Goal: Task Accomplishment & Management: Complete application form

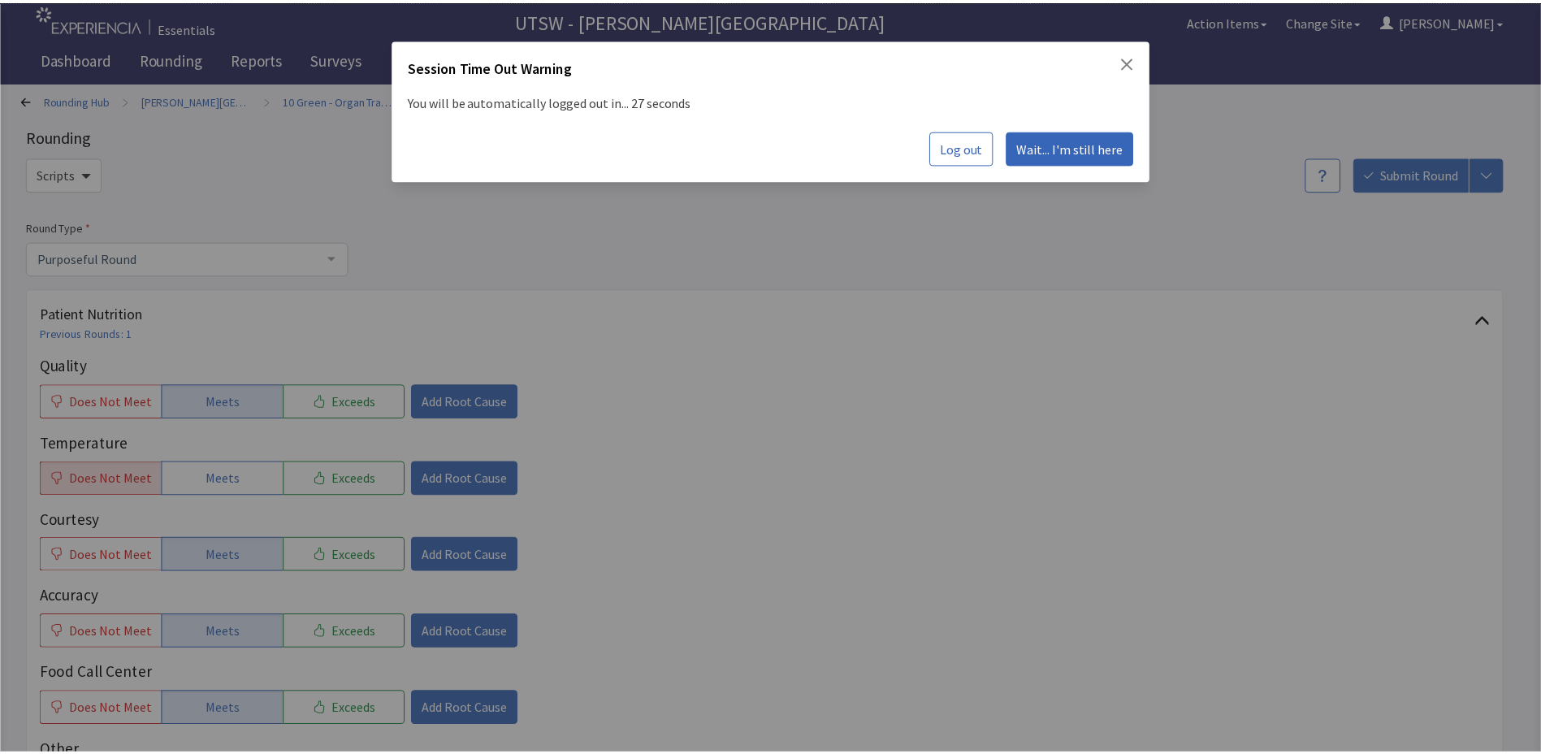
scroll to position [406, 0]
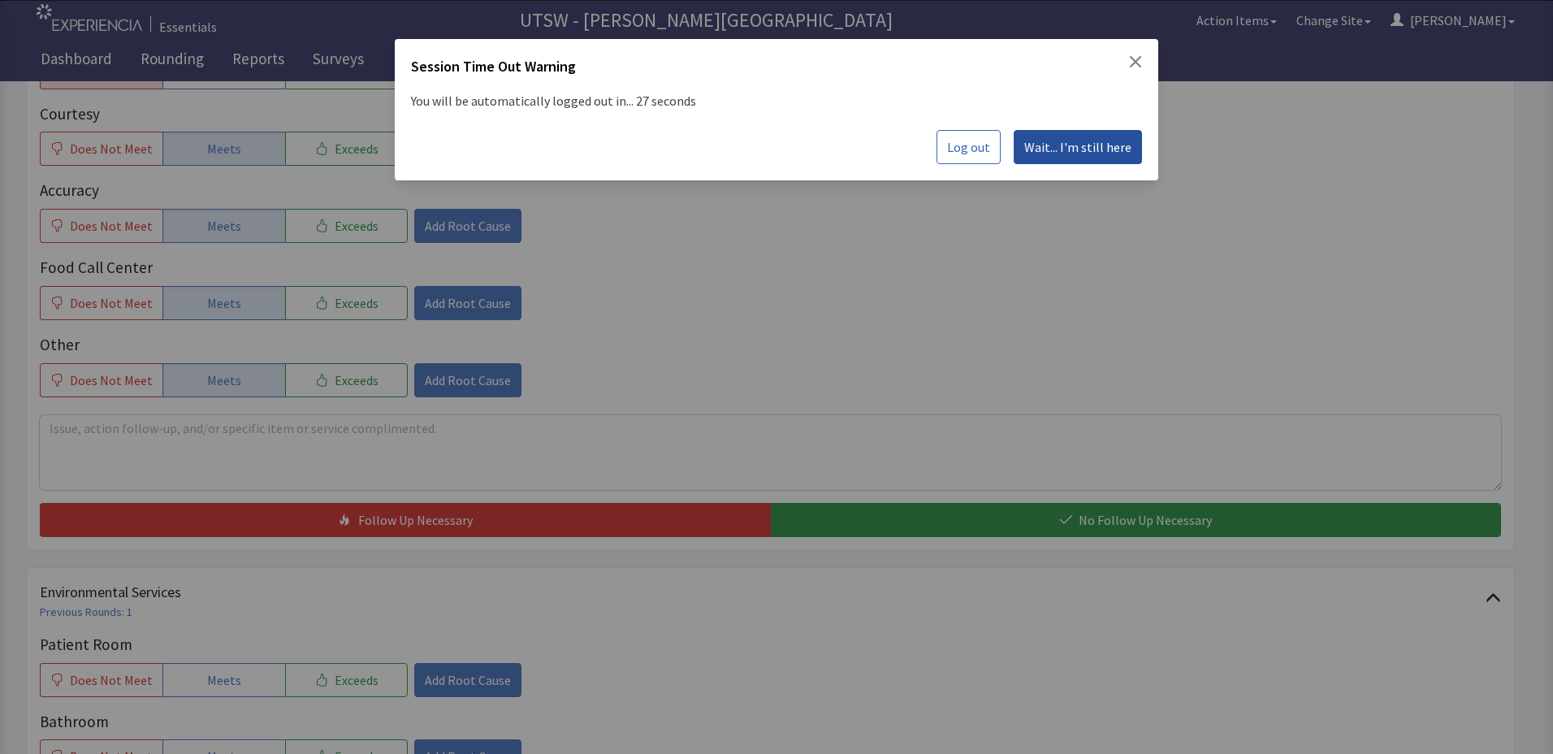
click at [1048, 143] on span "Wait... I'm still here" at bounding box center [1077, 146] width 107 height 19
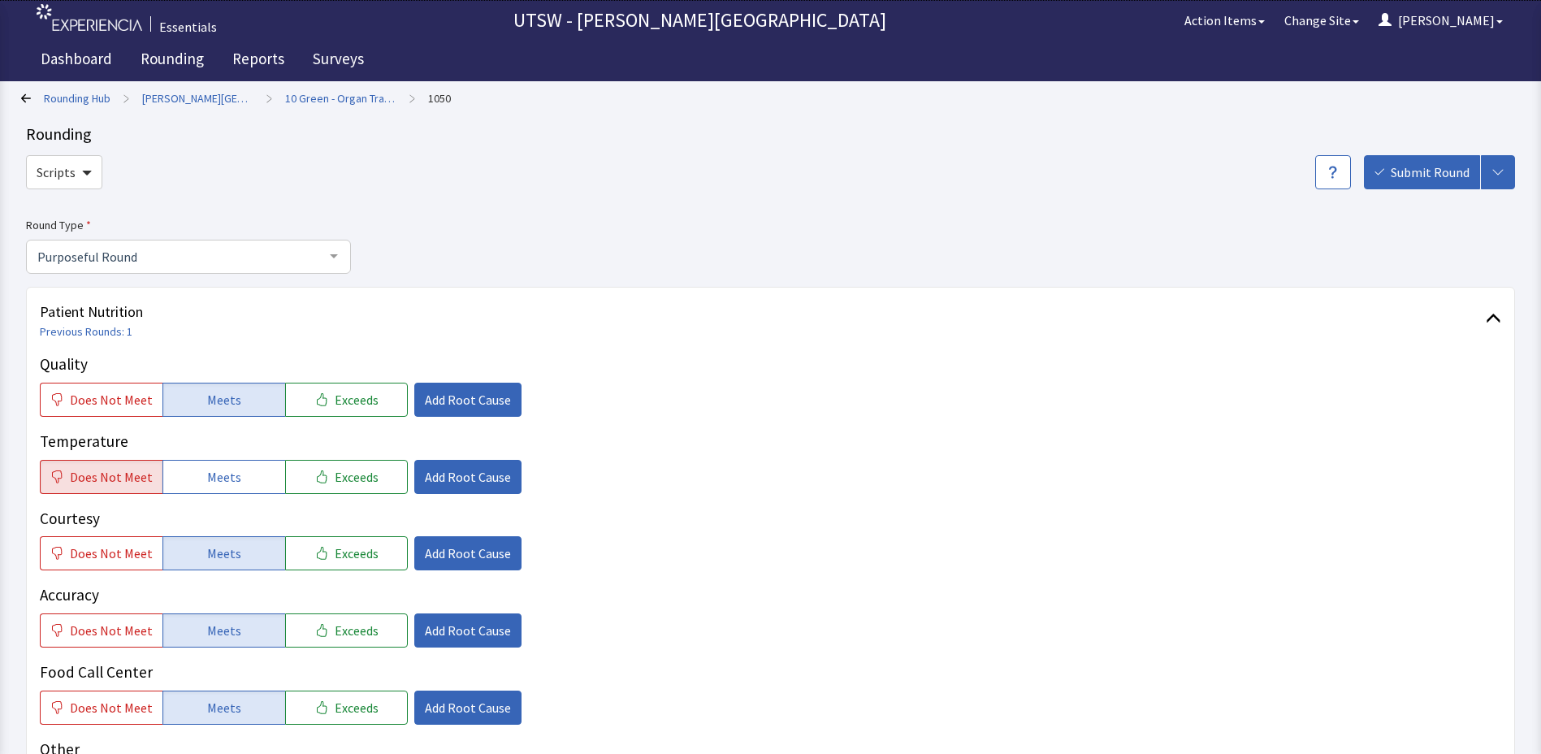
scroll to position [0, 0]
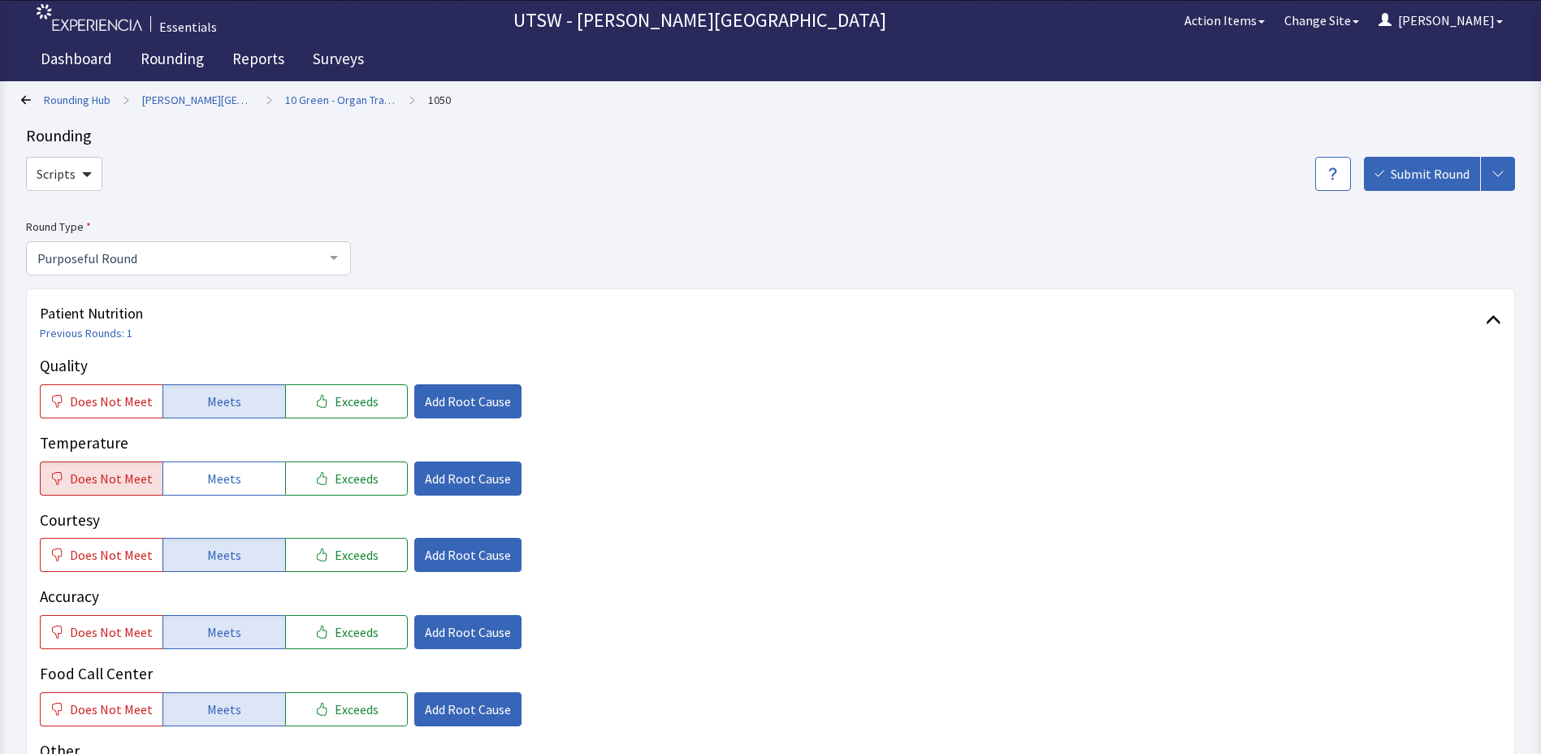
click at [1136, 343] on div "Patient Nutrition Previous Rounds: 1 Quality Does Not Meet Meets Exceeds Add Ro…" at bounding box center [770, 622] width 1489 height 669
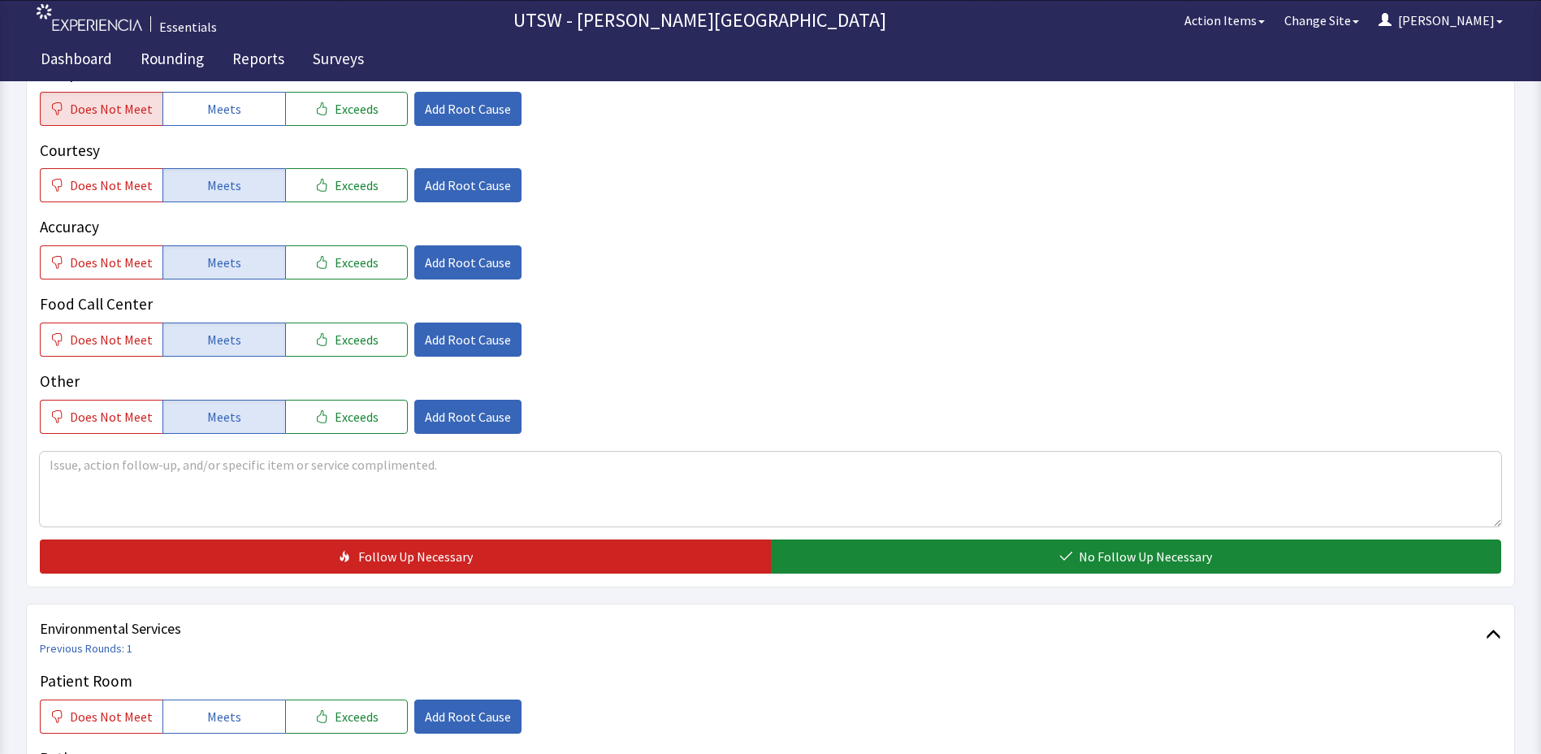
scroll to position [406, 0]
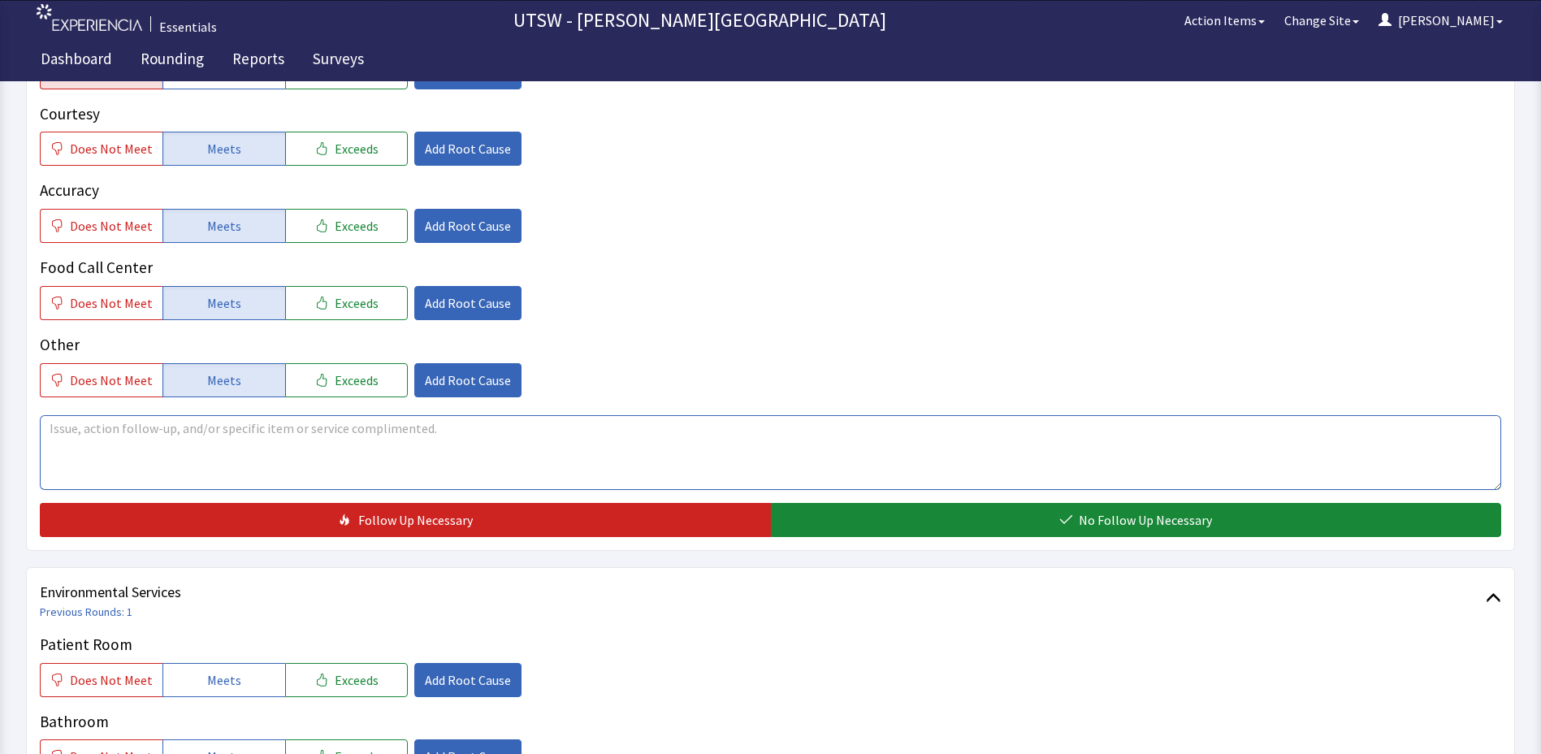
click at [139, 445] on textarea at bounding box center [770, 452] width 1461 height 75
type textarea "f"
click at [587, 422] on textarea "PT stated that food has been coming up cold, but the delivery numbers have been…" at bounding box center [770, 452] width 1461 height 75
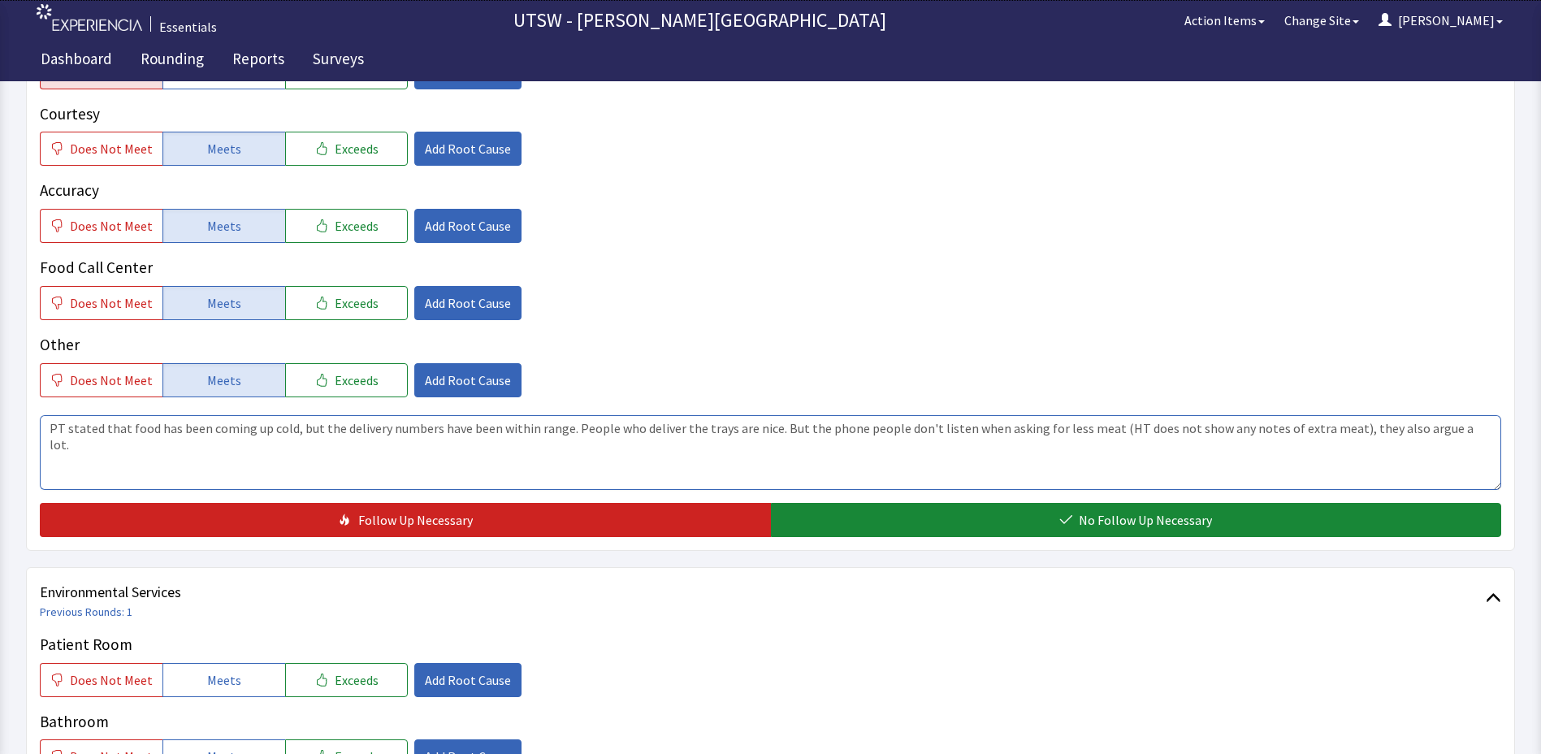
drag, startPoint x: 1457, startPoint y: 421, endPoint x: -3, endPoint y: 107, distance: 1493.2
click at [0, 107] on html "Essentials UTSW - Clements University Hospital Action Items Change Site Jasmine…" at bounding box center [770, 416] width 1541 height 1645
type textarea "PT stated that food has been coming up cold, but the delivery numbers have been…"
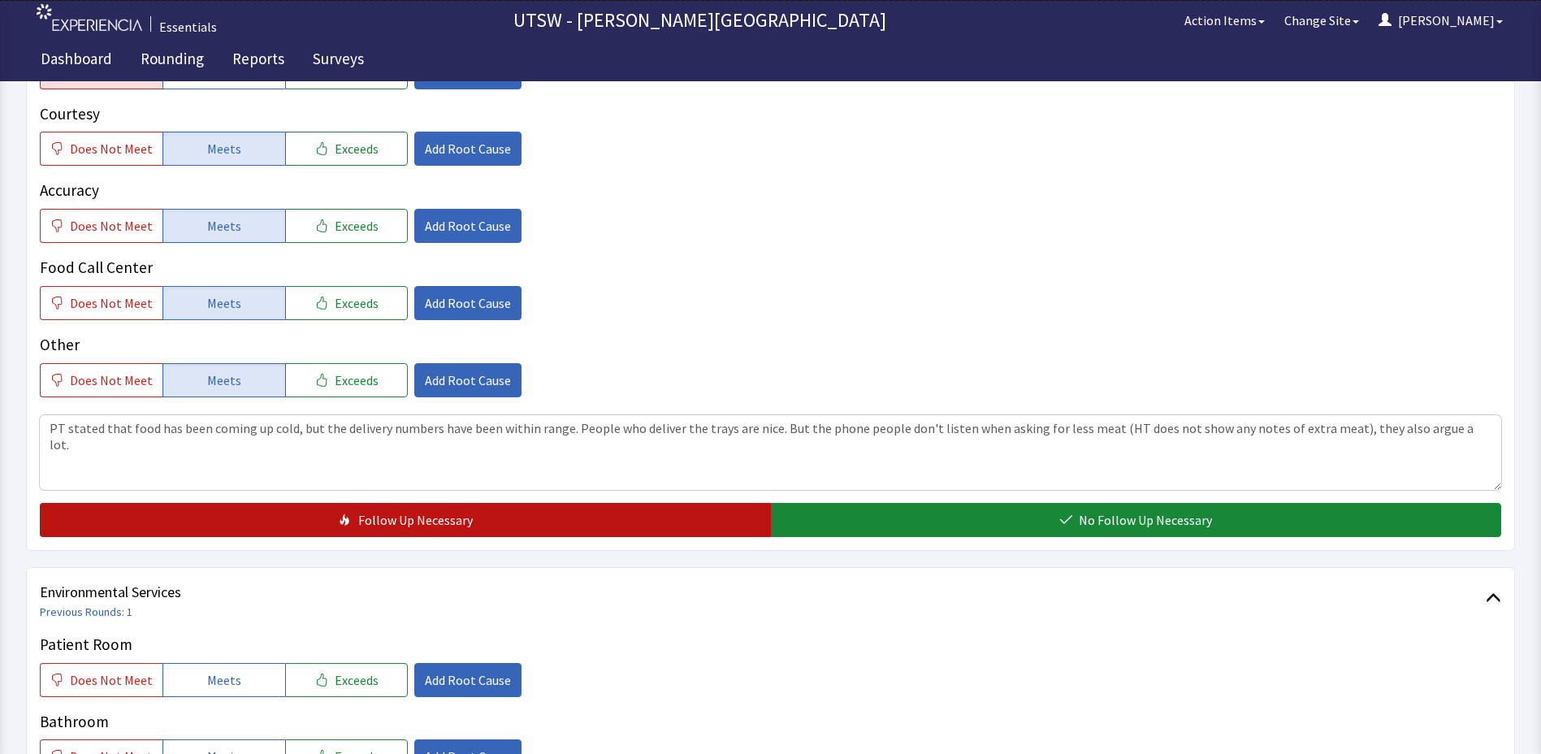
click at [407, 532] on button "Follow Up Necessary" at bounding box center [405, 520] width 731 height 34
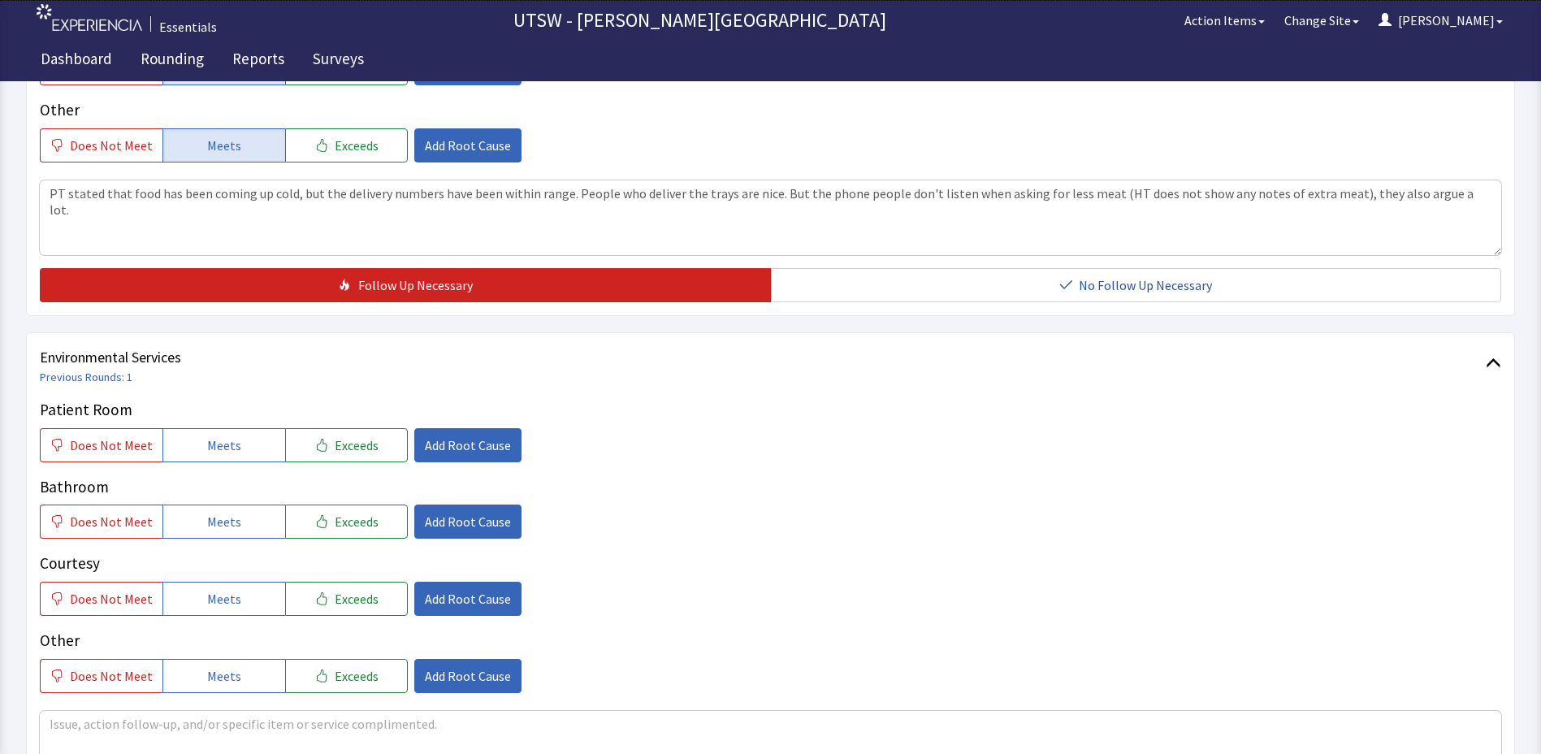
scroll to position [650, 0]
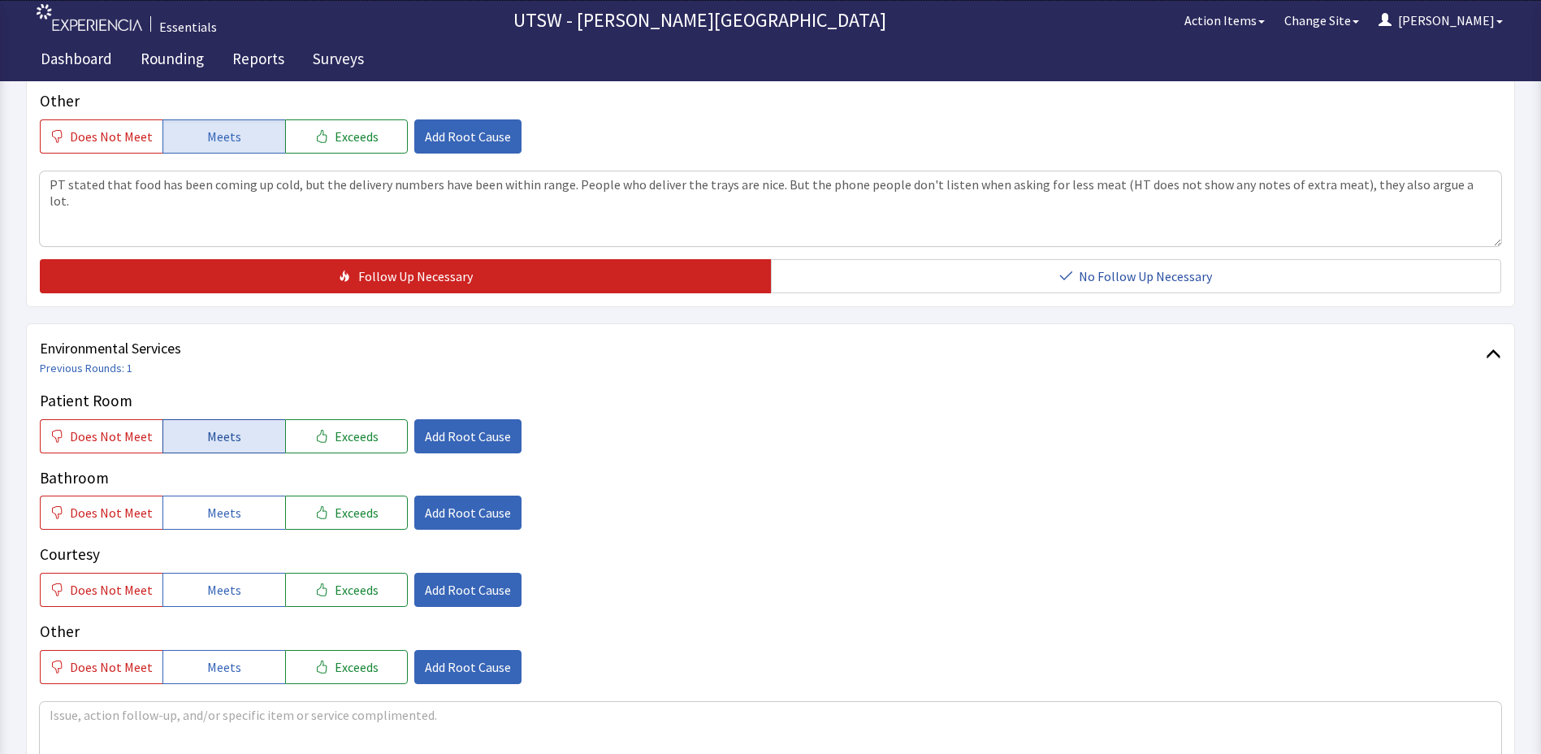
click at [172, 431] on button "Meets" at bounding box center [223, 436] width 123 height 34
click at [186, 515] on button "Meets" at bounding box center [223, 513] width 123 height 34
click at [197, 573] on button "Meets" at bounding box center [223, 590] width 123 height 34
click at [175, 667] on button "Meets" at bounding box center [223, 667] width 123 height 34
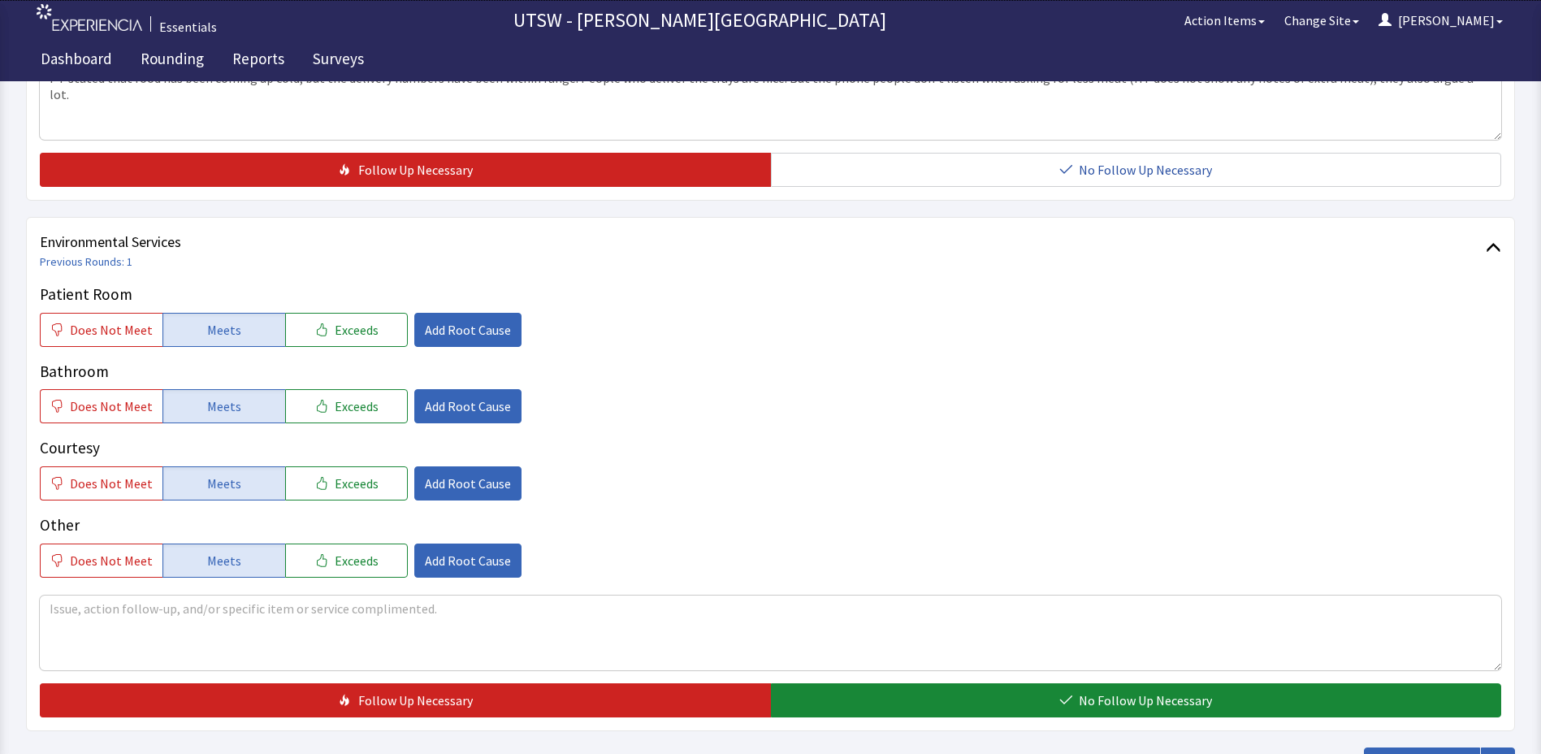
scroll to position [891, 0]
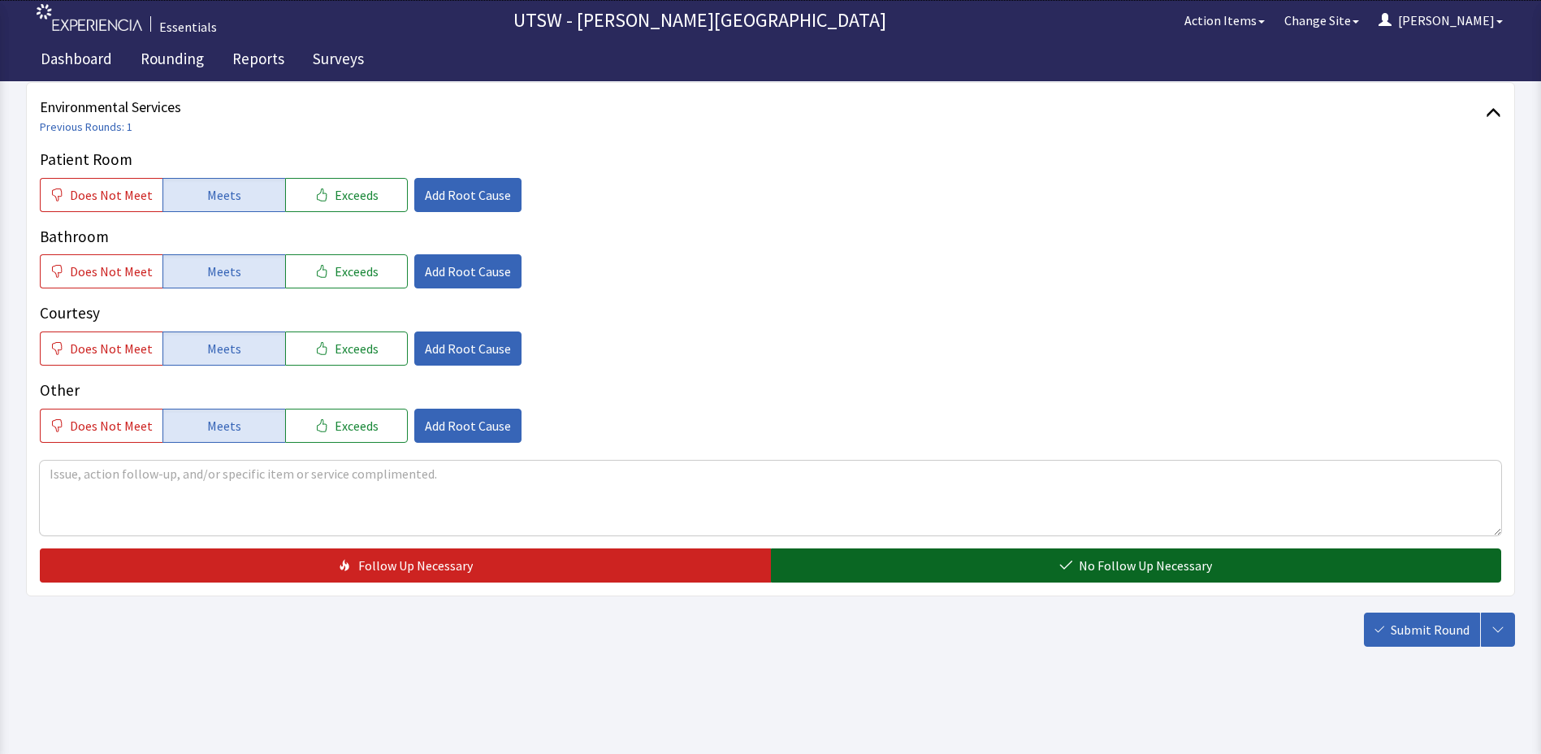
drag, startPoint x: 864, startPoint y: 555, endPoint x: 1004, endPoint y: 594, distance: 145.1
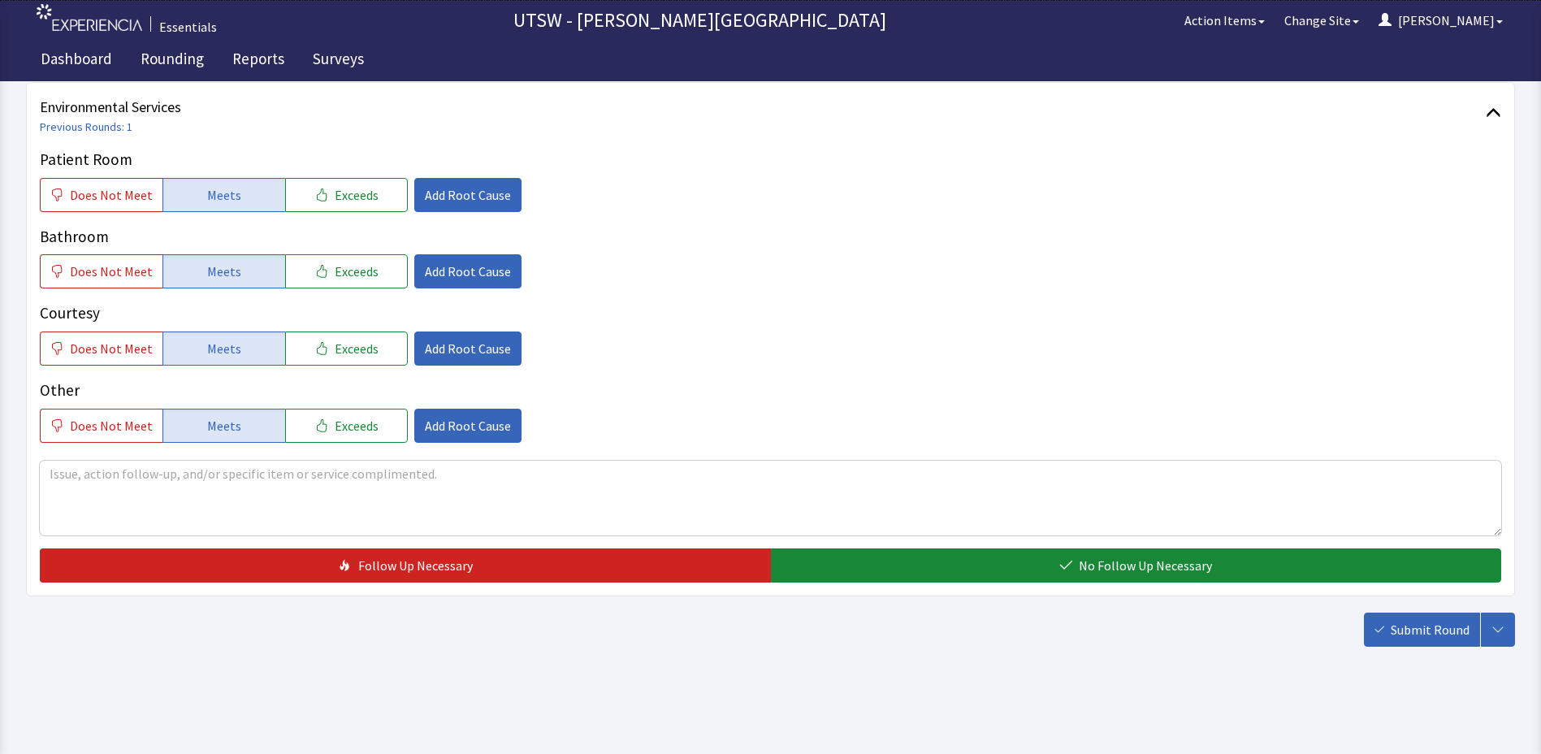
click at [865, 555] on button "No Follow Up Necessary" at bounding box center [1136, 565] width 731 height 34
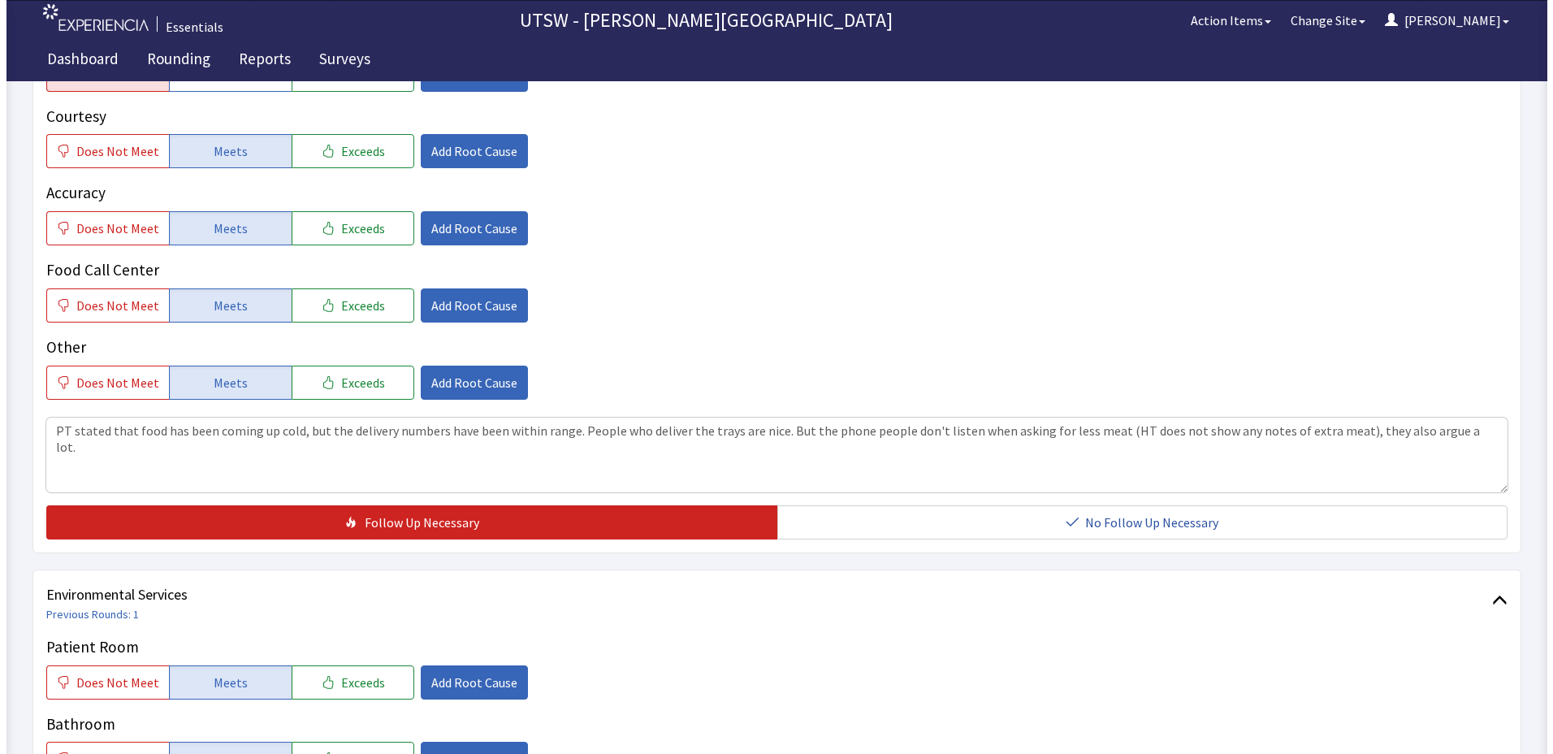
scroll to position [0, 0]
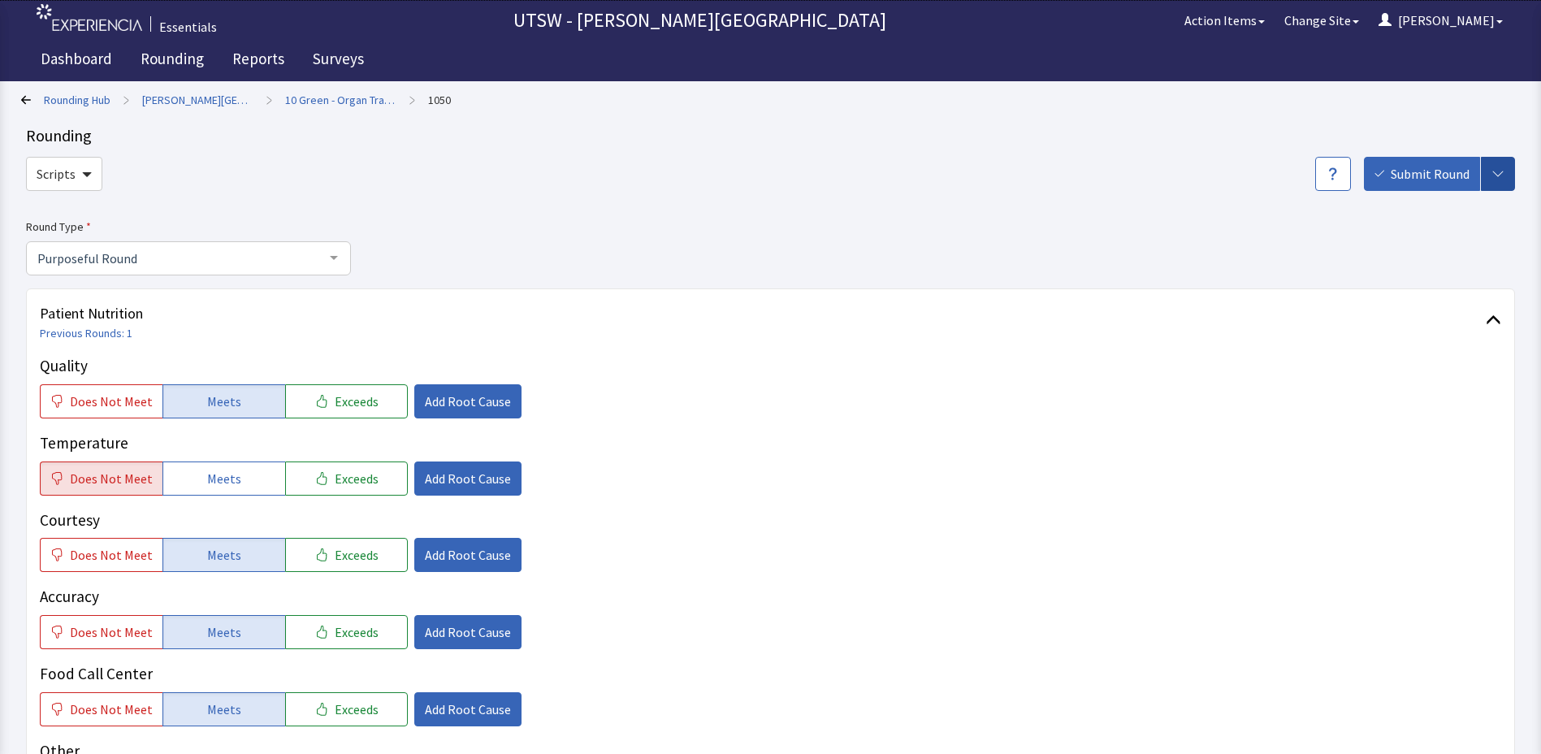
click at [1494, 171] on icon "button" at bounding box center [1498, 173] width 13 height 13
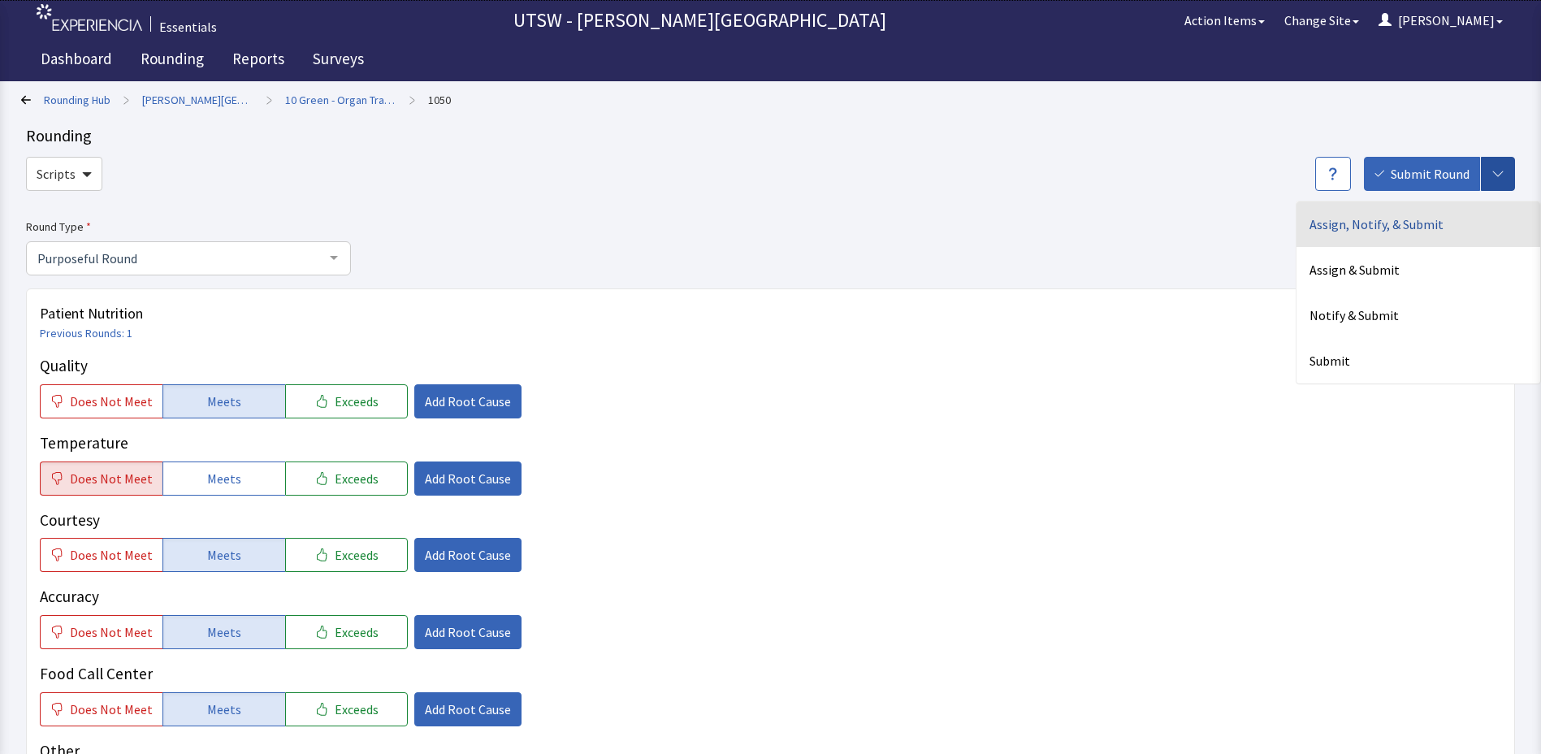
click at [1371, 213] on div "Assign, Notify, & Submit" at bounding box center [1419, 223] width 244 height 45
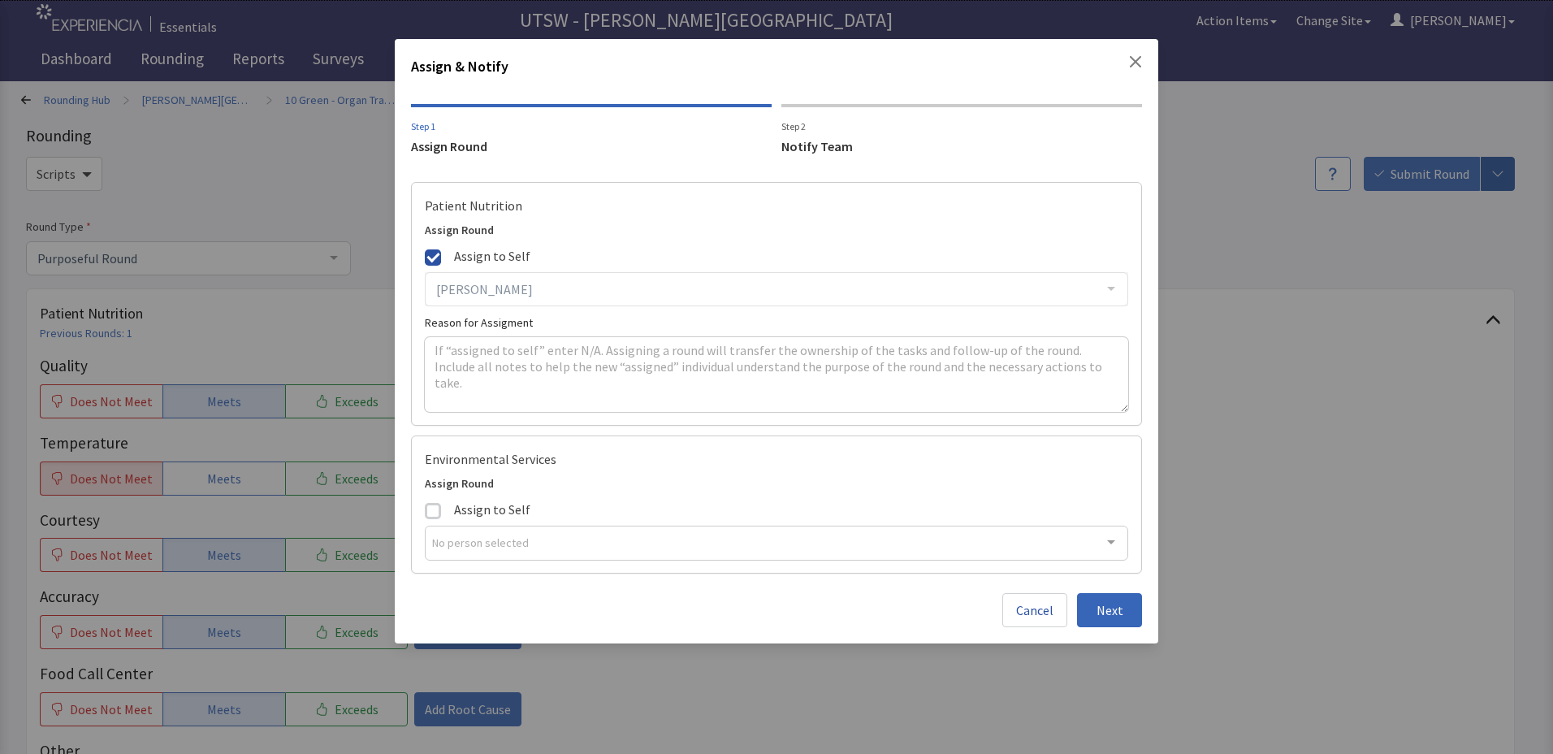
click at [436, 261] on span at bounding box center [433, 257] width 16 height 16
click at [425, 245] on input "Assign to Self" at bounding box center [425, 245] width 0 height 0
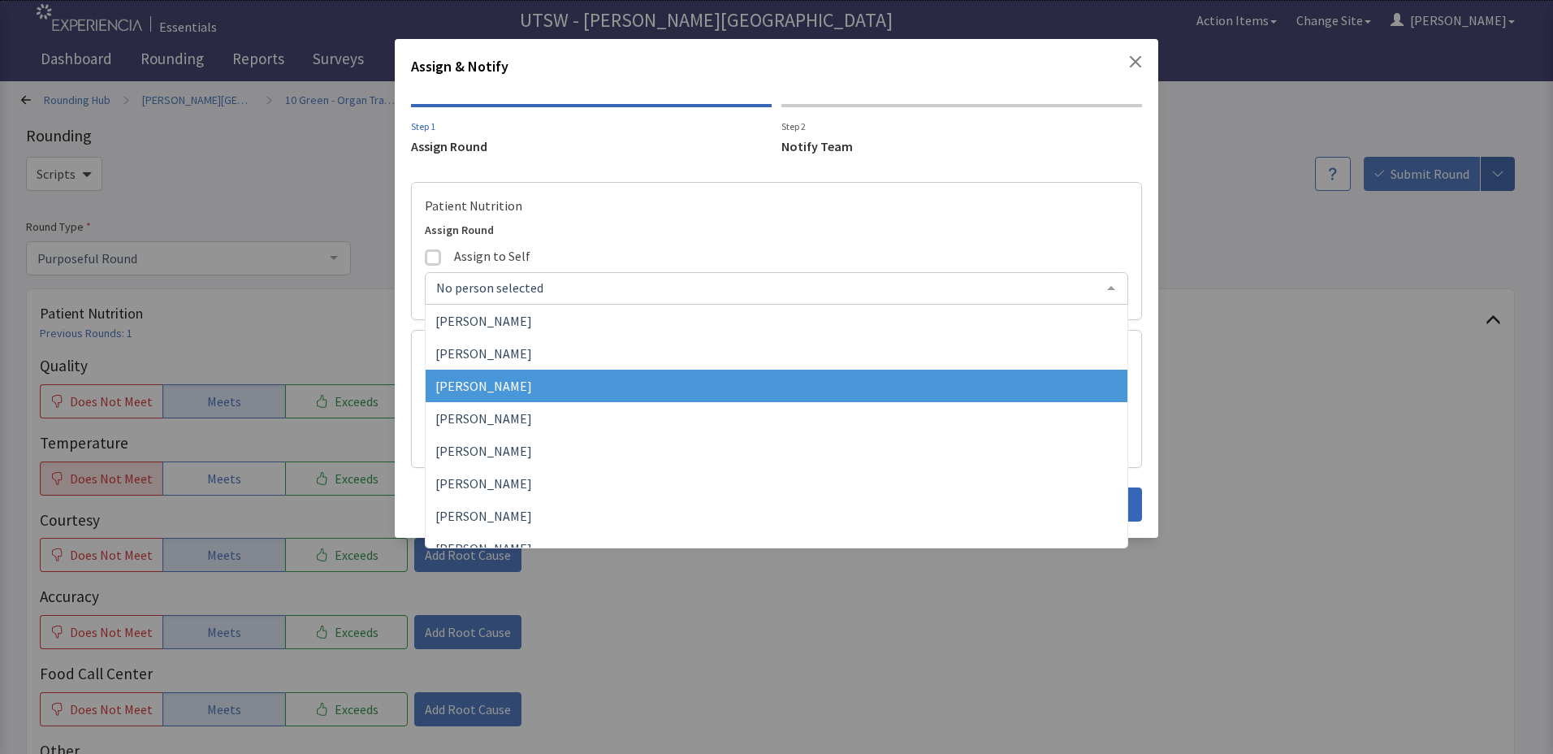
click at [476, 375] on span "[PERSON_NAME]" at bounding box center [777, 386] width 702 height 32
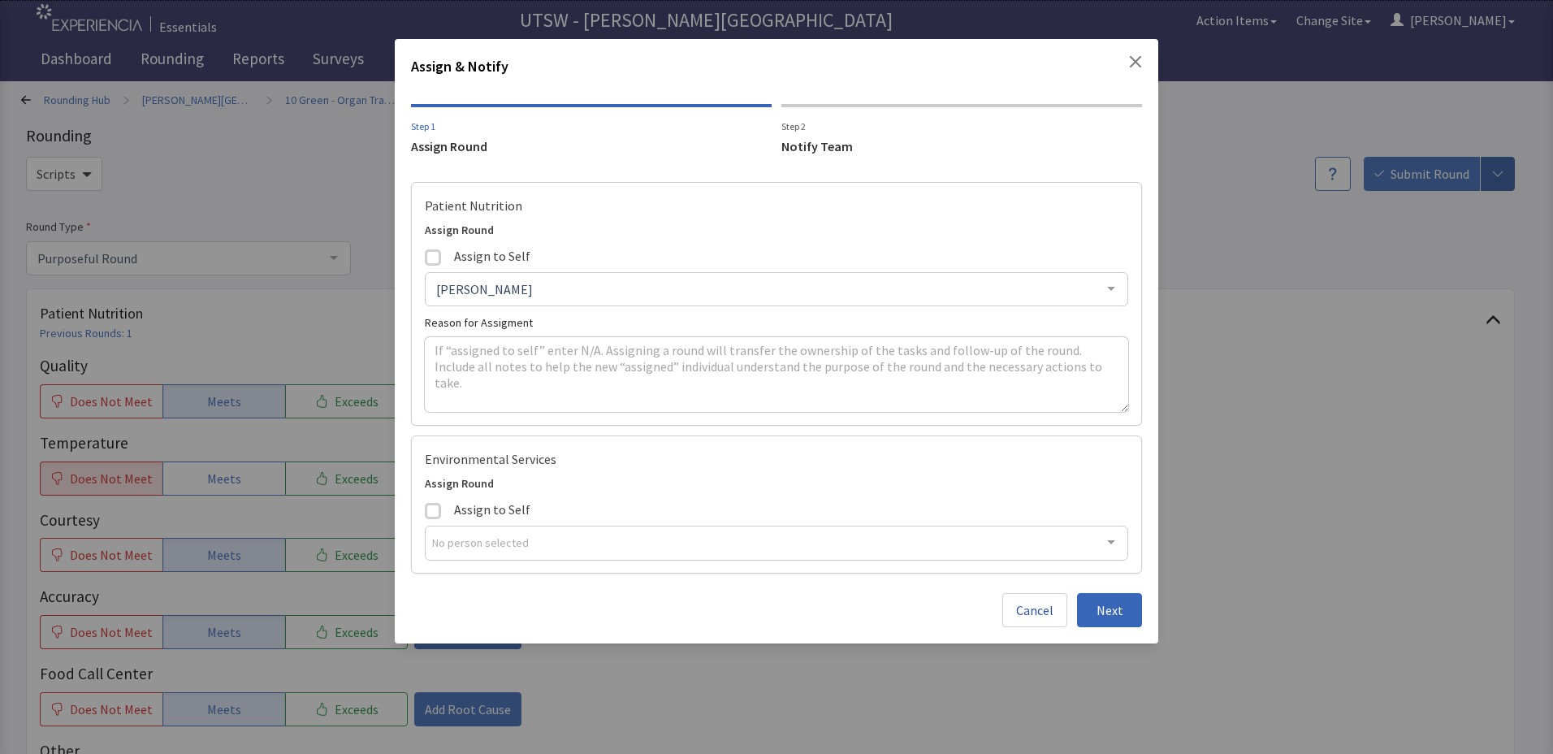
click at [1116, 627] on div "Assign & Notify Step 1 Assign Round Step 2 Notify Team Patient Nutrition Assign…" at bounding box center [777, 341] width 764 height 604
click at [1111, 617] on span "Next" at bounding box center [1110, 609] width 27 height 19
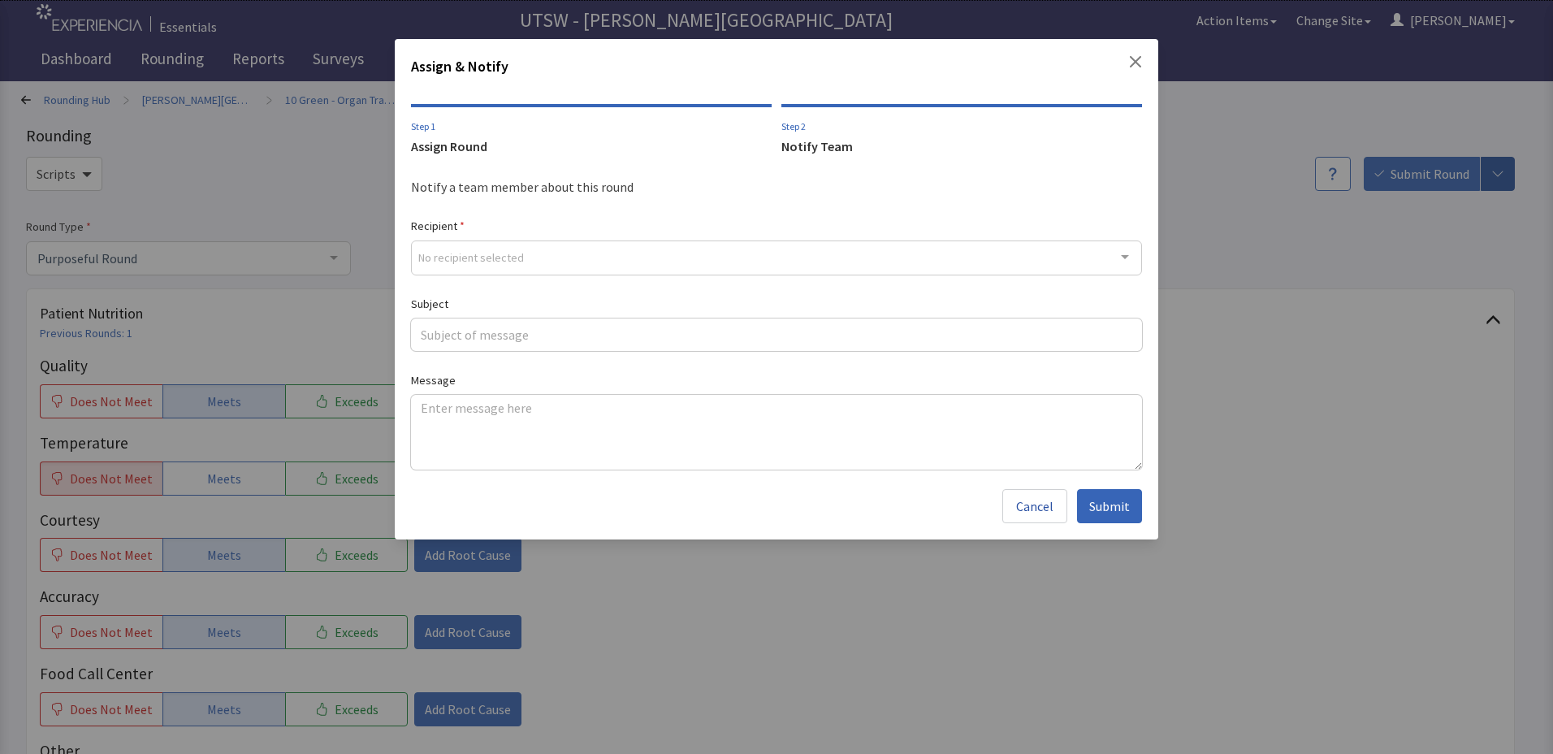
click at [964, 260] on div "No recipient selected" at bounding box center [776, 257] width 731 height 35
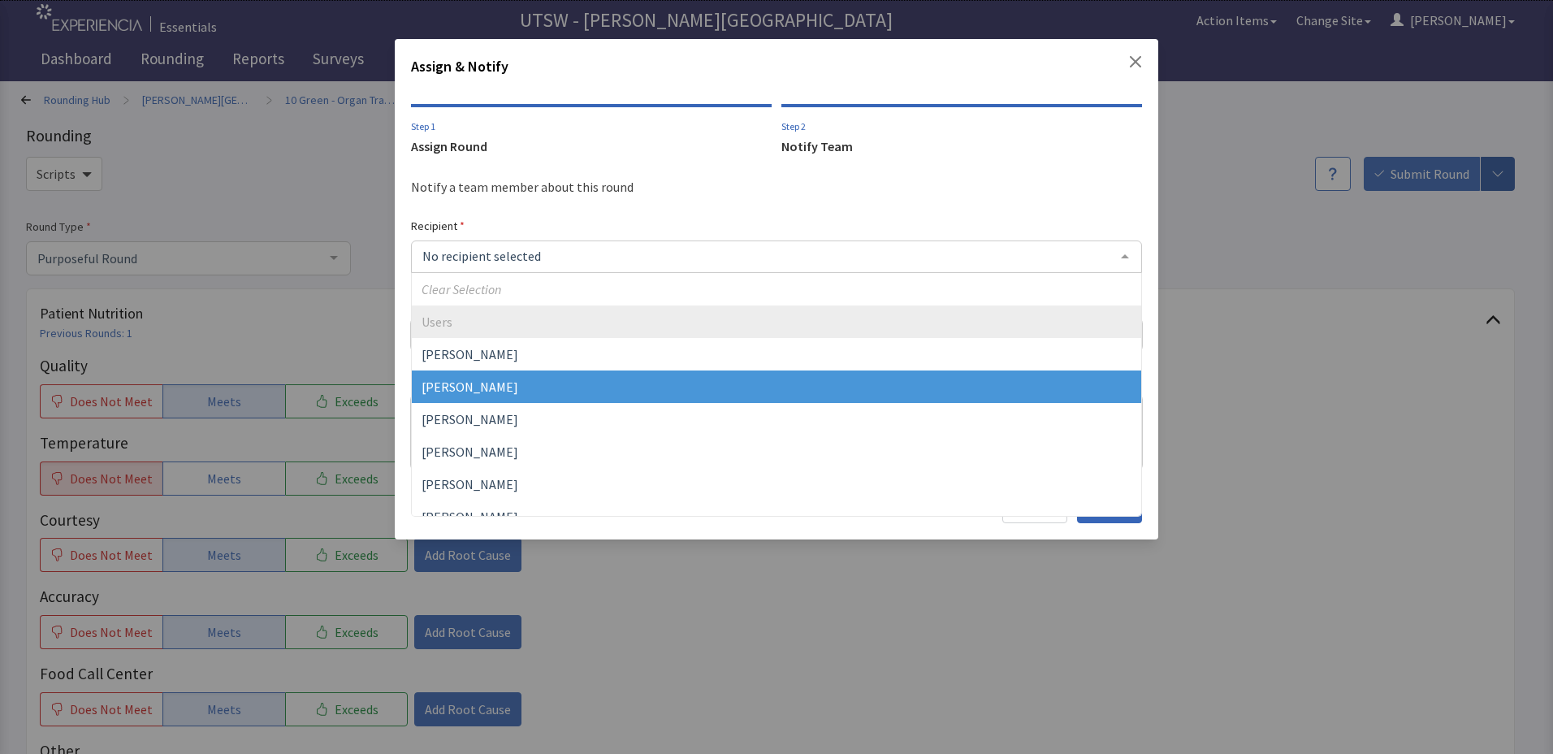
click at [539, 377] on span "[PERSON_NAME]" at bounding box center [777, 386] width 730 height 32
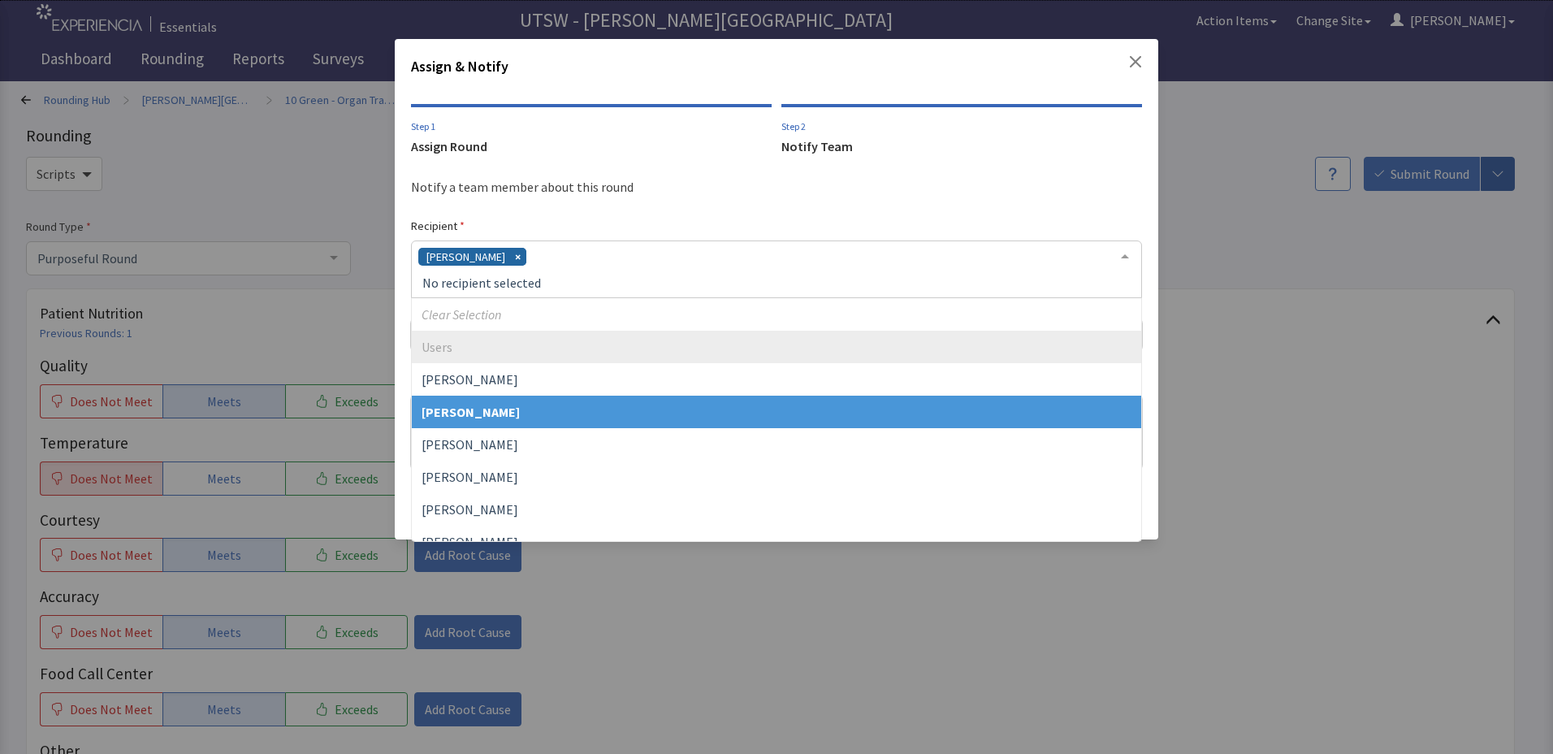
click at [590, 252] on div "[PERSON_NAME]" at bounding box center [776, 269] width 731 height 58
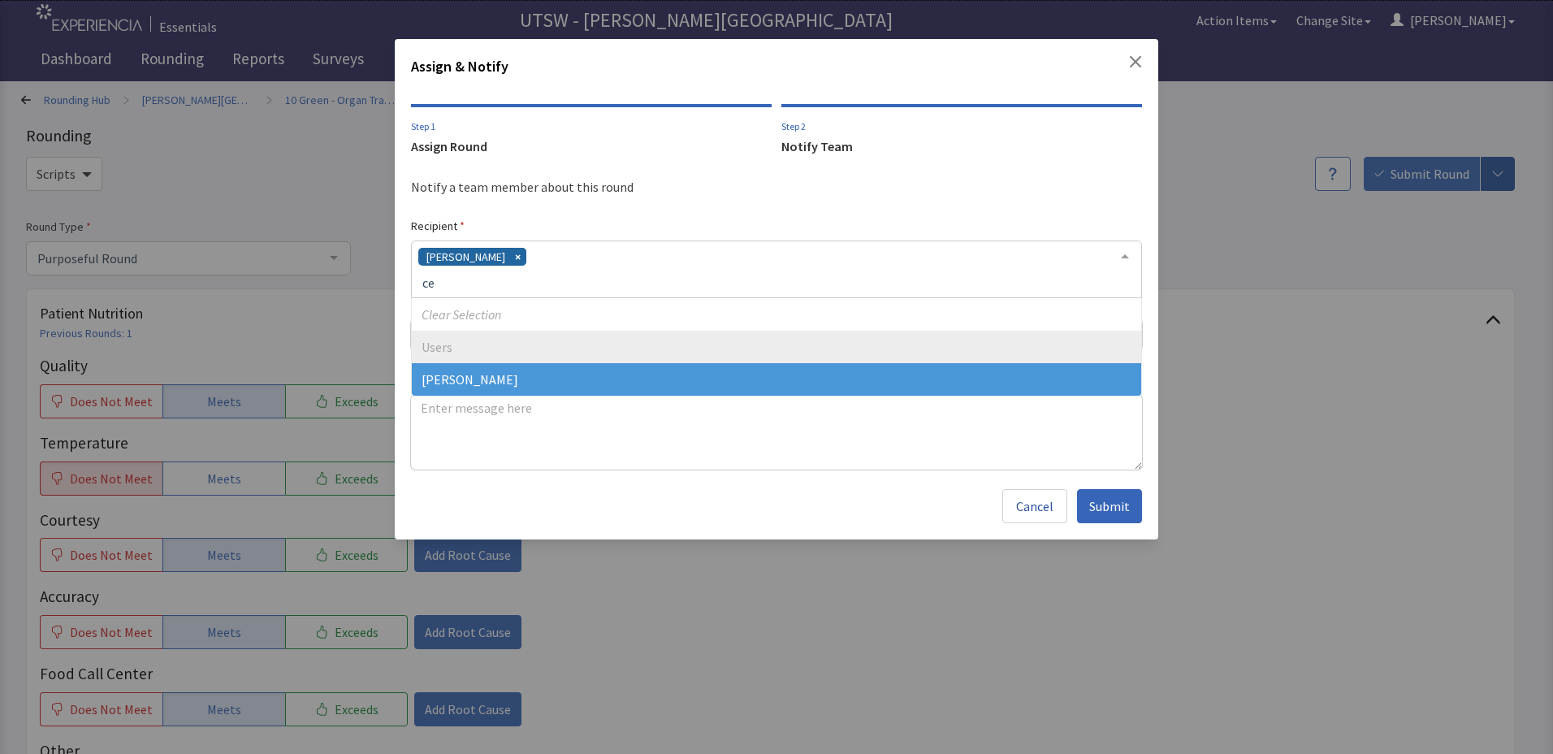
type input "c"
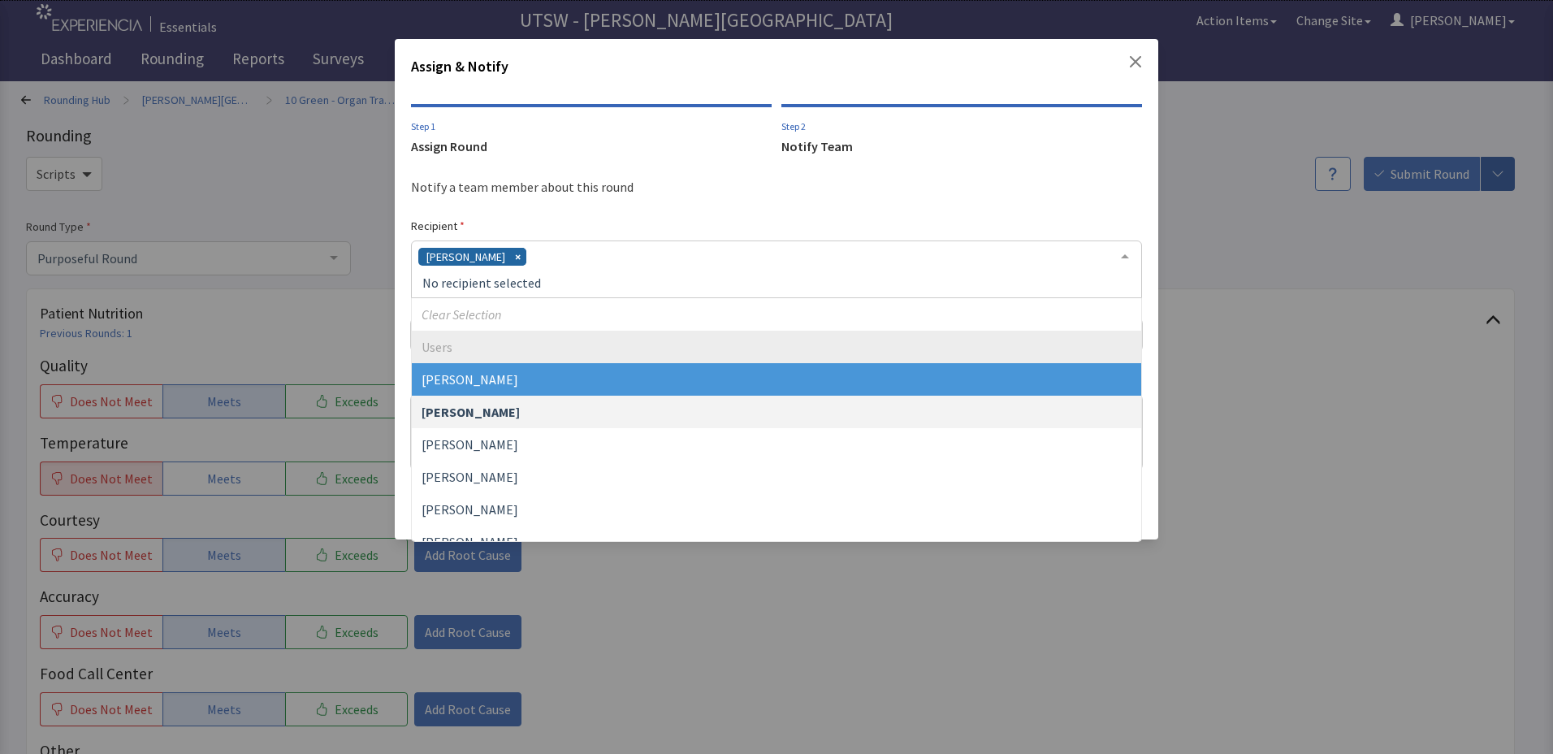
click at [916, 252] on div "[PERSON_NAME]" at bounding box center [776, 269] width 731 height 58
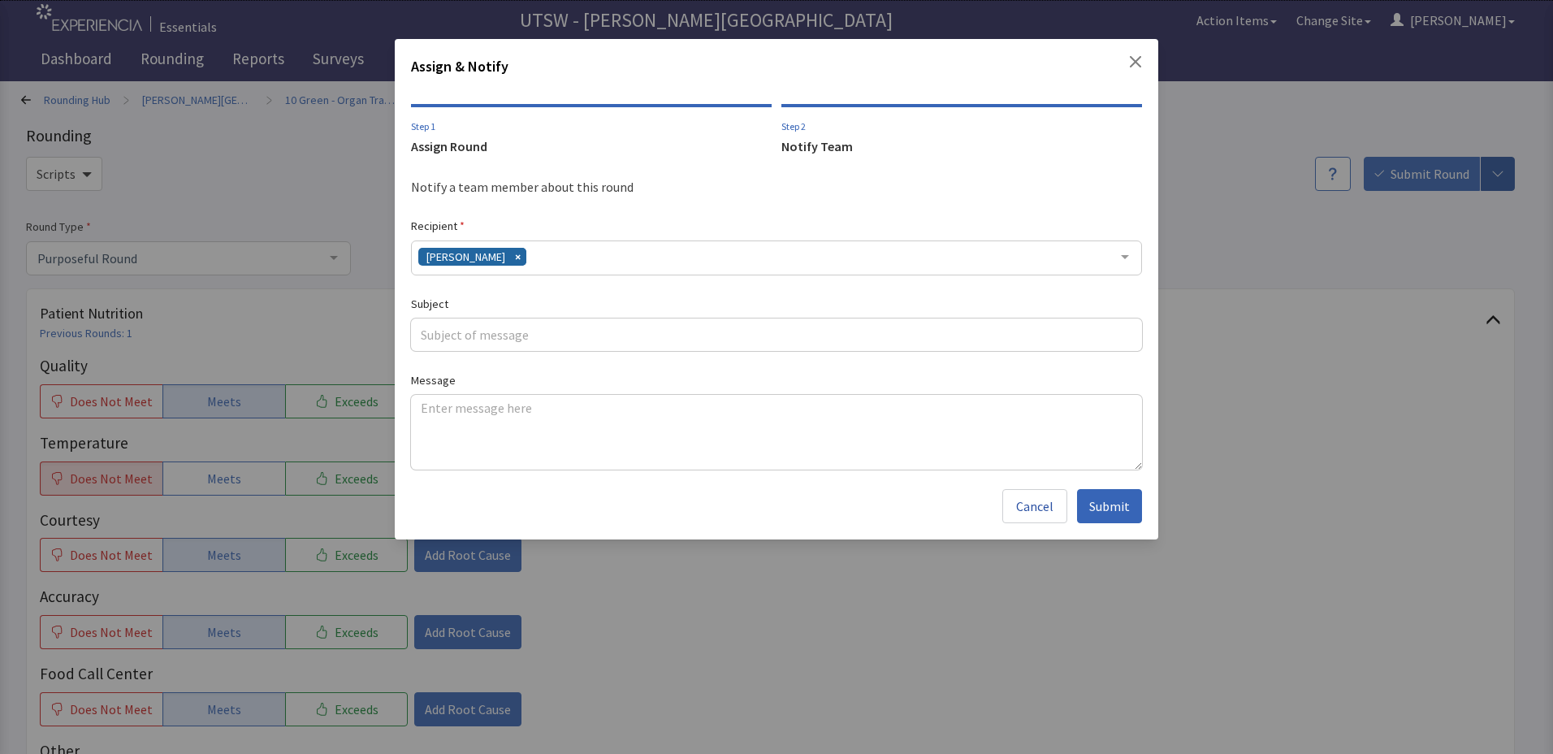
click at [864, 186] on div "Notify a team member about this round" at bounding box center [776, 186] width 731 height 19
click at [1096, 508] on span "Submit" at bounding box center [1109, 505] width 41 height 19
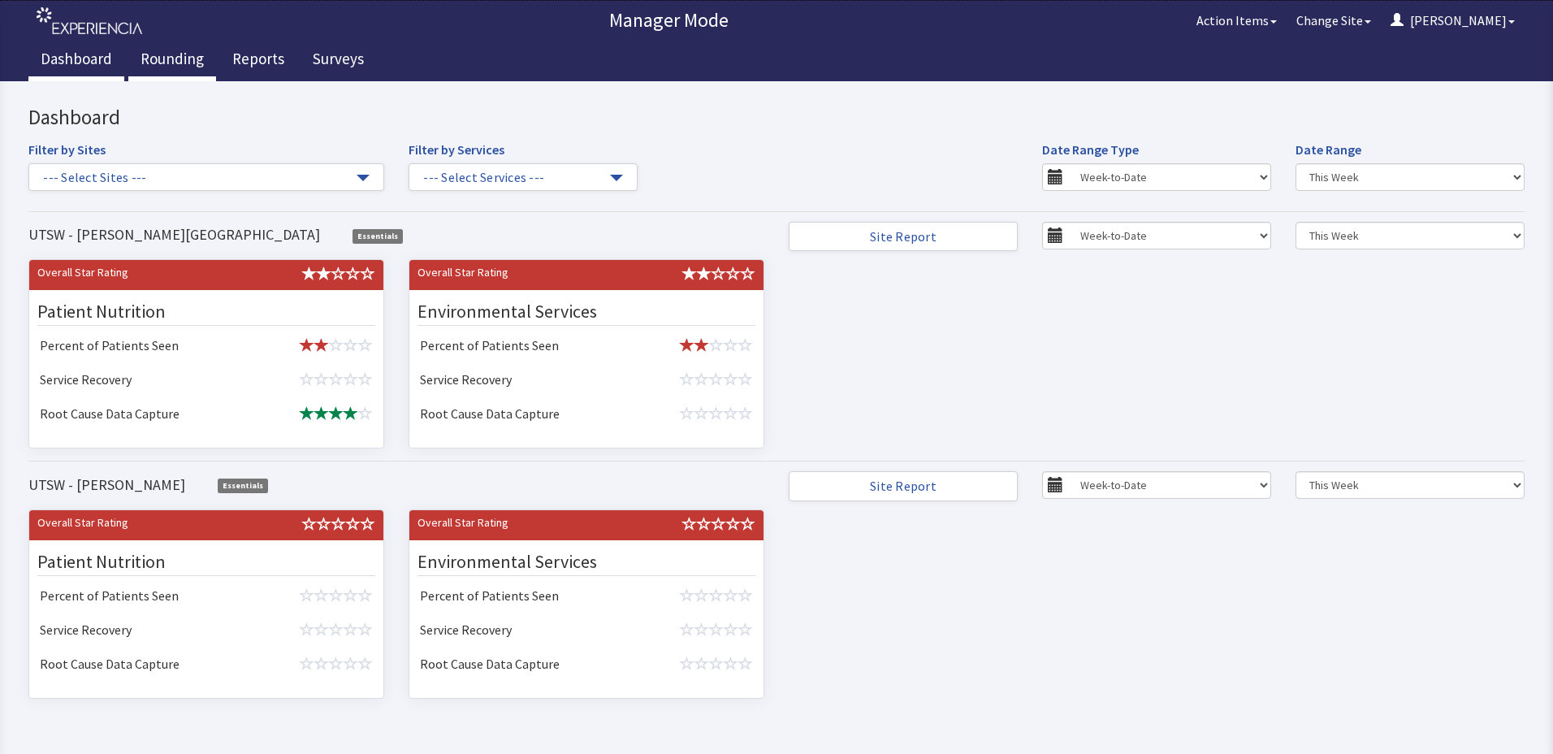
click at [168, 63] on link "Rounding" at bounding box center [172, 61] width 88 height 41
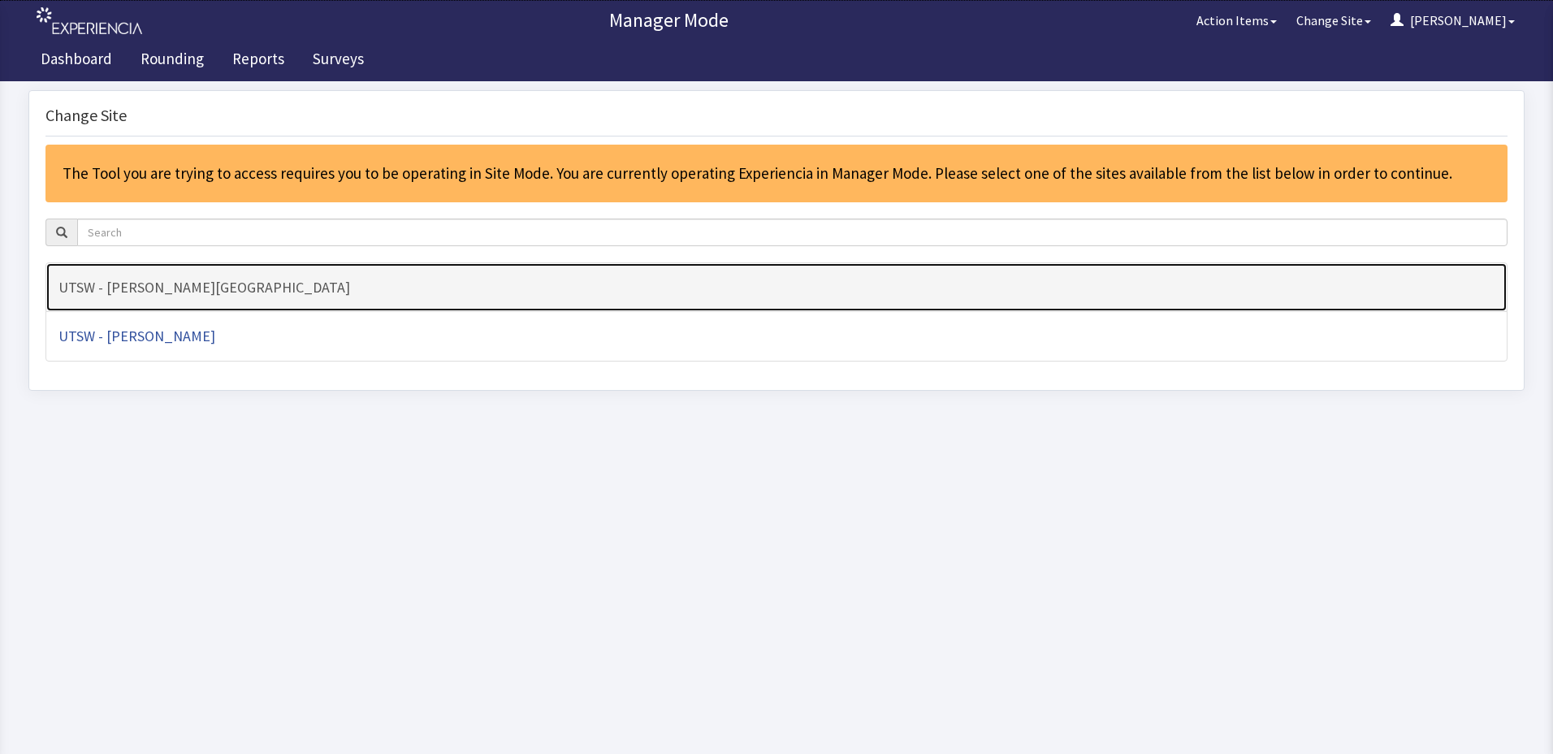
click at [485, 300] on link "UTSW - [PERSON_NAME][GEOGRAPHIC_DATA]" at bounding box center [776, 287] width 1462 height 50
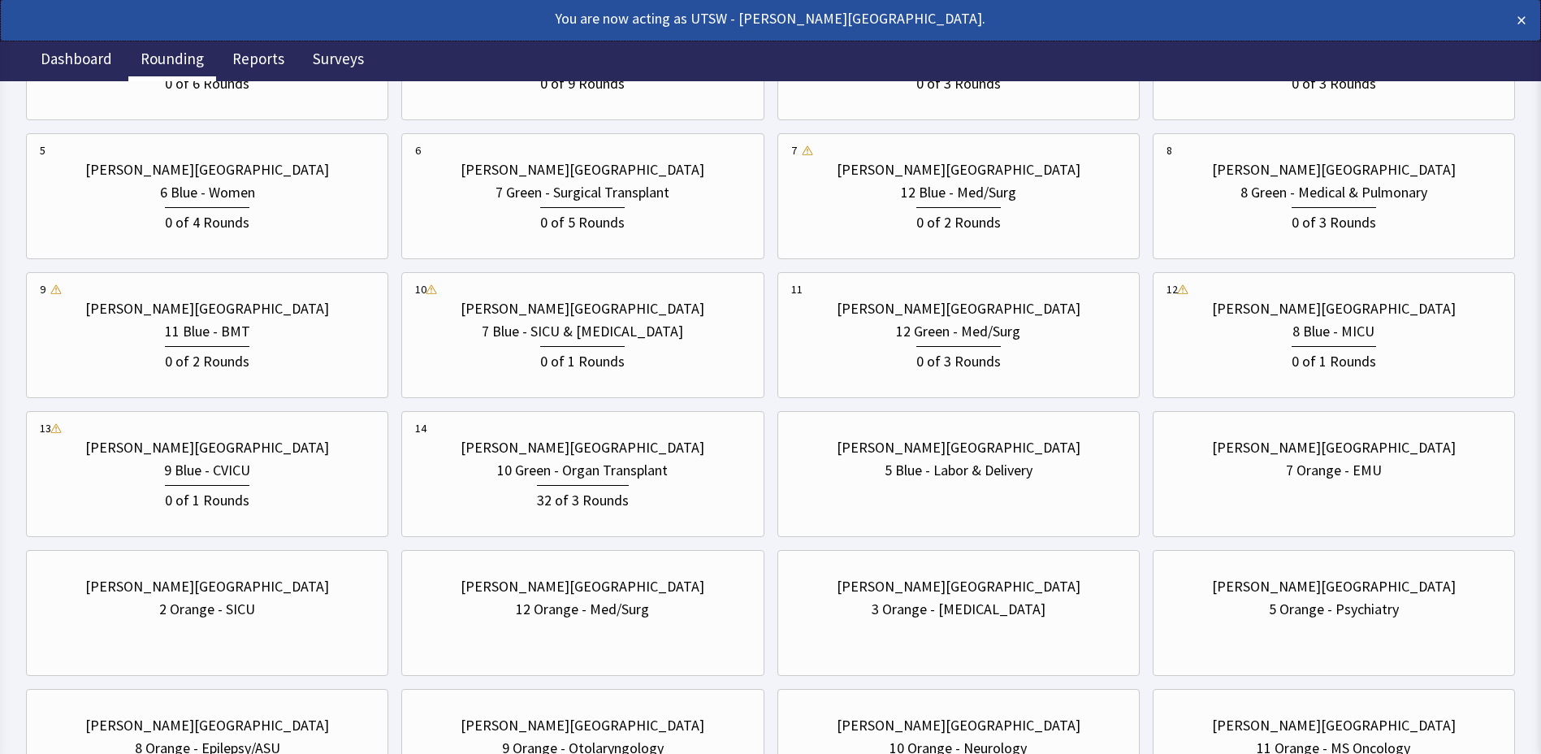
scroll to position [406, 0]
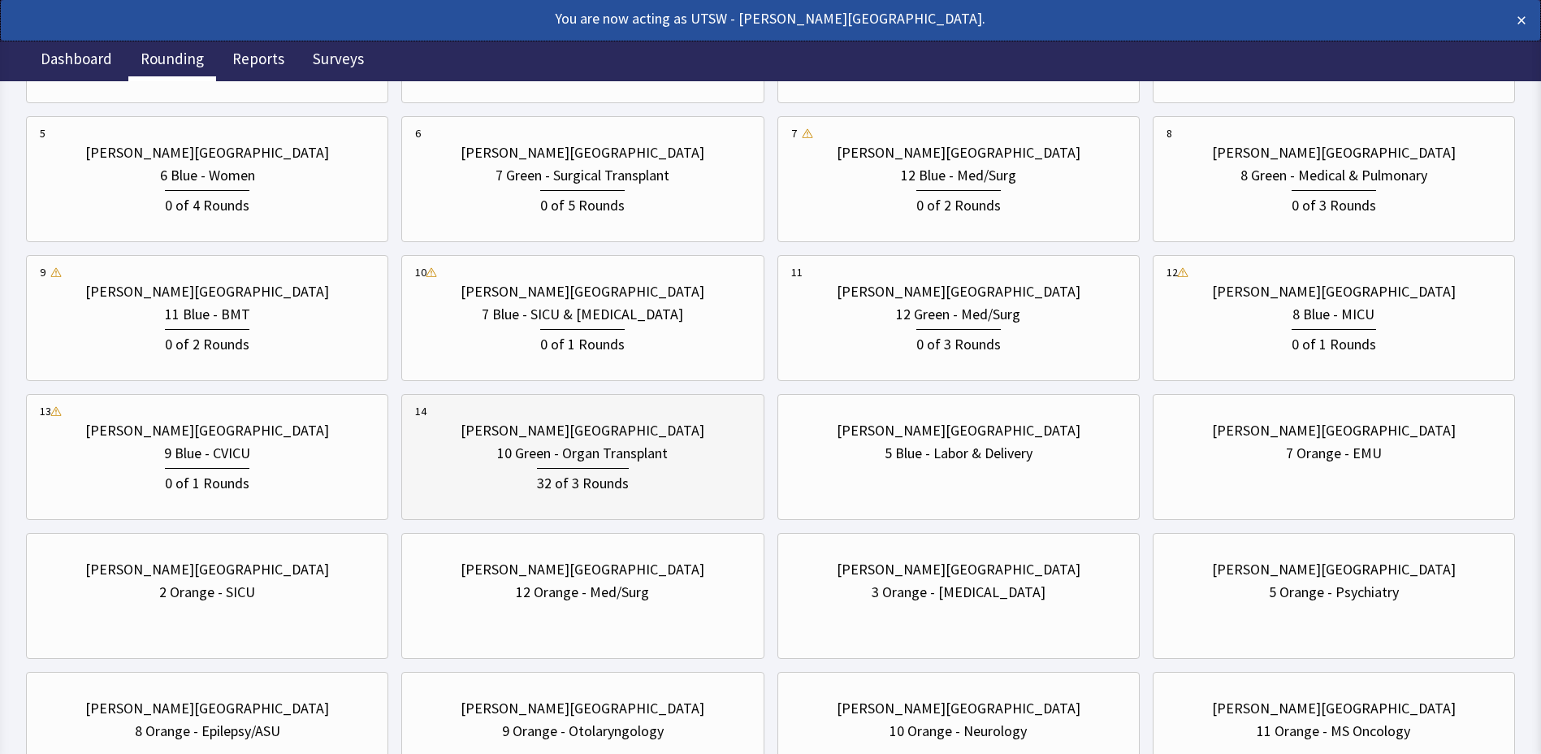
click at [563, 442] on div "10 Green - Organ Transplant" at bounding box center [582, 453] width 171 height 23
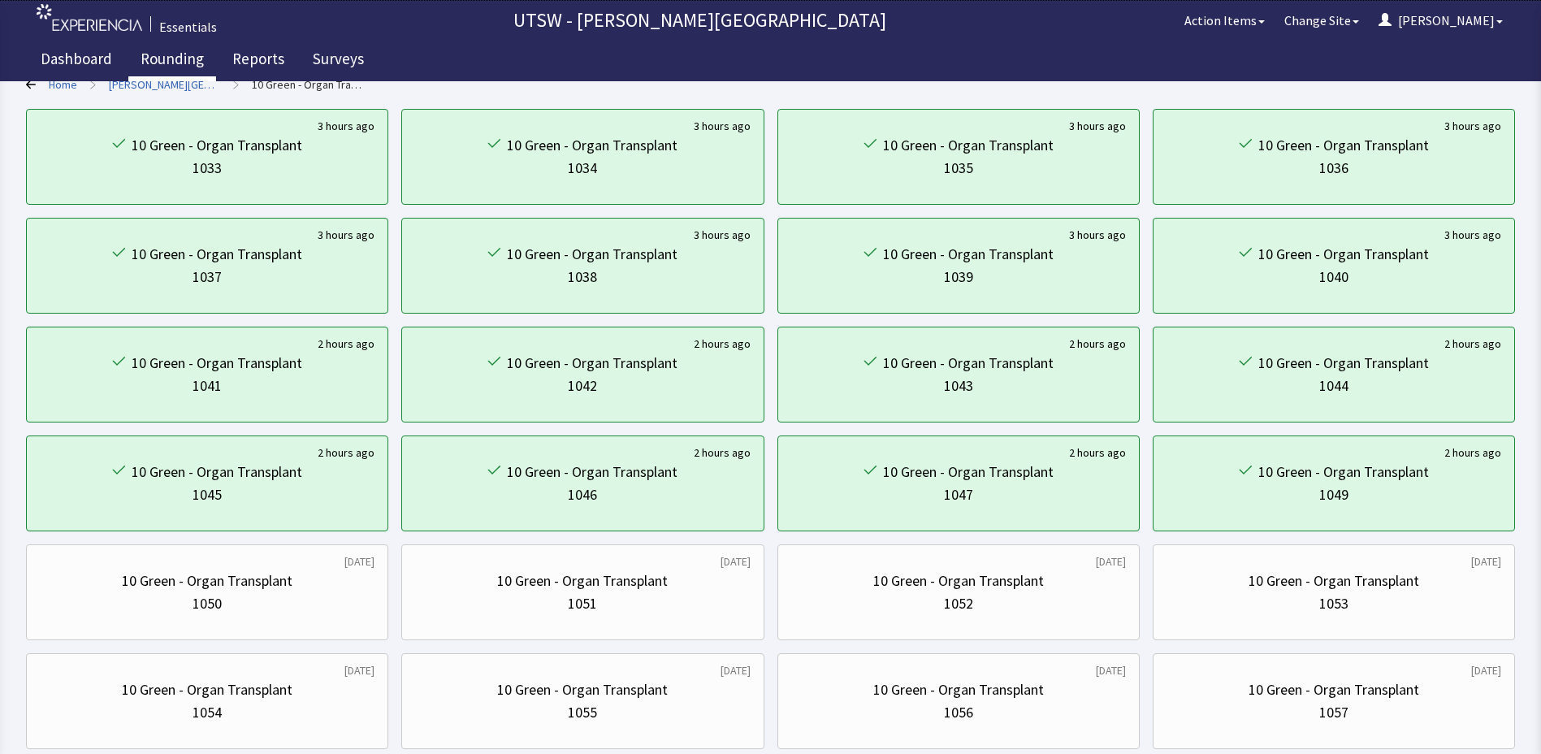
scroll to position [325, 0]
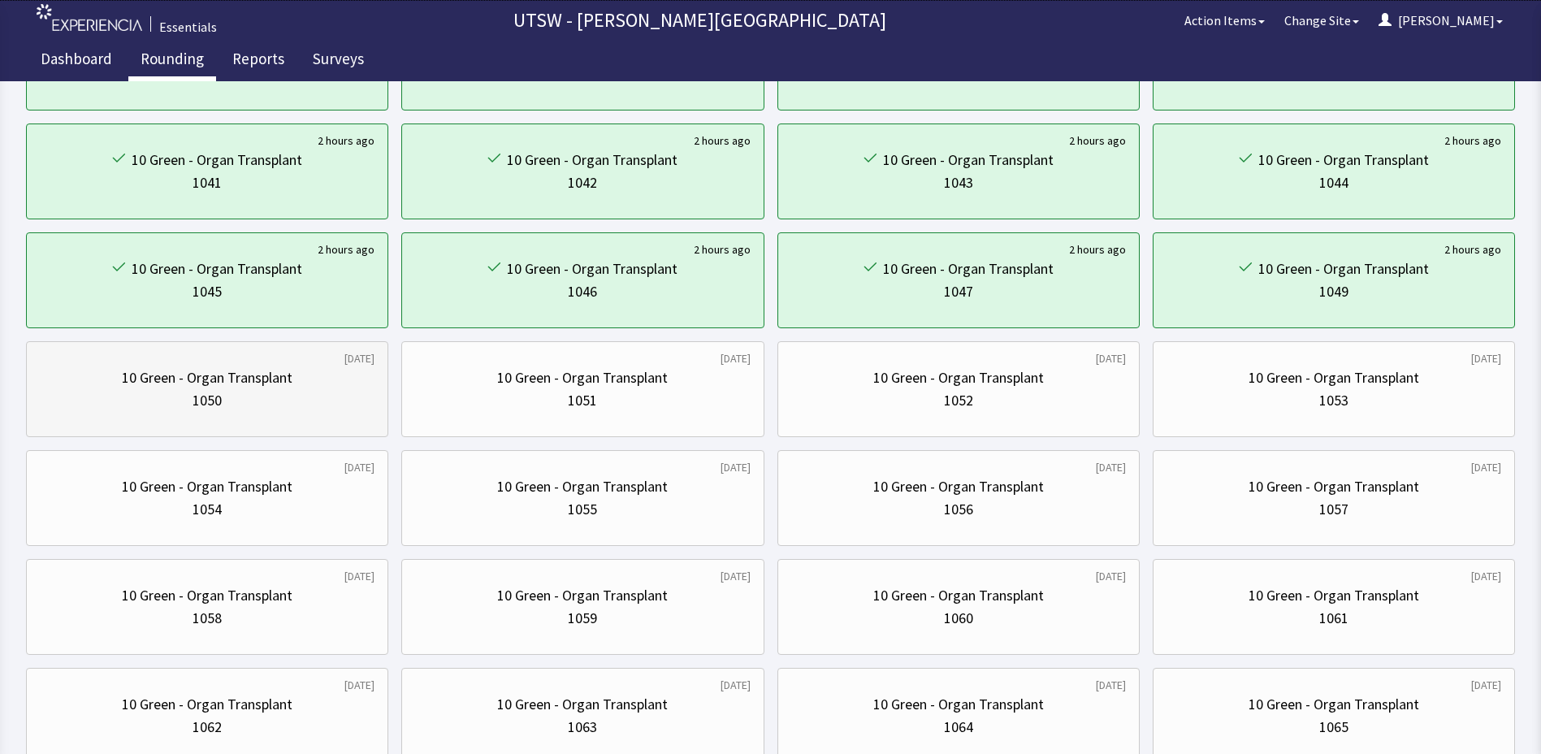
click at [114, 429] on div "1 day ago 10 Green - Organ Transplant 1050" at bounding box center [207, 389] width 362 height 96
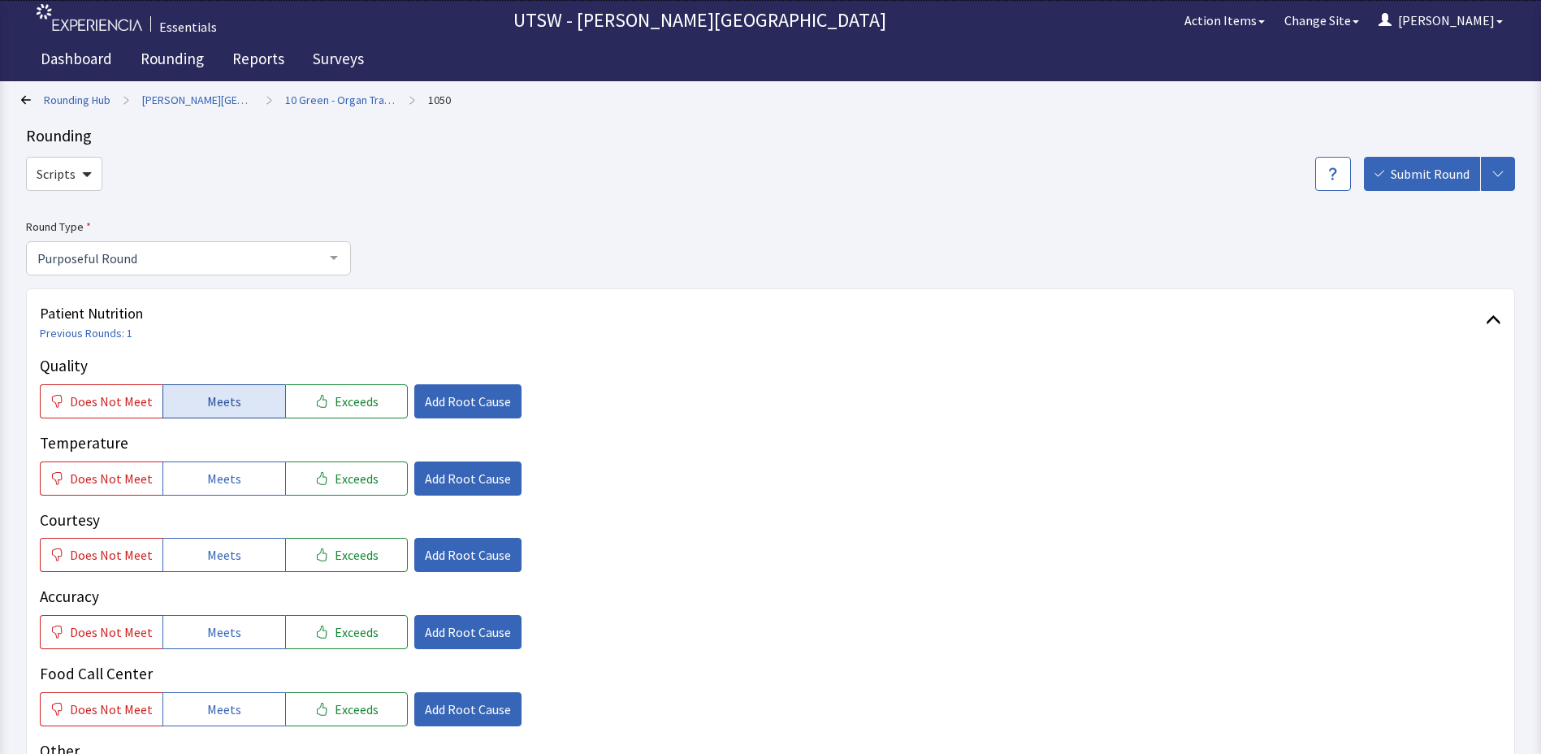
click at [226, 400] on span "Meets" at bounding box center [224, 401] width 34 height 19
click at [84, 473] on span "Does Not Meet" at bounding box center [111, 478] width 83 height 19
click at [194, 559] on button "Meets" at bounding box center [223, 555] width 123 height 34
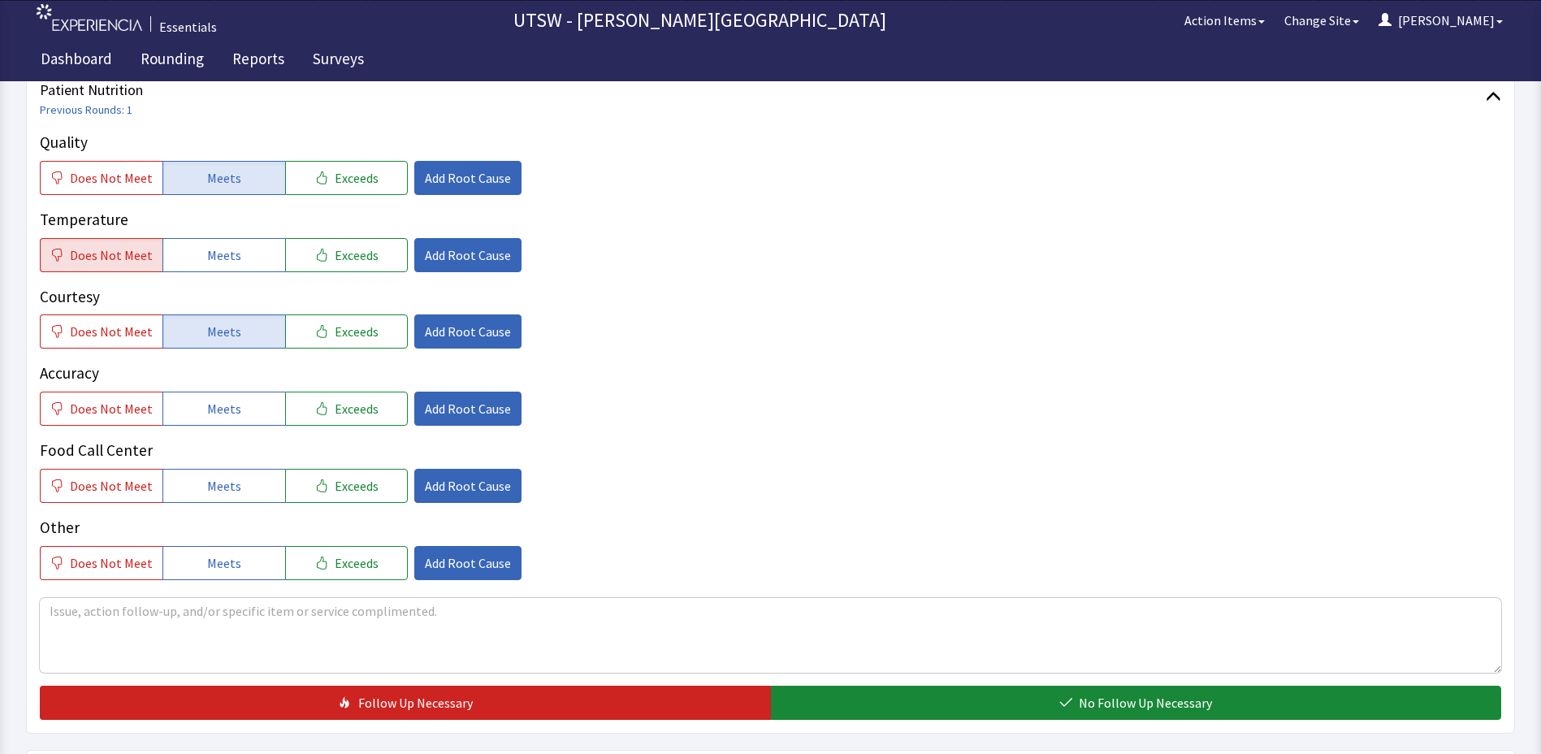
scroll to position [244, 0]
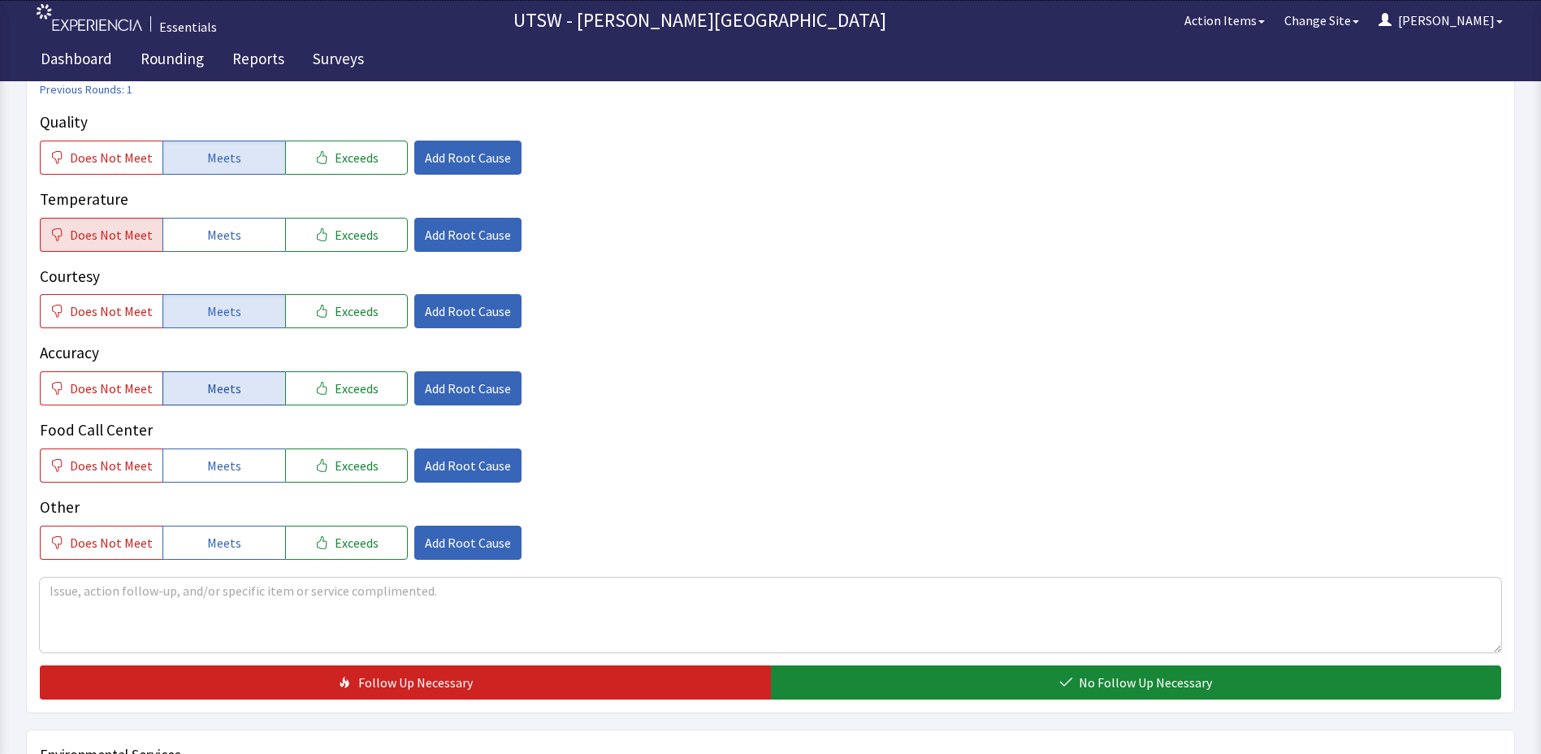
click at [217, 403] on button "Meets" at bounding box center [223, 388] width 123 height 34
click at [225, 457] on span "Meets" at bounding box center [224, 465] width 34 height 19
click at [210, 533] on span "Meets" at bounding box center [224, 542] width 34 height 19
click at [229, 606] on textarea at bounding box center [770, 615] width 1461 height 75
paste textarea "PT stated that food has been coming up cold, but the delivery numbers have been…"
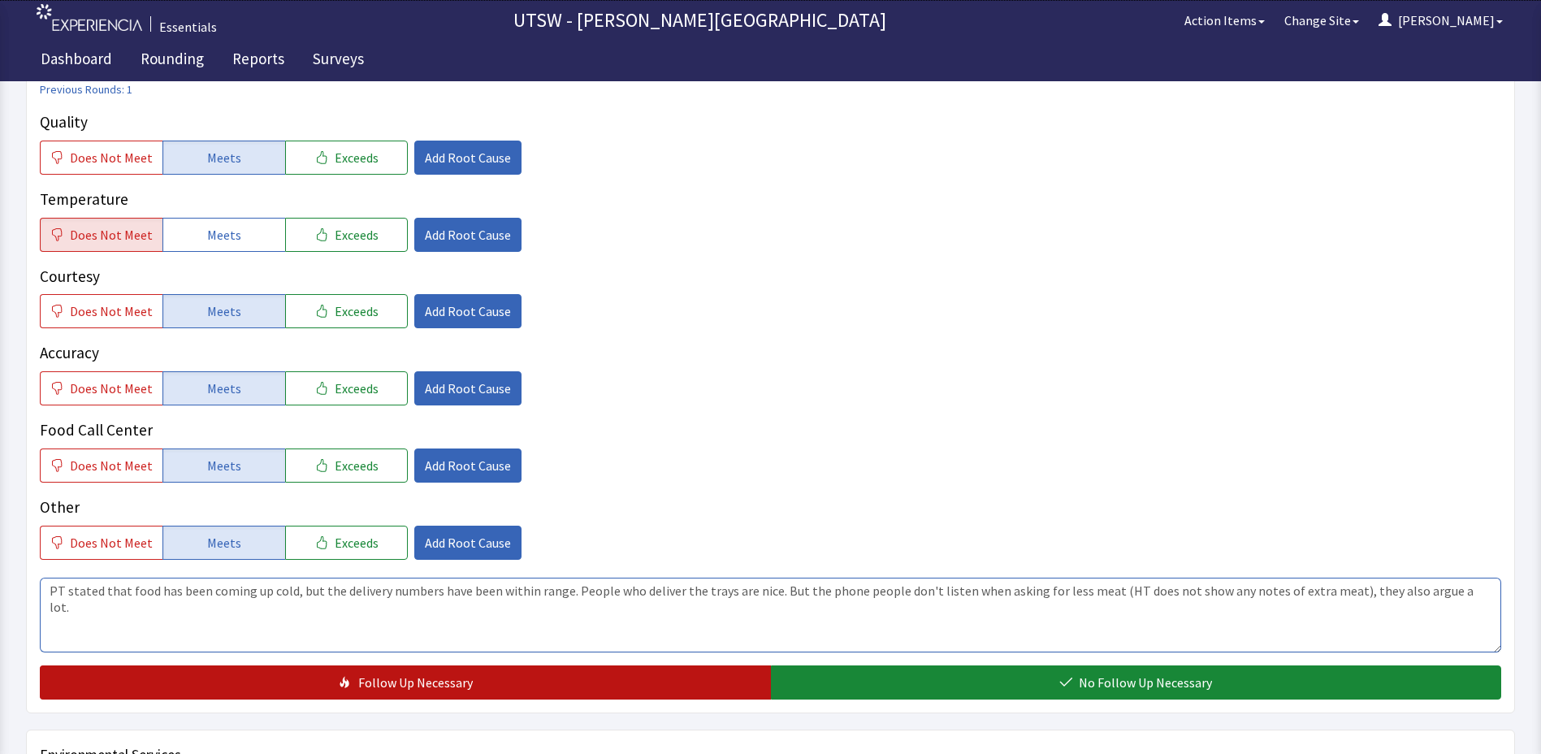
type textarea "PT stated that food has been coming up cold, but the delivery numbers have been…"
click at [694, 678] on button "Follow Up Necessary" at bounding box center [405, 682] width 731 height 34
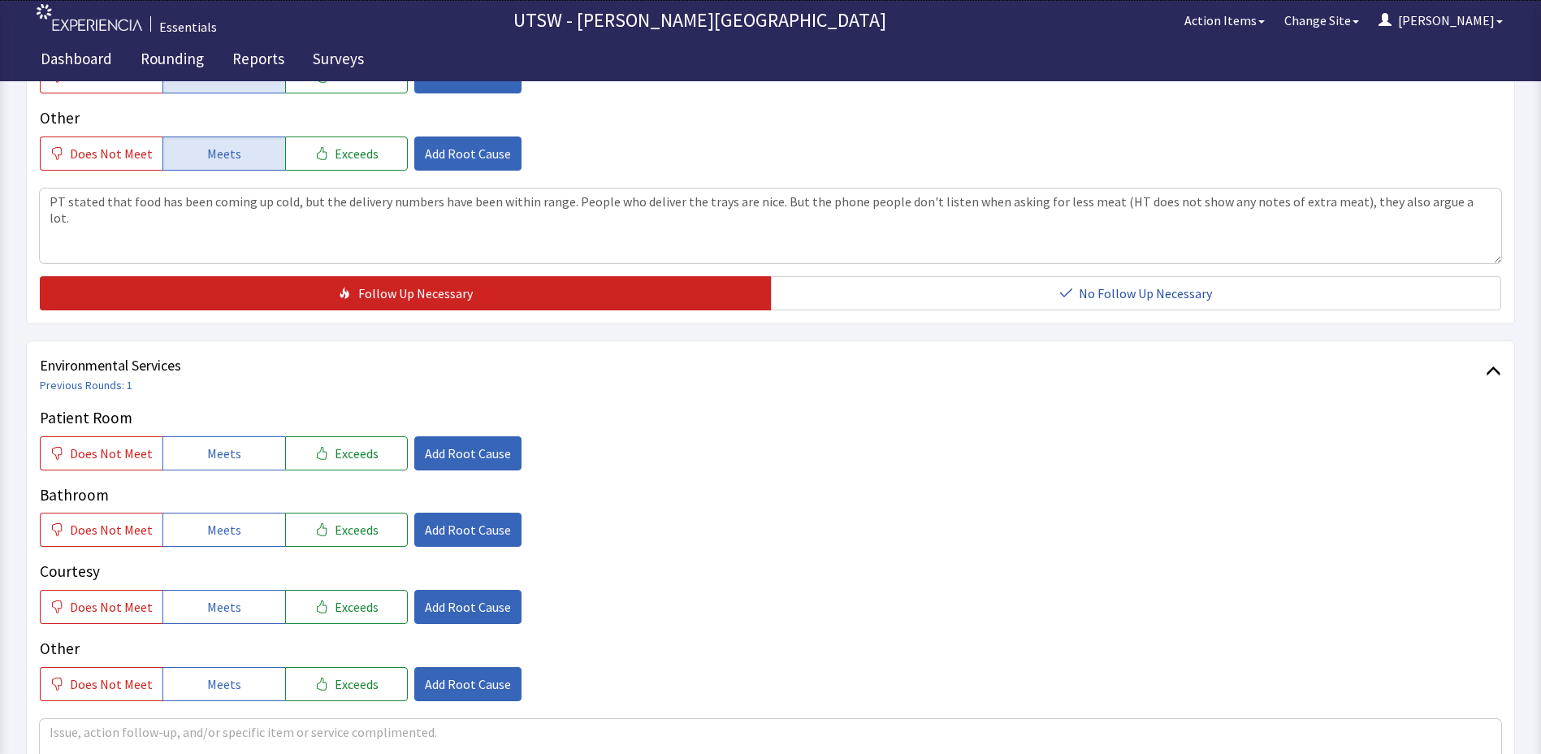
scroll to position [731, 0]
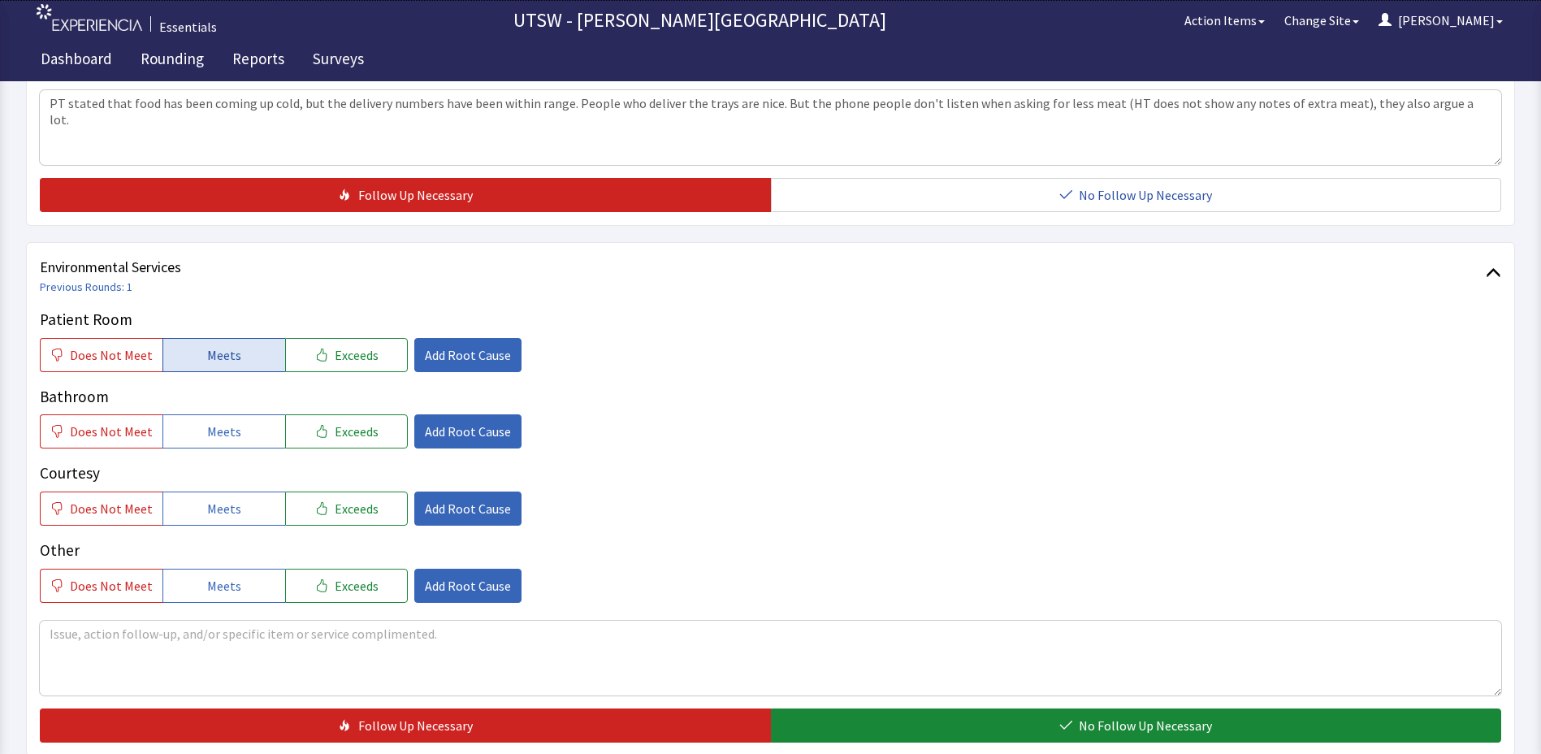
drag, startPoint x: 254, startPoint y: 345, endPoint x: 196, endPoint y: 431, distance: 104.1
click at [253, 349] on button "Meets" at bounding box center [223, 355] width 123 height 34
click at [195, 431] on button "Meets" at bounding box center [223, 431] width 123 height 34
click at [207, 509] on span "Meets" at bounding box center [224, 508] width 34 height 19
click at [217, 593] on span "Meets" at bounding box center [224, 585] width 34 height 19
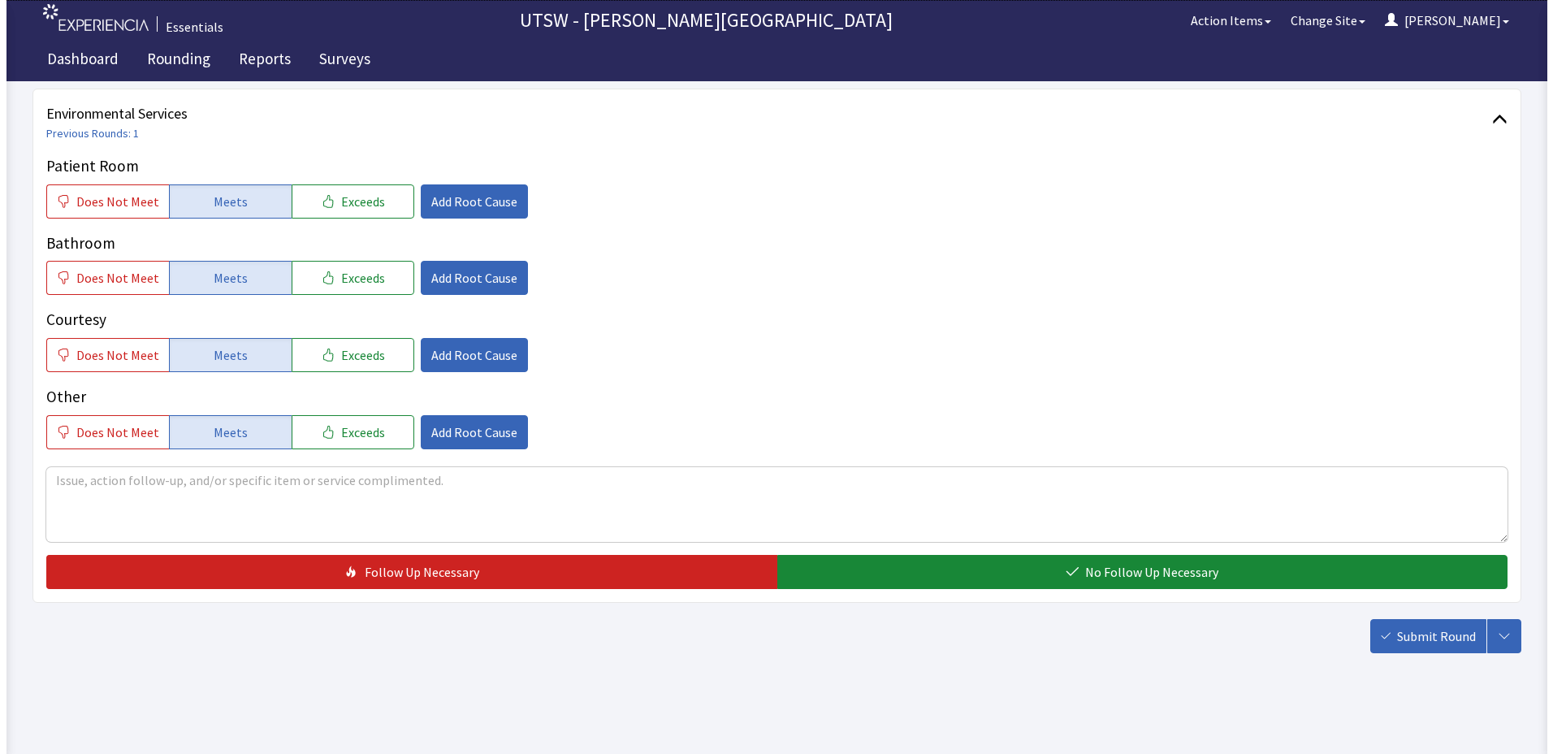
scroll to position [891, 0]
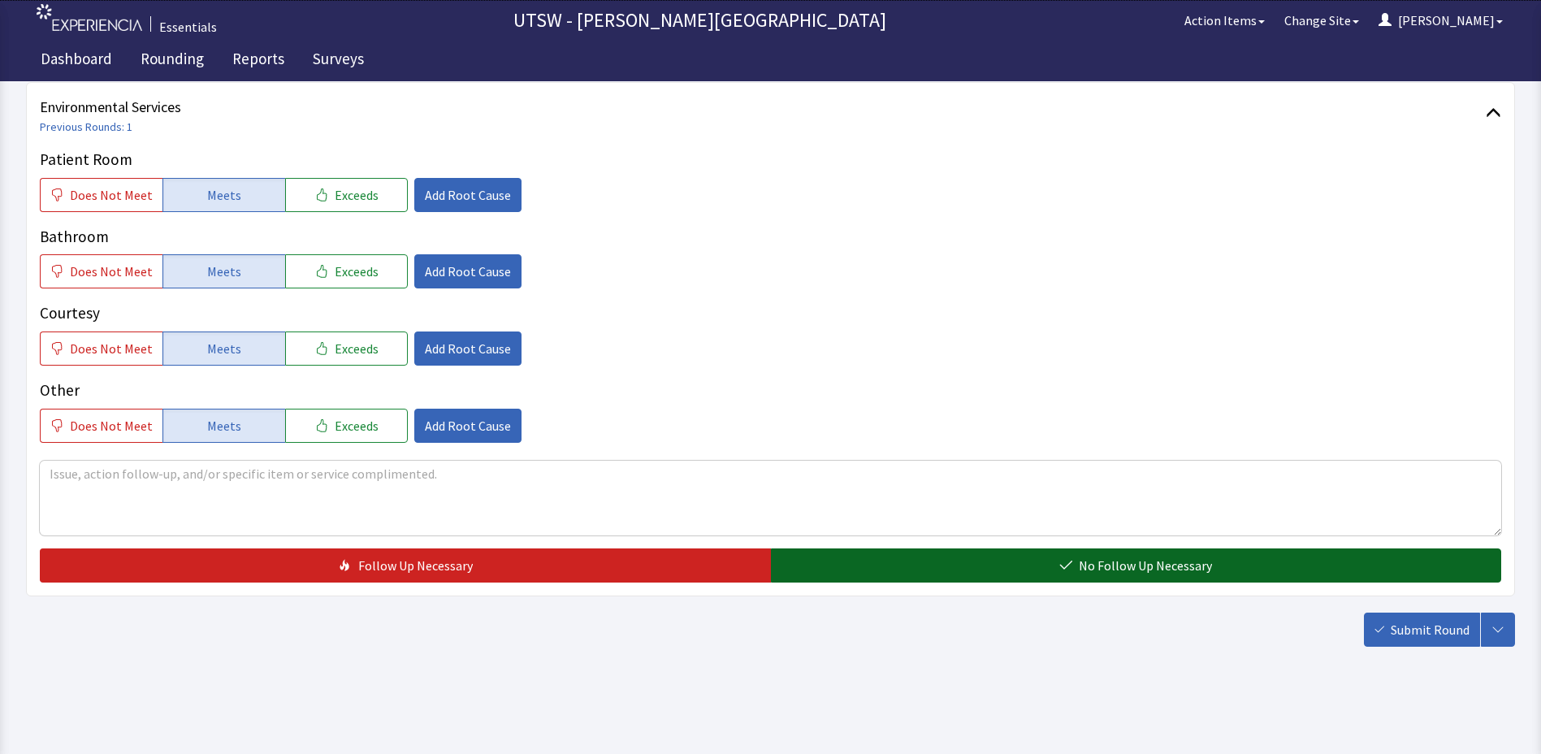
click at [1222, 552] on button "No Follow Up Necessary" at bounding box center [1136, 565] width 731 height 34
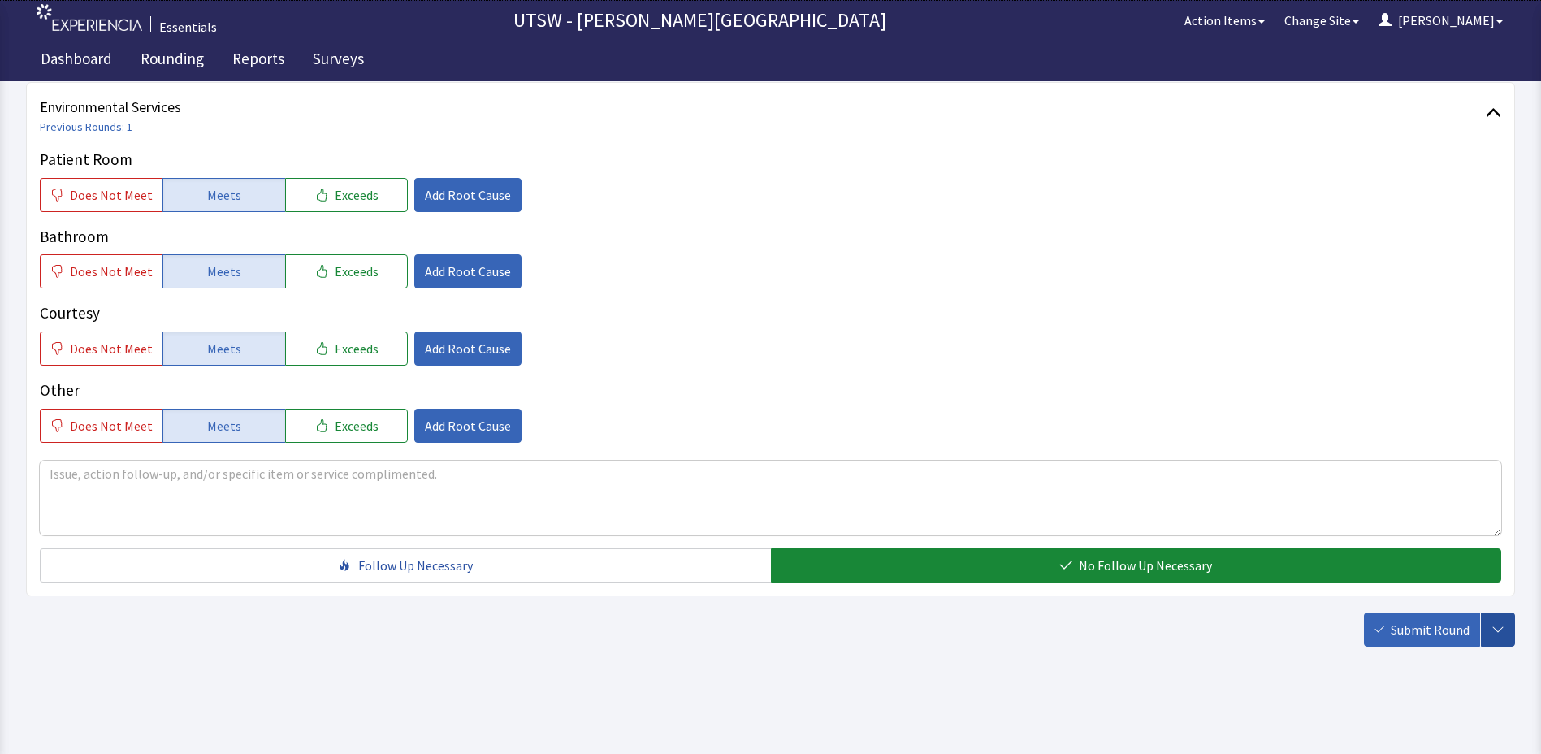
click at [1495, 618] on button "button" at bounding box center [1498, 630] width 34 height 34
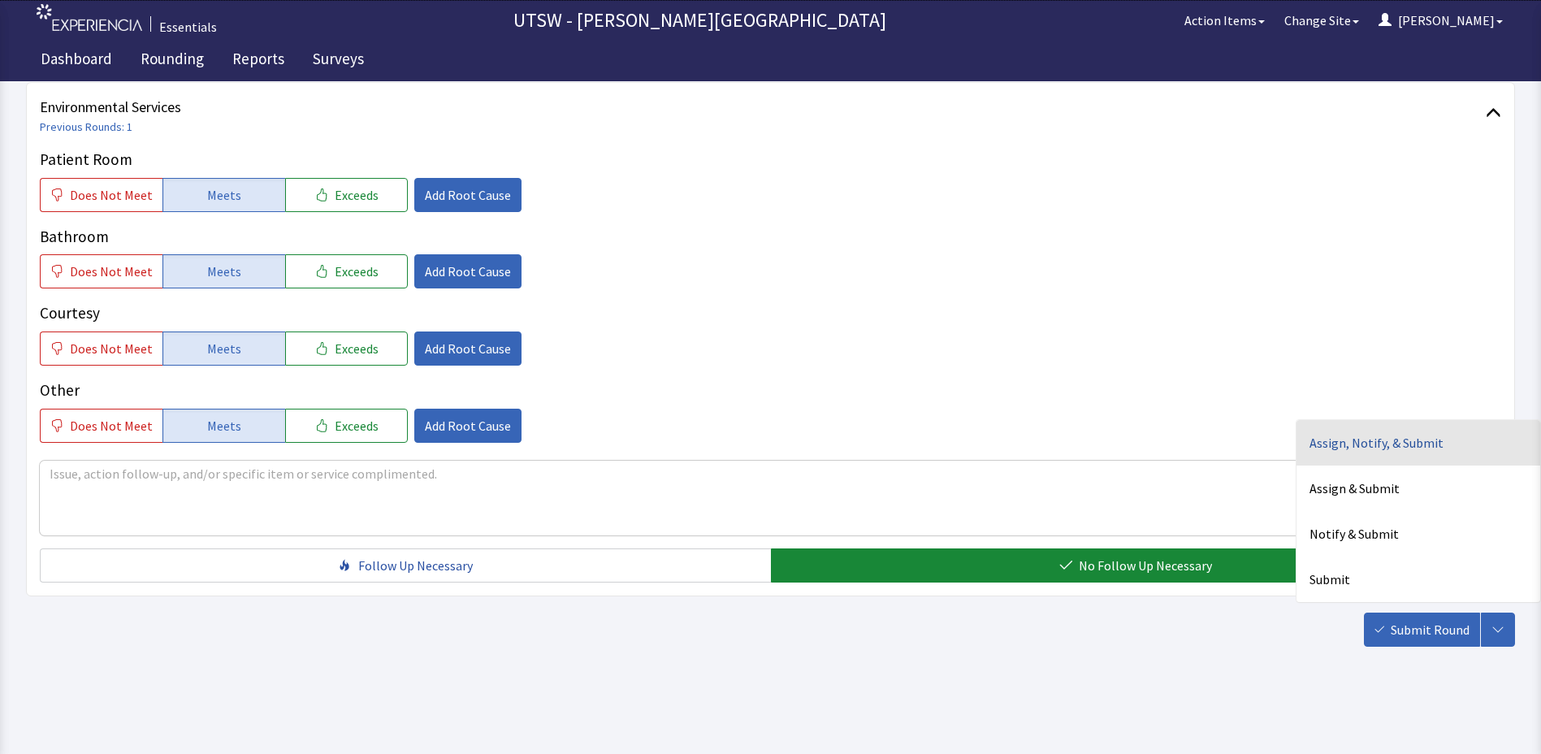
click at [1342, 439] on div "Assign, Notify, & Submit" at bounding box center [1419, 442] width 244 height 45
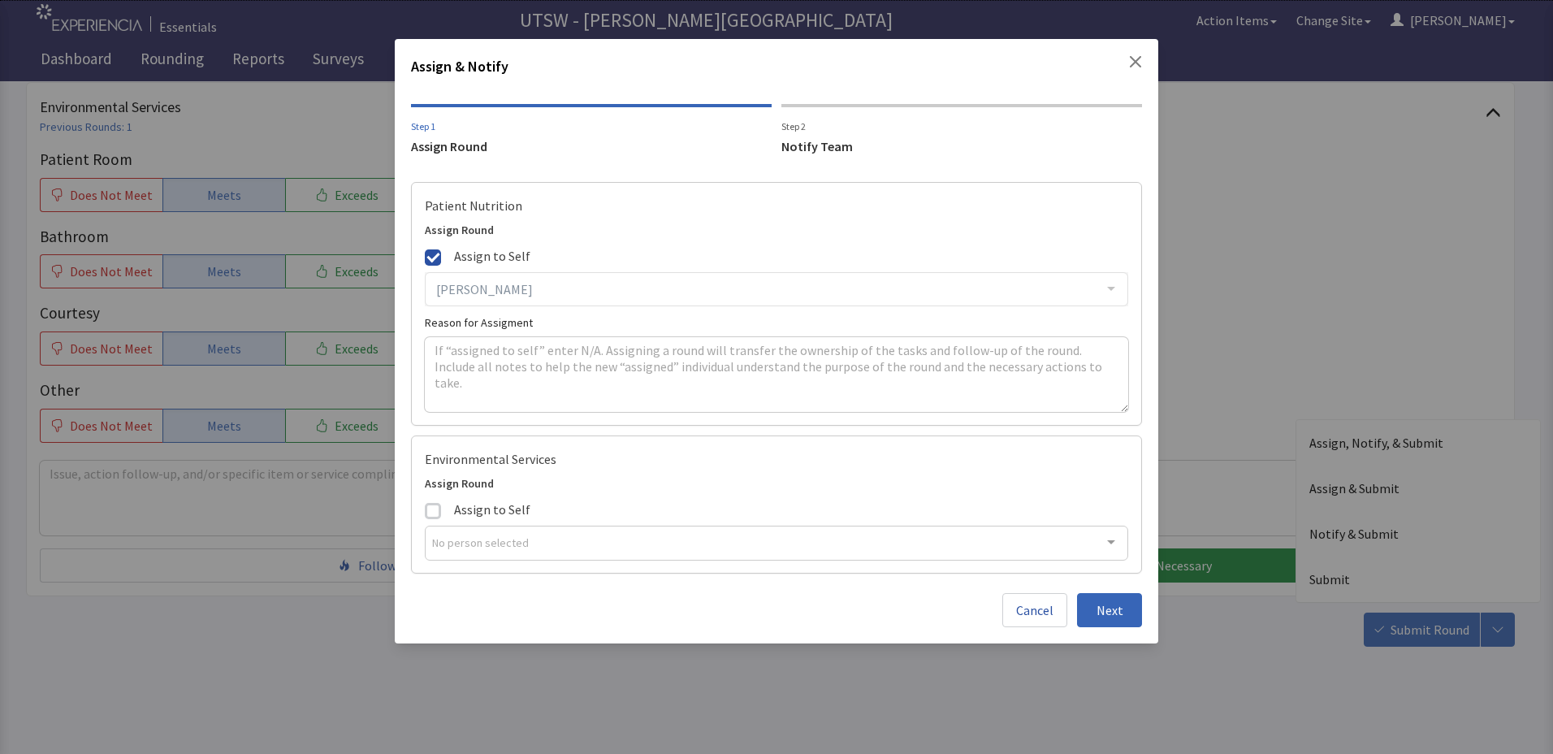
click at [431, 261] on span at bounding box center [433, 257] width 16 height 16
click at [425, 245] on input "Assign to Self" at bounding box center [425, 245] width 0 height 0
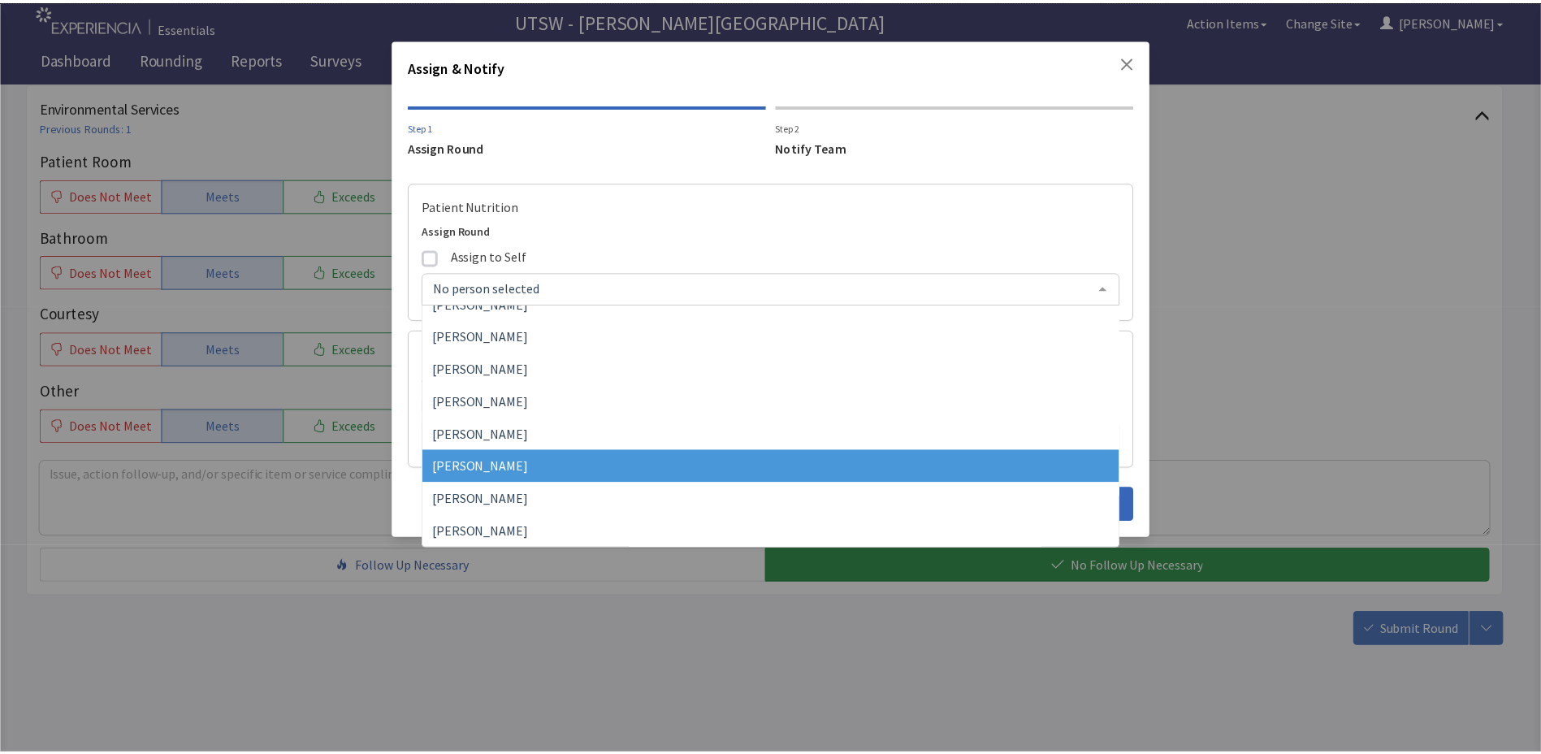
scroll to position [0, 0]
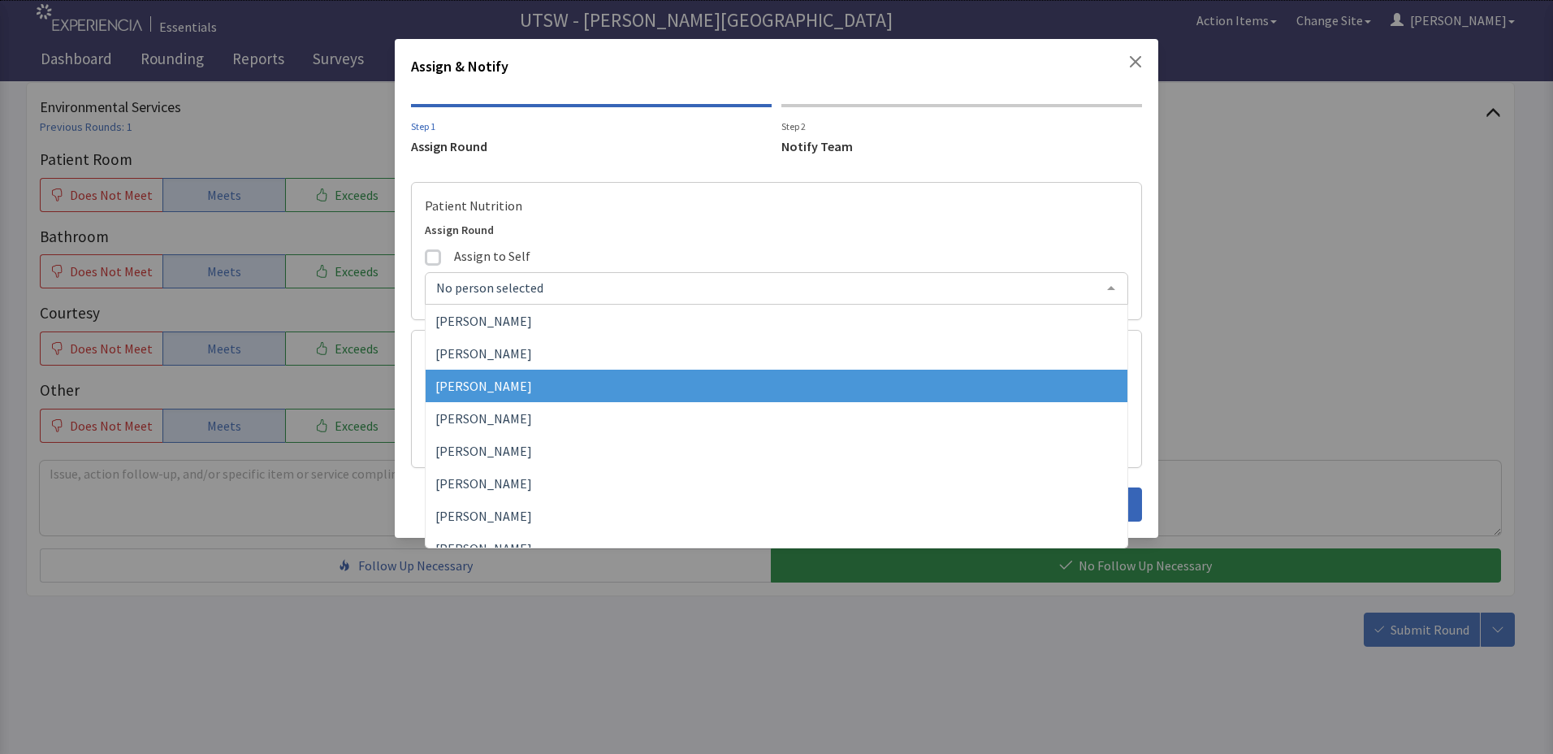
click at [608, 387] on span "[PERSON_NAME]" at bounding box center [777, 386] width 702 height 32
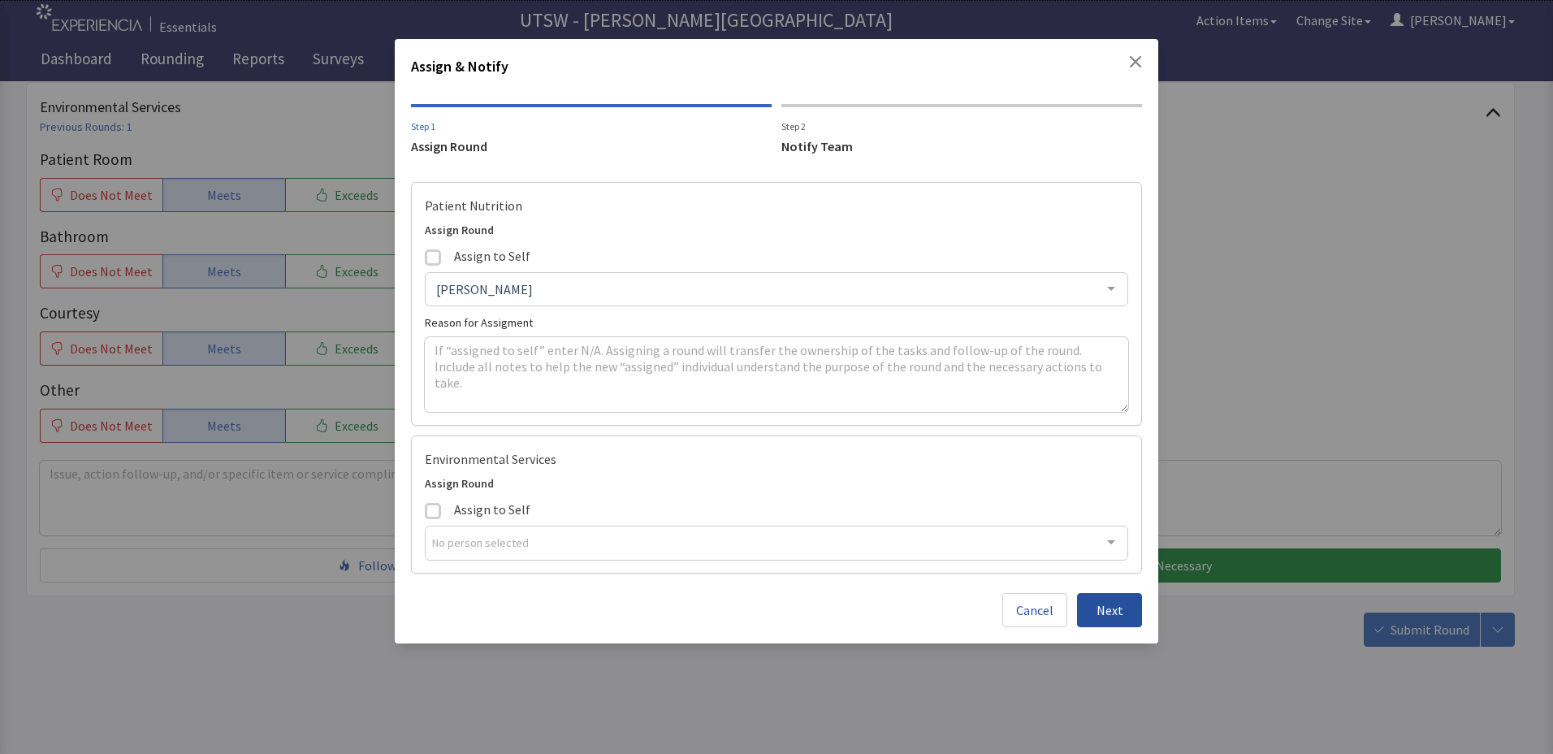
click at [1126, 595] on button "Next" at bounding box center [1109, 610] width 65 height 34
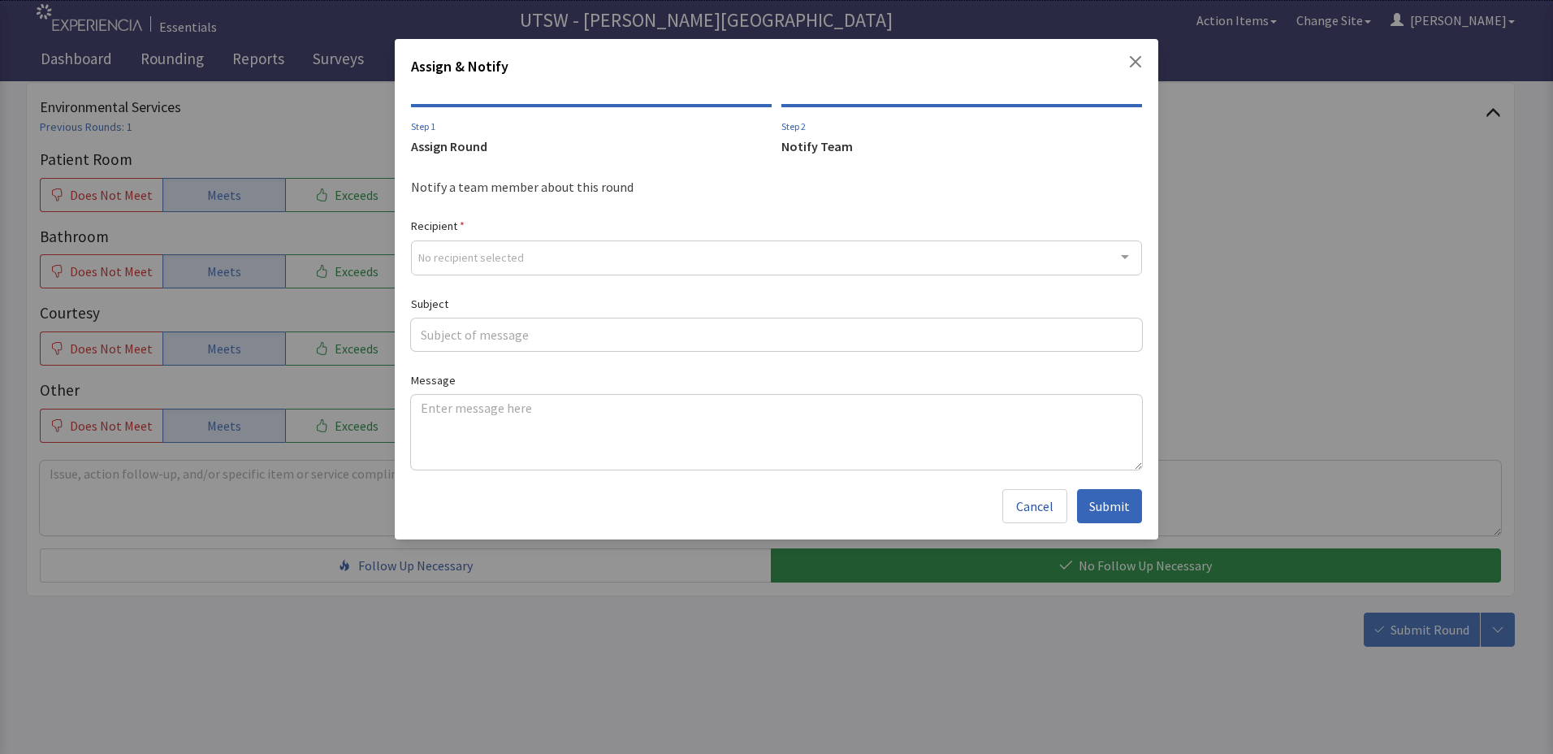
drag, startPoint x: 698, startPoint y: 252, endPoint x: 721, endPoint y: 254, distance: 23.7
click at [699, 252] on div "No recipient selected" at bounding box center [776, 257] width 731 height 35
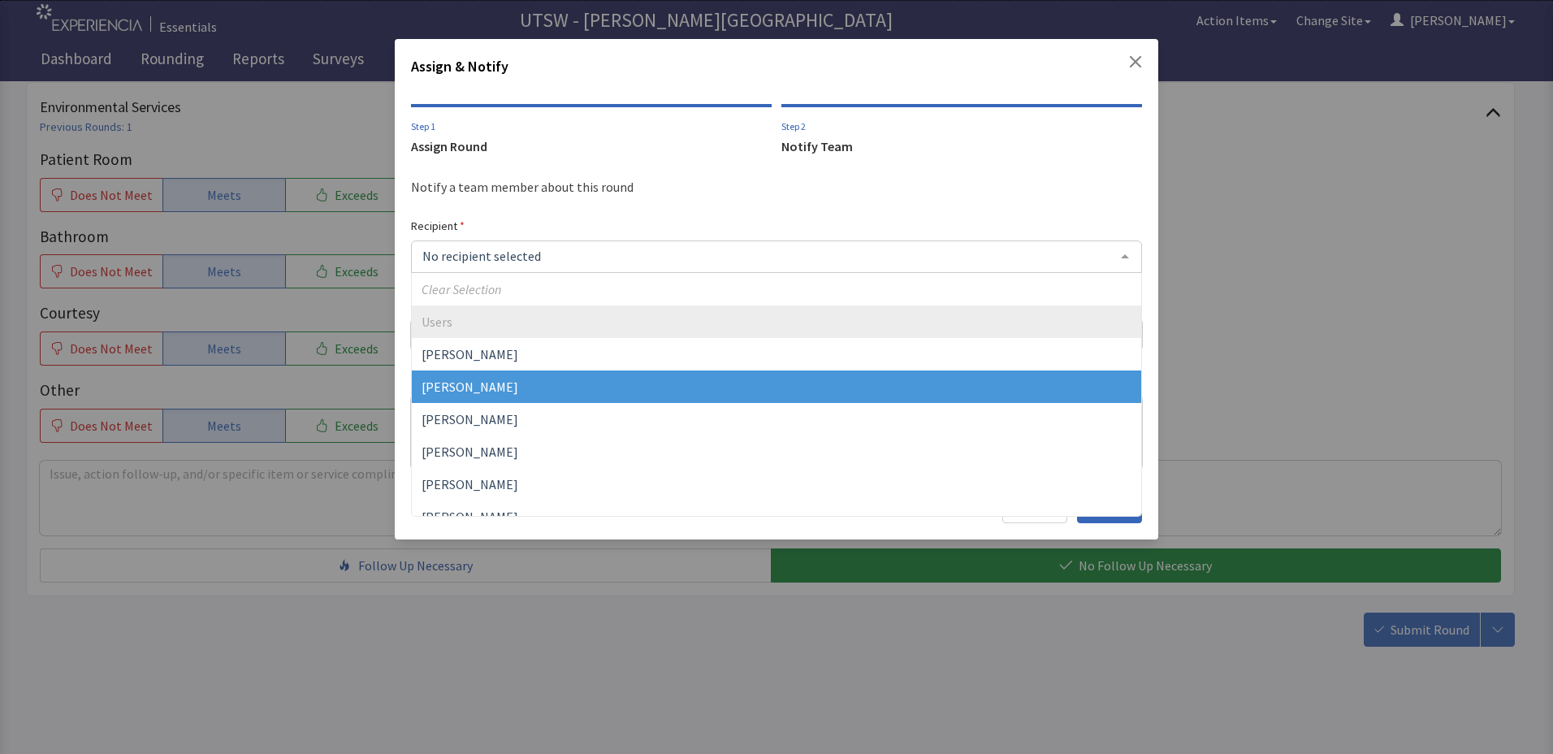
click at [574, 396] on span "[PERSON_NAME]" at bounding box center [777, 386] width 730 height 32
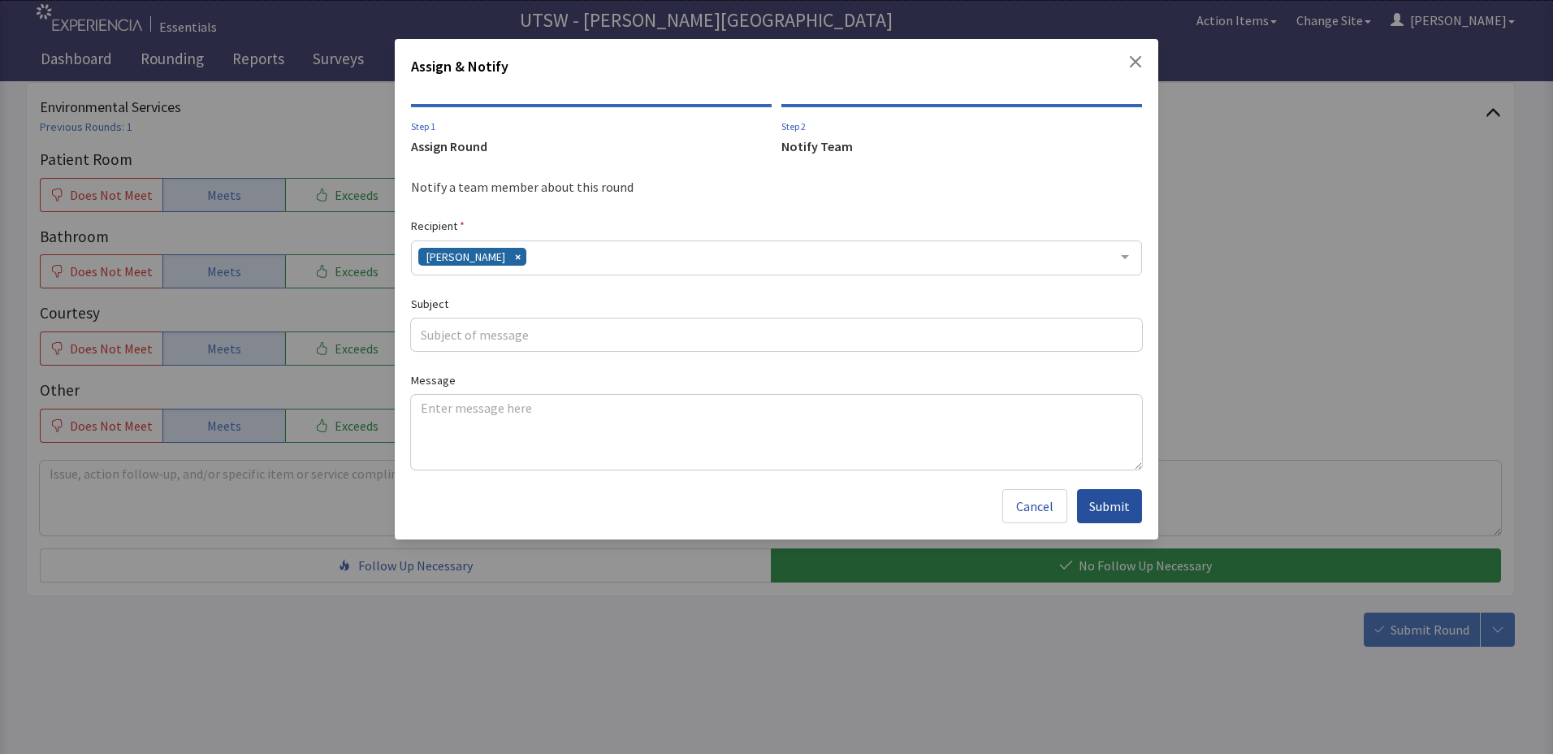
click at [1100, 516] on button "Submit" at bounding box center [1109, 506] width 65 height 34
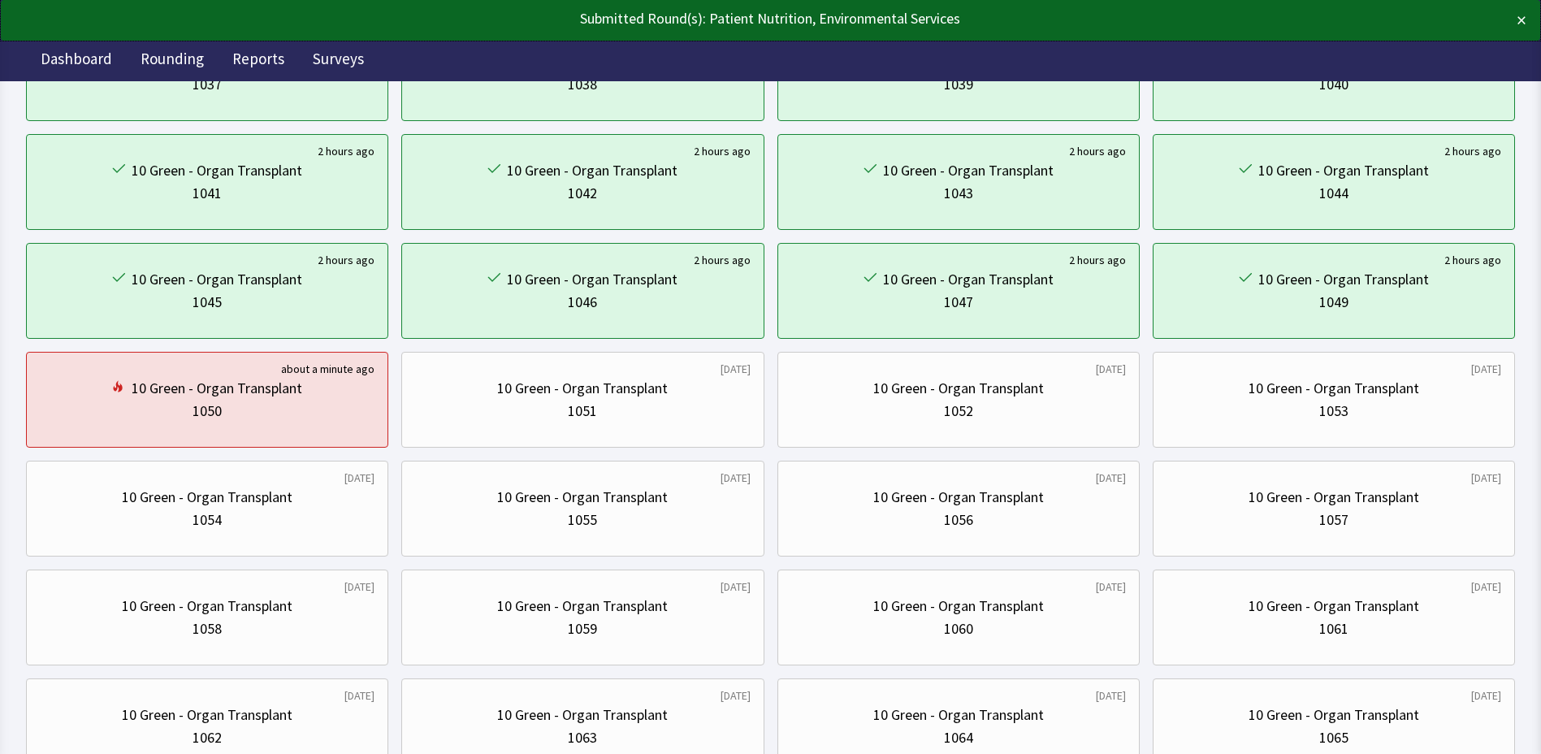
scroll to position [325, 0]
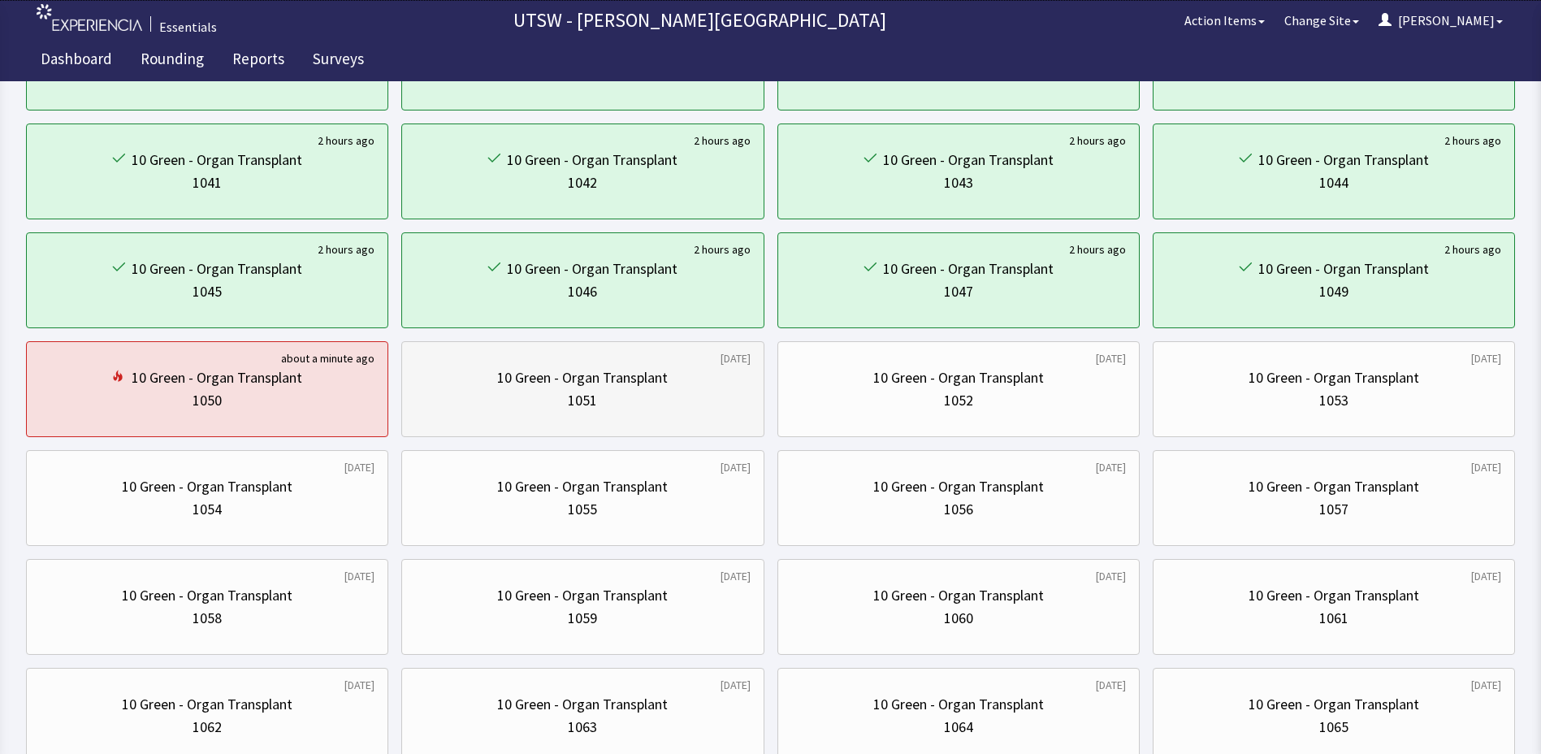
click at [660, 388] on div "10 Green - Organ Transplant" at bounding box center [582, 377] width 171 height 23
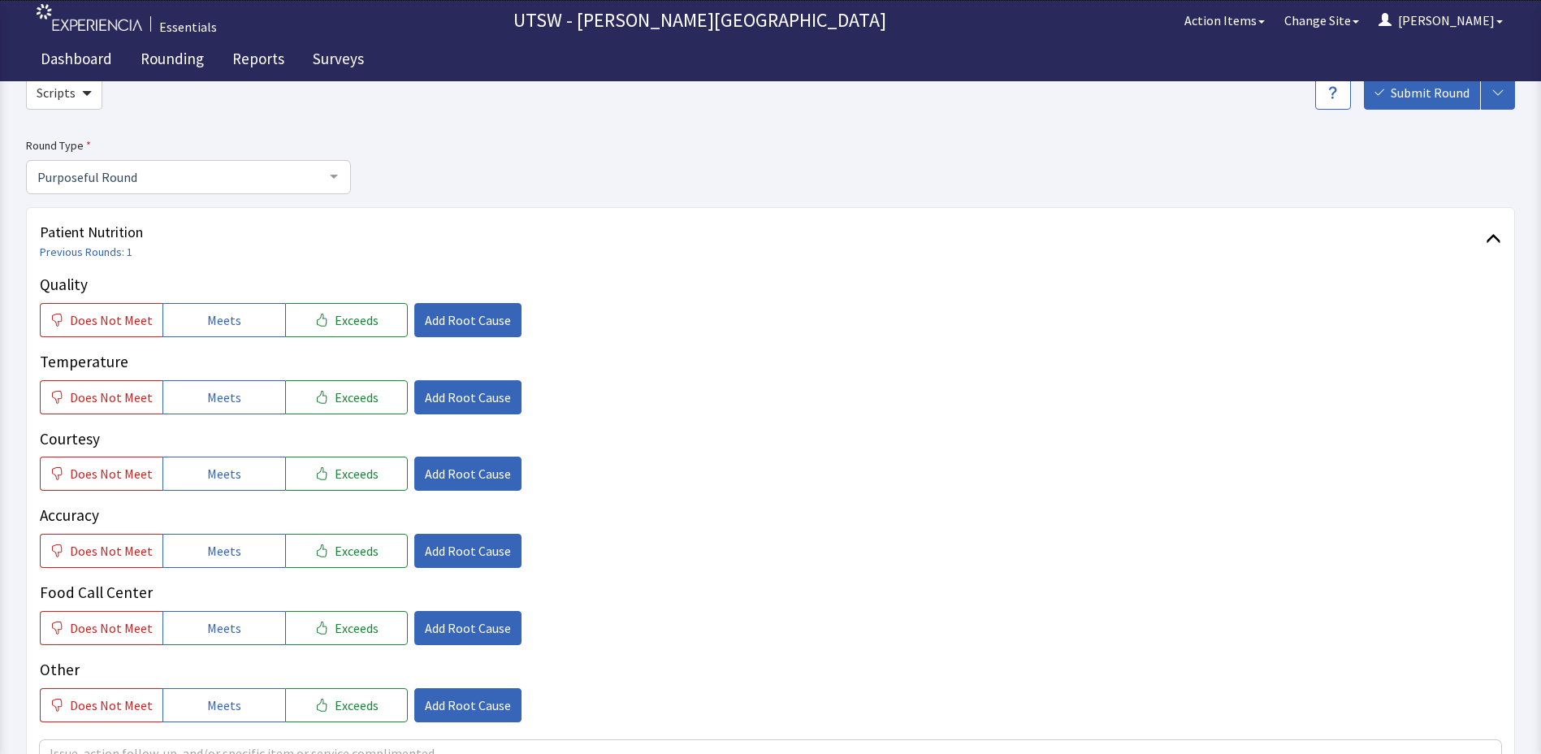
scroll to position [162, 0]
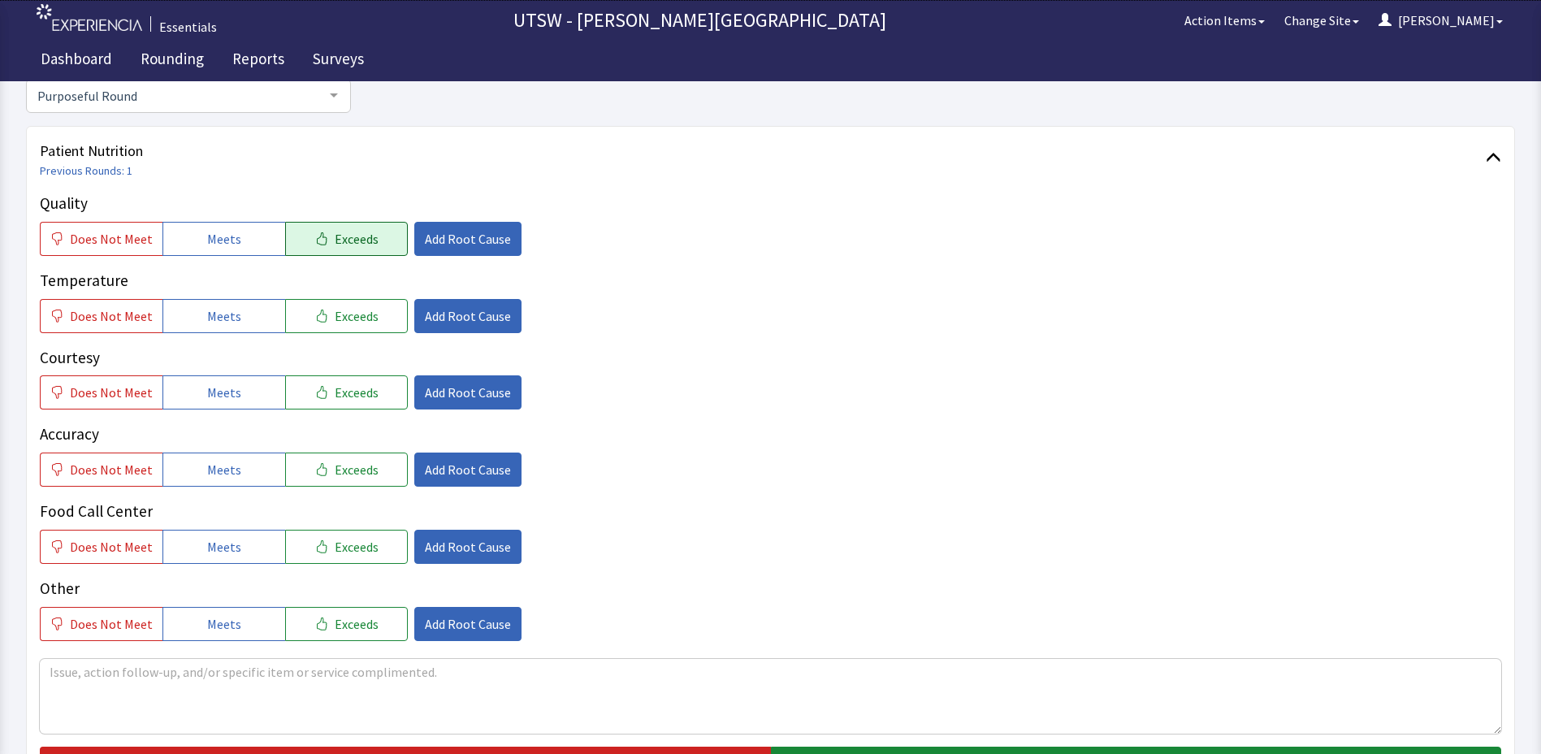
click at [340, 243] on span "Exceeds" at bounding box center [357, 238] width 44 height 19
click at [175, 308] on button "Meets" at bounding box center [223, 316] width 123 height 34
click at [189, 380] on button "Meets" at bounding box center [223, 392] width 123 height 34
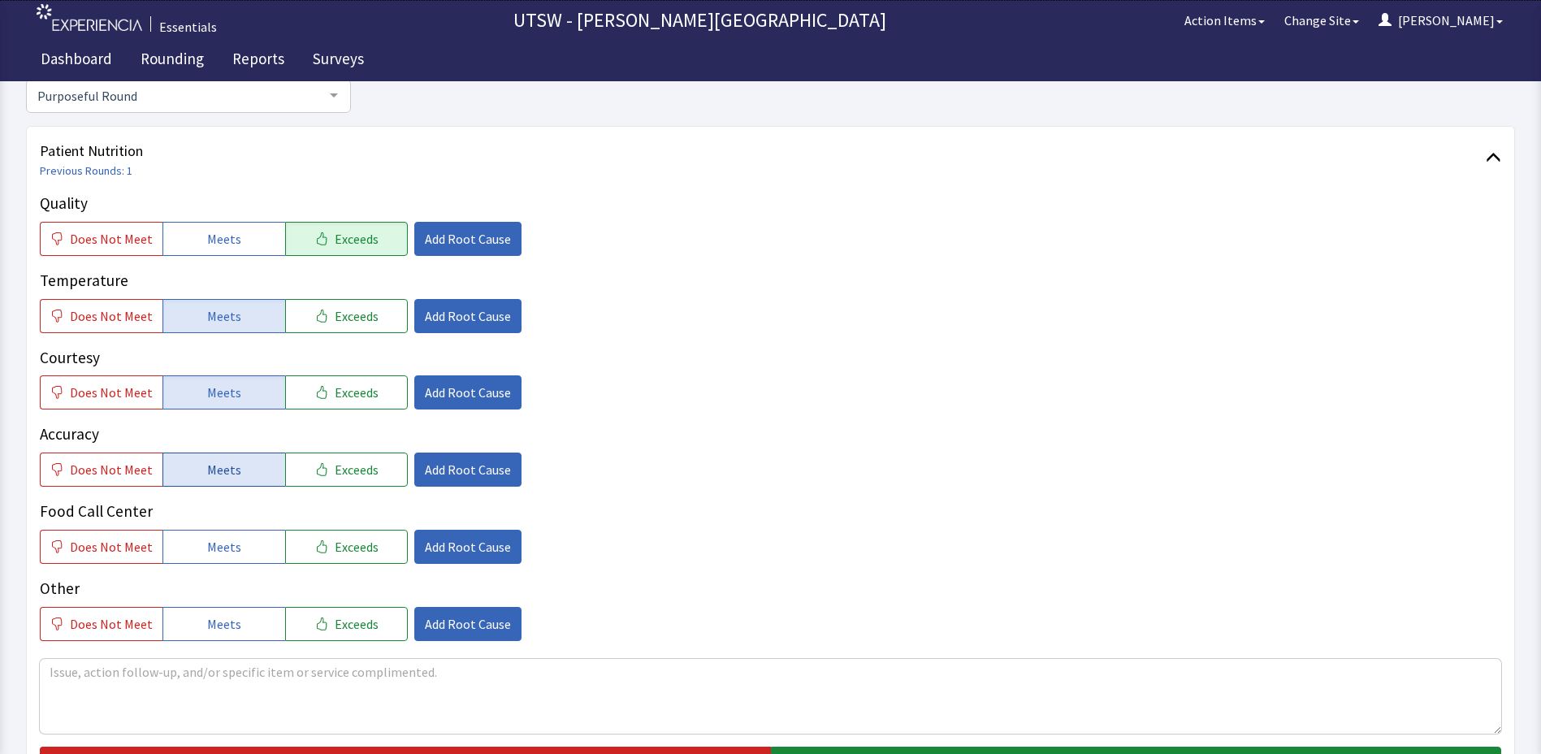
click at [203, 459] on button "Meets" at bounding box center [223, 470] width 123 height 34
click at [184, 538] on button "Meets" at bounding box center [223, 547] width 123 height 34
drag, startPoint x: 179, startPoint y: 613, endPoint x: 153, endPoint y: 642, distance: 38.5
click at [176, 616] on button "Meets" at bounding box center [223, 624] width 123 height 34
click at [112, 699] on textarea at bounding box center [770, 696] width 1461 height 75
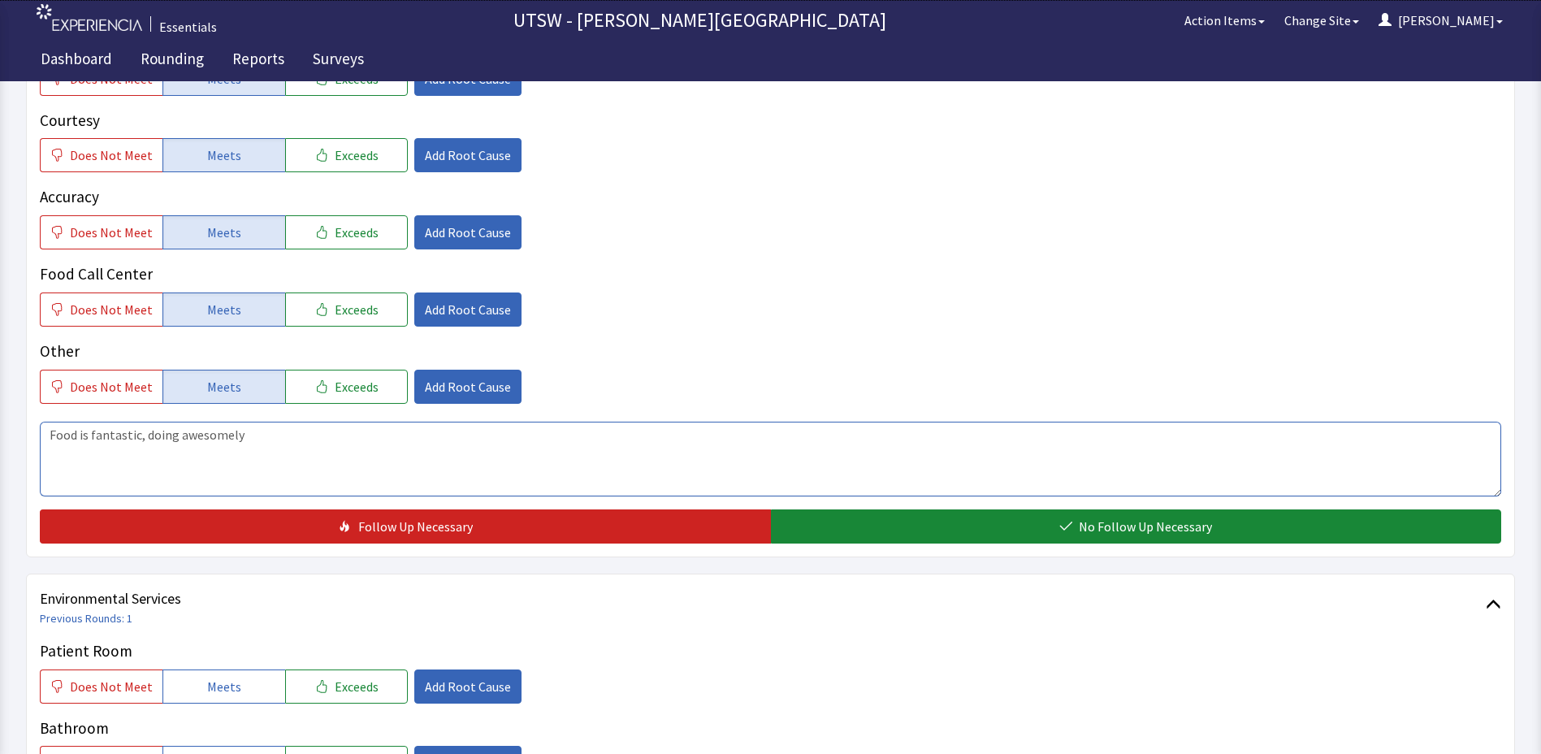
scroll to position [569, 0]
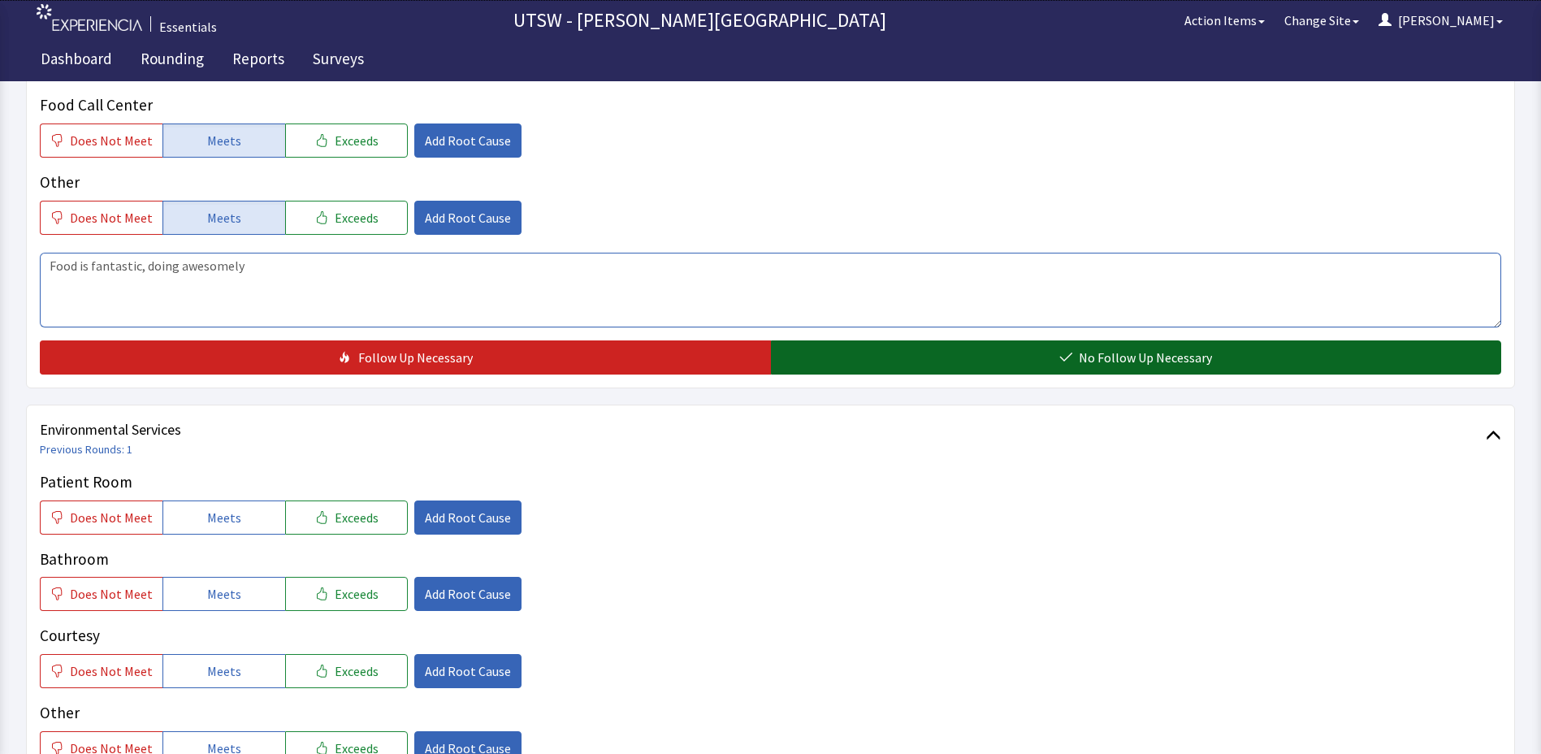
type textarea "Food is fantastic, doing awesomely"
click at [880, 369] on button "No Follow Up Necessary" at bounding box center [1136, 357] width 731 height 34
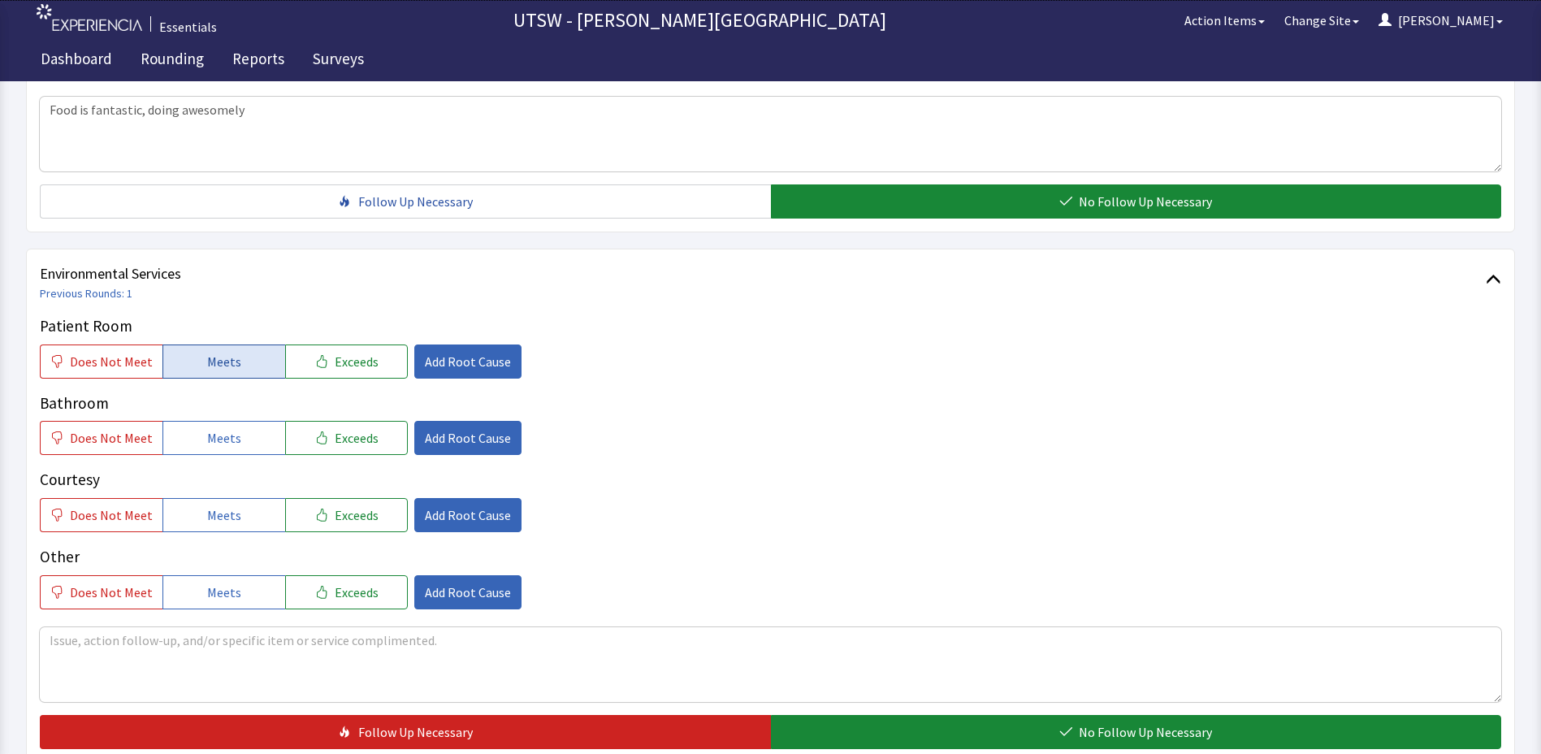
scroll to position [731, 0]
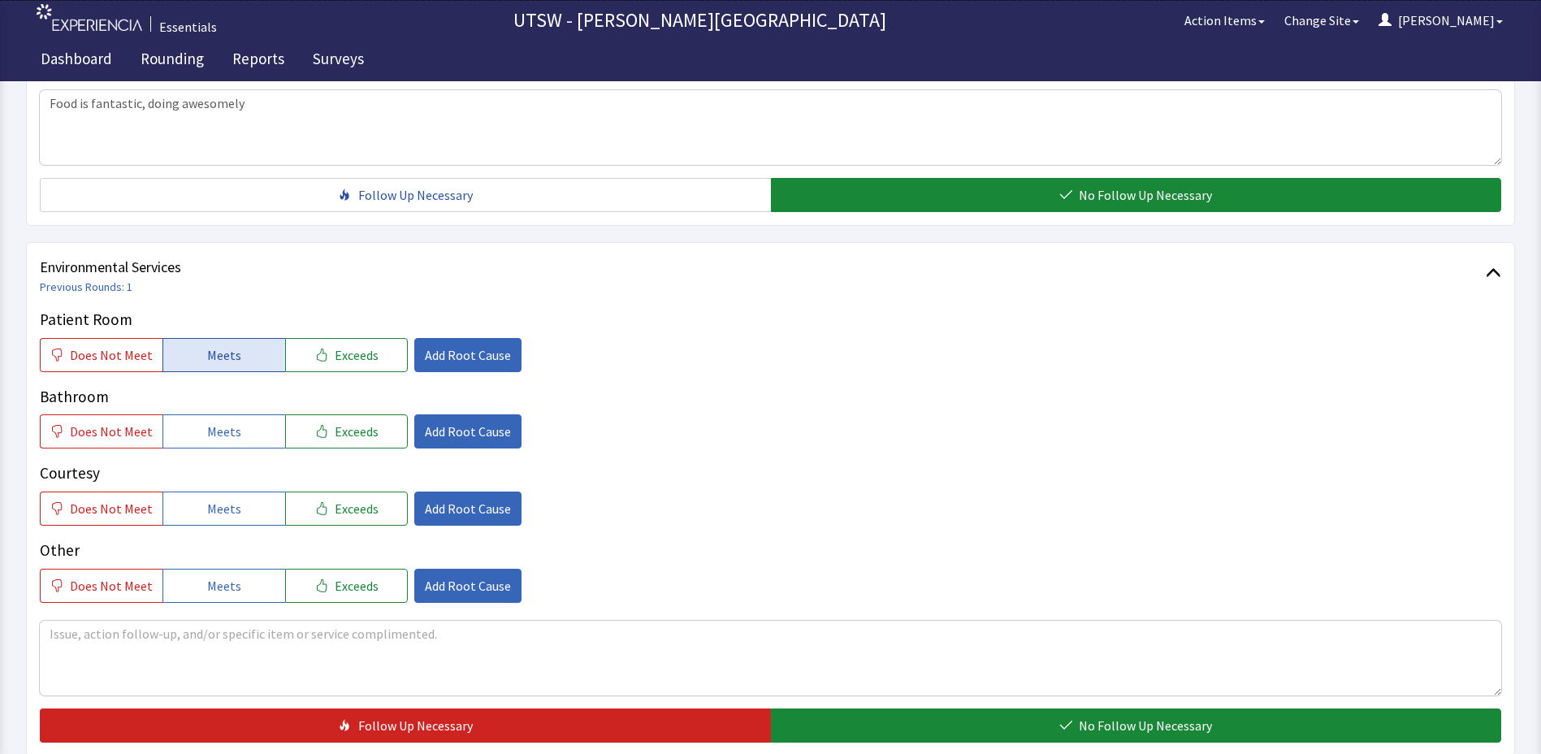
click at [188, 351] on button "Meets" at bounding box center [223, 355] width 123 height 34
click at [198, 434] on button "Meets" at bounding box center [223, 431] width 123 height 34
click at [215, 503] on span "Meets" at bounding box center [224, 508] width 34 height 19
click at [224, 574] on button "Meets" at bounding box center [223, 586] width 123 height 34
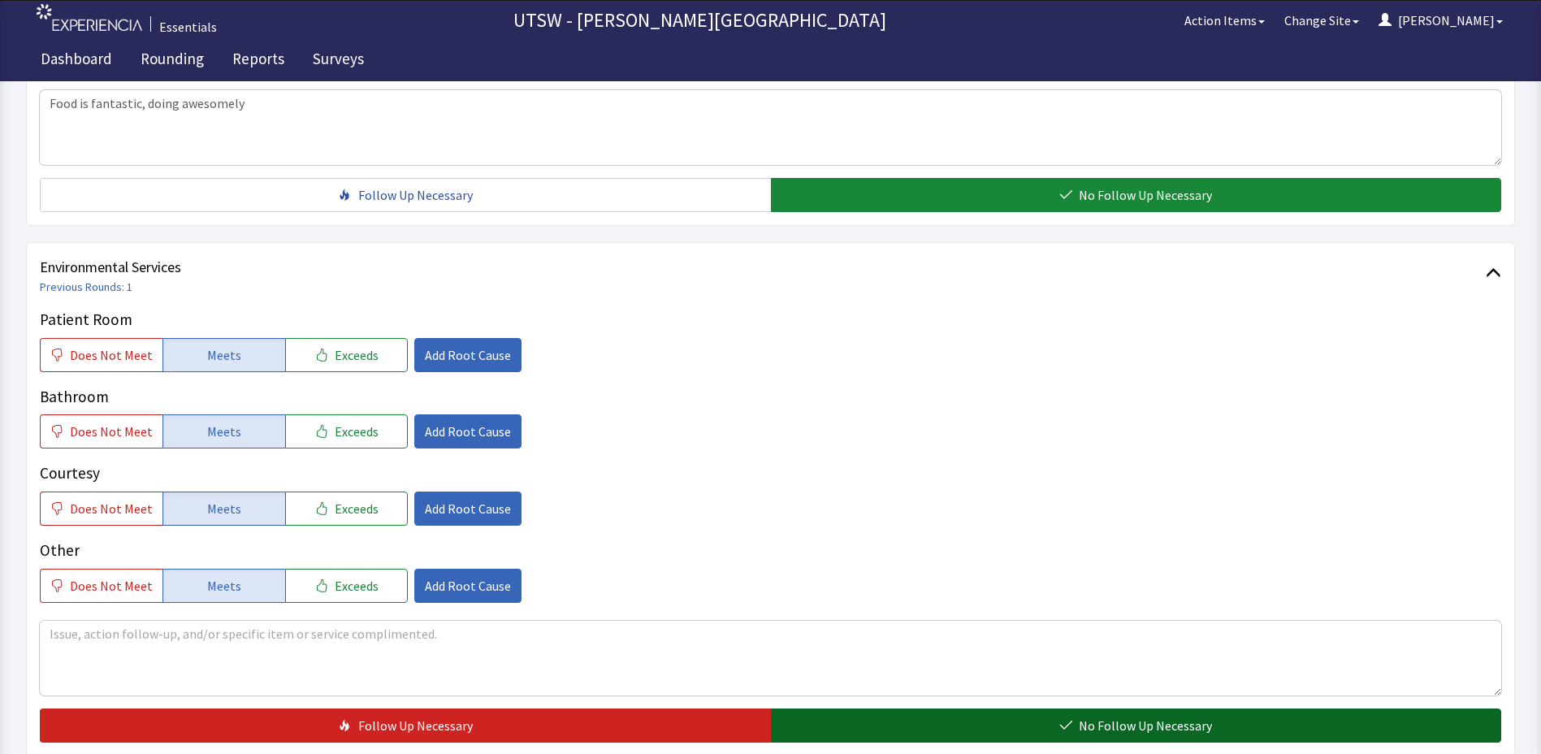
click at [1114, 733] on span "No Follow Up Necessary" at bounding box center [1145, 725] width 133 height 19
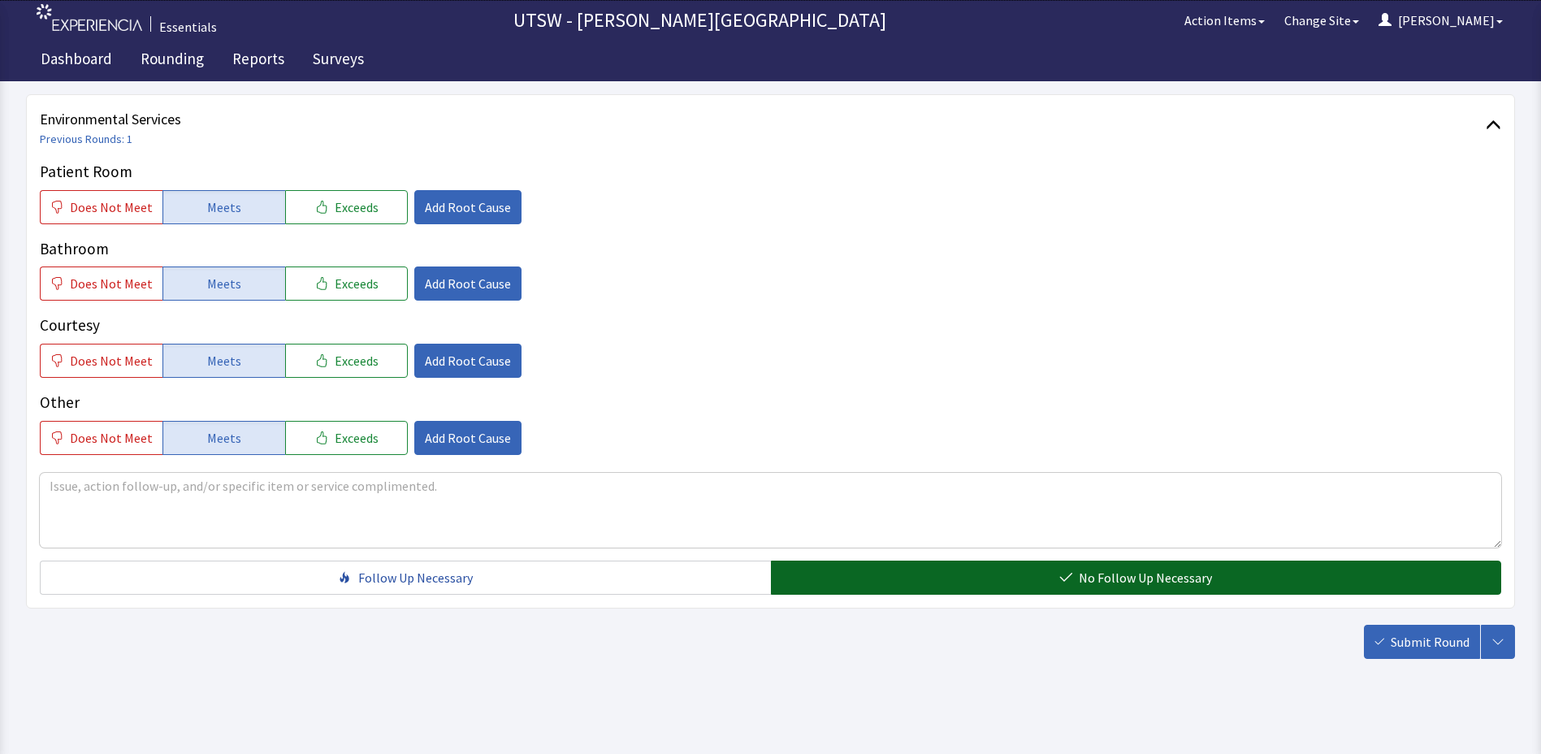
scroll to position [891, 0]
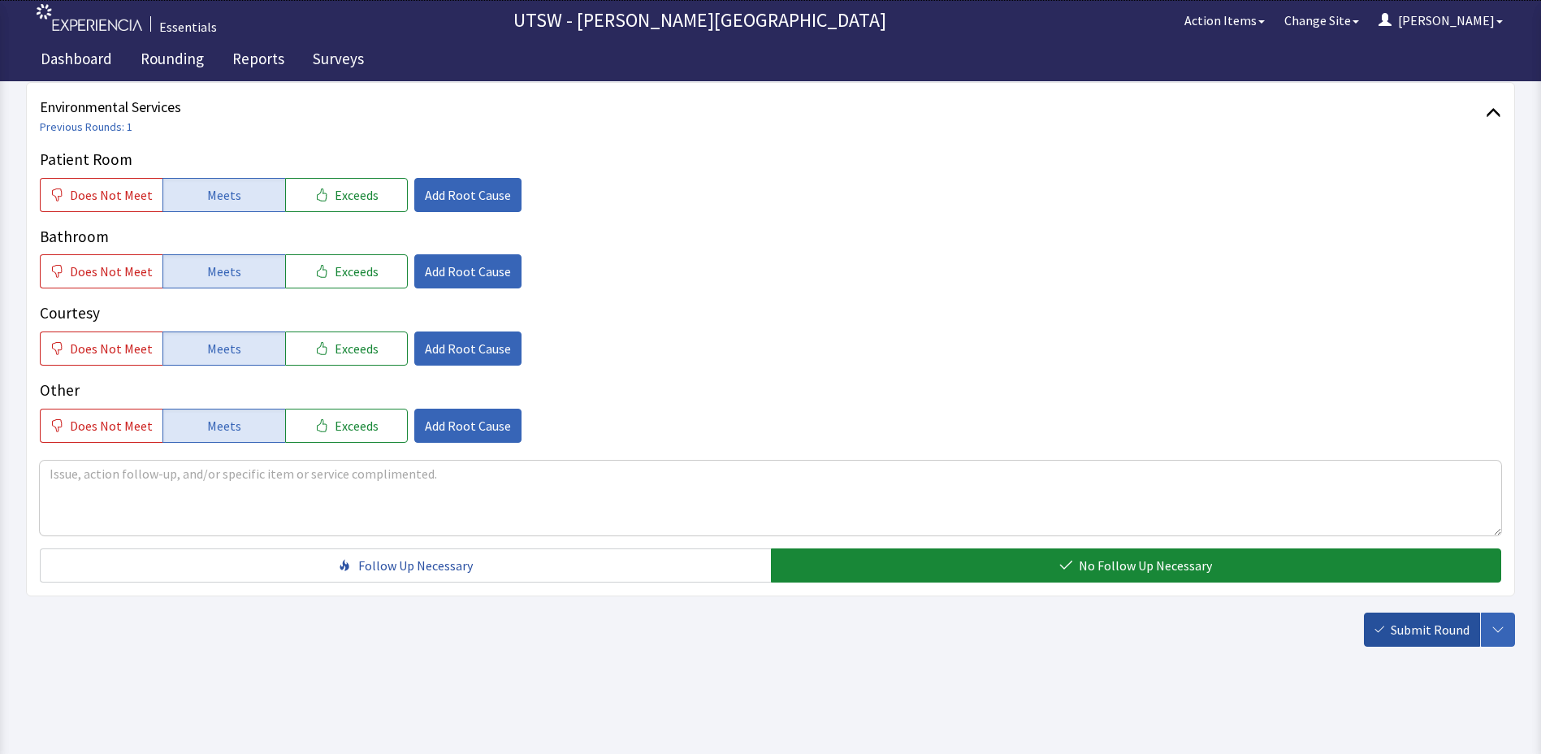
click at [1389, 634] on button "Submit Round" at bounding box center [1422, 630] width 116 height 34
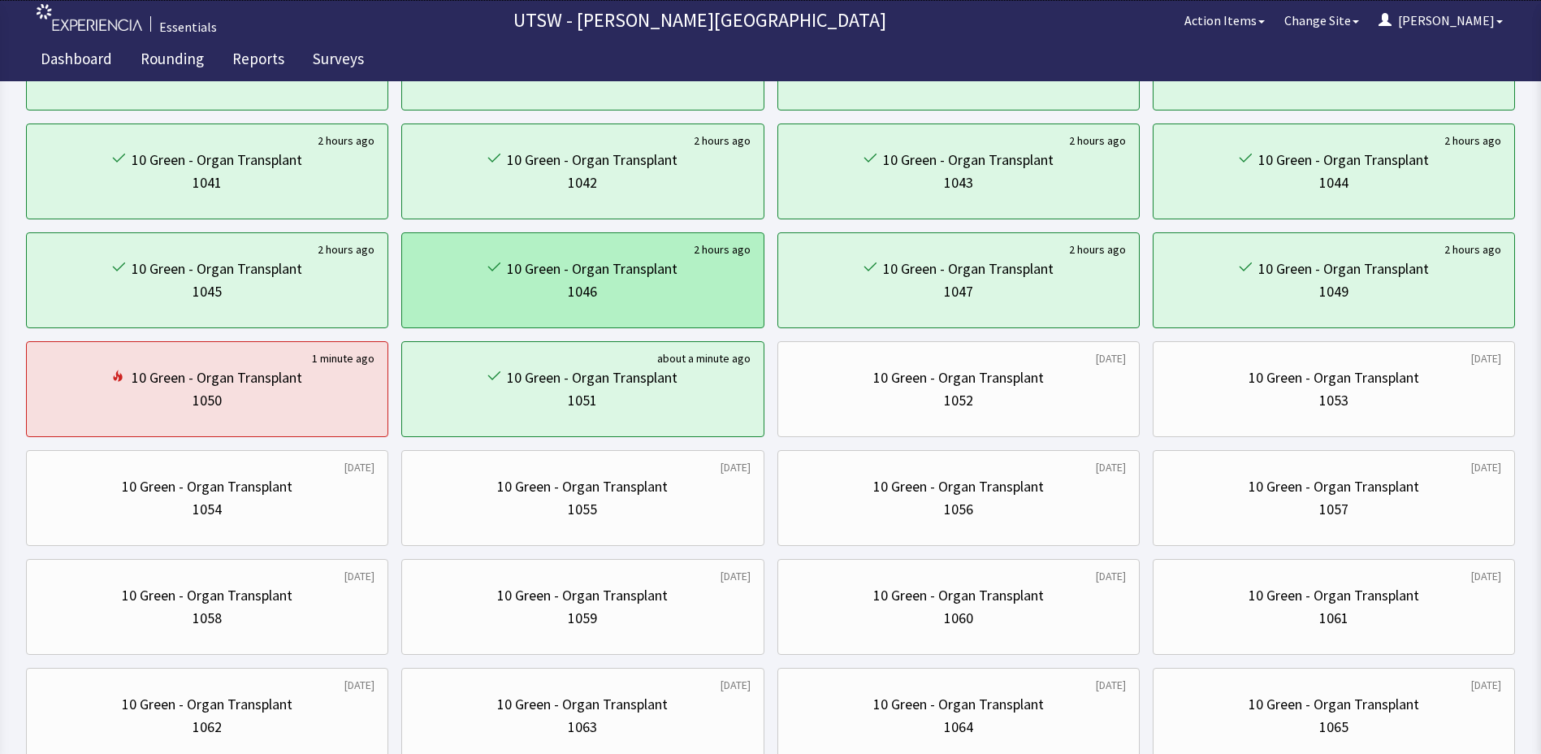
scroll to position [551, 0]
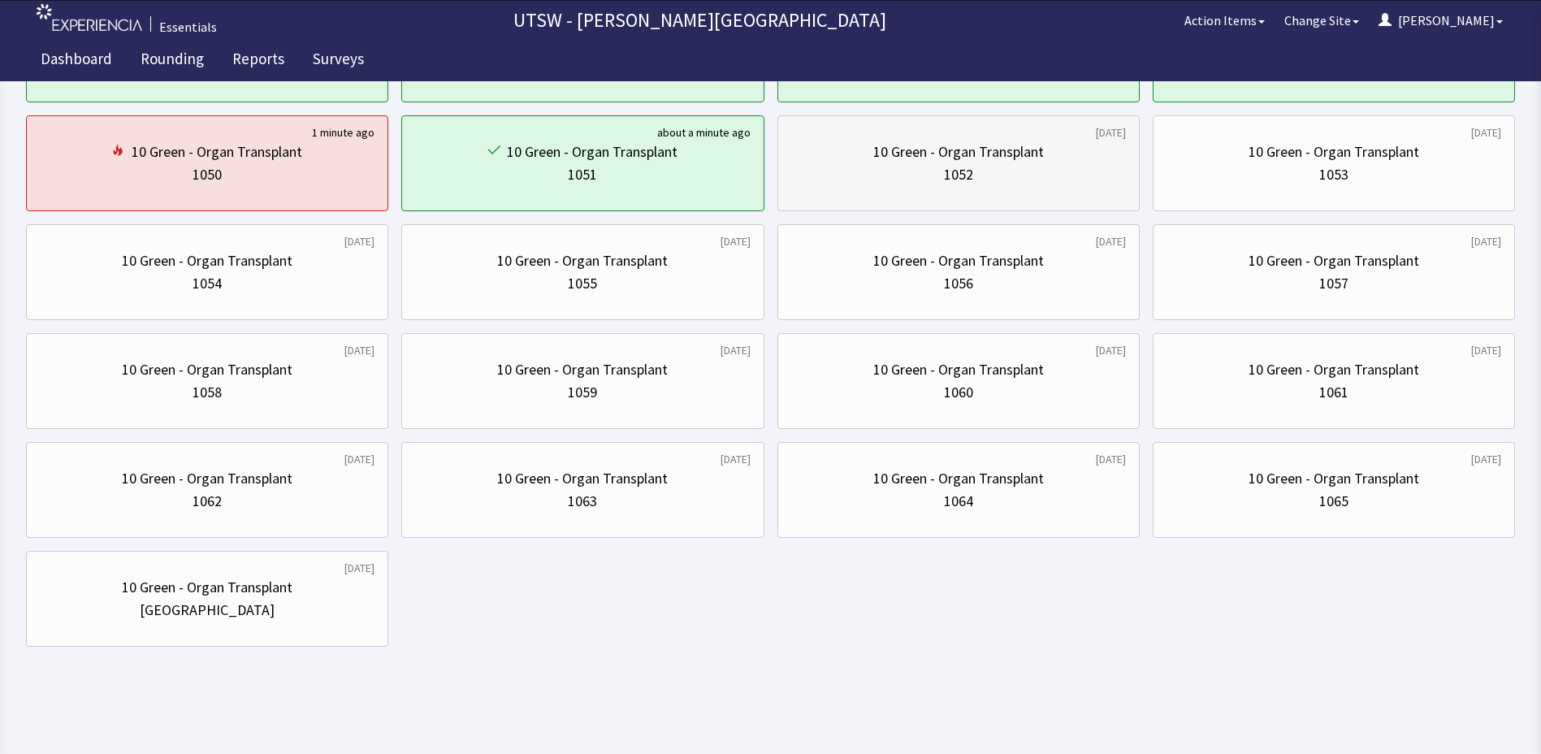
click at [904, 146] on div "10 Green - Organ Transplant" at bounding box center [958, 152] width 171 height 23
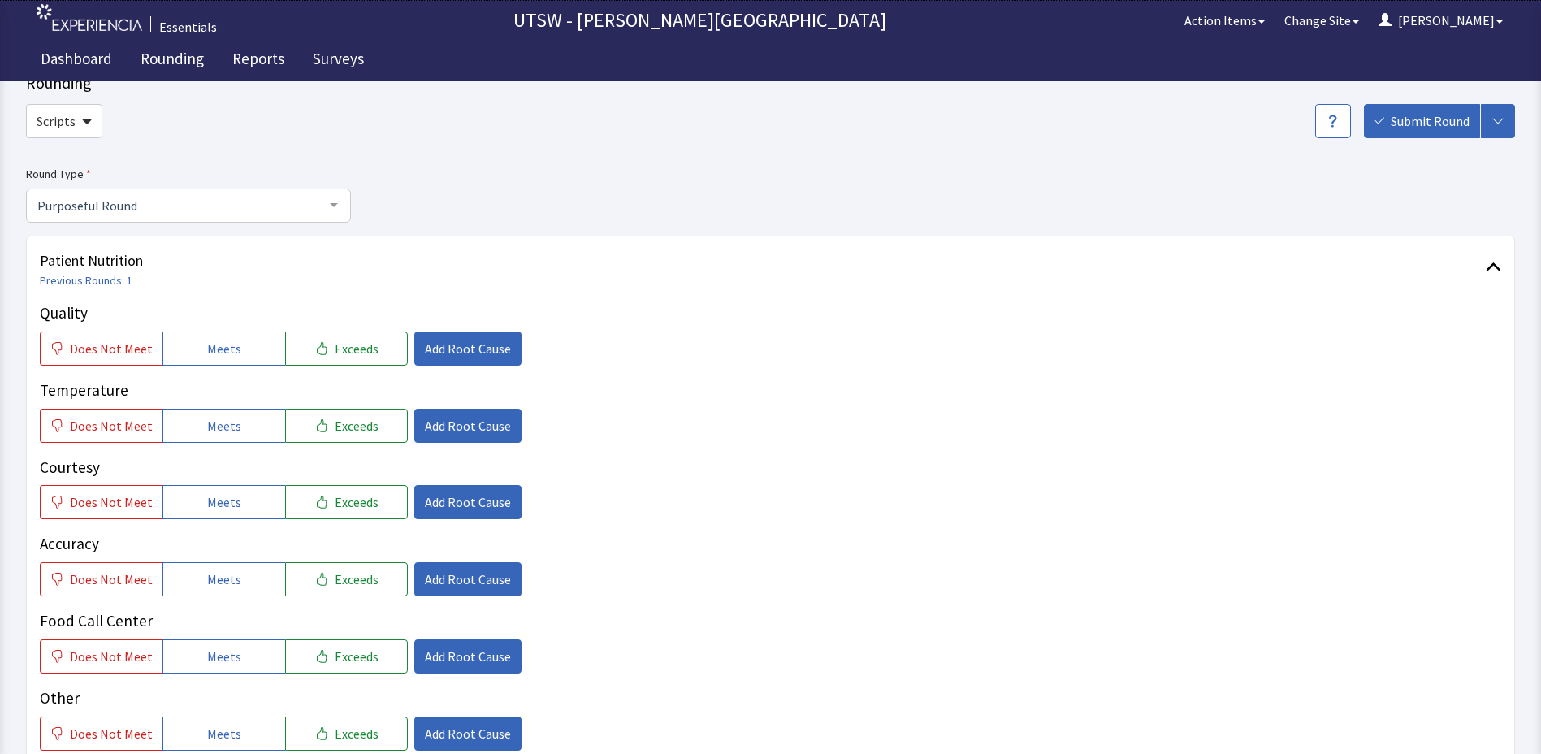
scroll to position [81, 0]
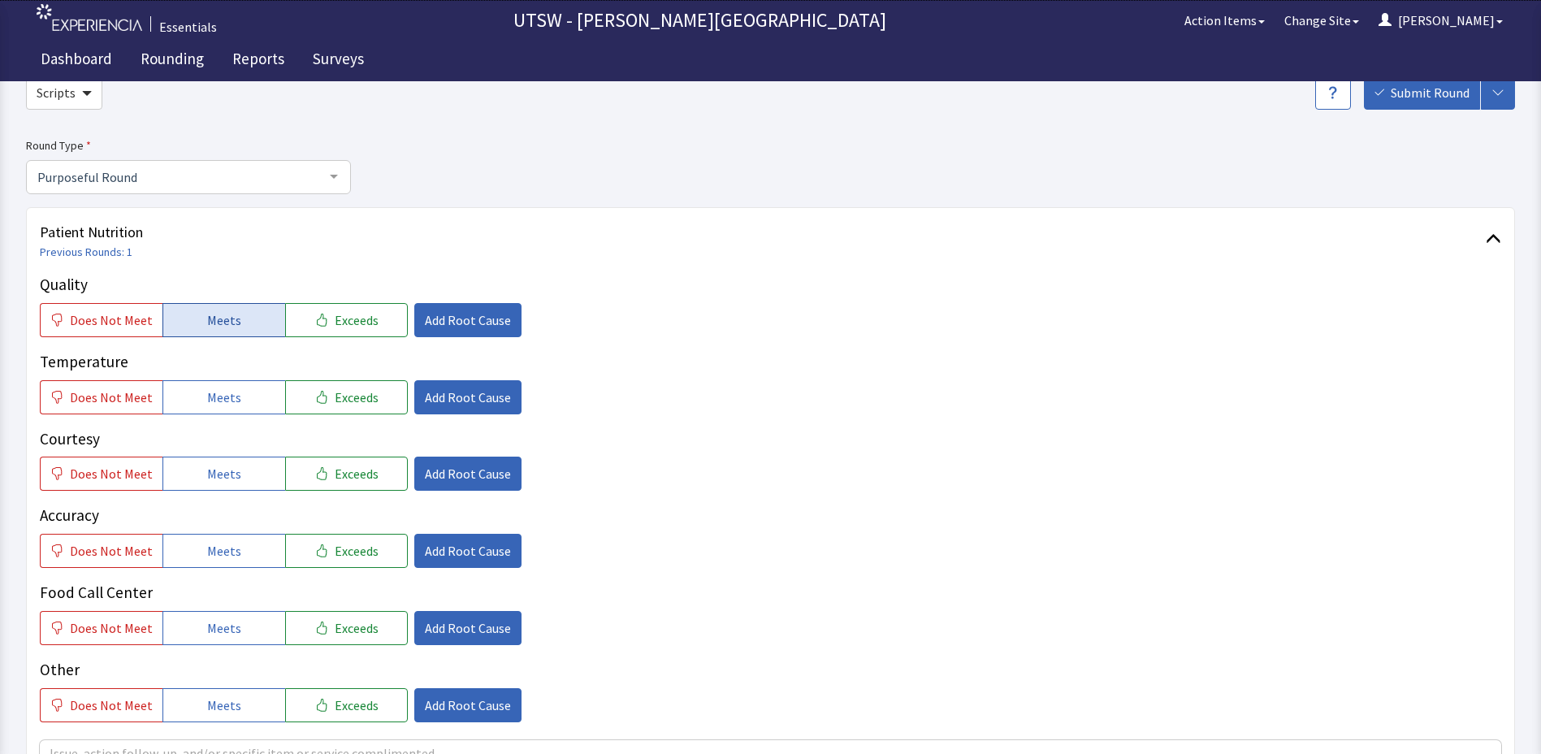
drag, startPoint x: 184, startPoint y: 315, endPoint x: 187, endPoint y: 327, distance: 12.6
click at [187, 327] on button "Meets" at bounding box center [223, 320] width 123 height 34
click at [197, 397] on button "Meets" at bounding box center [223, 397] width 123 height 34
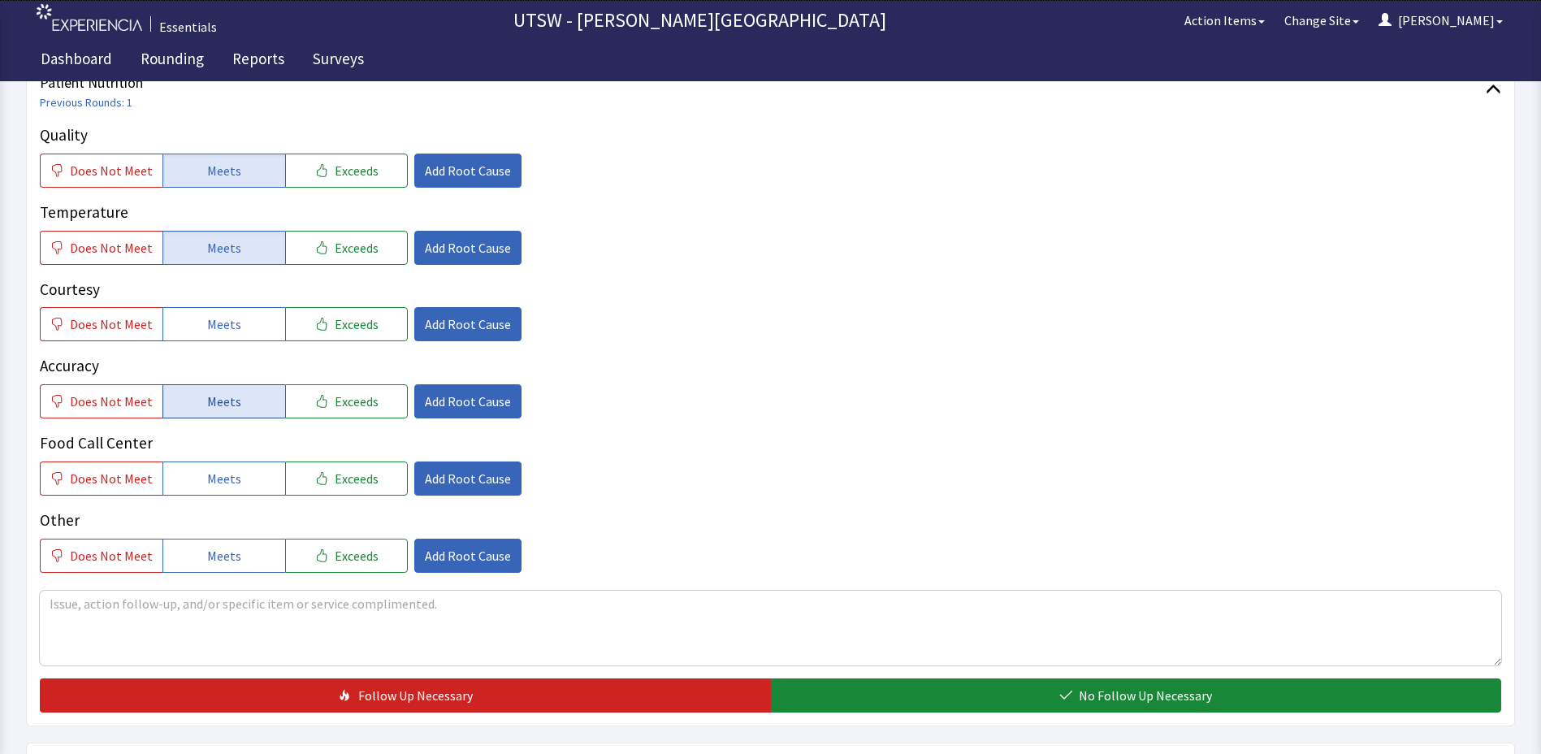
scroll to position [244, 0]
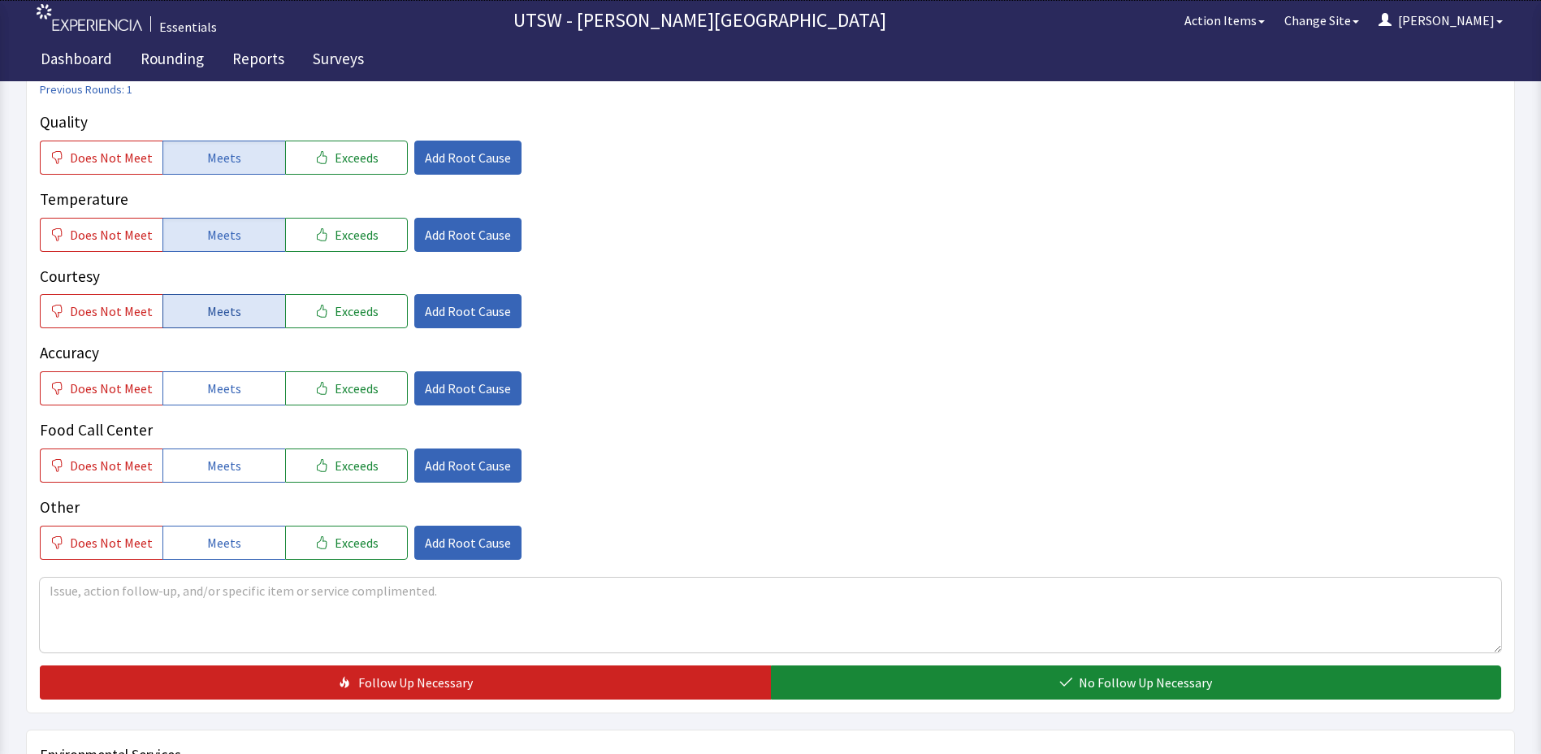
click at [194, 320] on button "Meets" at bounding box center [223, 311] width 123 height 34
click at [207, 392] on span "Meets" at bounding box center [224, 388] width 34 height 19
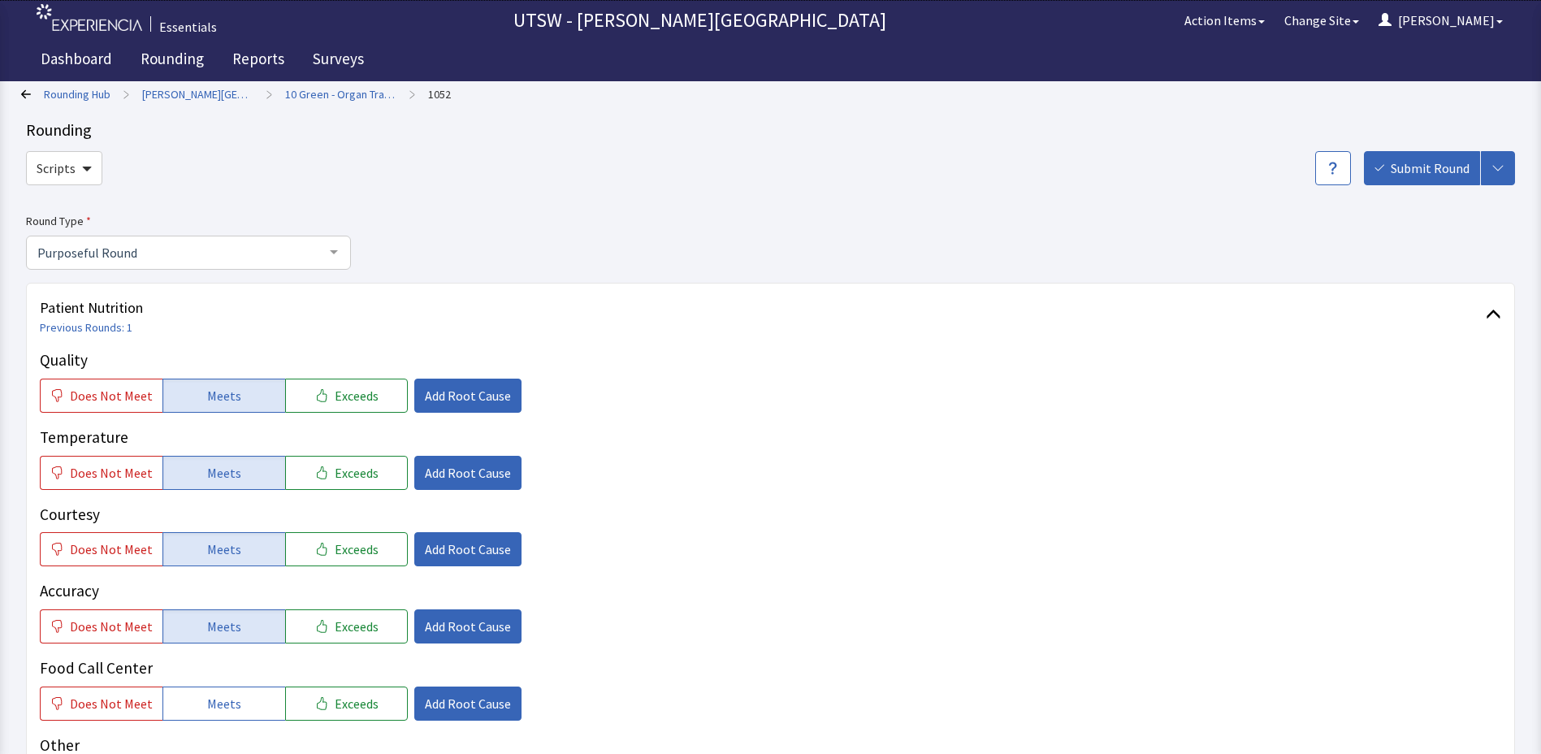
scroll to position [0, 0]
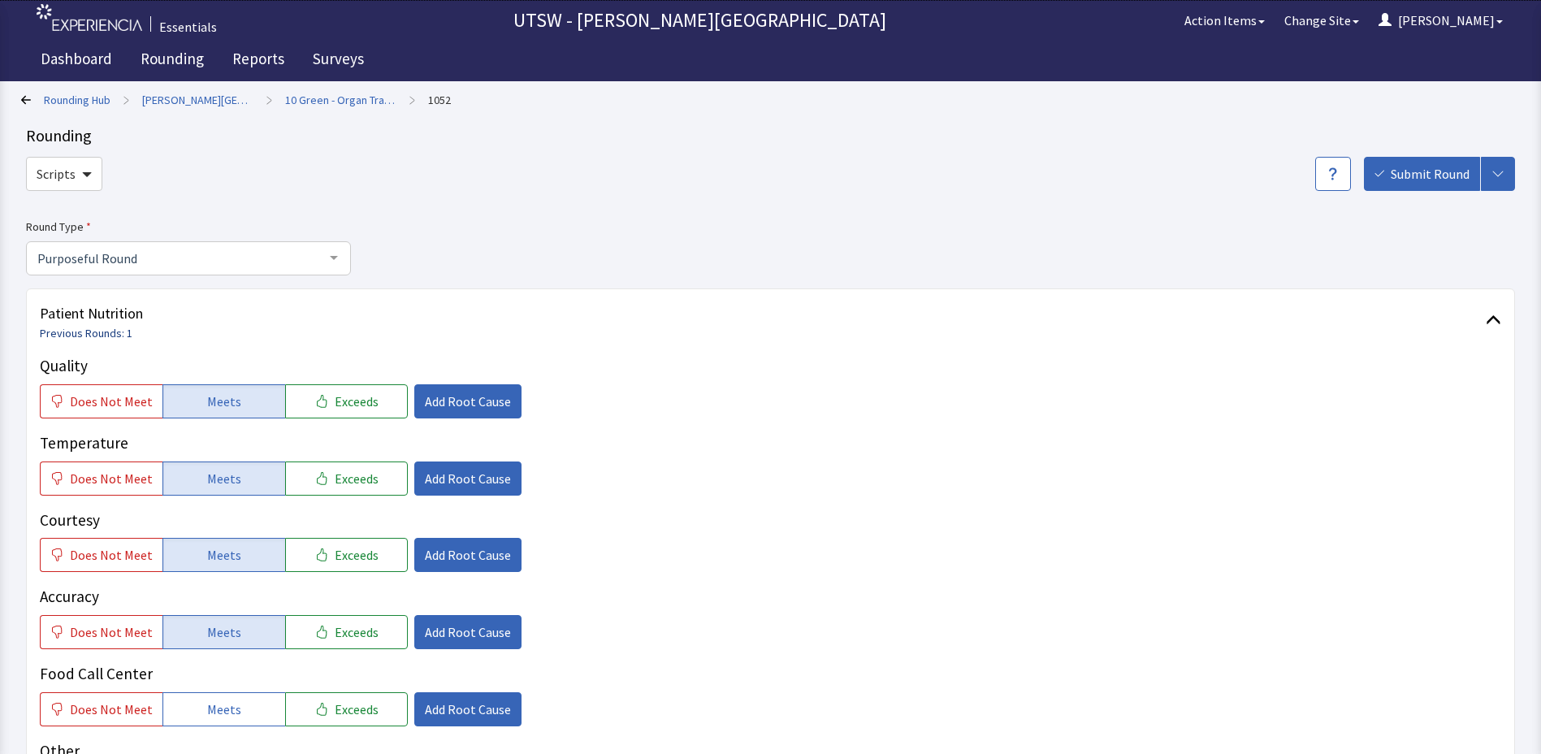
click at [116, 335] on link "Previous Rounds: 1" at bounding box center [86, 333] width 93 height 15
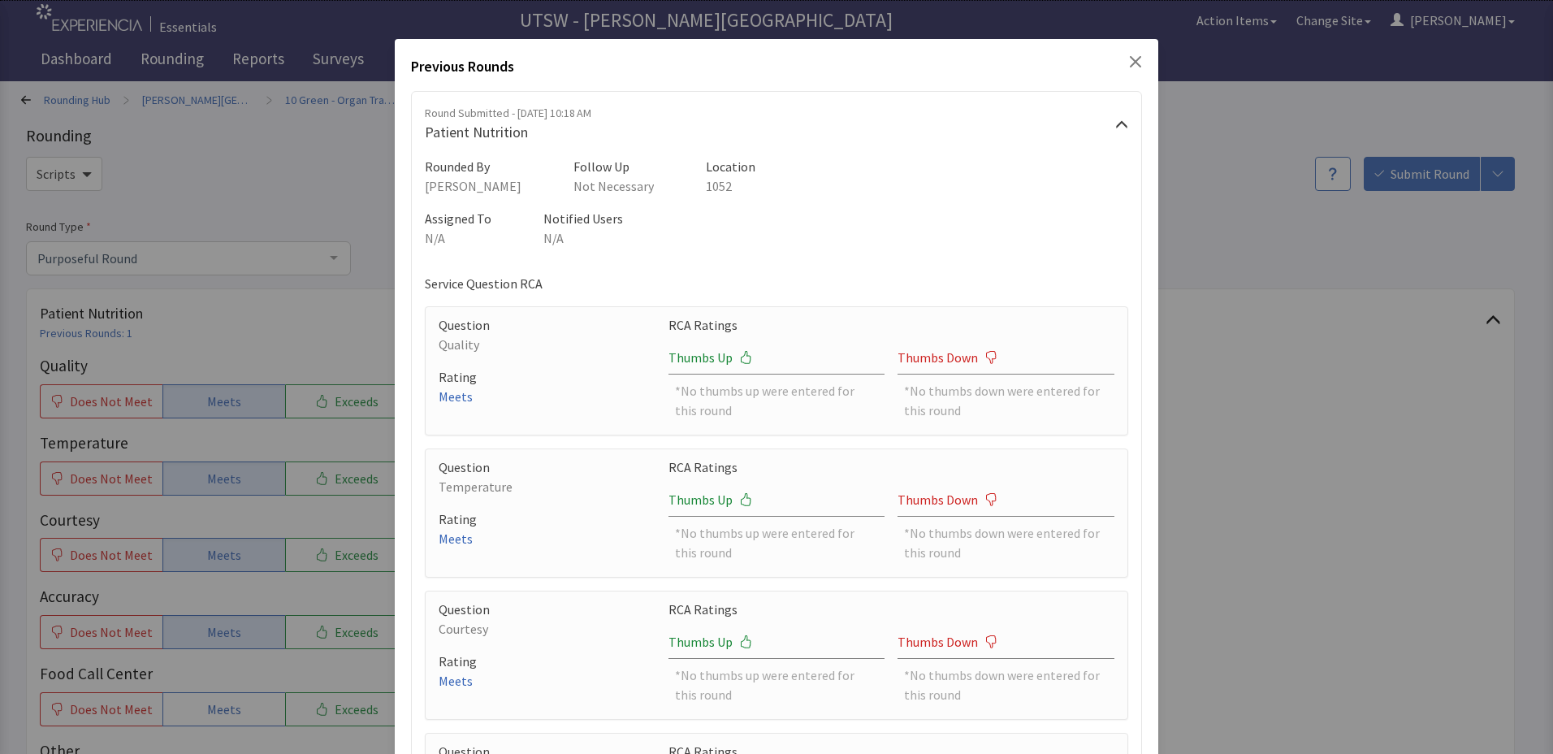
click at [195, 334] on div "Previous Rounds Round Submitted - Jun 13, 2025, 10:18 AM Patient Nutrition Roun…" at bounding box center [776, 598] width 1553 height 1196
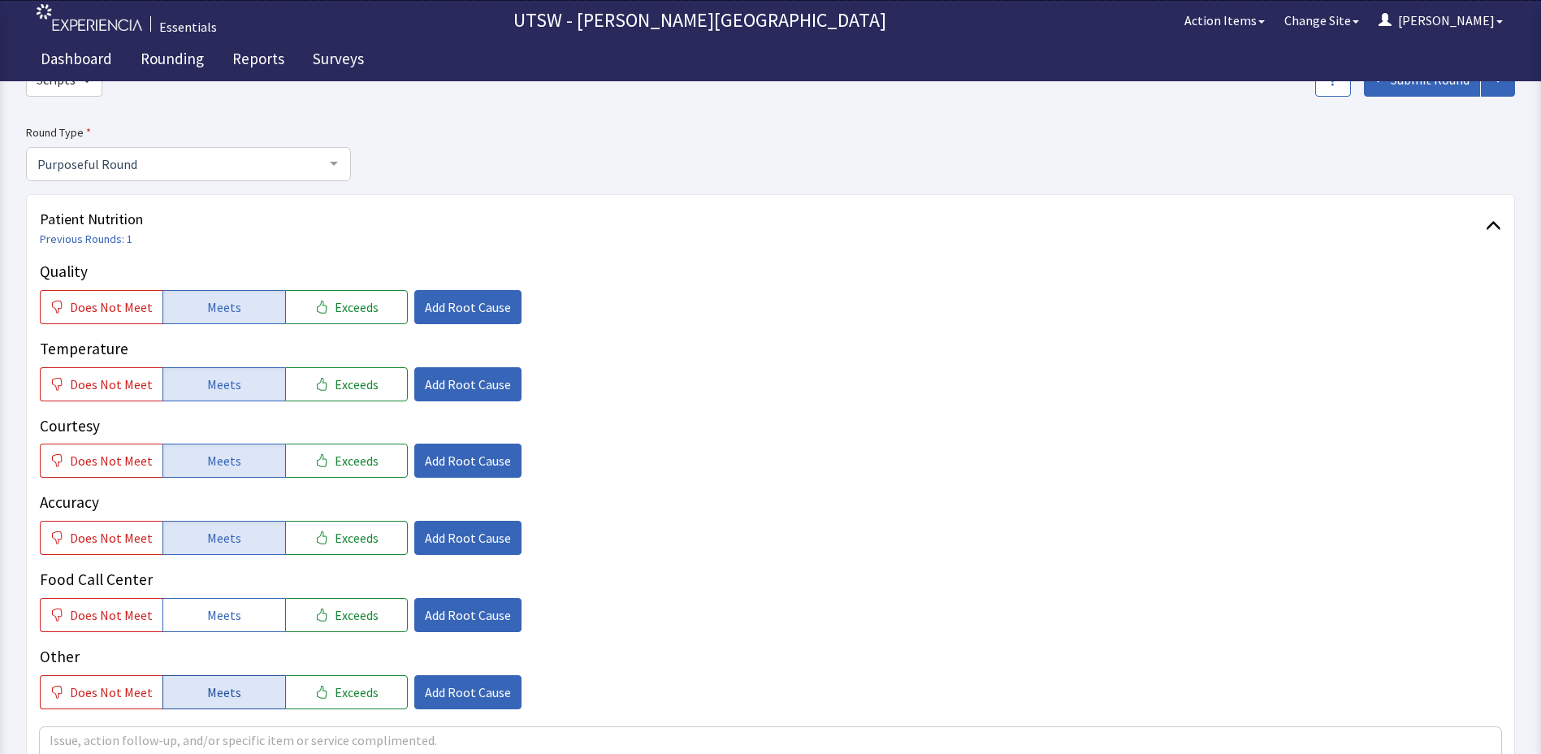
scroll to position [406, 0]
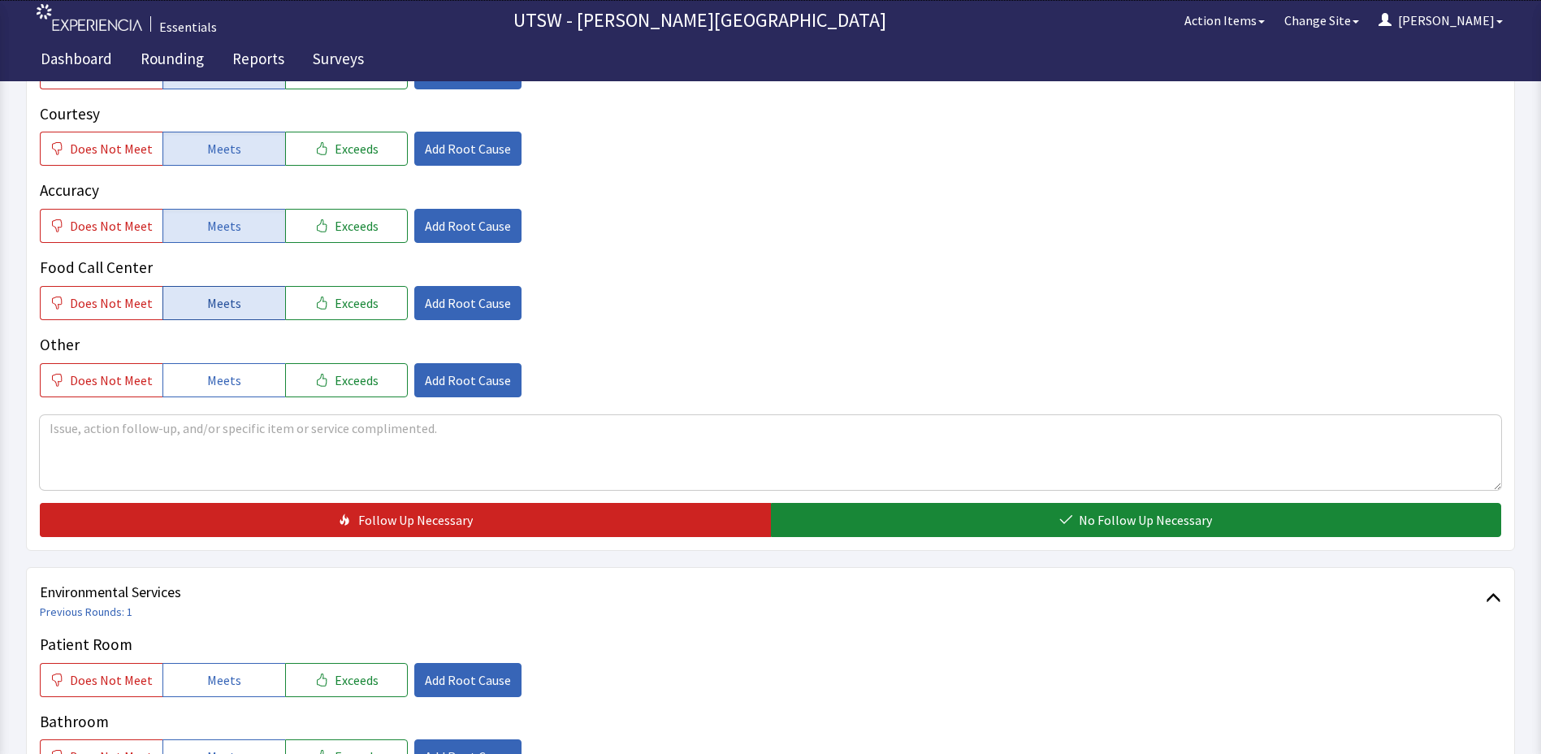
click at [207, 294] on span "Meets" at bounding box center [224, 302] width 34 height 19
click at [208, 375] on span "Meets" at bounding box center [224, 379] width 34 height 19
click at [214, 438] on textarea at bounding box center [770, 452] width 1461 height 75
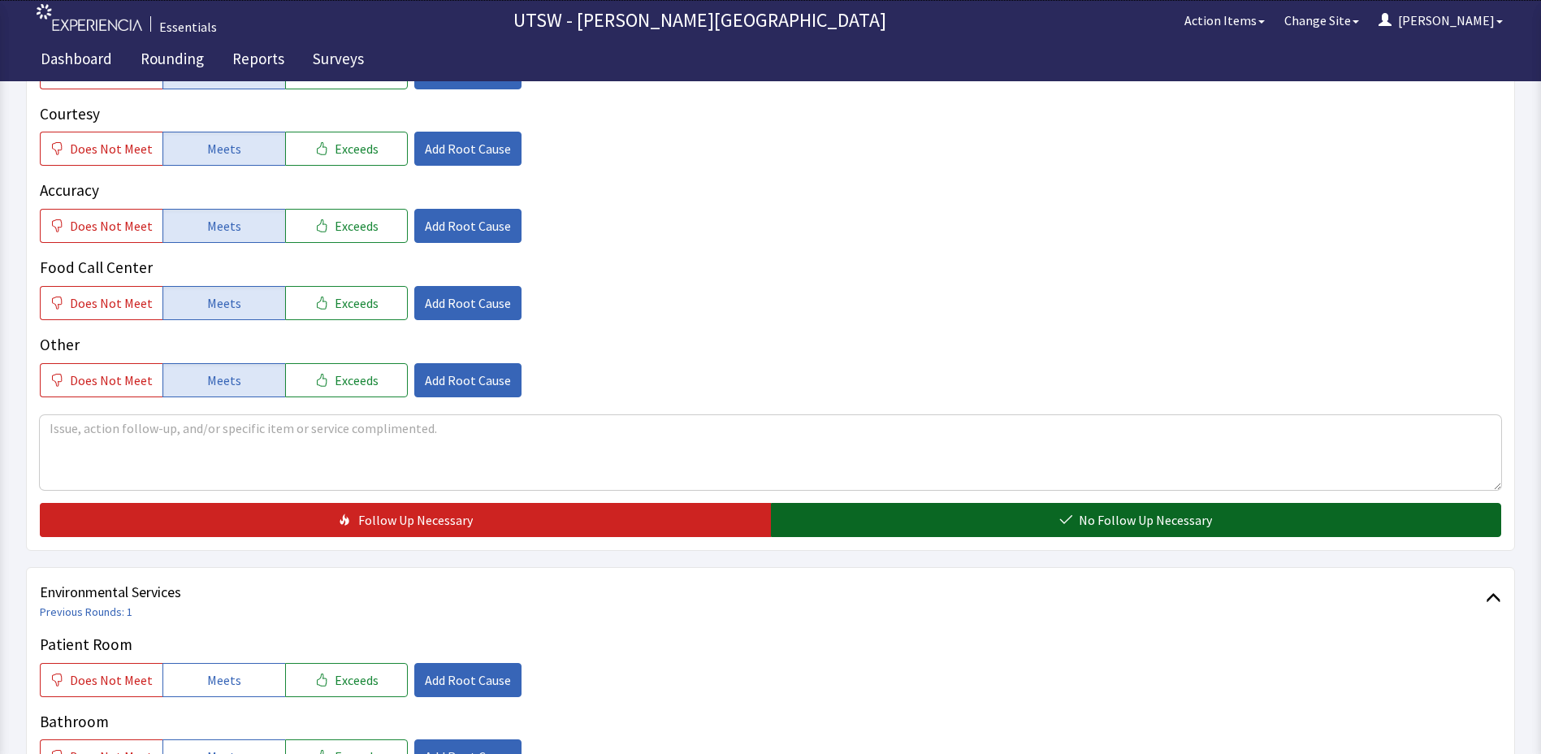
click at [809, 532] on button "No Follow Up Necessary" at bounding box center [1136, 520] width 731 height 34
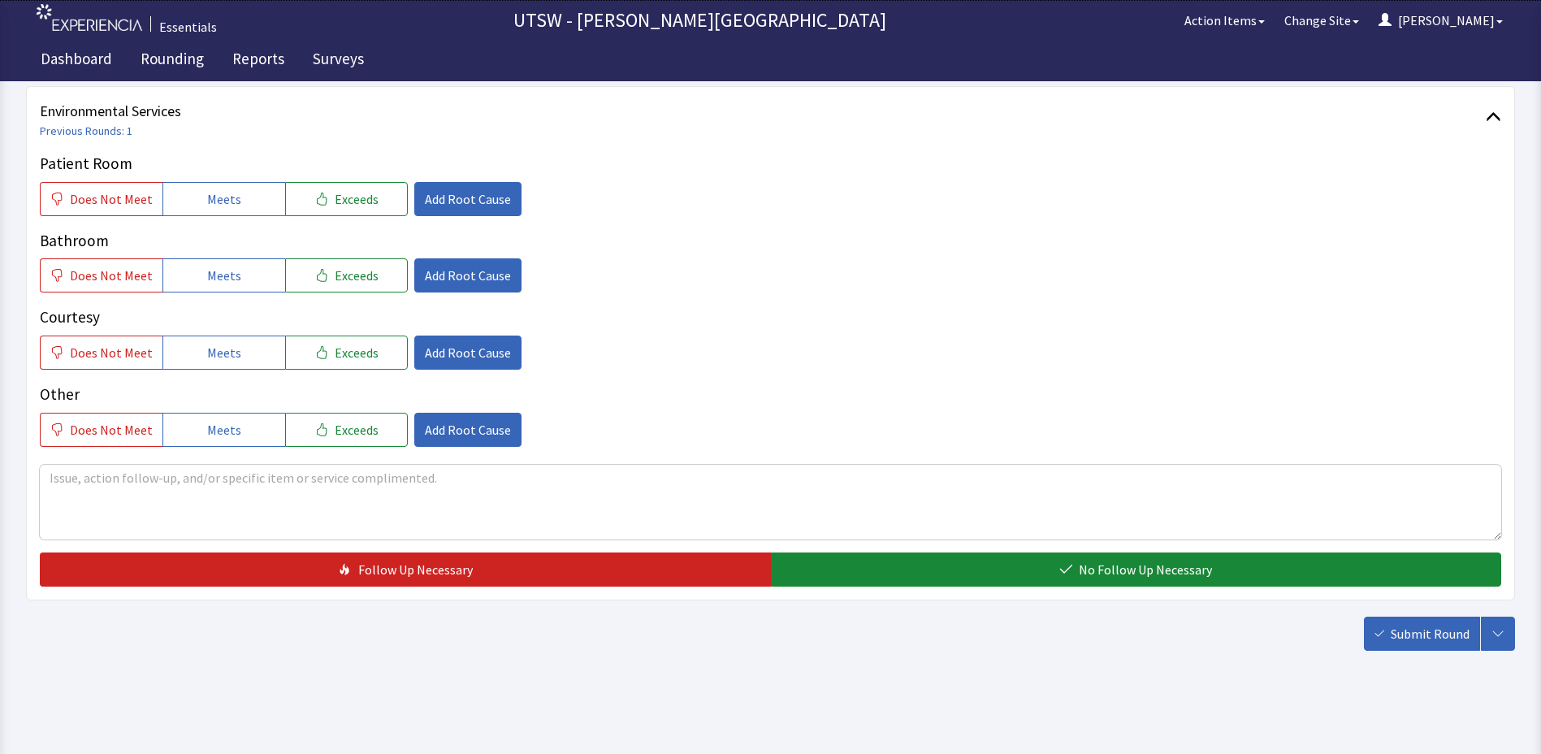
scroll to position [891, 0]
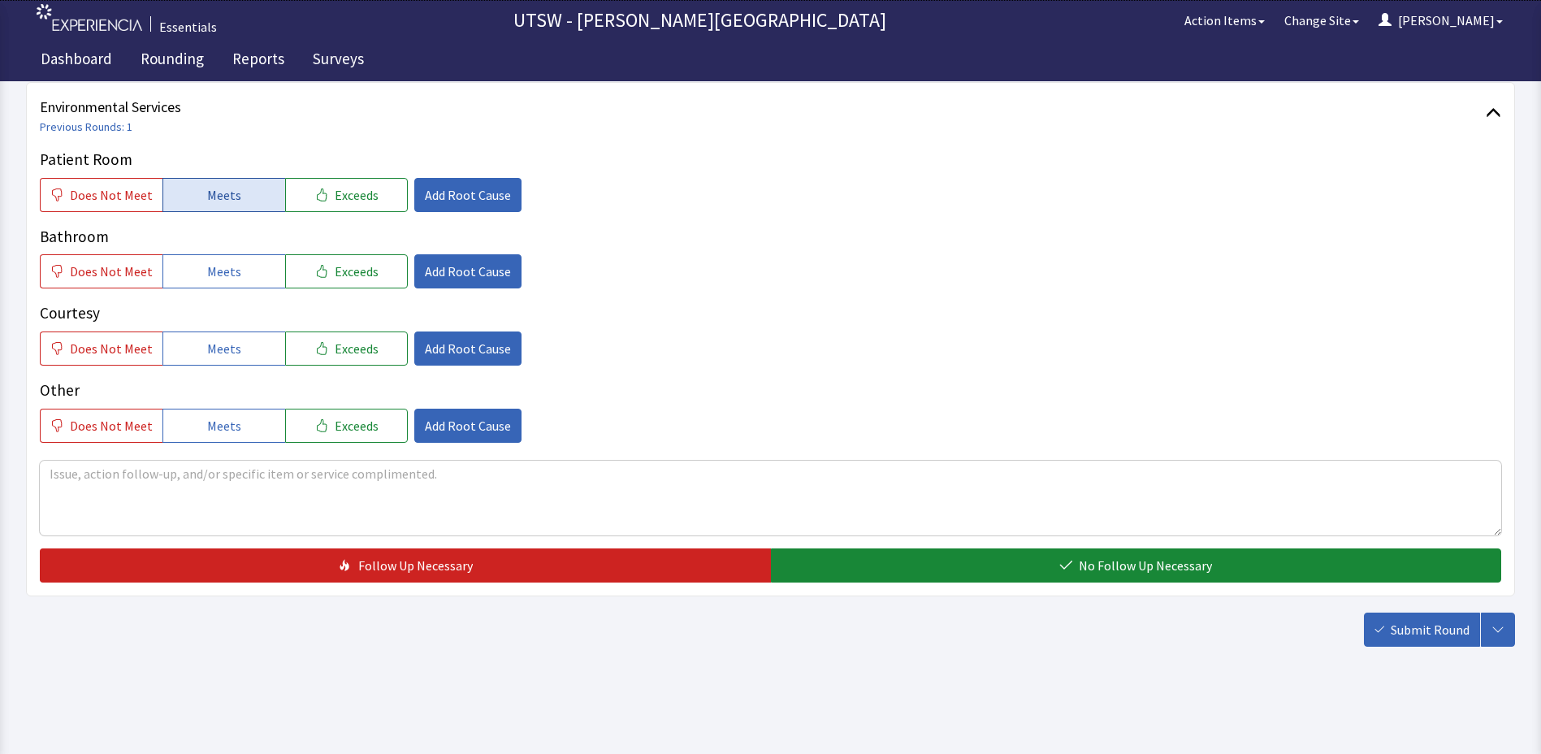
drag, startPoint x: 246, startPoint y: 193, endPoint x: 249, endPoint y: 244, distance: 51.3
click at [247, 193] on button "Meets" at bounding box center [223, 195] width 123 height 34
click at [245, 282] on button "Meets" at bounding box center [223, 271] width 123 height 34
drag, startPoint x: 253, startPoint y: 347, endPoint x: 266, endPoint y: 365, distance: 22.6
click at [257, 352] on button "Meets" at bounding box center [223, 348] width 123 height 34
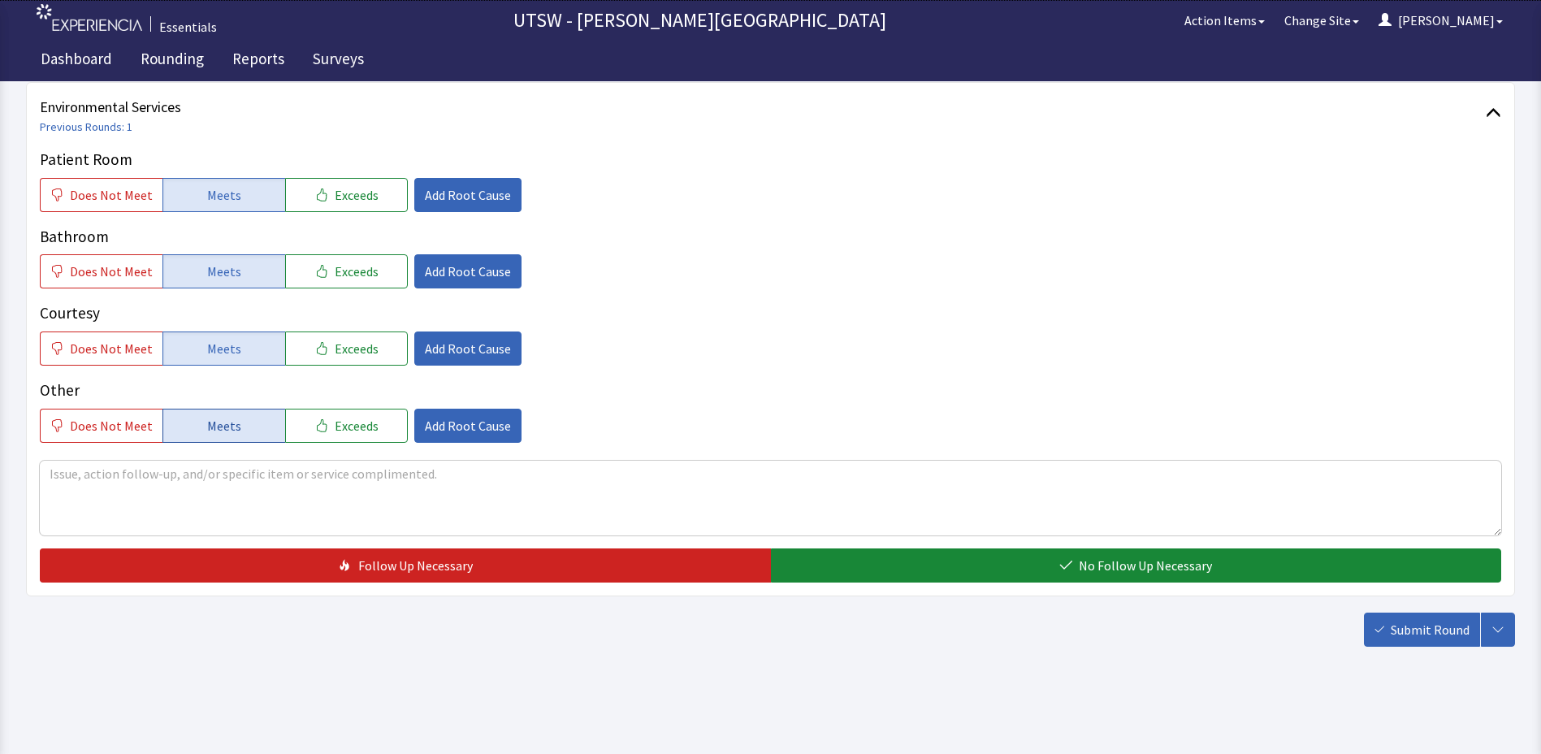
click at [232, 419] on span "Meets" at bounding box center [224, 425] width 34 height 19
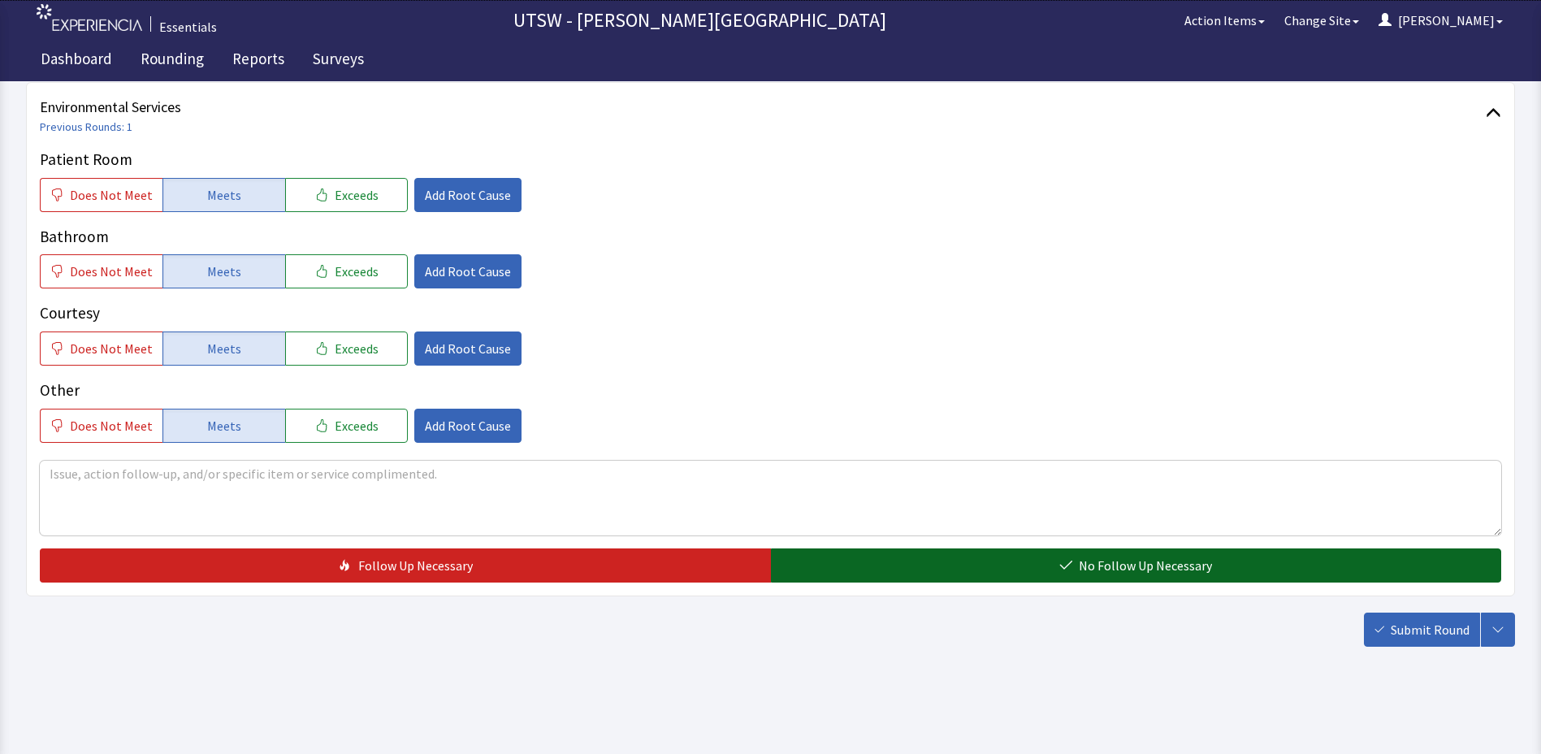
click at [1251, 574] on button "No Follow Up Necessary" at bounding box center [1136, 565] width 731 height 34
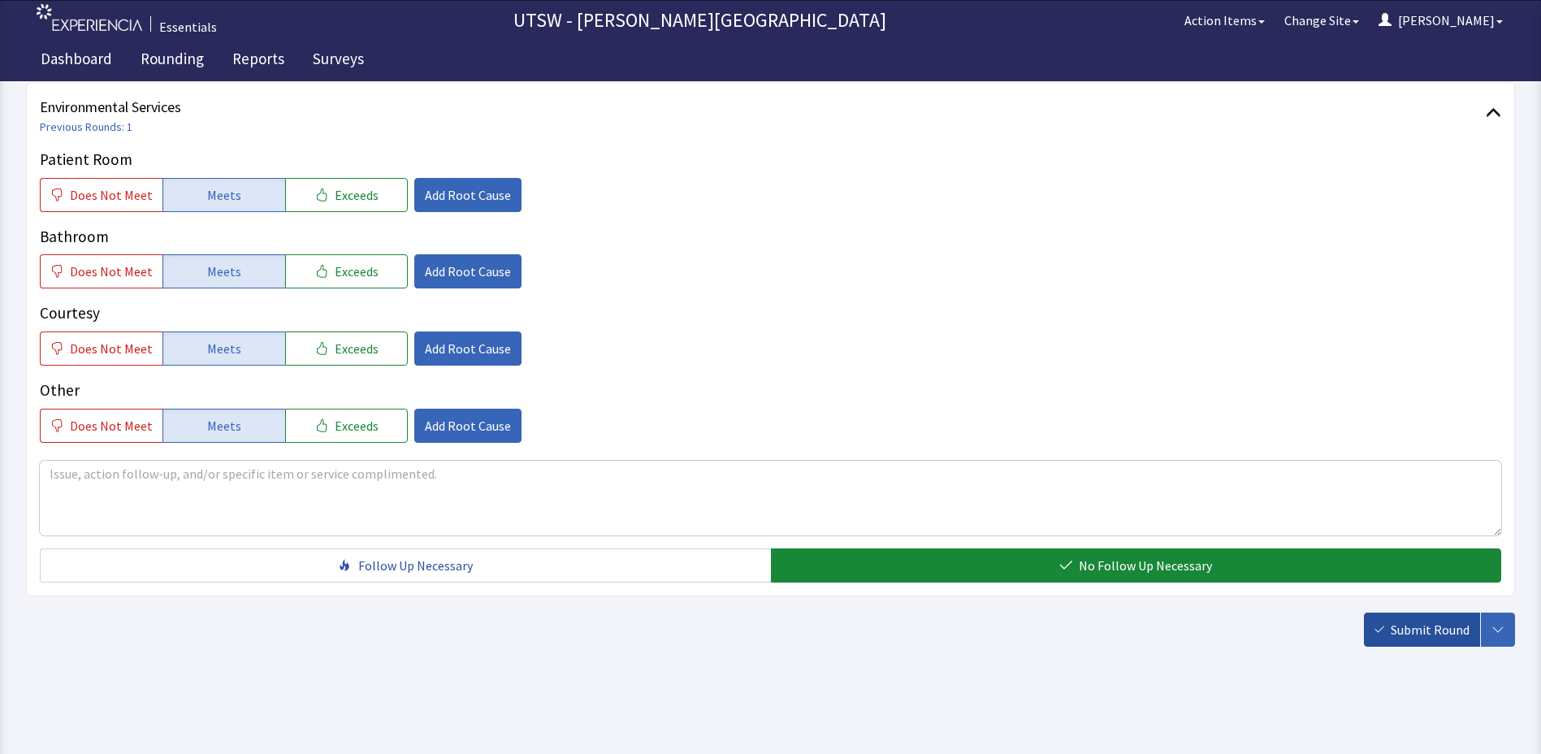
click at [1392, 632] on span "Submit Round" at bounding box center [1430, 629] width 79 height 19
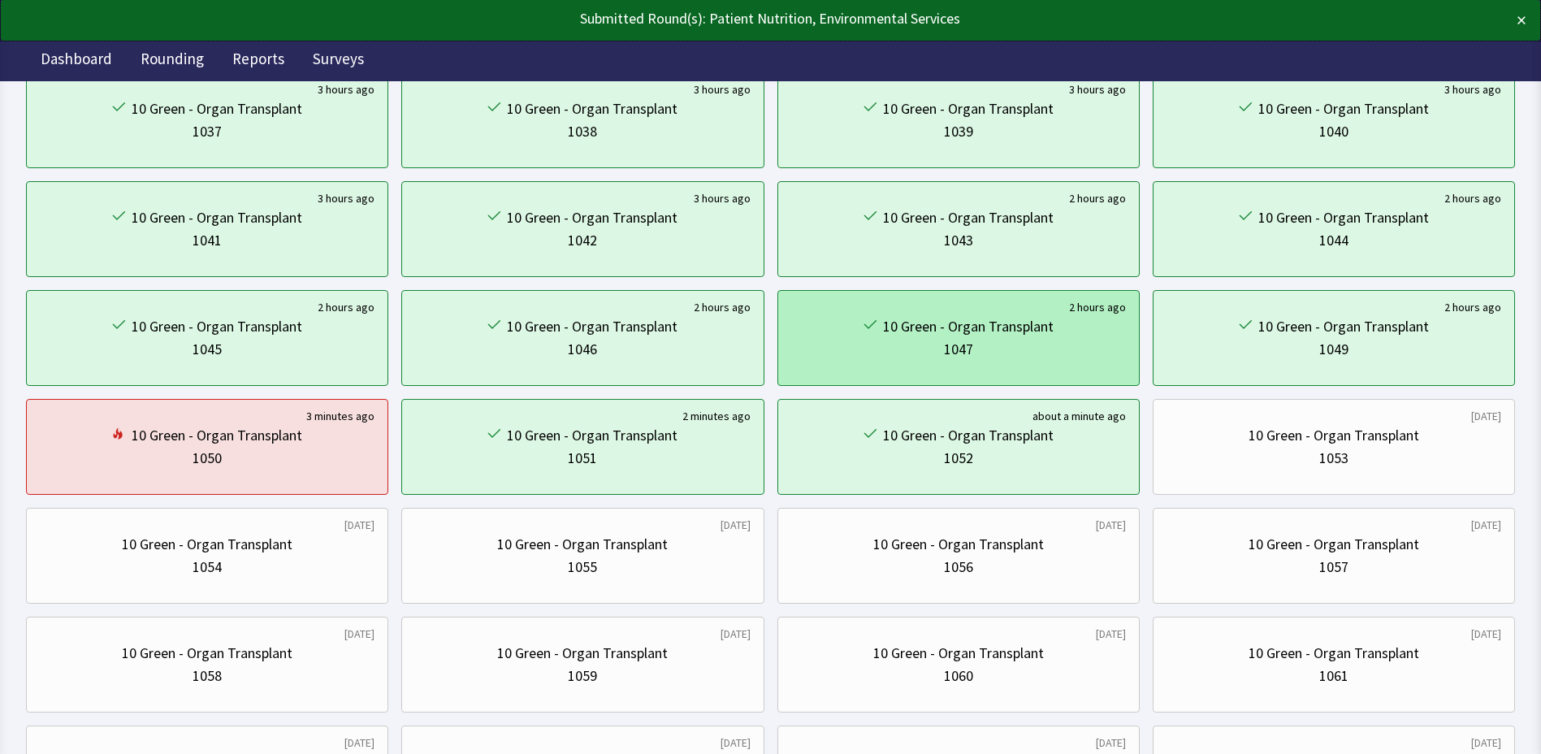
scroll to position [487, 0]
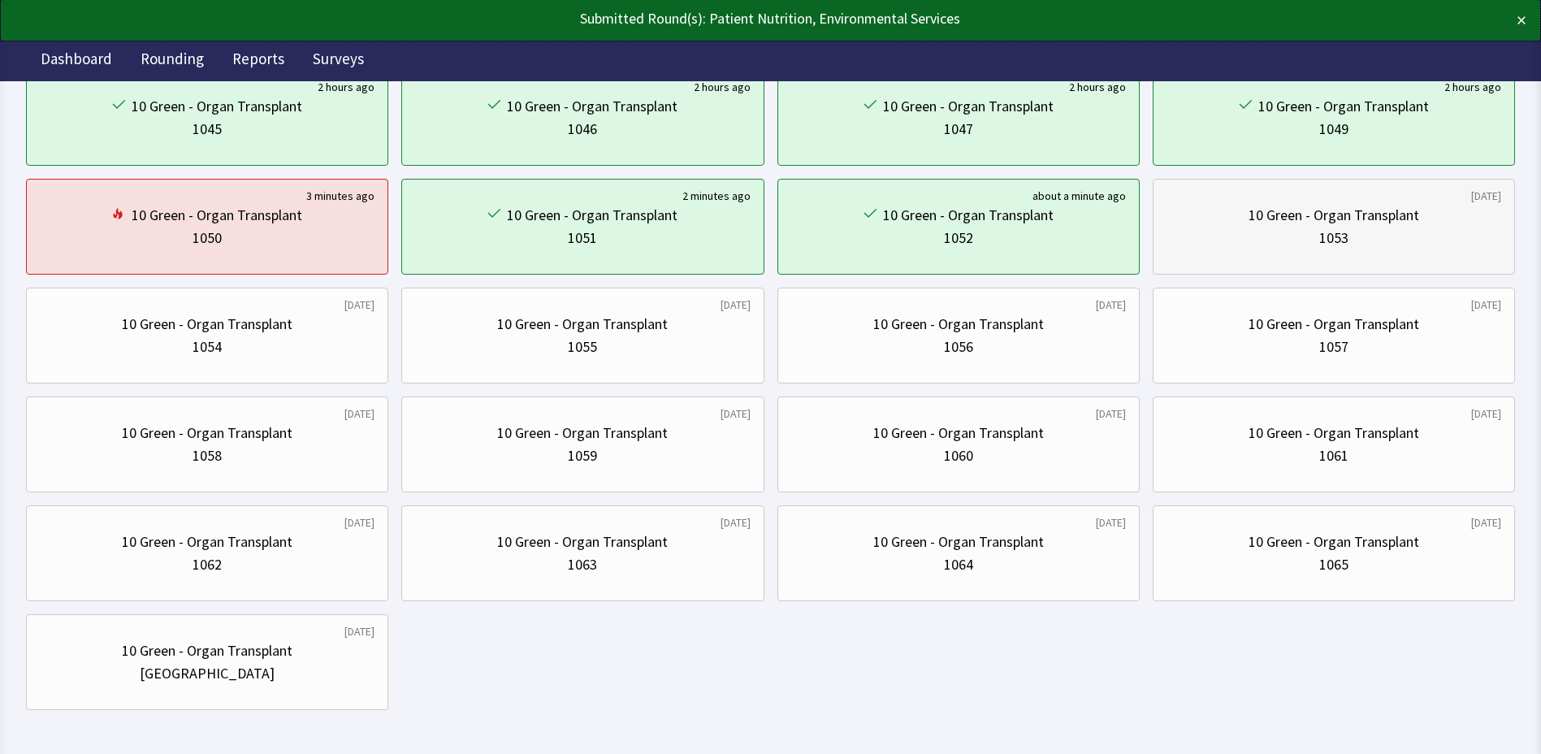
click at [1203, 245] on div "1053" at bounding box center [1334, 238] width 335 height 23
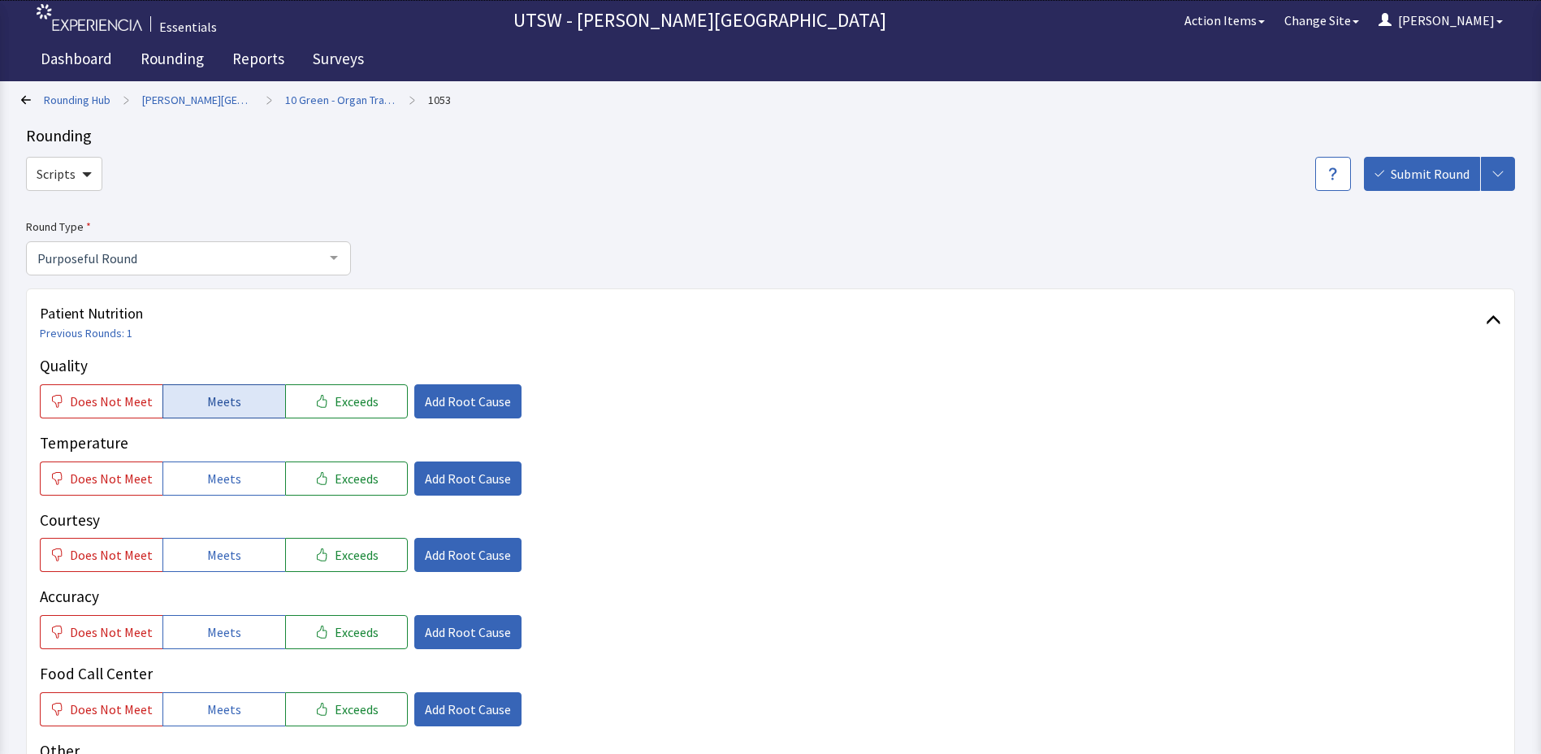
click at [240, 405] on button "Meets" at bounding box center [223, 401] width 123 height 34
click at [238, 481] on button "Meets" at bounding box center [223, 478] width 123 height 34
drag, startPoint x: 227, startPoint y: 567, endPoint x: 214, endPoint y: 624, distance: 58.2
click at [214, 624] on div "Quality Does Not Meet Meets Exceeds Add Root Cause Temperature Does Not Meet Me…" at bounding box center [770, 578] width 1461 height 449
click at [212, 552] on span "Meets" at bounding box center [224, 554] width 34 height 19
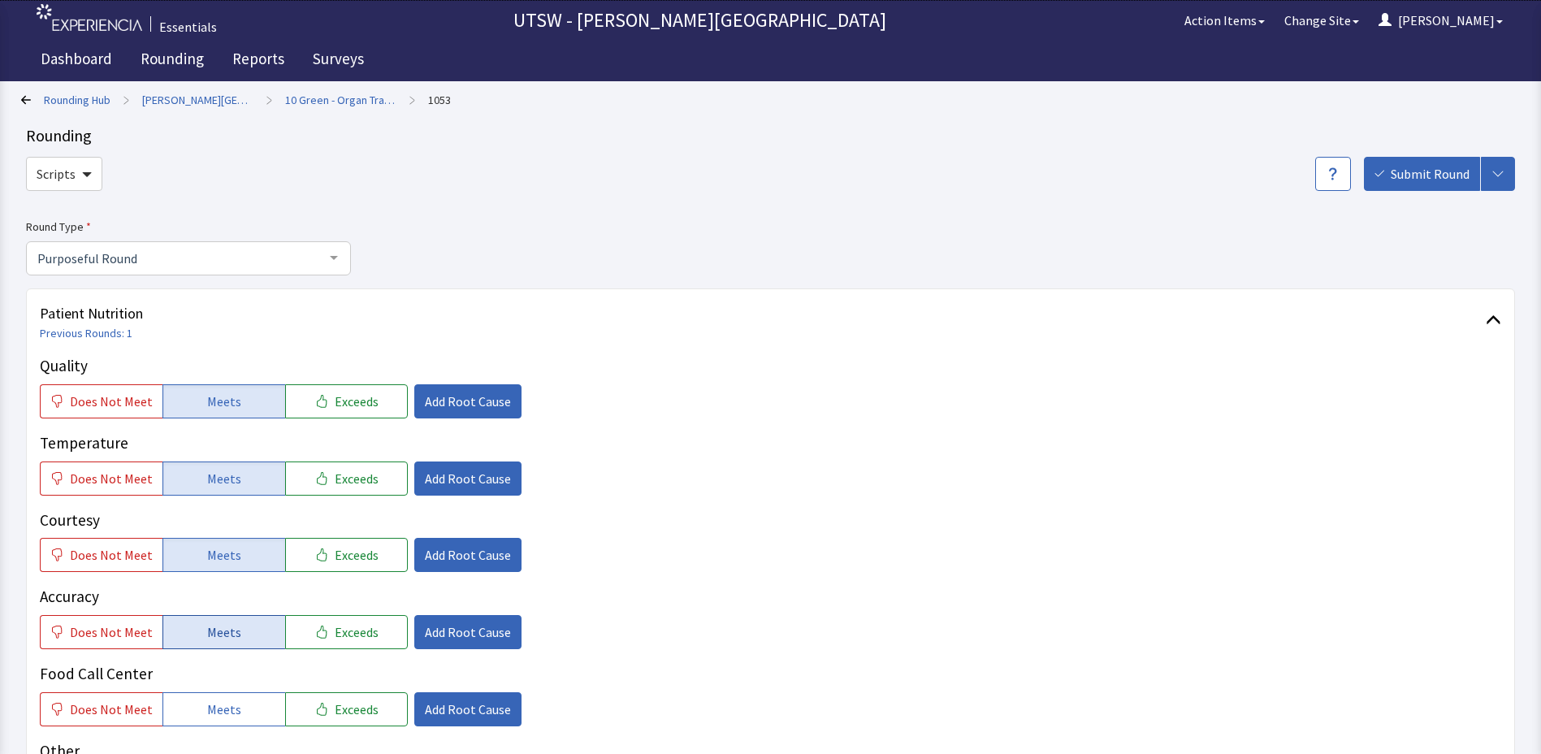
click at [223, 639] on span "Meets" at bounding box center [224, 631] width 34 height 19
click at [219, 728] on div "Quality Does Not Meet Meets Exceeds Add Root Cause Temperature Does Not Meet Me…" at bounding box center [770, 578] width 1461 height 449
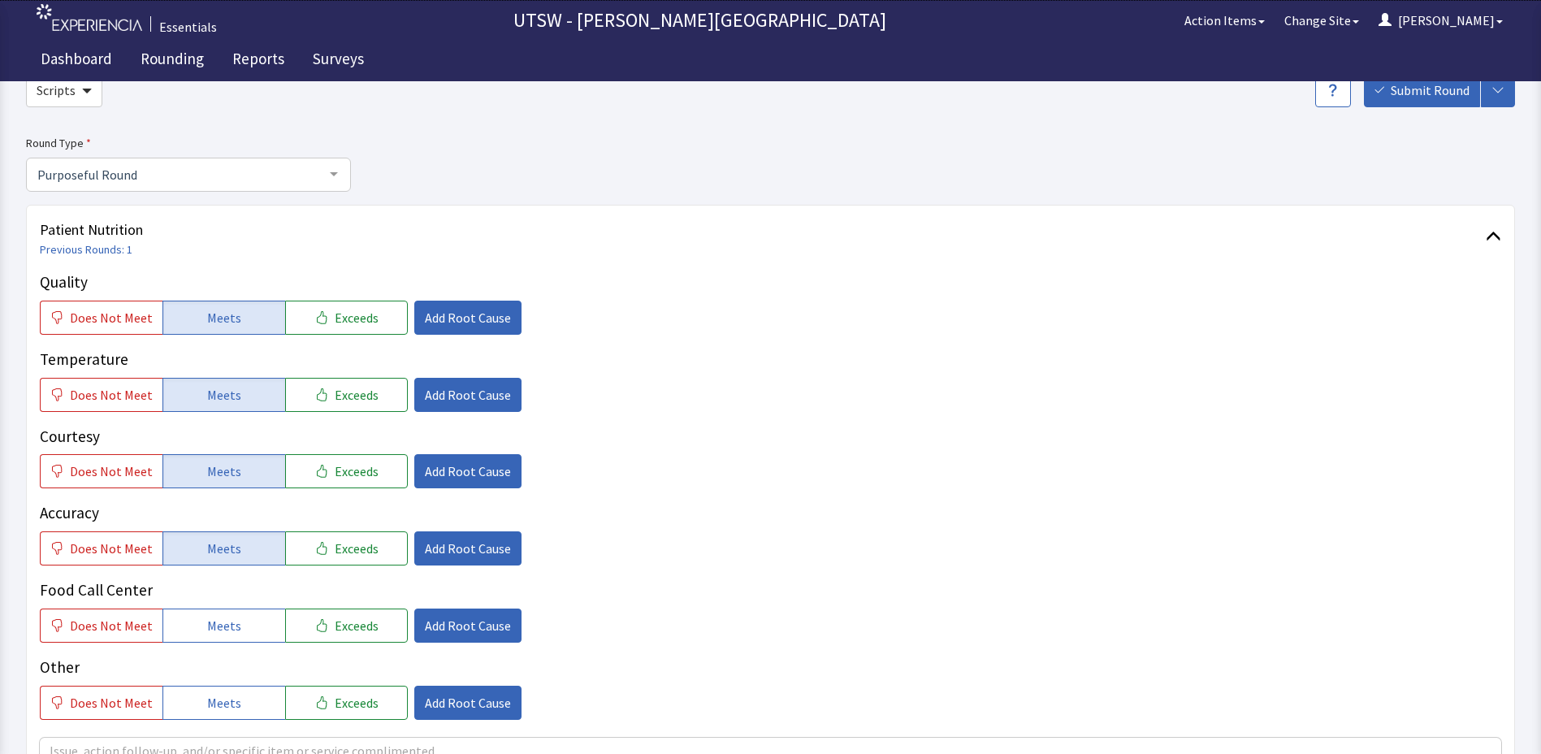
scroll to position [162, 0]
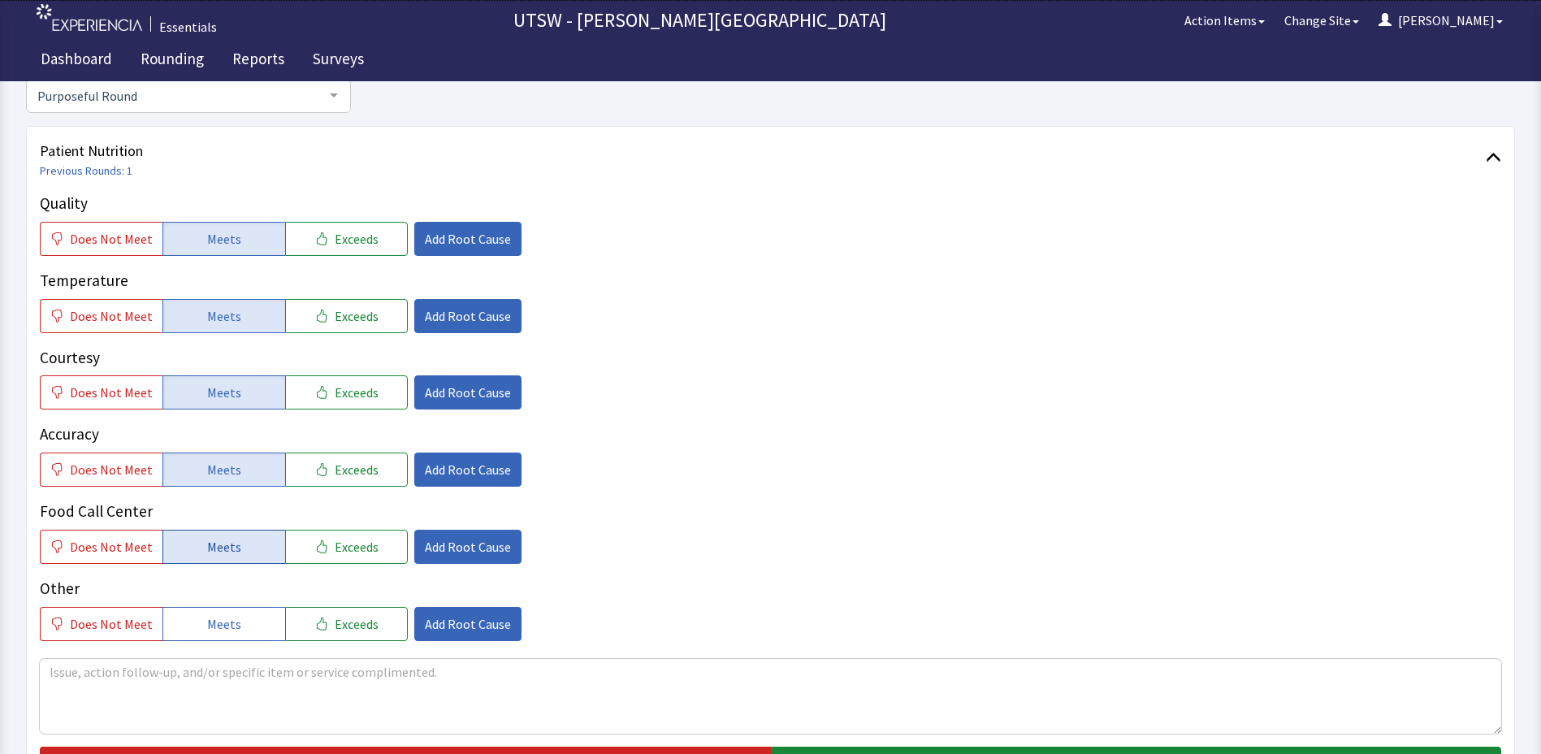
click at [254, 535] on button "Meets" at bounding box center [223, 547] width 123 height 34
click at [227, 625] on span "Meets" at bounding box center [224, 623] width 34 height 19
click at [227, 665] on textarea at bounding box center [770, 696] width 1461 height 75
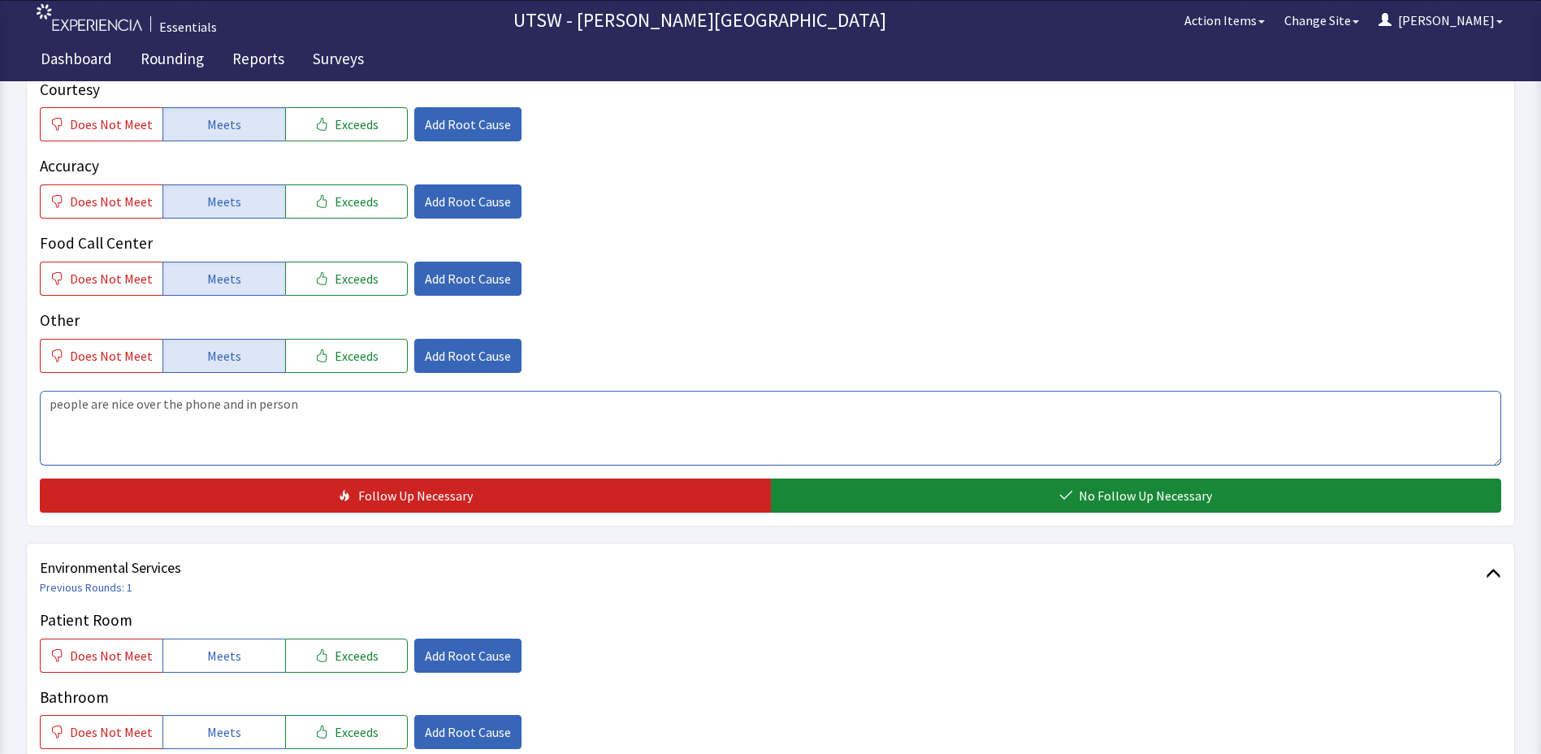
scroll to position [487, 0]
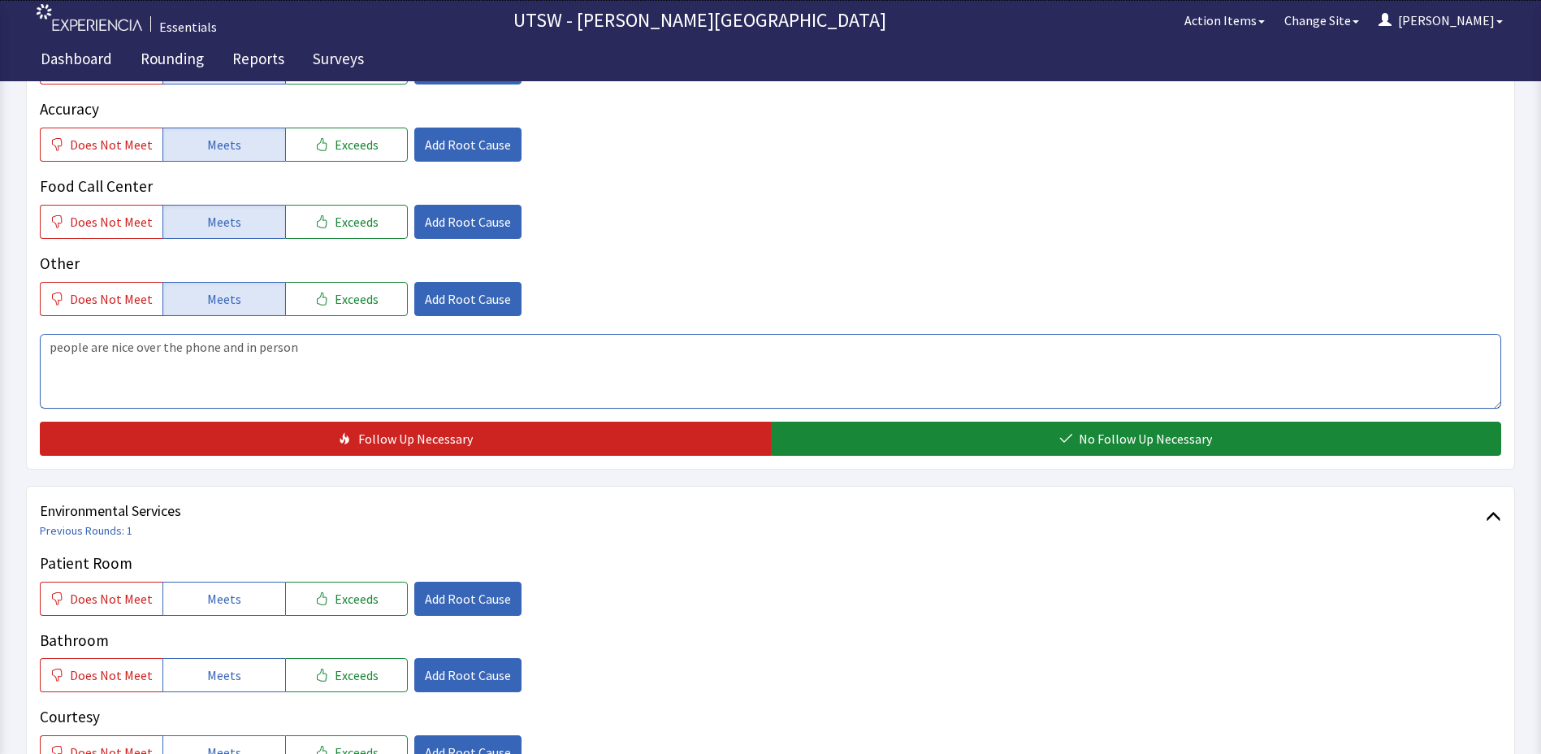
type textarea "people are nice over the phone and in person"
click at [851, 457] on div "Patient Nutrition Previous Rounds: 1 Quality Does Not Meet Meets Exceeds Add Ro…" at bounding box center [770, 135] width 1489 height 669
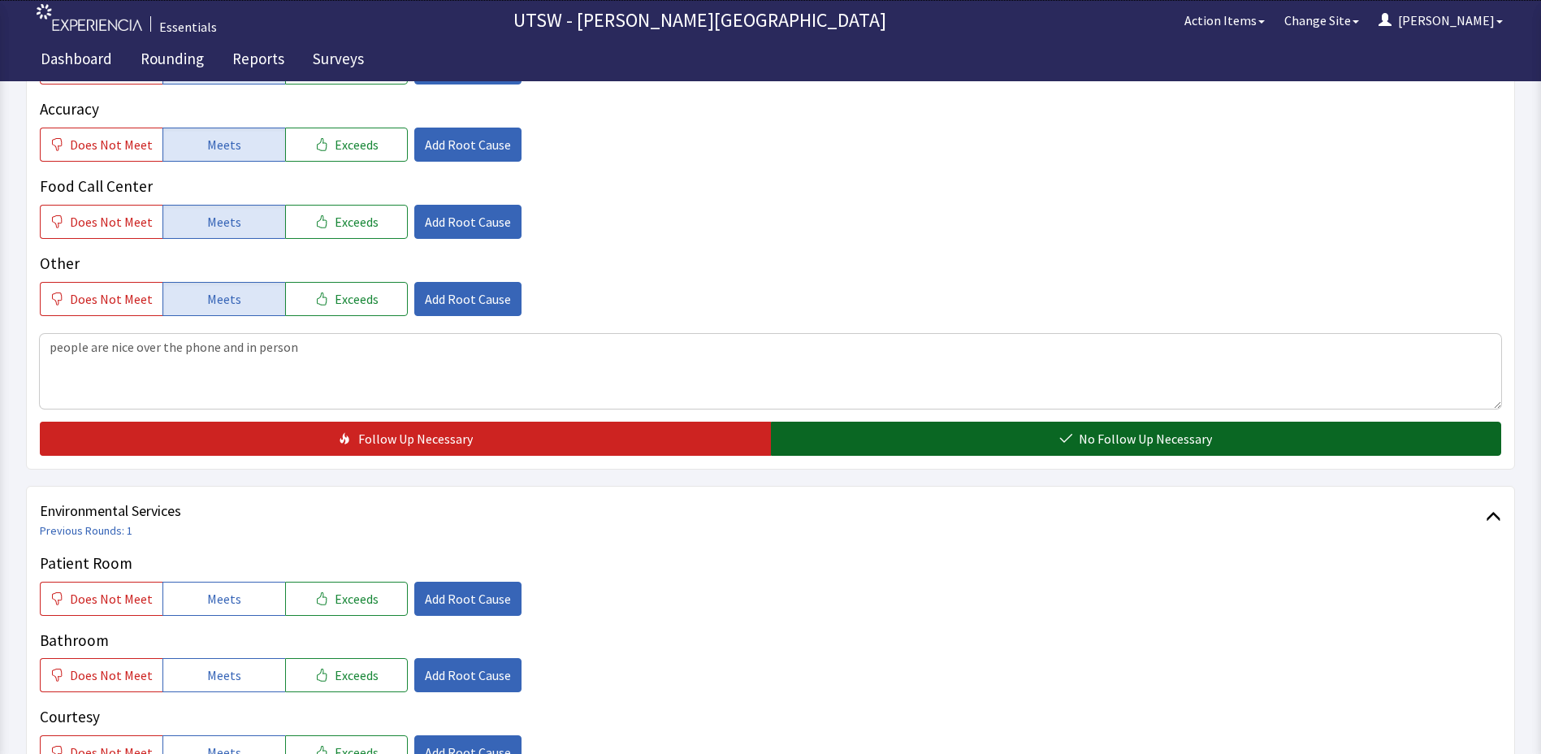
click at [849, 447] on button "No Follow Up Necessary" at bounding box center [1136, 439] width 731 height 34
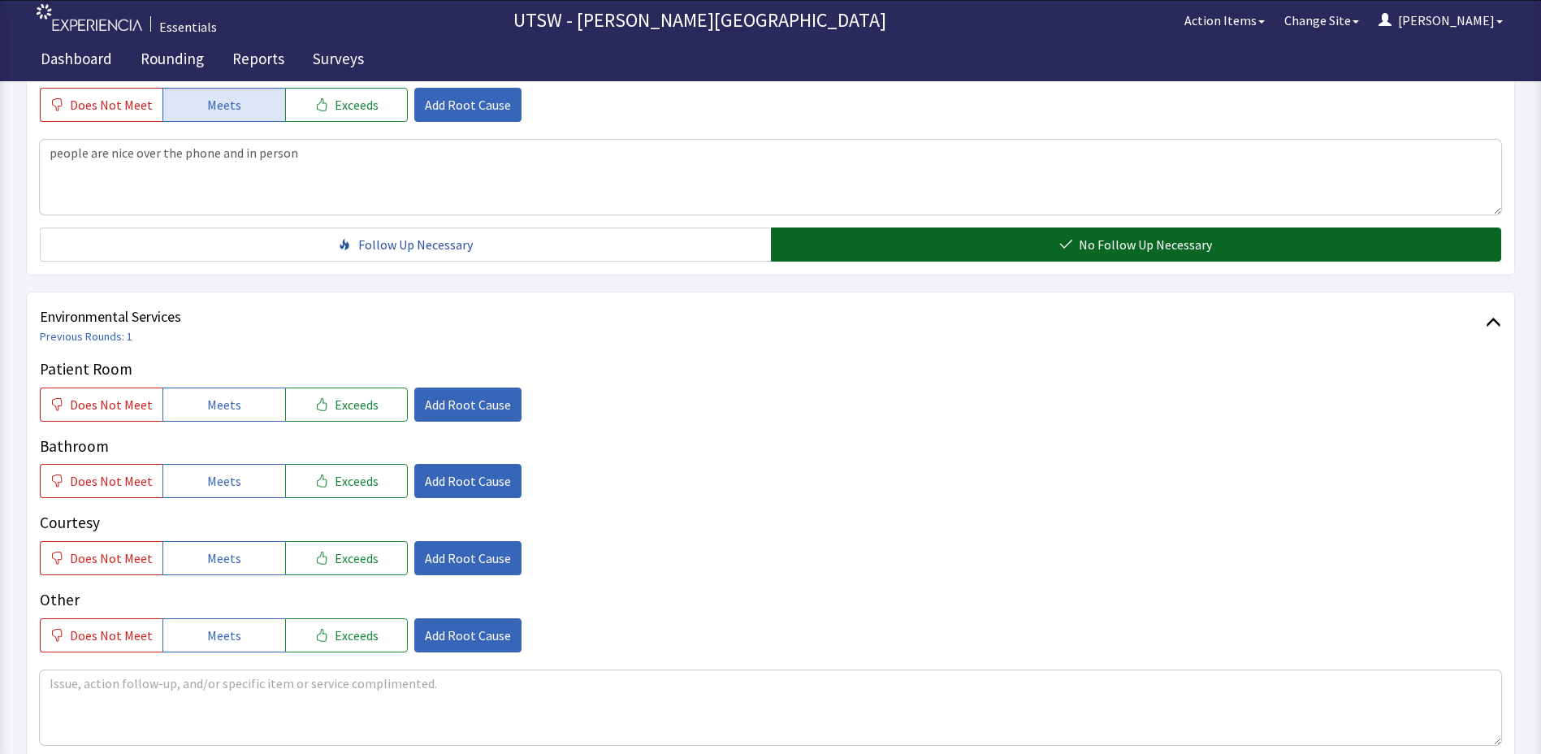
scroll to position [891, 0]
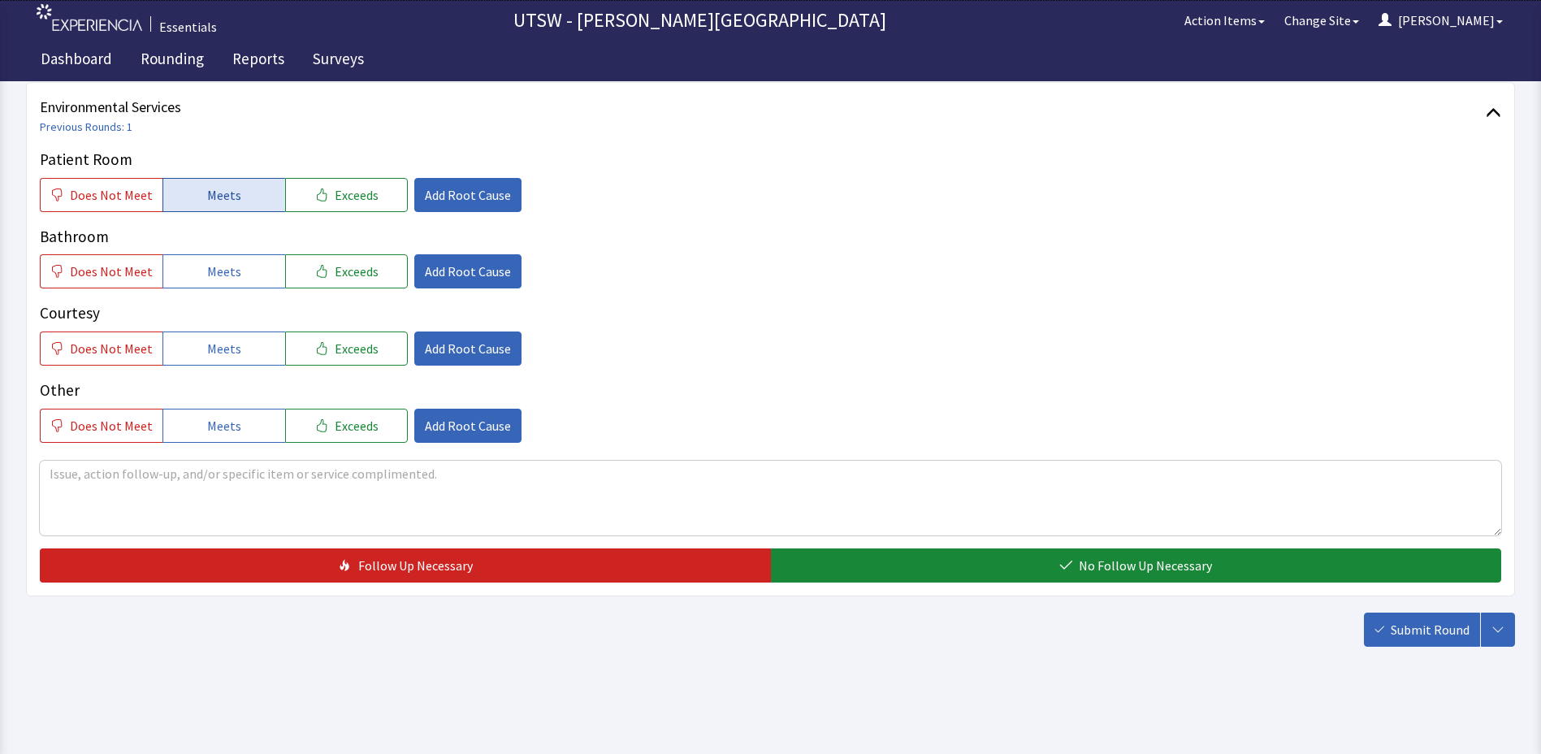
click at [225, 188] on span "Meets" at bounding box center [224, 194] width 34 height 19
click at [184, 281] on button "Meets" at bounding box center [223, 271] width 123 height 34
click at [200, 336] on button "Meets" at bounding box center [223, 348] width 123 height 34
click at [199, 424] on button "Meets" at bounding box center [223, 426] width 123 height 34
click at [1217, 582] on div "Environmental Services Previous Rounds: 1 Patient Room Does Not Meet Meets Exce…" at bounding box center [770, 339] width 1489 height 514
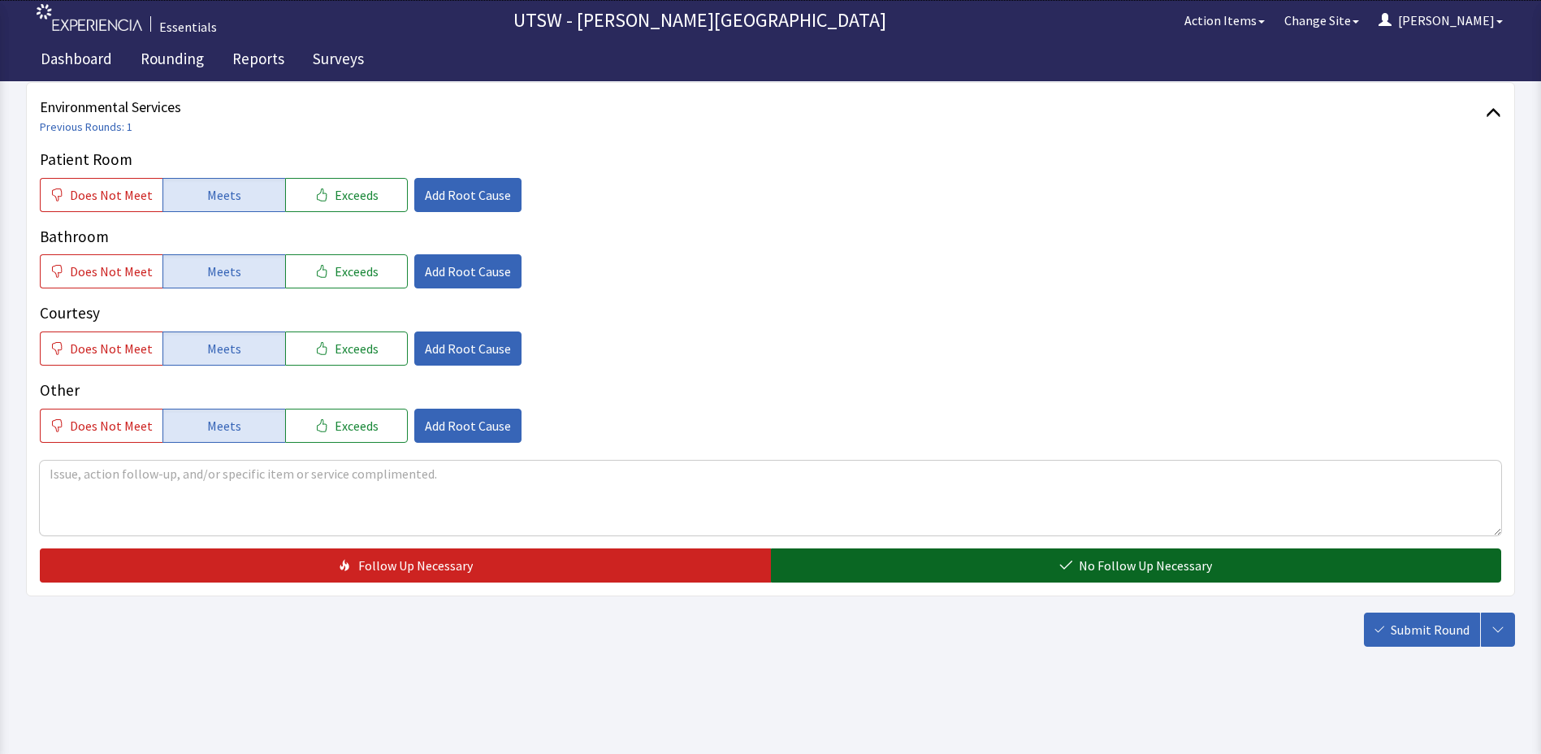
click at [1227, 572] on button "No Follow Up Necessary" at bounding box center [1136, 565] width 731 height 34
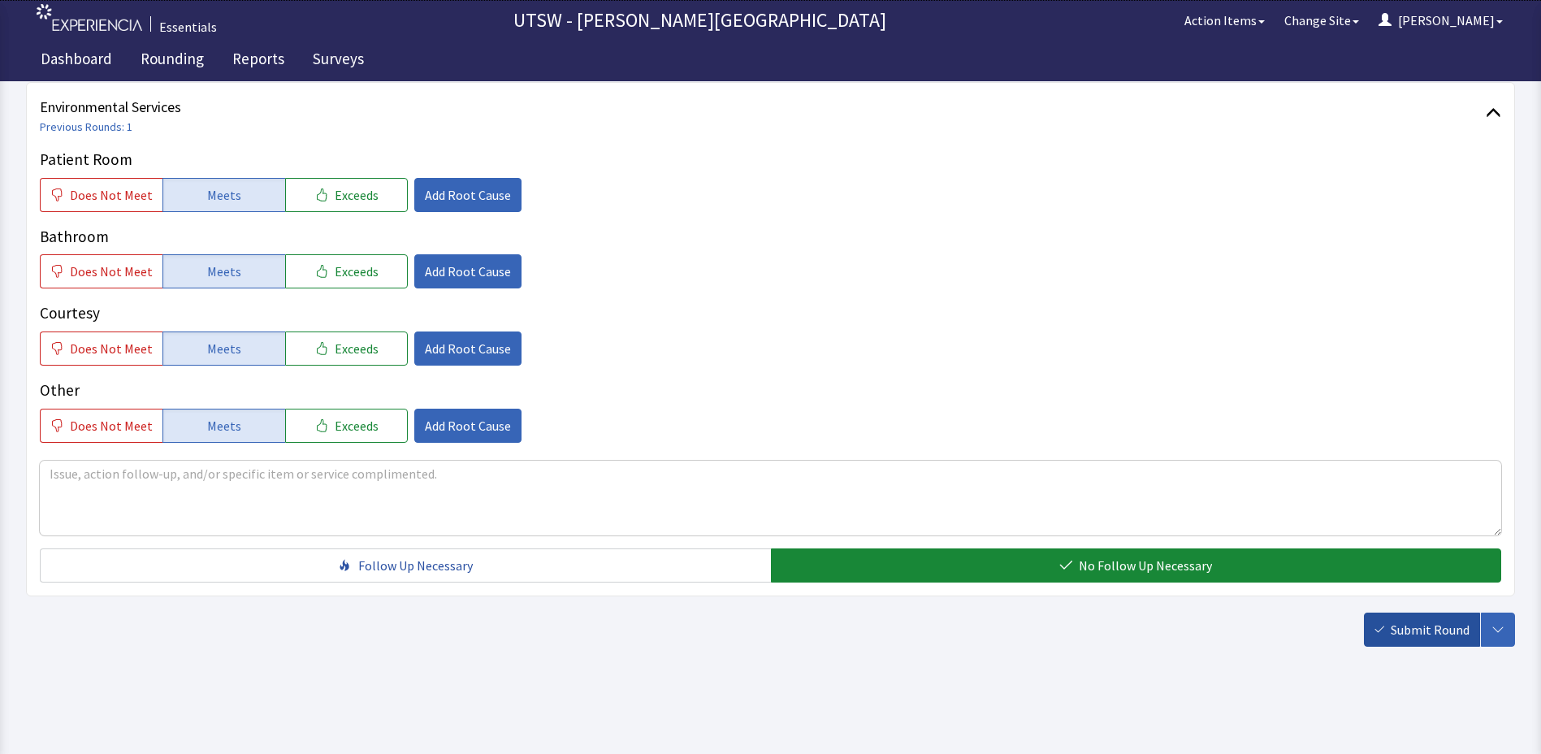
click at [1383, 629] on icon "button" at bounding box center [1380, 629] width 10 height 6
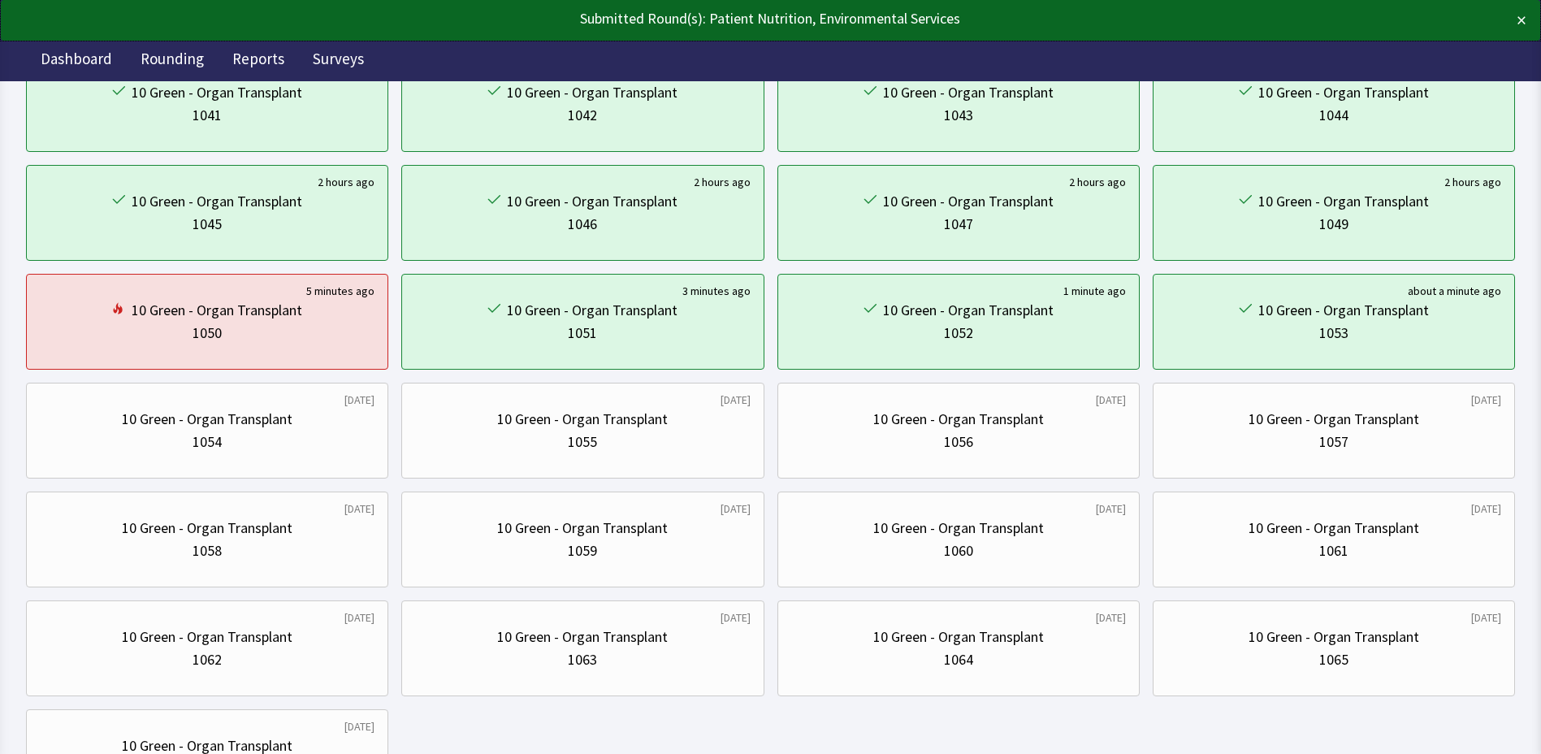
scroll to position [406, 0]
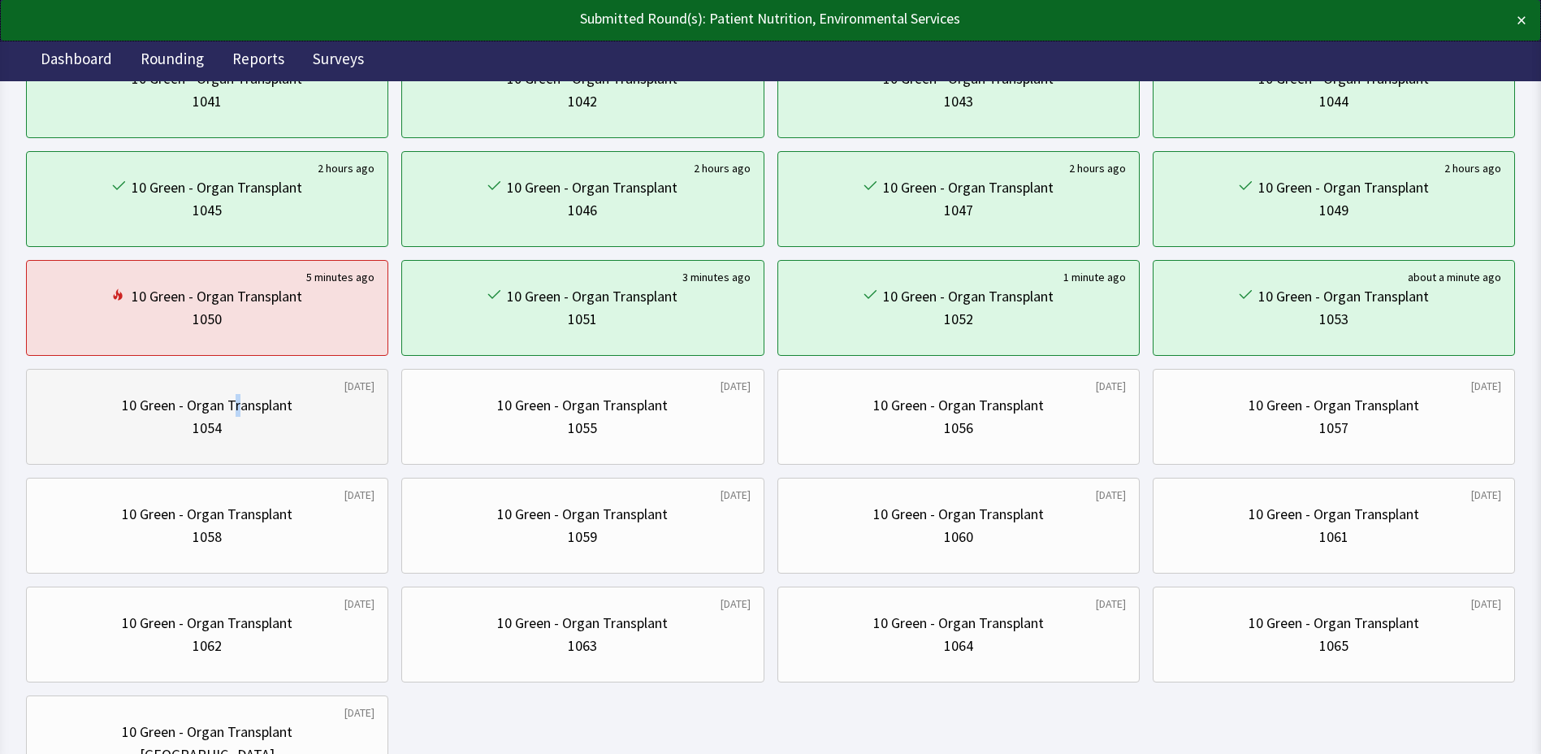
click at [236, 390] on div "10 Green - Organ Transplant 1054" at bounding box center [207, 417] width 335 height 78
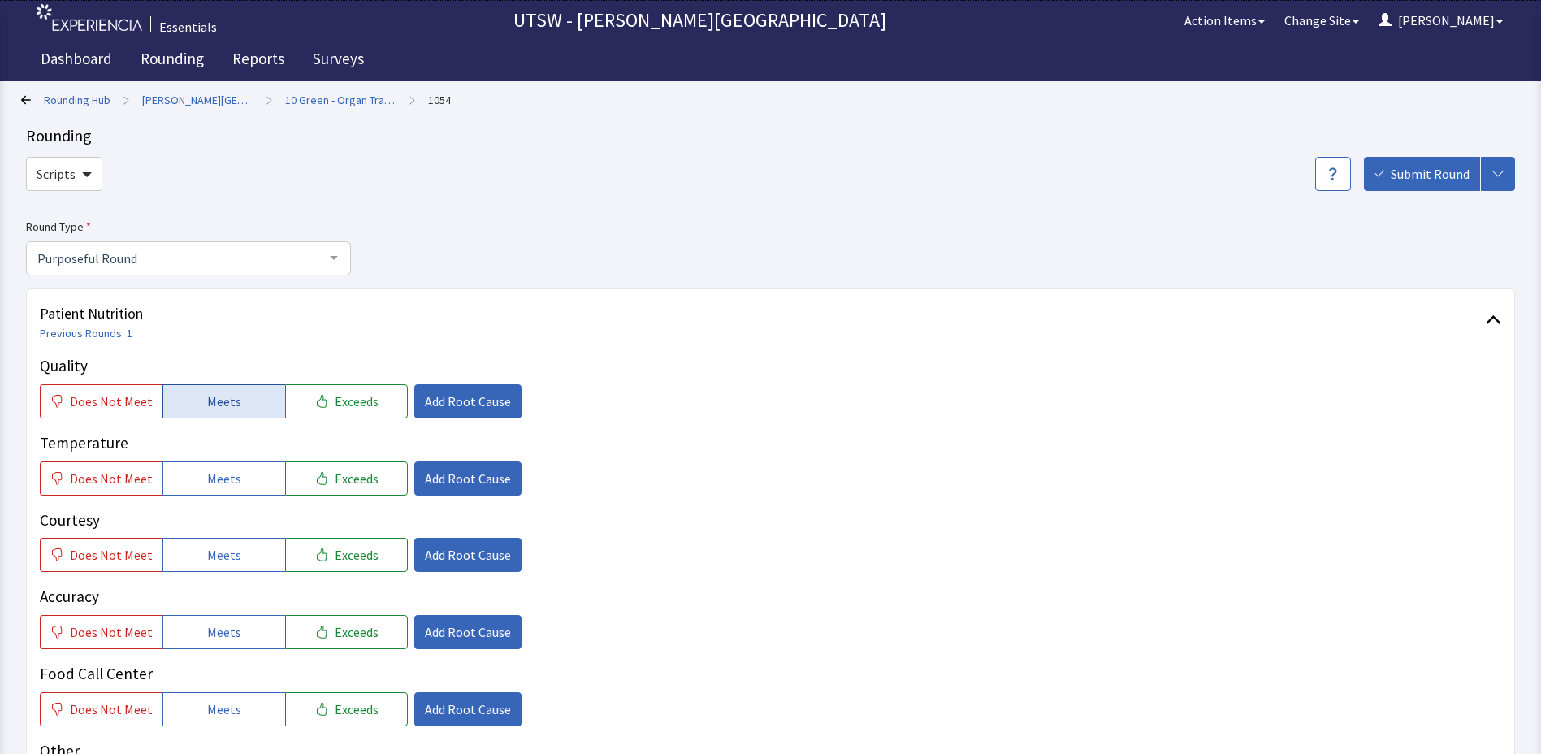
click at [210, 415] on button "Meets" at bounding box center [223, 401] width 123 height 34
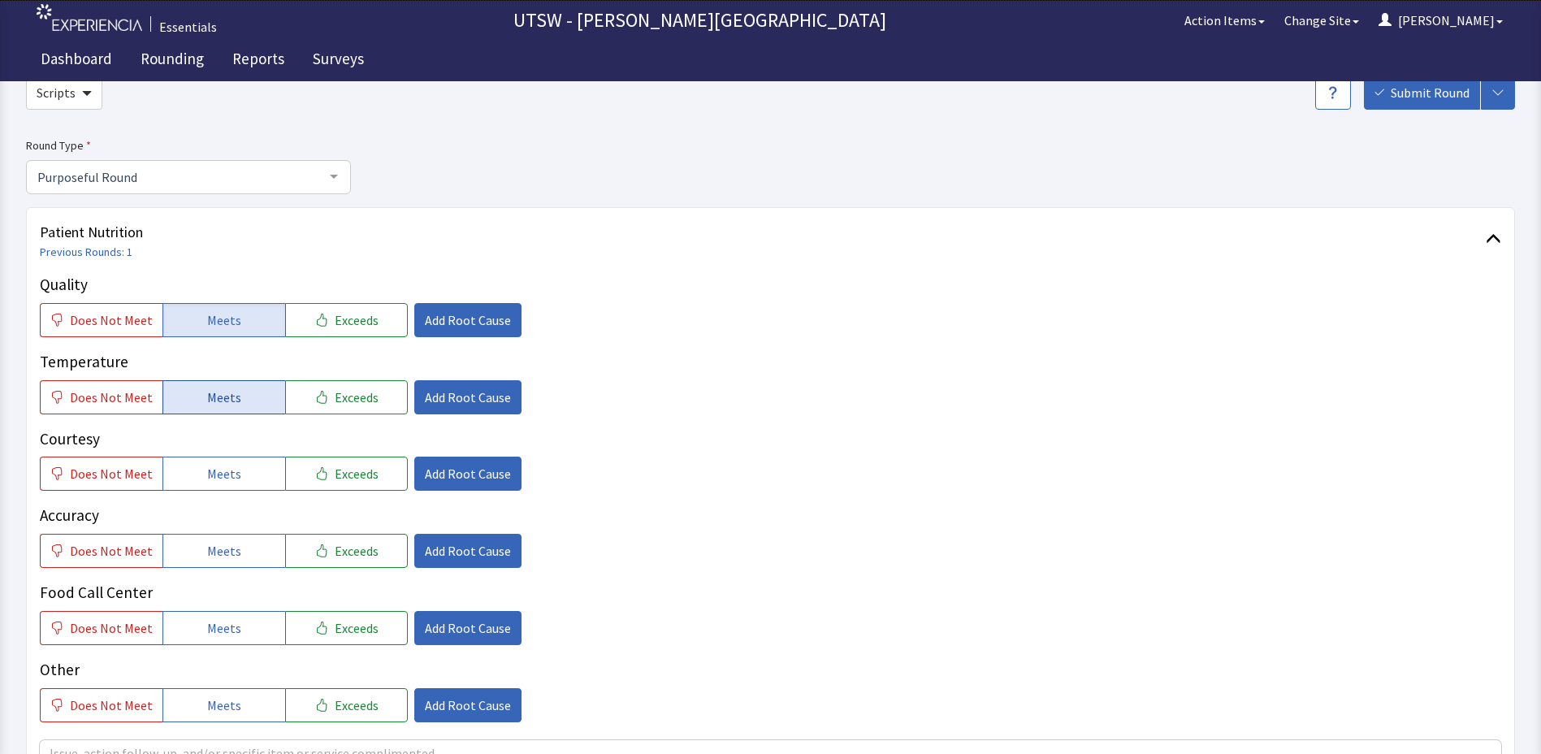
click at [240, 388] on button "Meets" at bounding box center [223, 397] width 123 height 34
click at [245, 464] on button "Meets" at bounding box center [223, 474] width 123 height 34
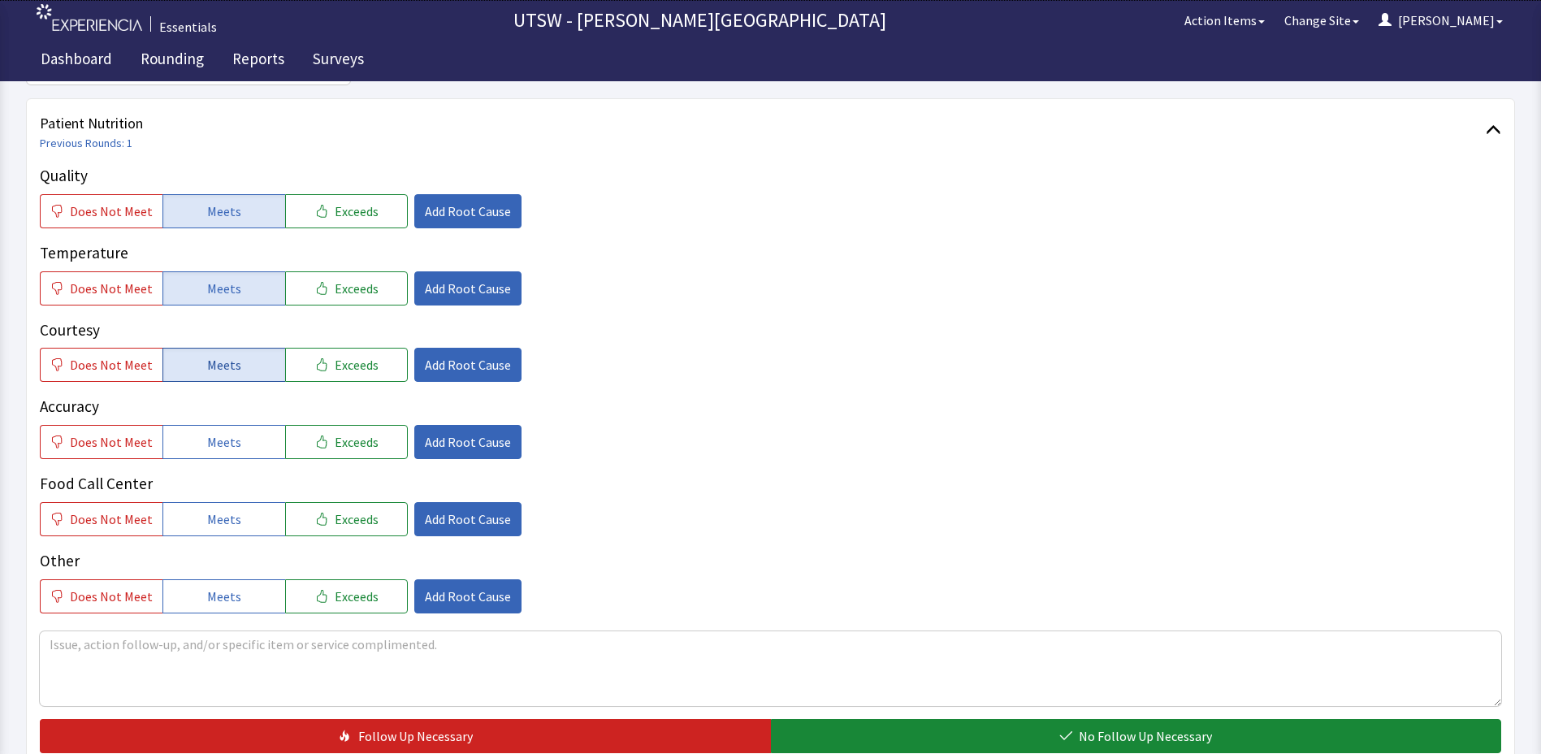
scroll to position [244, 0]
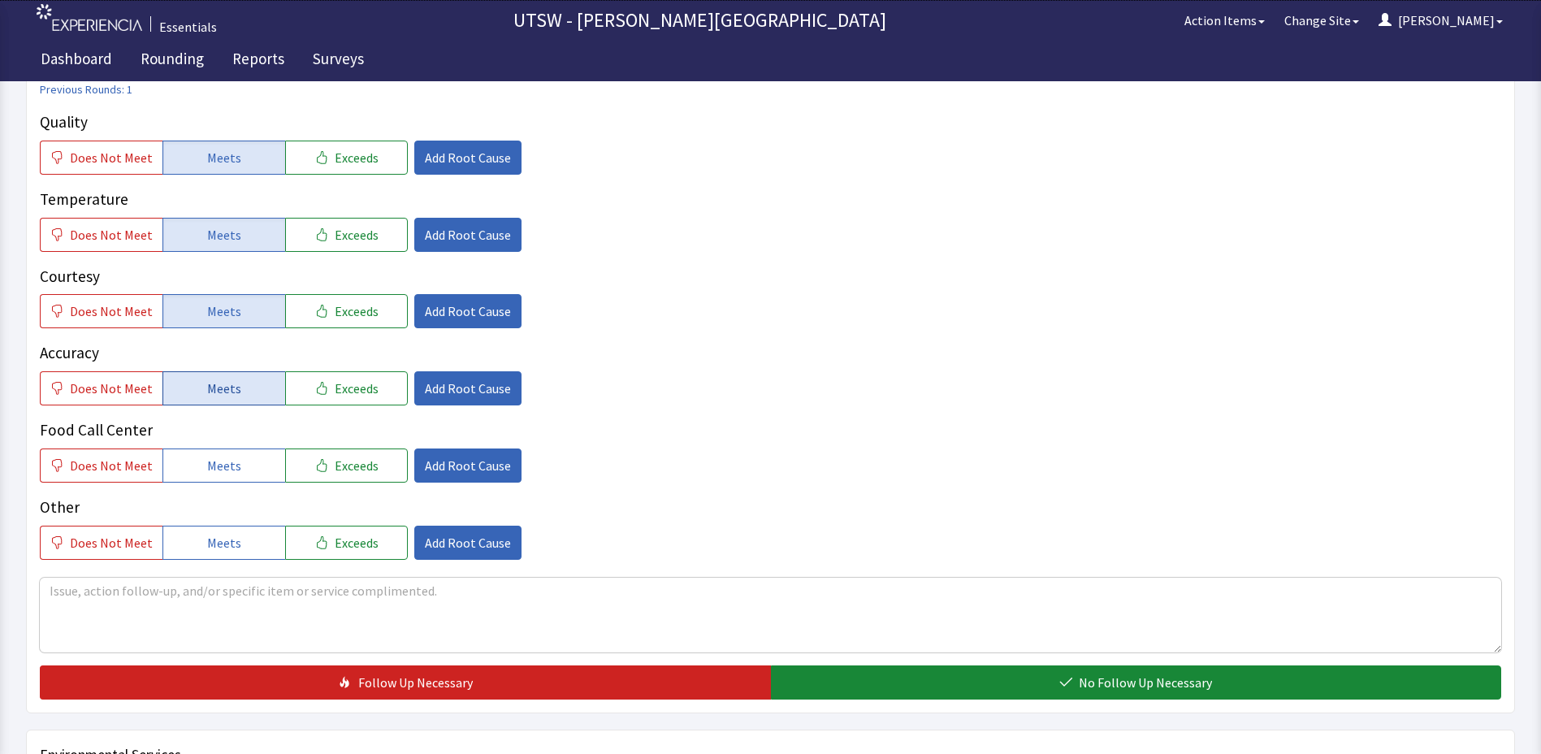
click at [249, 384] on button "Meets" at bounding box center [223, 388] width 123 height 34
click at [245, 455] on button "Meets" at bounding box center [223, 465] width 123 height 34
click at [238, 548] on button "Meets" at bounding box center [223, 543] width 123 height 34
click at [235, 577] on div at bounding box center [770, 613] width 1461 height 80
click at [211, 593] on textarea at bounding box center [770, 615] width 1461 height 75
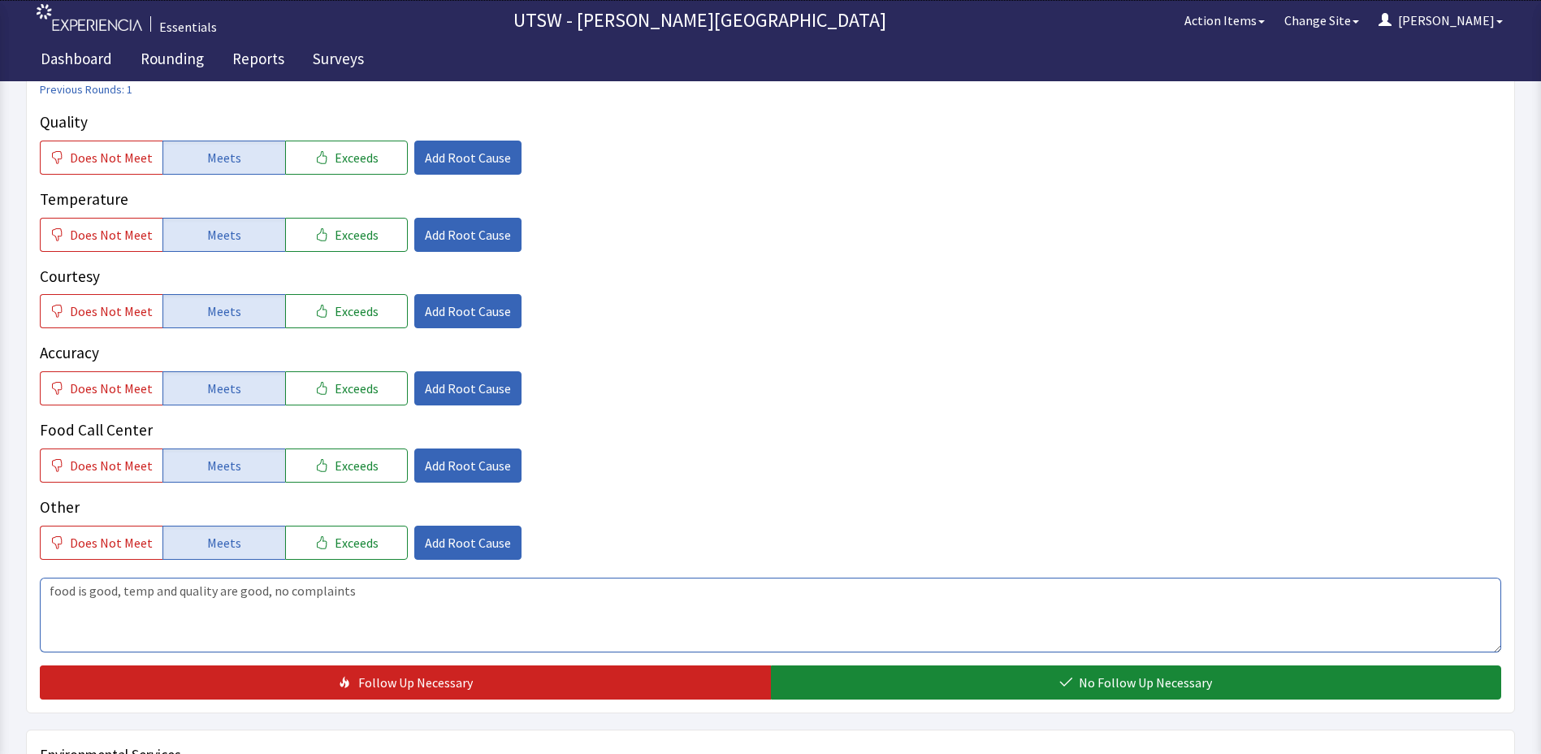
type textarea "food is good, temp and quality are good, no complaints"
click at [886, 699] on div "Patient Nutrition Previous Rounds: 1 Quality Does Not Meet Meets Exceeds Add Ro…" at bounding box center [770, 379] width 1489 height 669
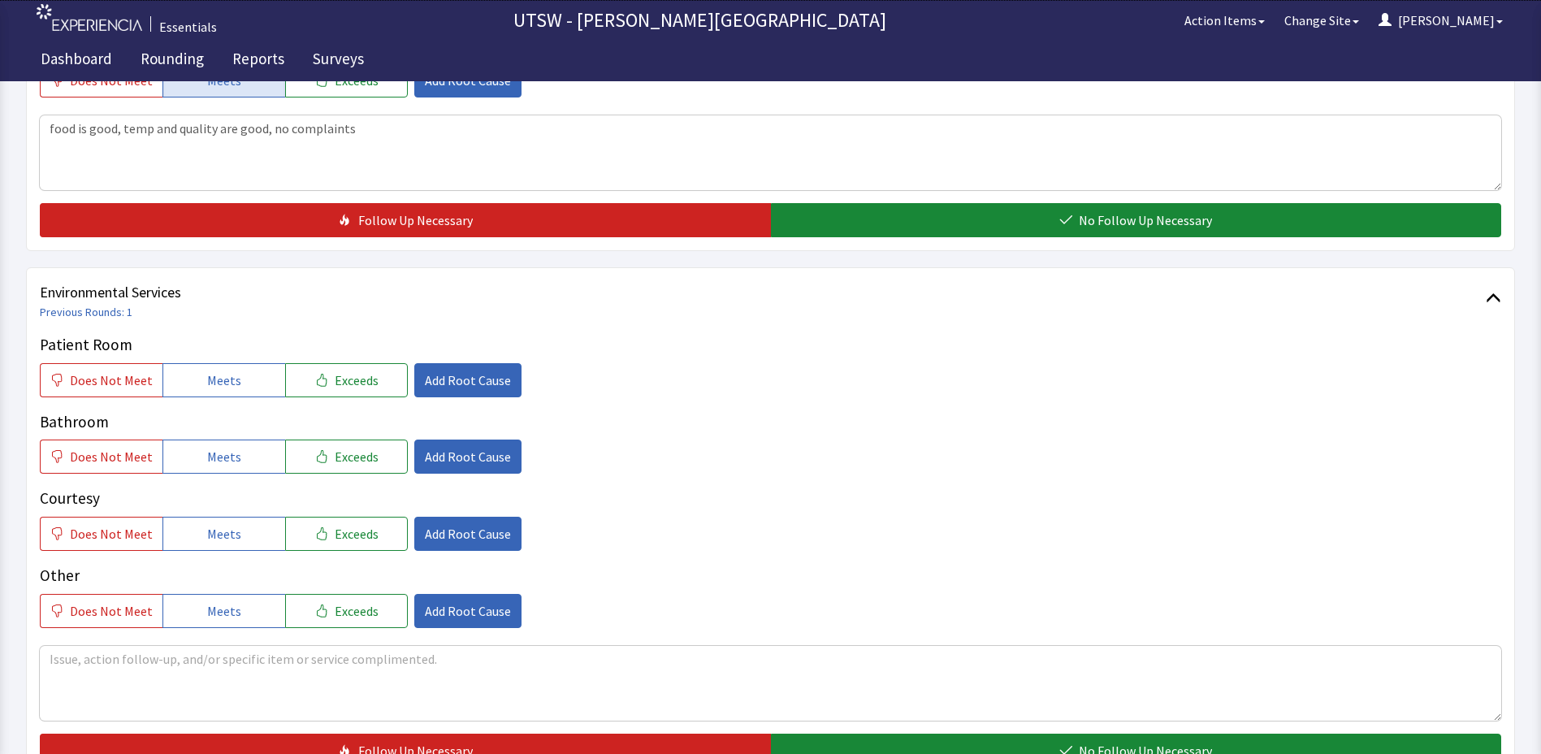
scroll to position [731, 0]
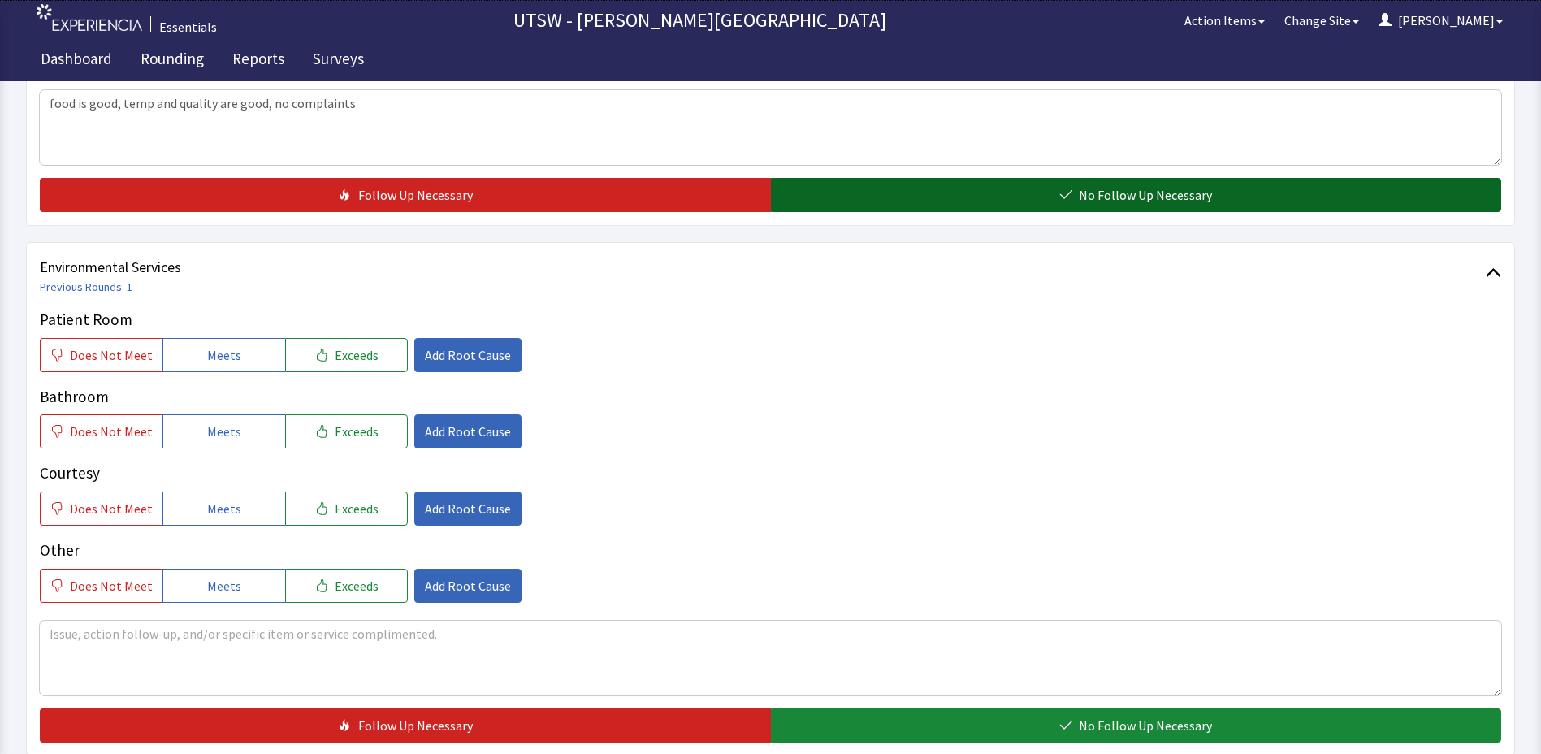
click at [880, 210] on button "No Follow Up Necessary" at bounding box center [1136, 195] width 731 height 34
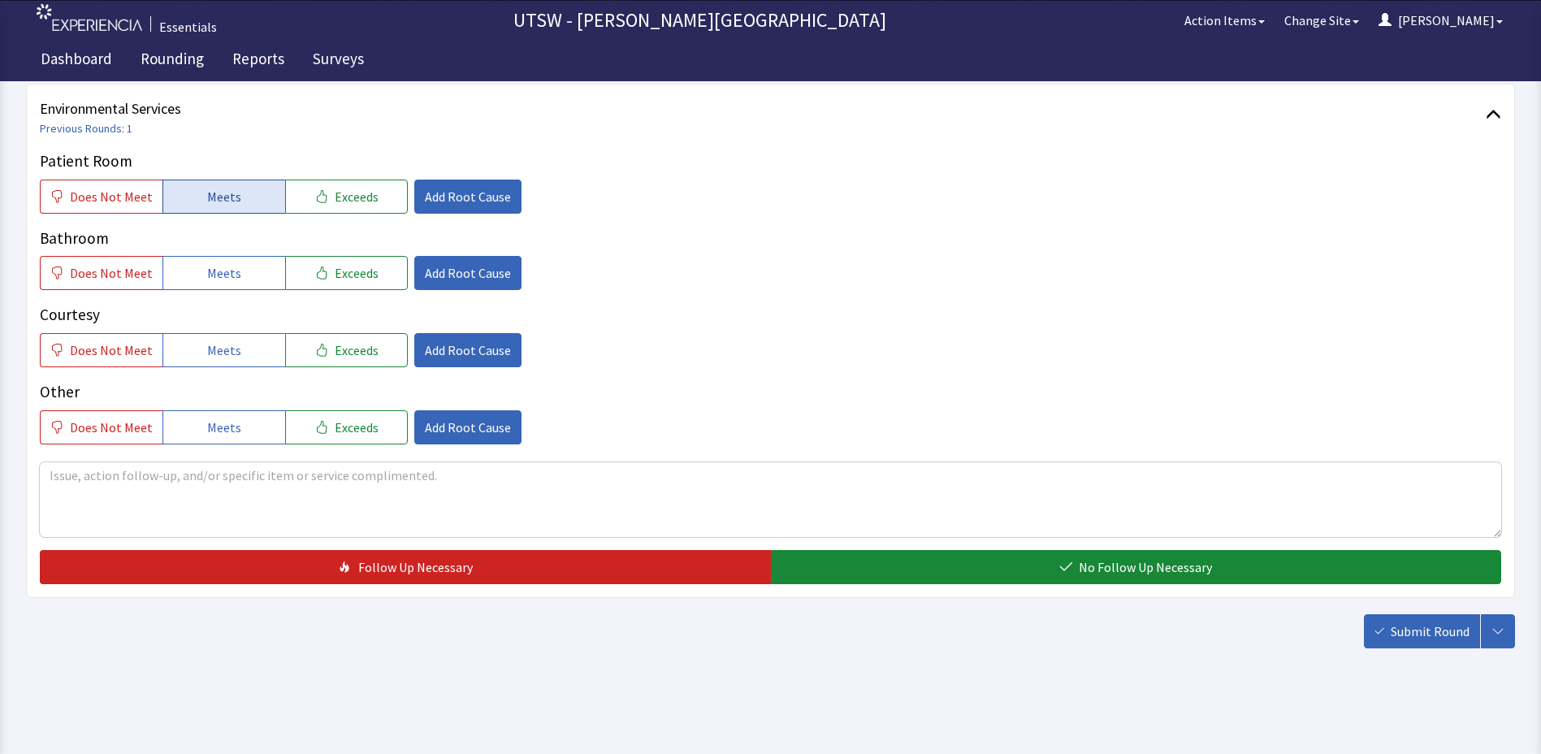
scroll to position [891, 0]
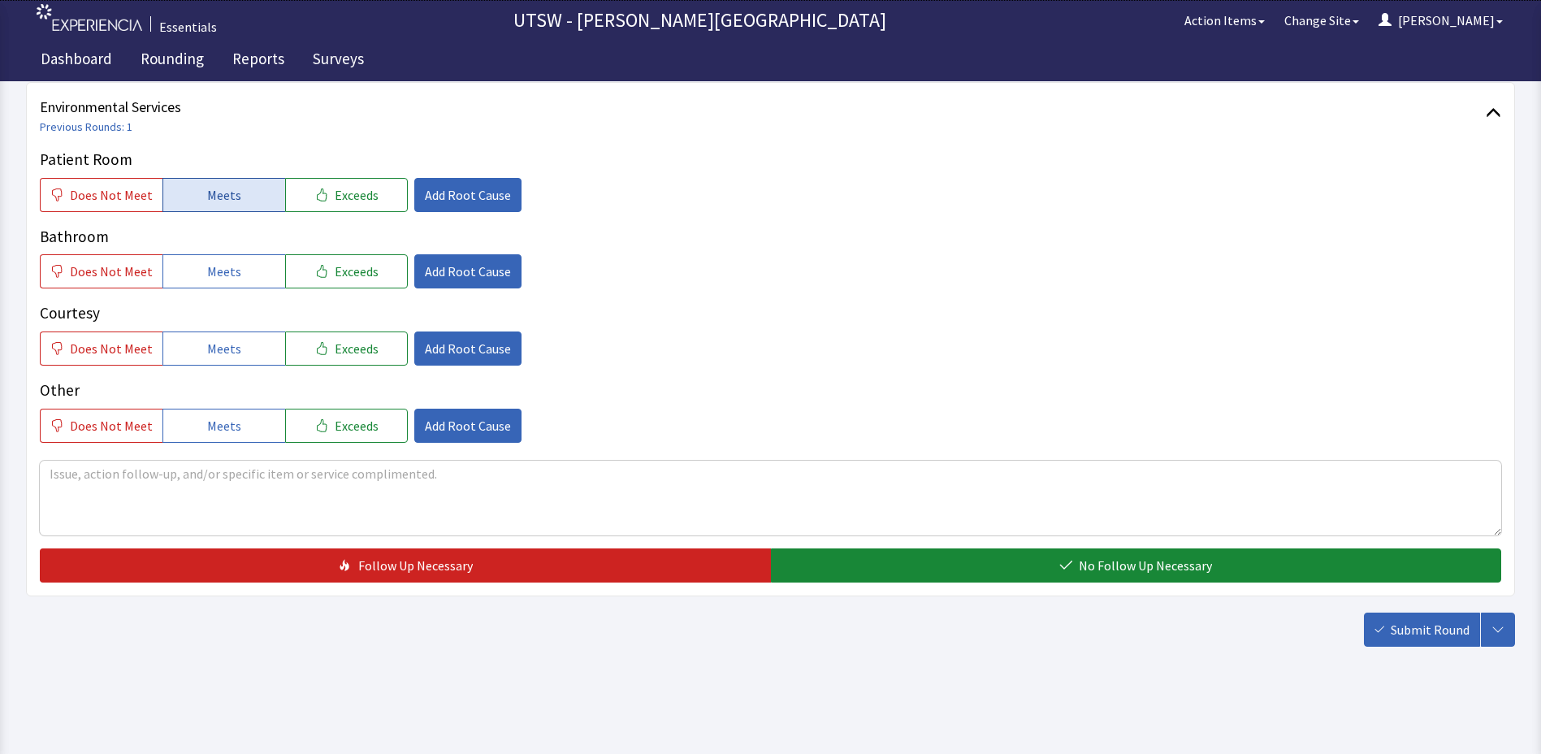
click at [205, 184] on button "Meets" at bounding box center [223, 195] width 123 height 34
drag, startPoint x: 260, startPoint y: 289, endPoint x: 253, endPoint y: 275, distance: 16.0
click at [259, 285] on div "Patient Room Does Not Meet Meets Exceeds Add Root Cause Bathroom Does Not Meet …" at bounding box center [770, 295] width 1461 height 295
click at [253, 274] on button "Meets" at bounding box center [223, 271] width 123 height 34
click at [219, 358] on span "Meets" at bounding box center [224, 348] width 34 height 19
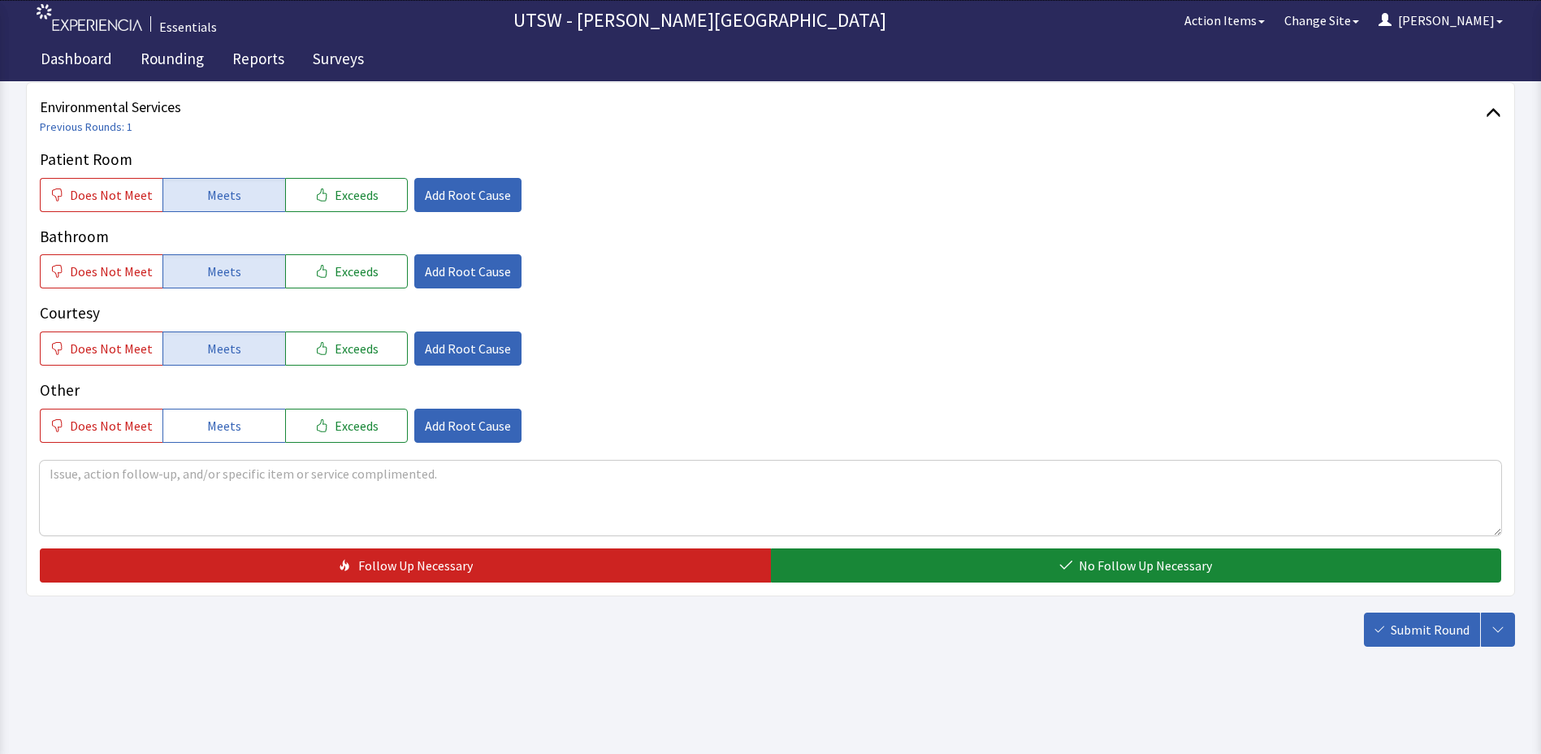
drag, startPoint x: 232, startPoint y: 412, endPoint x: 411, endPoint y: 399, distance: 179.2
click at [235, 414] on button "Meets" at bounding box center [223, 426] width 123 height 34
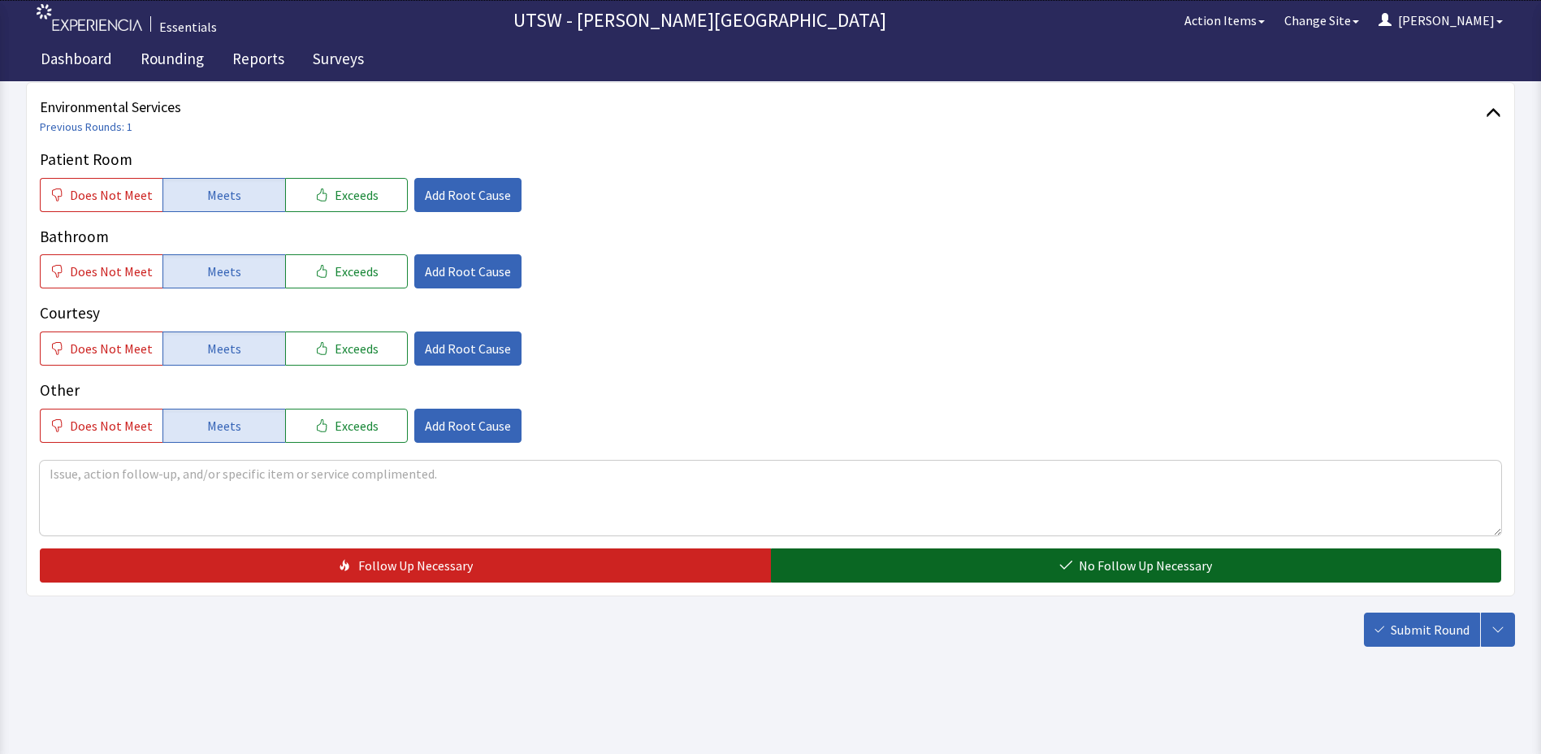
click at [1180, 578] on button "No Follow Up Necessary" at bounding box center [1136, 565] width 731 height 34
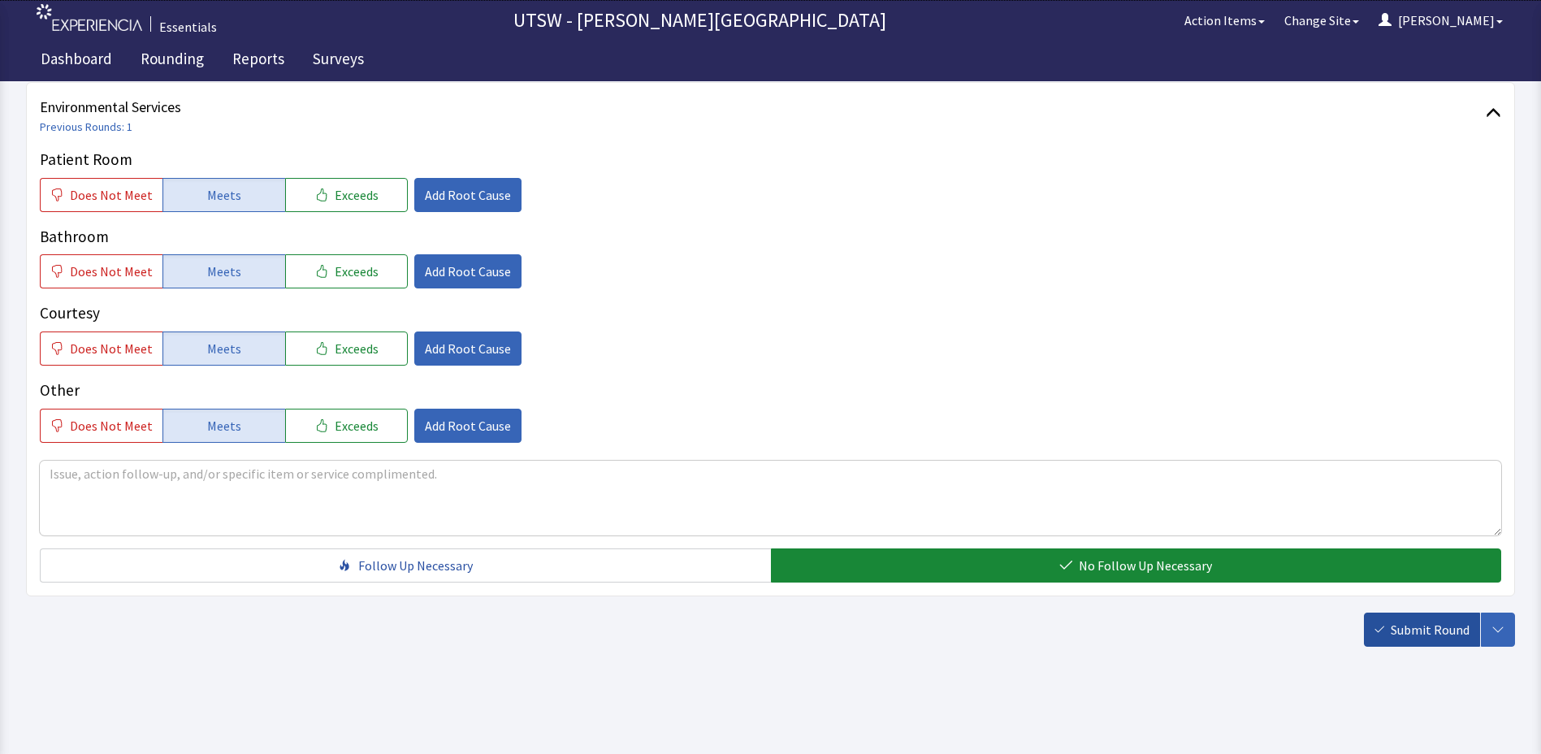
click at [1372, 630] on button "Submit Round" at bounding box center [1422, 630] width 116 height 34
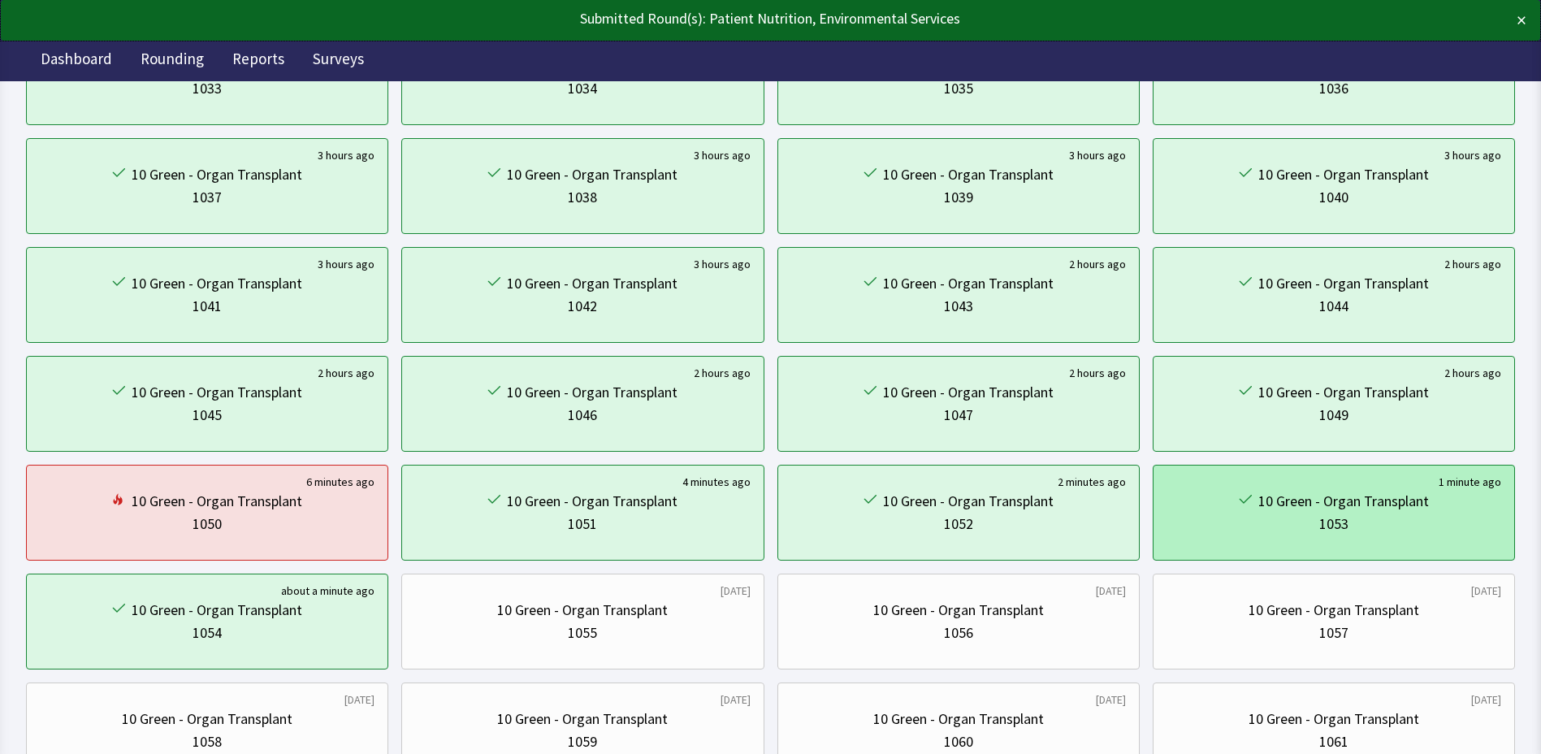
scroll to position [406, 0]
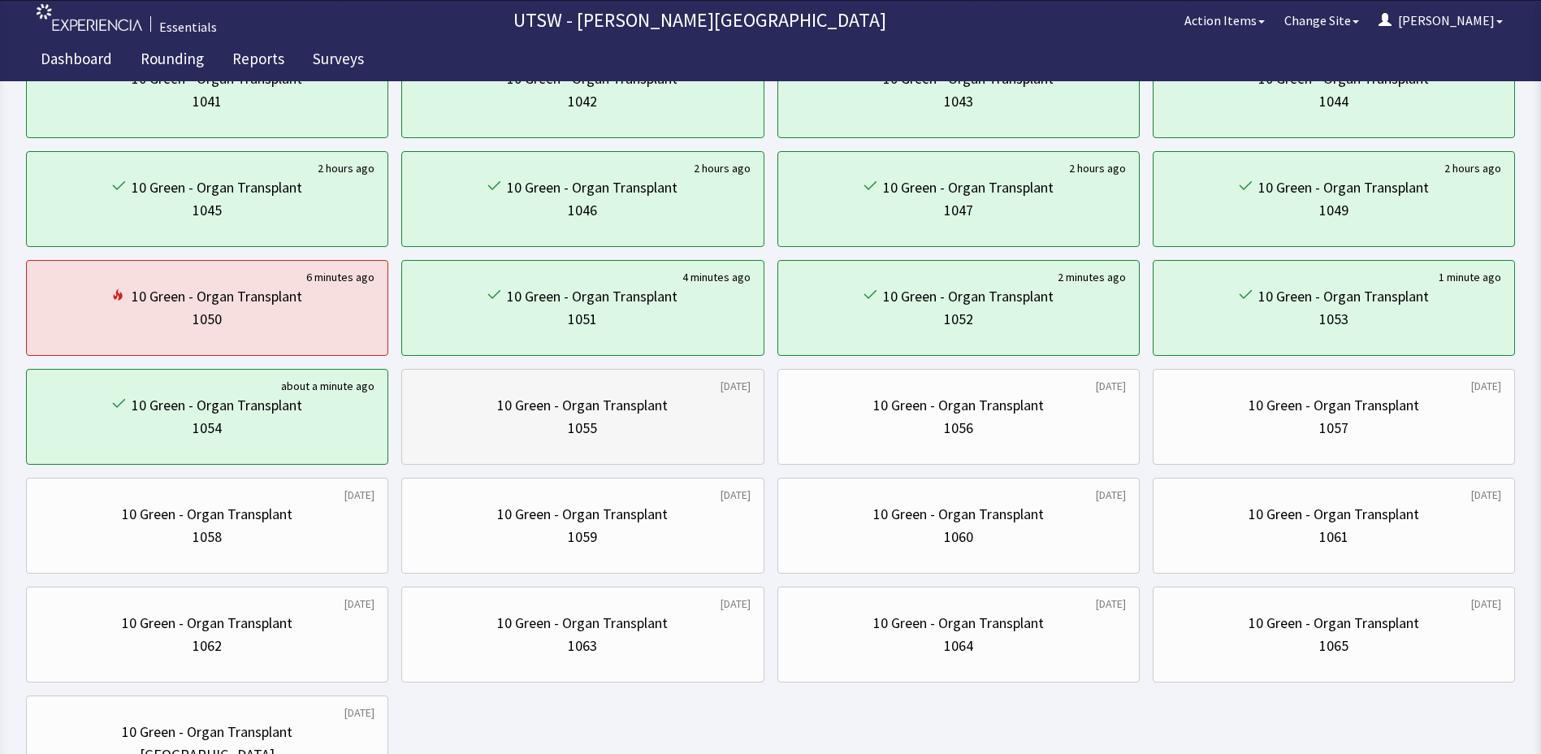
click at [526, 440] on div "10 Green - Organ Transplant 1055" at bounding box center [582, 417] width 335 height 78
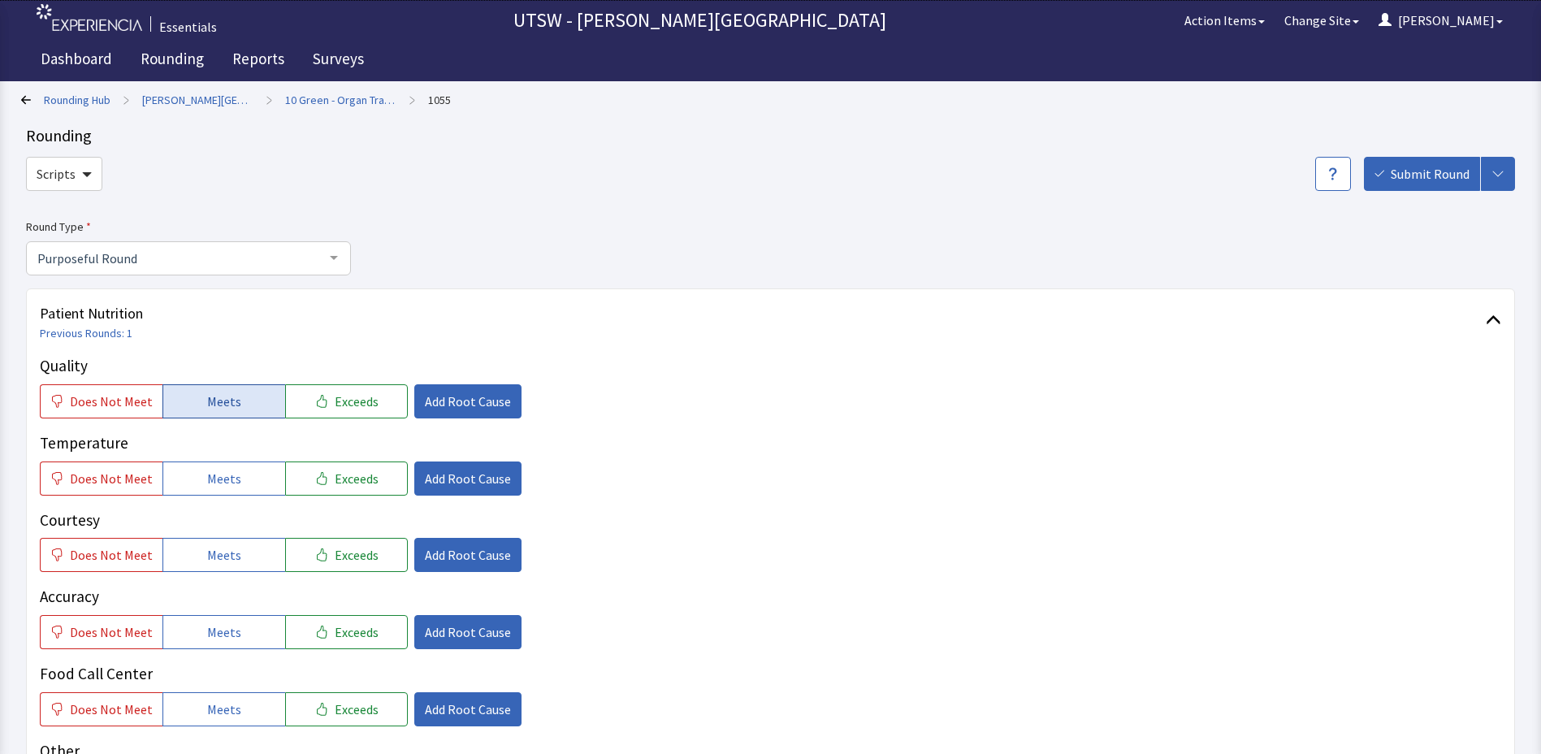
click at [236, 407] on button "Meets" at bounding box center [223, 401] width 123 height 34
click at [219, 463] on button "Meets" at bounding box center [223, 478] width 123 height 34
click at [221, 538] on button "Meets" at bounding box center [223, 555] width 123 height 34
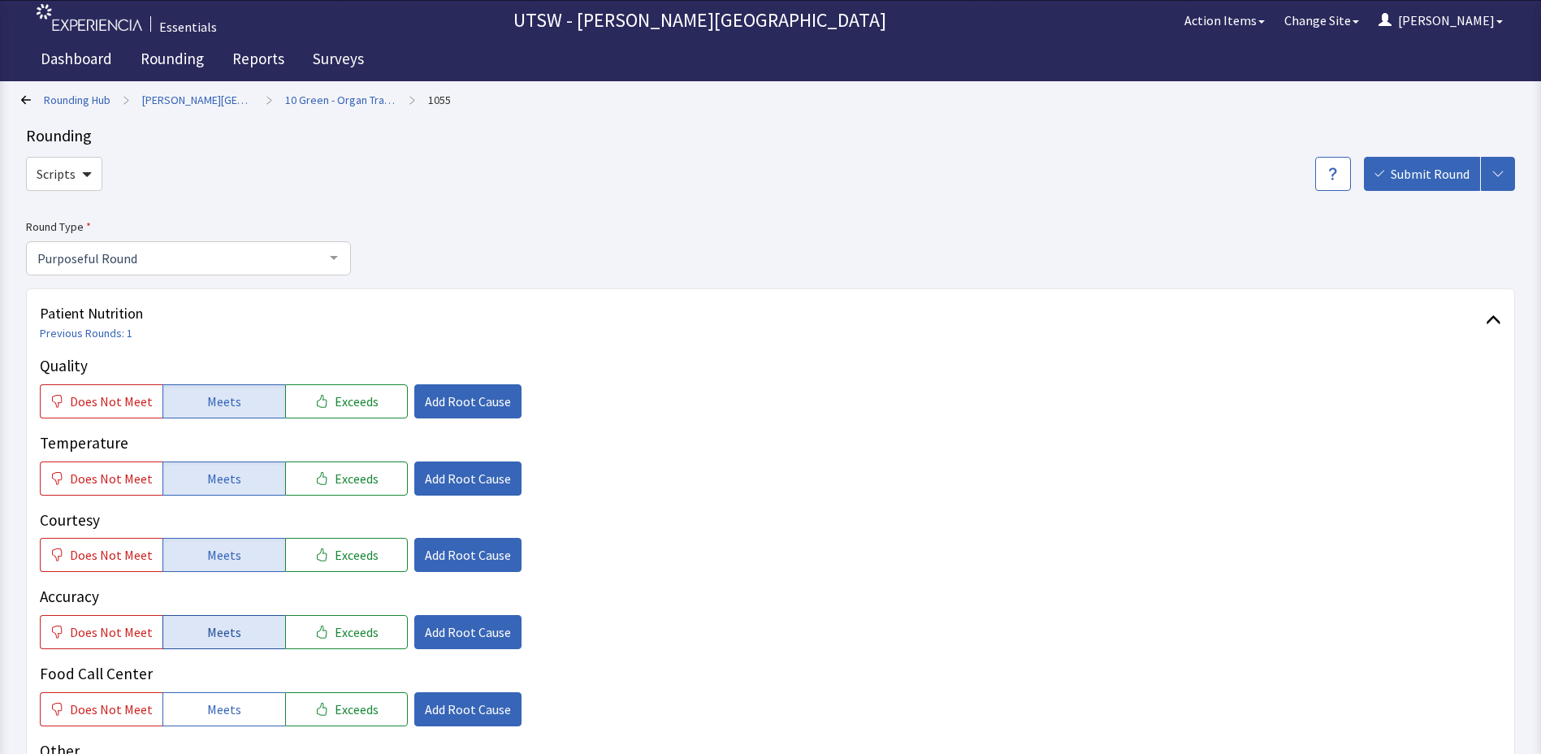
click at [226, 626] on span "Meets" at bounding box center [224, 631] width 34 height 19
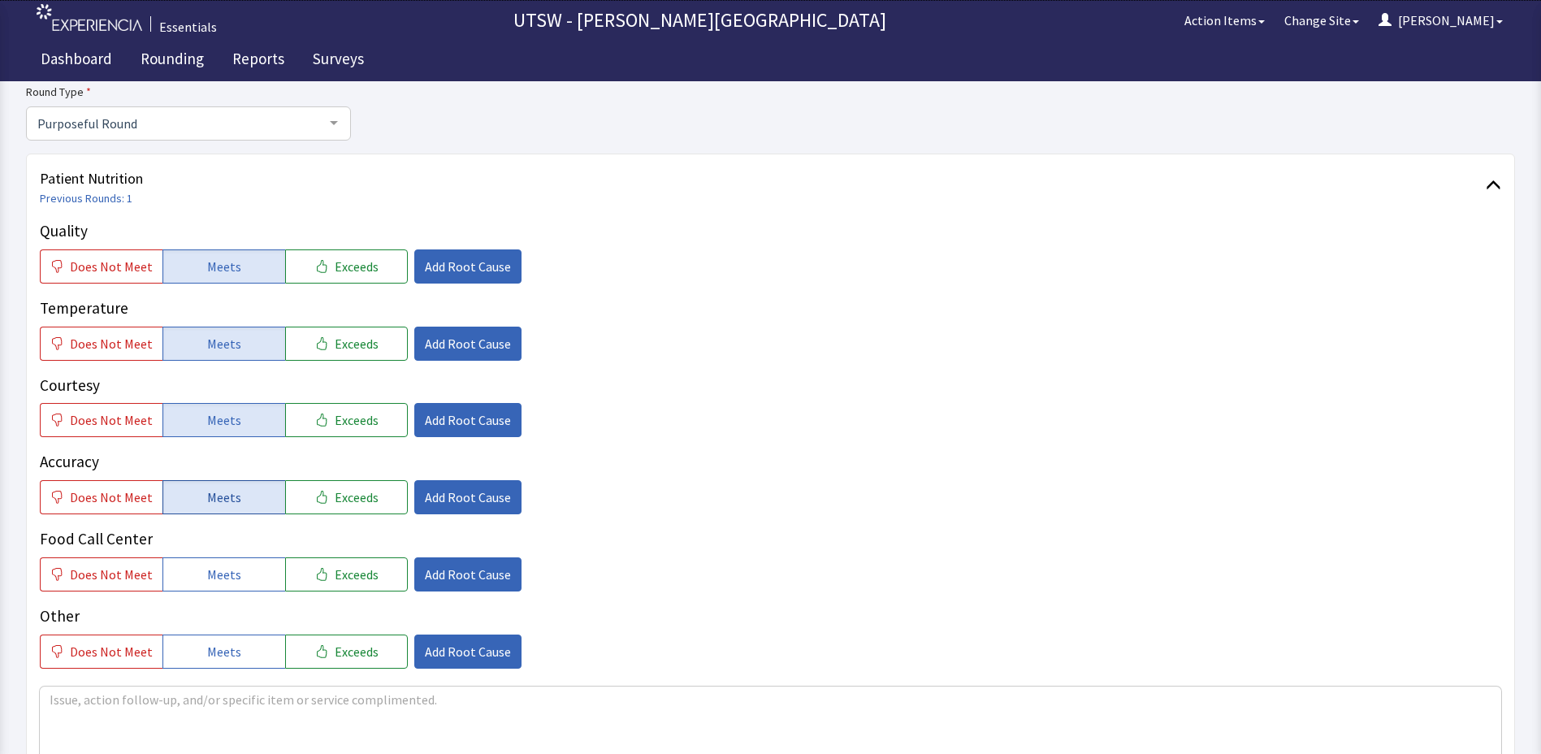
scroll to position [162, 0]
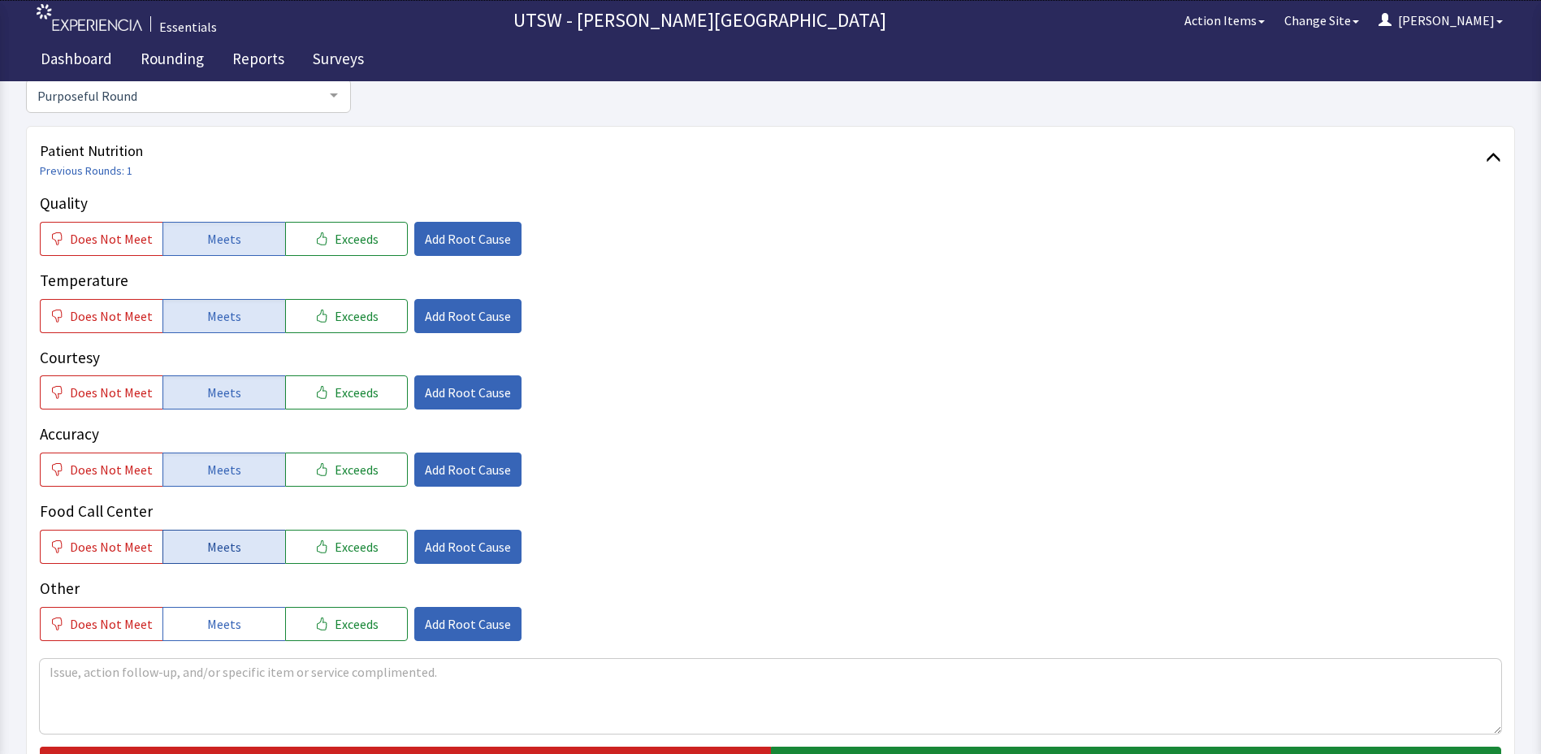
click at [232, 561] on button "Meets" at bounding box center [223, 547] width 123 height 34
click at [227, 630] on span "Meets" at bounding box center [224, 623] width 34 height 19
click at [227, 671] on textarea at bounding box center [770, 696] width 1461 height 75
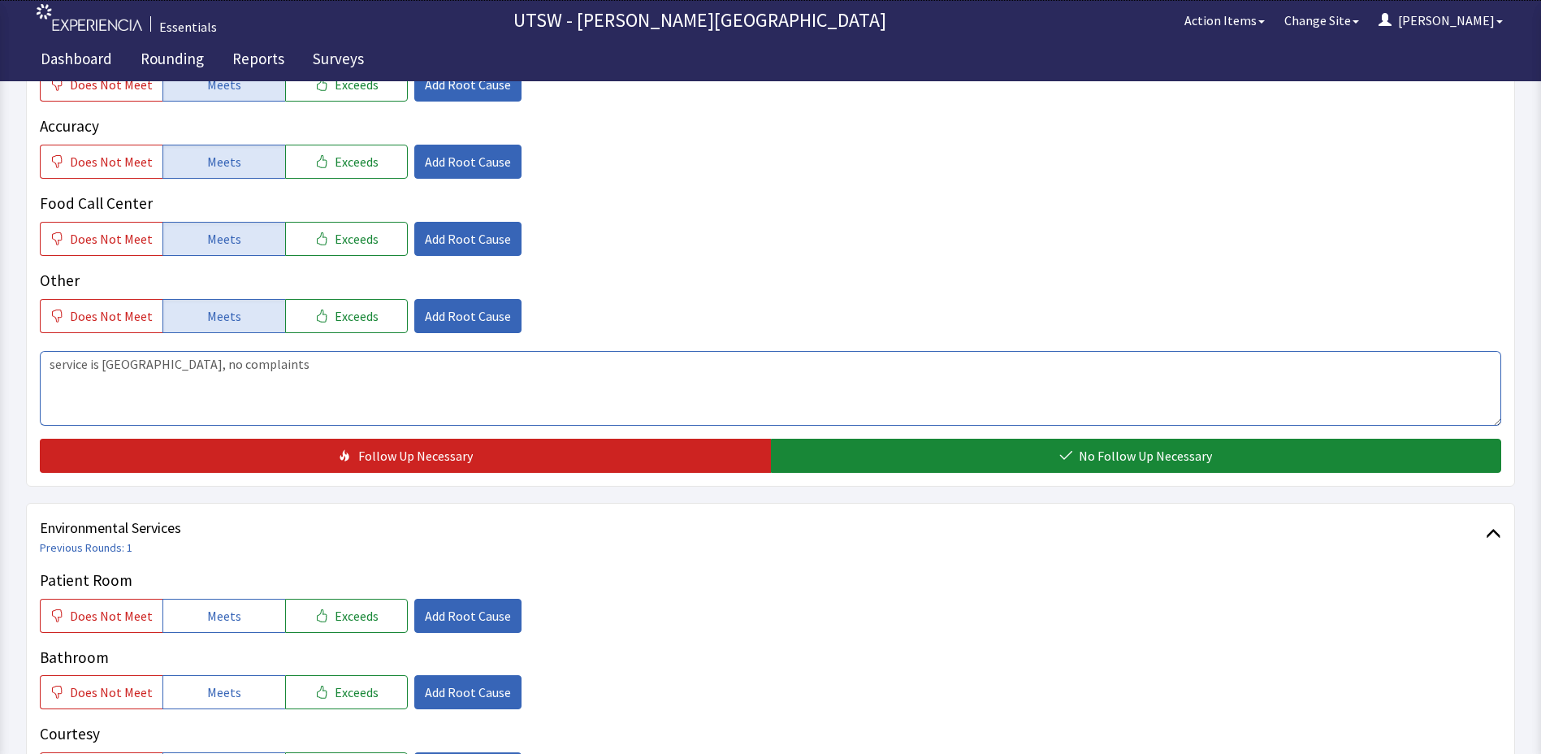
scroll to position [487, 0]
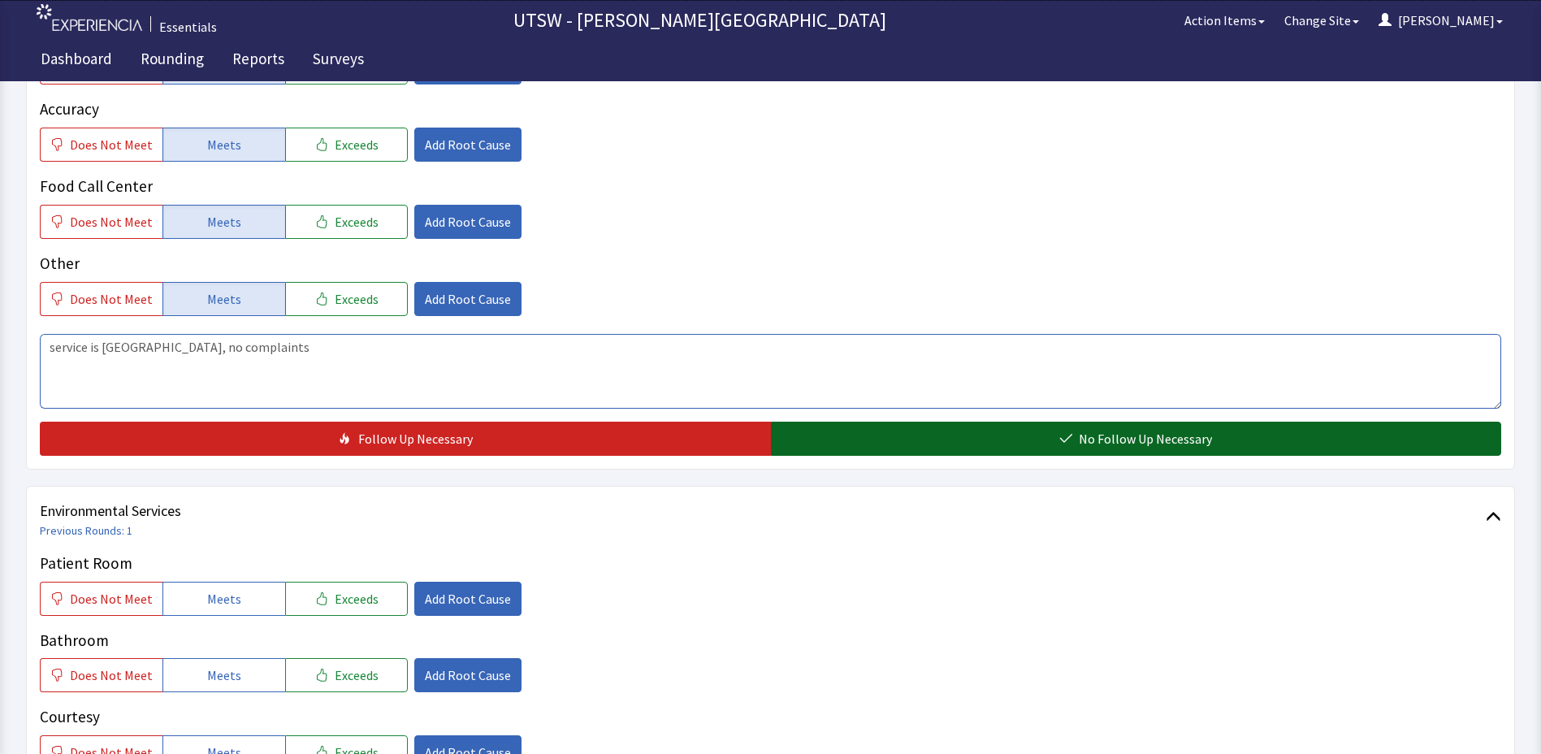
type textarea "service is nice, no complaints"
click at [956, 435] on button "No Follow Up Necessary" at bounding box center [1136, 439] width 731 height 34
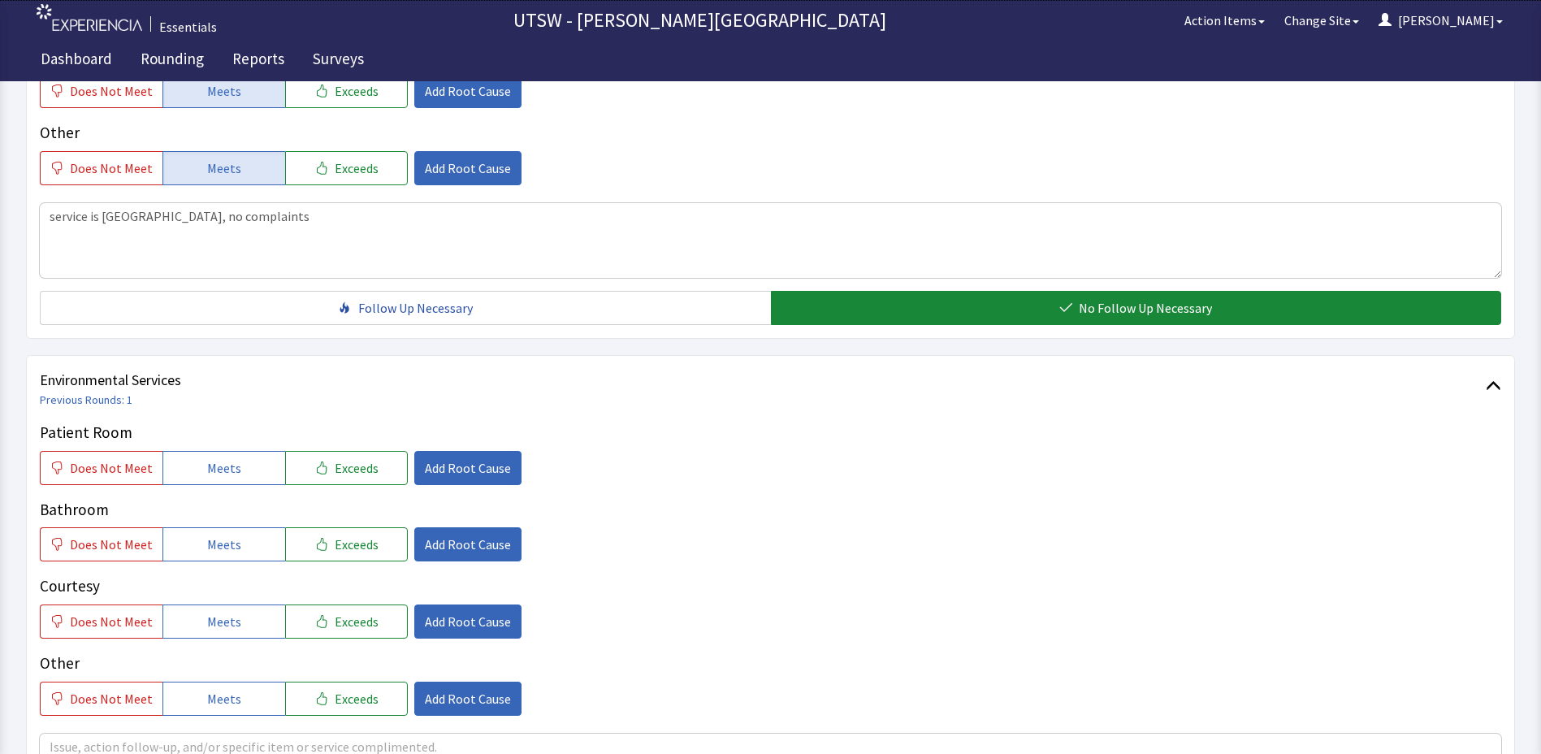
scroll to position [731, 0]
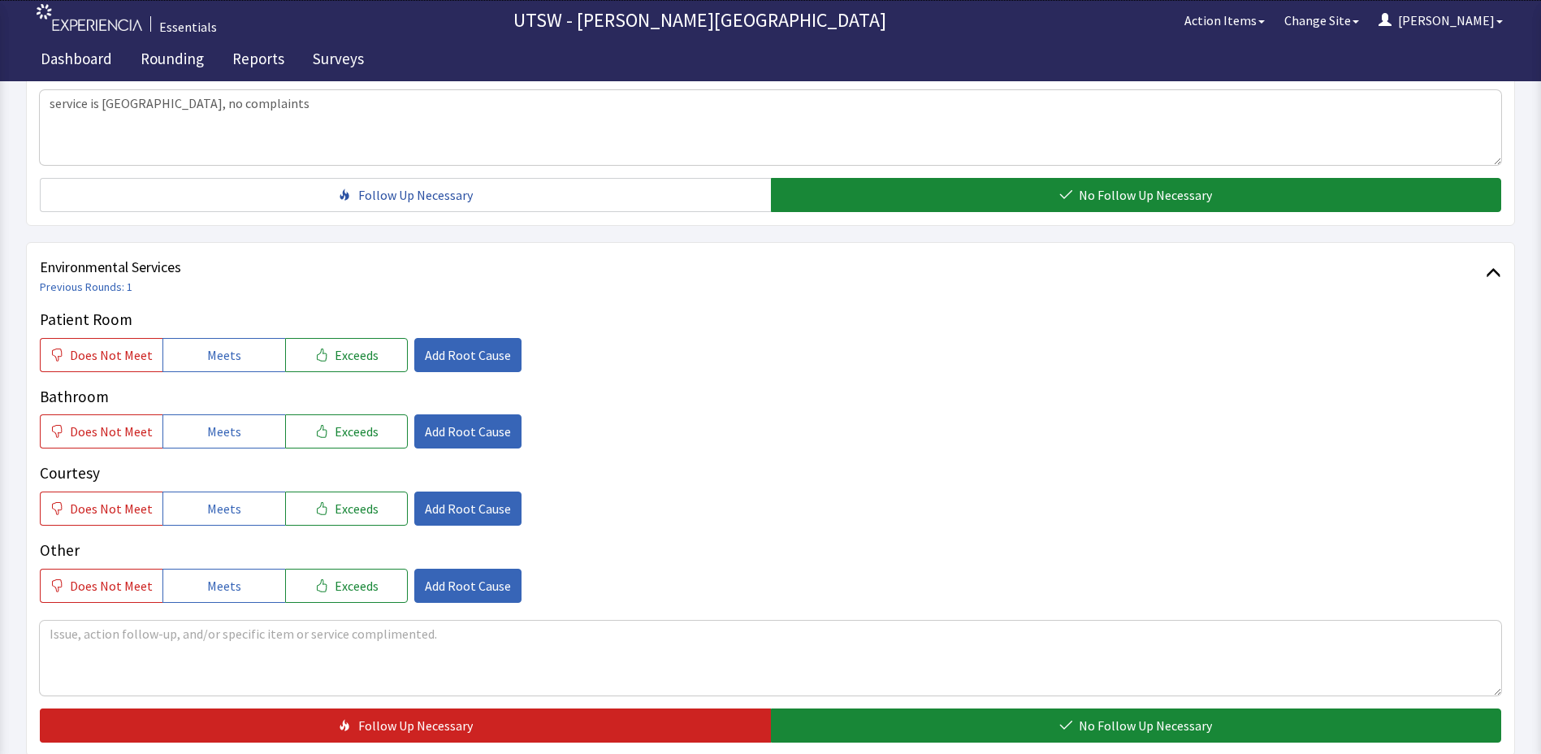
drag, startPoint x: 218, startPoint y: 344, endPoint x: 242, endPoint y: 410, distance: 70.2
click at [225, 357] on span "Meets" at bounding box center [224, 354] width 34 height 19
drag, startPoint x: 243, startPoint y: 419, endPoint x: 244, endPoint y: 441, distance: 21.9
click at [243, 420] on button "Meets" at bounding box center [223, 431] width 123 height 34
click at [237, 500] on button "Meets" at bounding box center [223, 508] width 123 height 34
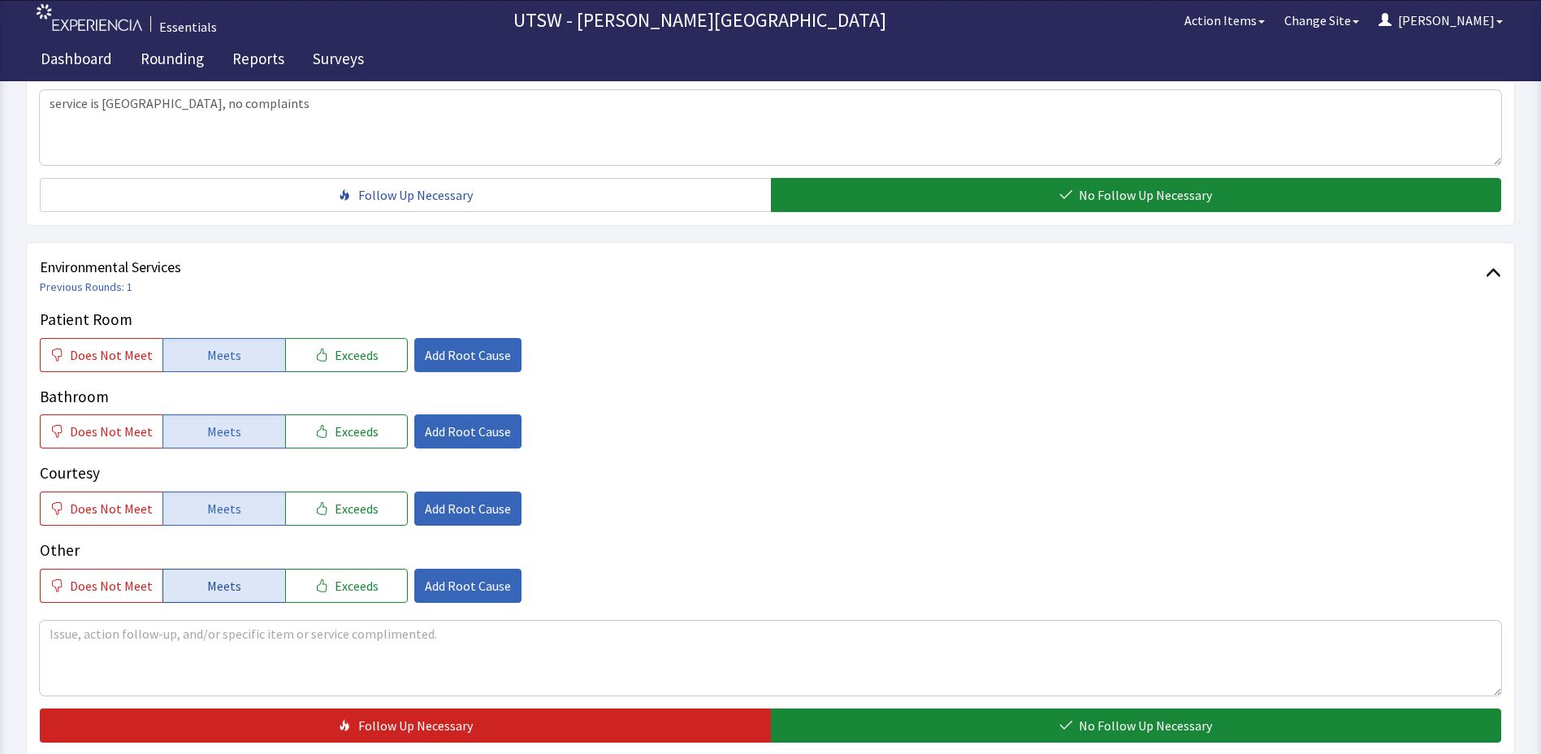
click at [223, 581] on span "Meets" at bounding box center [224, 585] width 34 height 19
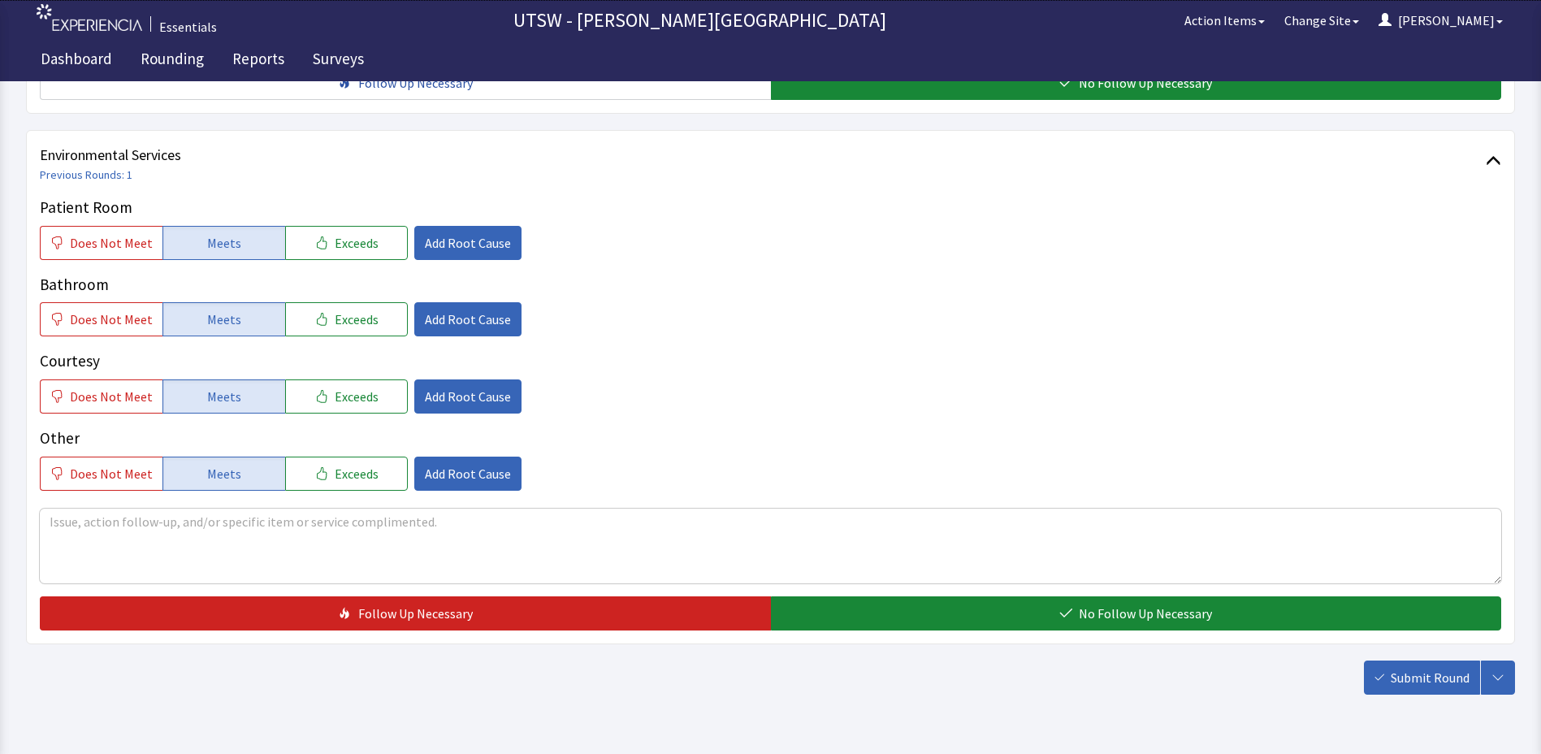
scroll to position [891, 0]
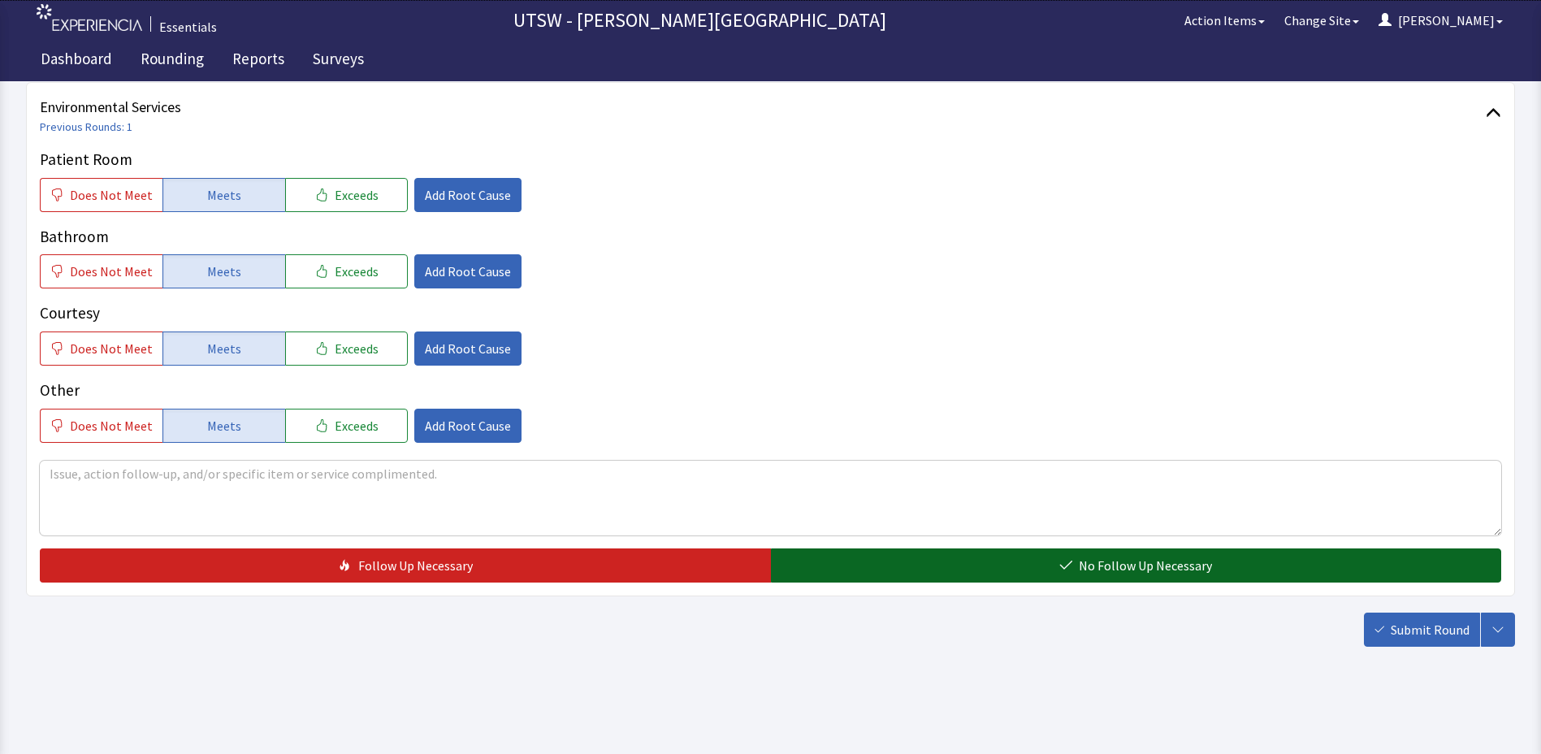
click at [956, 556] on button "No Follow Up Necessary" at bounding box center [1136, 565] width 731 height 34
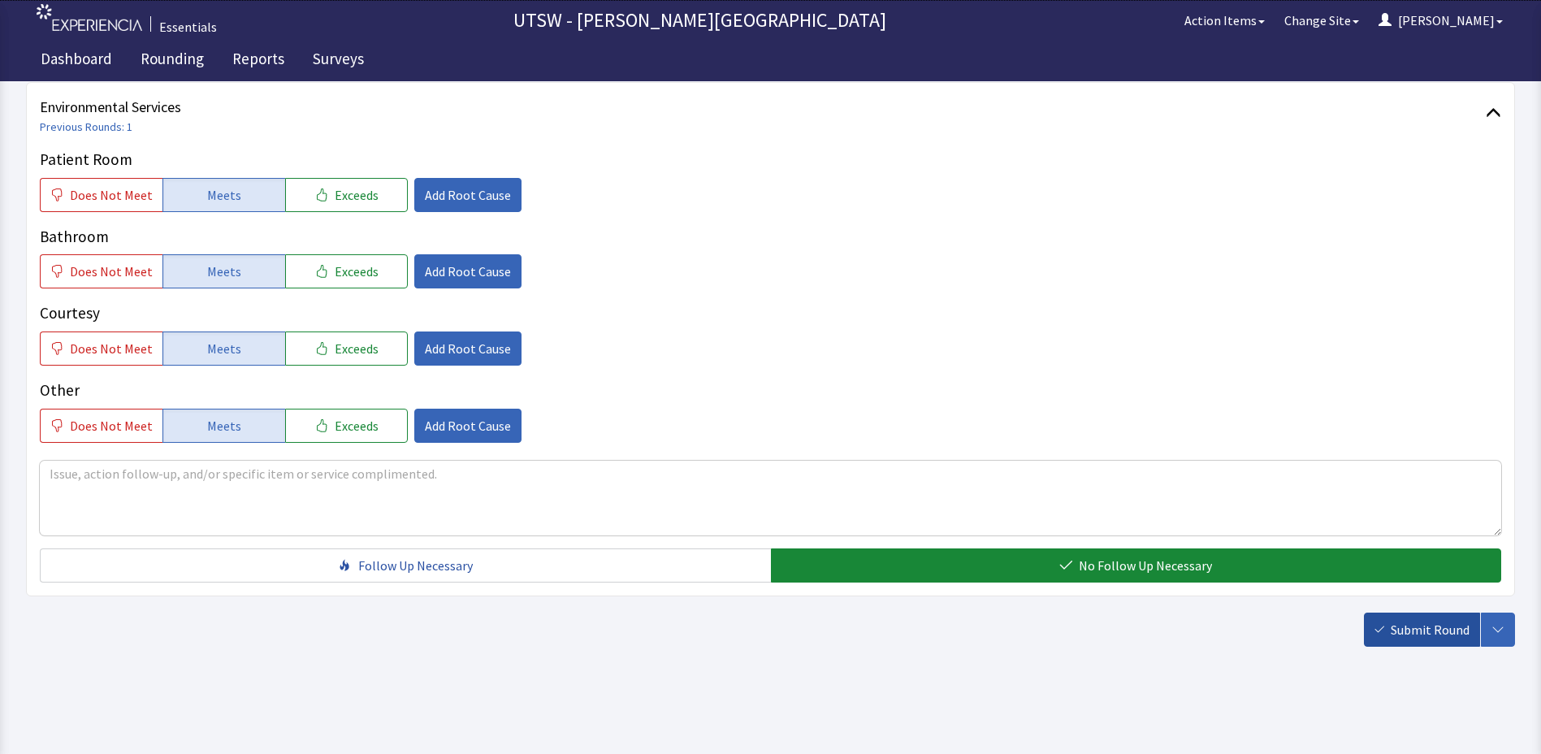
click at [1453, 638] on span "Submit Round" at bounding box center [1430, 629] width 79 height 19
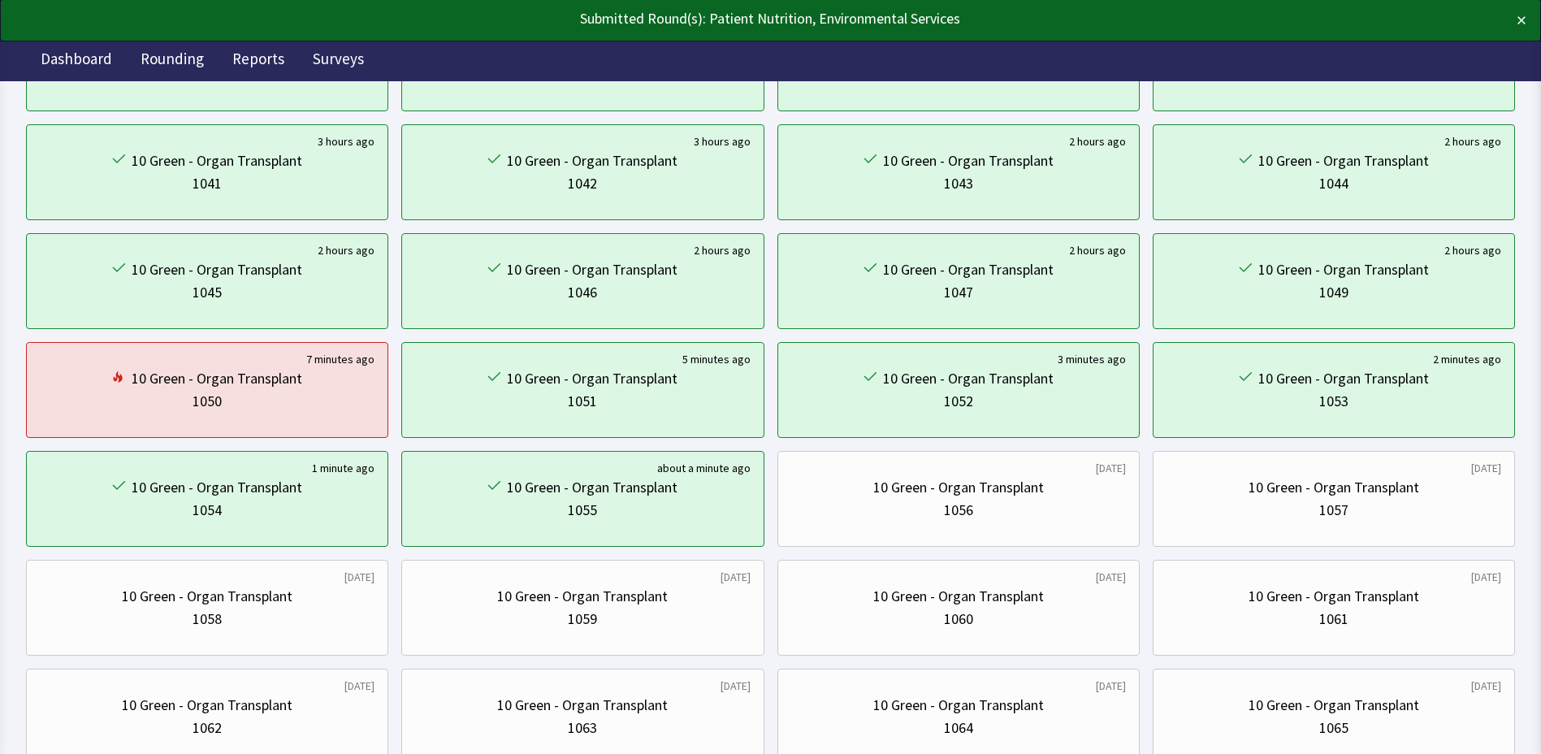
scroll to position [325, 0]
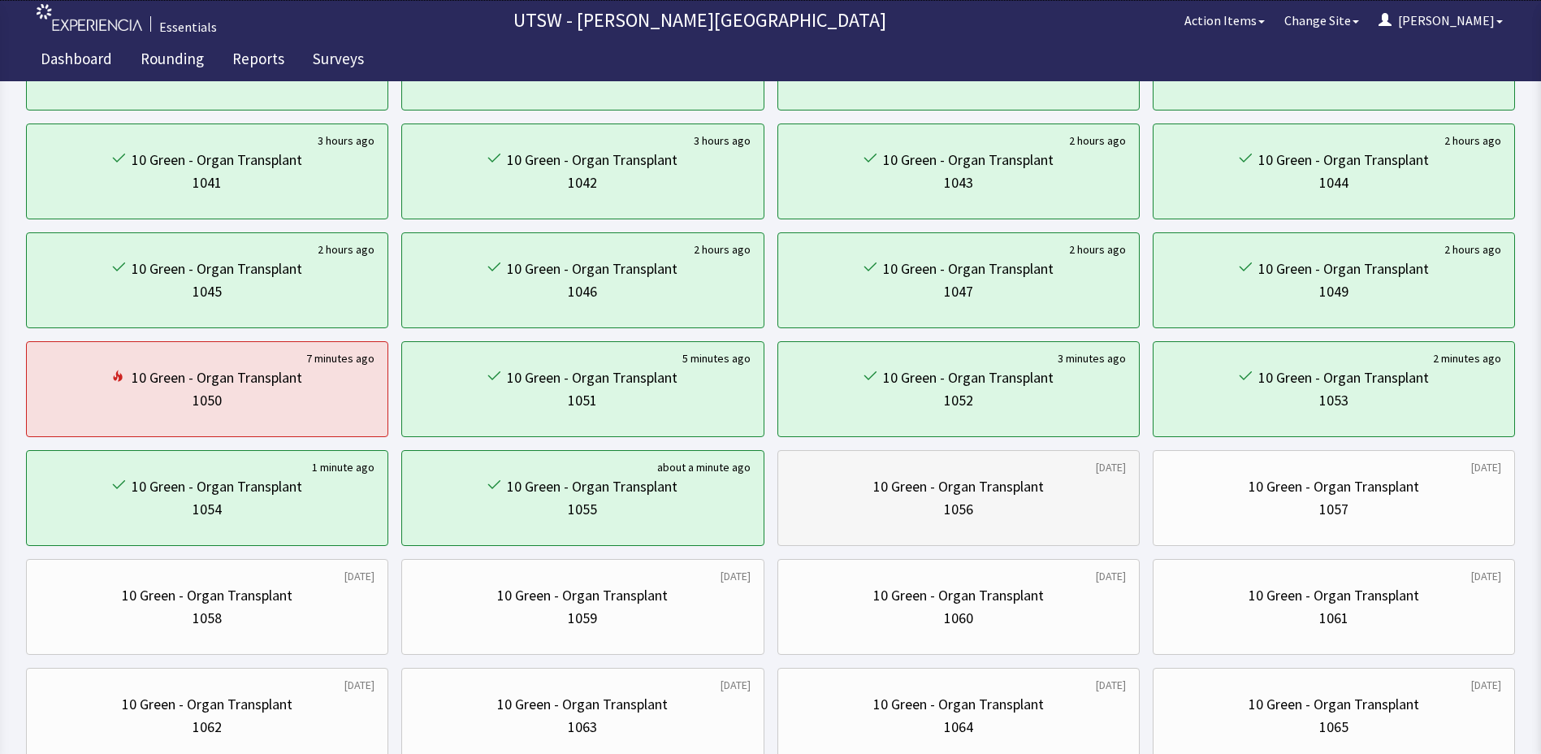
click at [972, 503] on div "1056" at bounding box center [958, 509] width 29 height 23
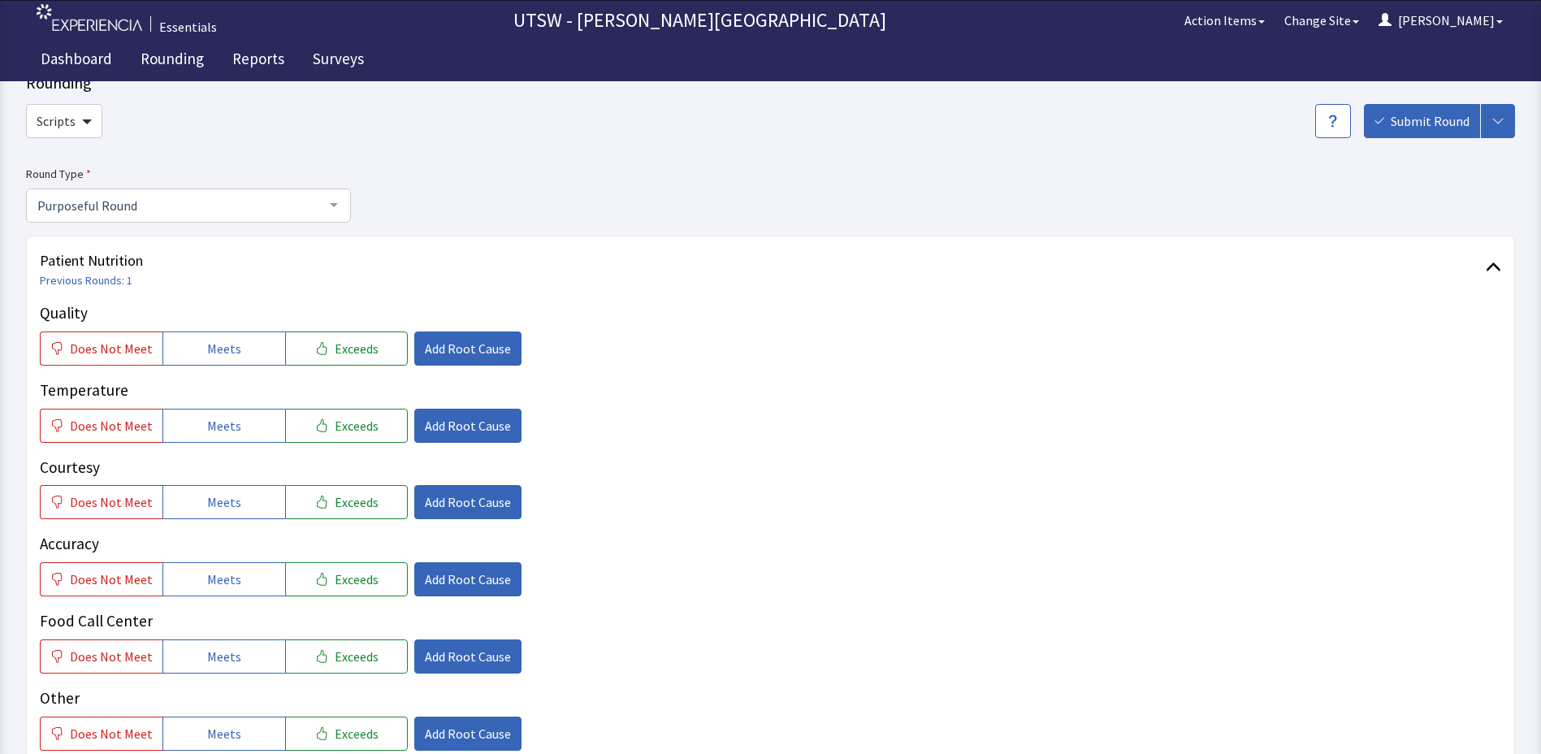
scroll to position [81, 0]
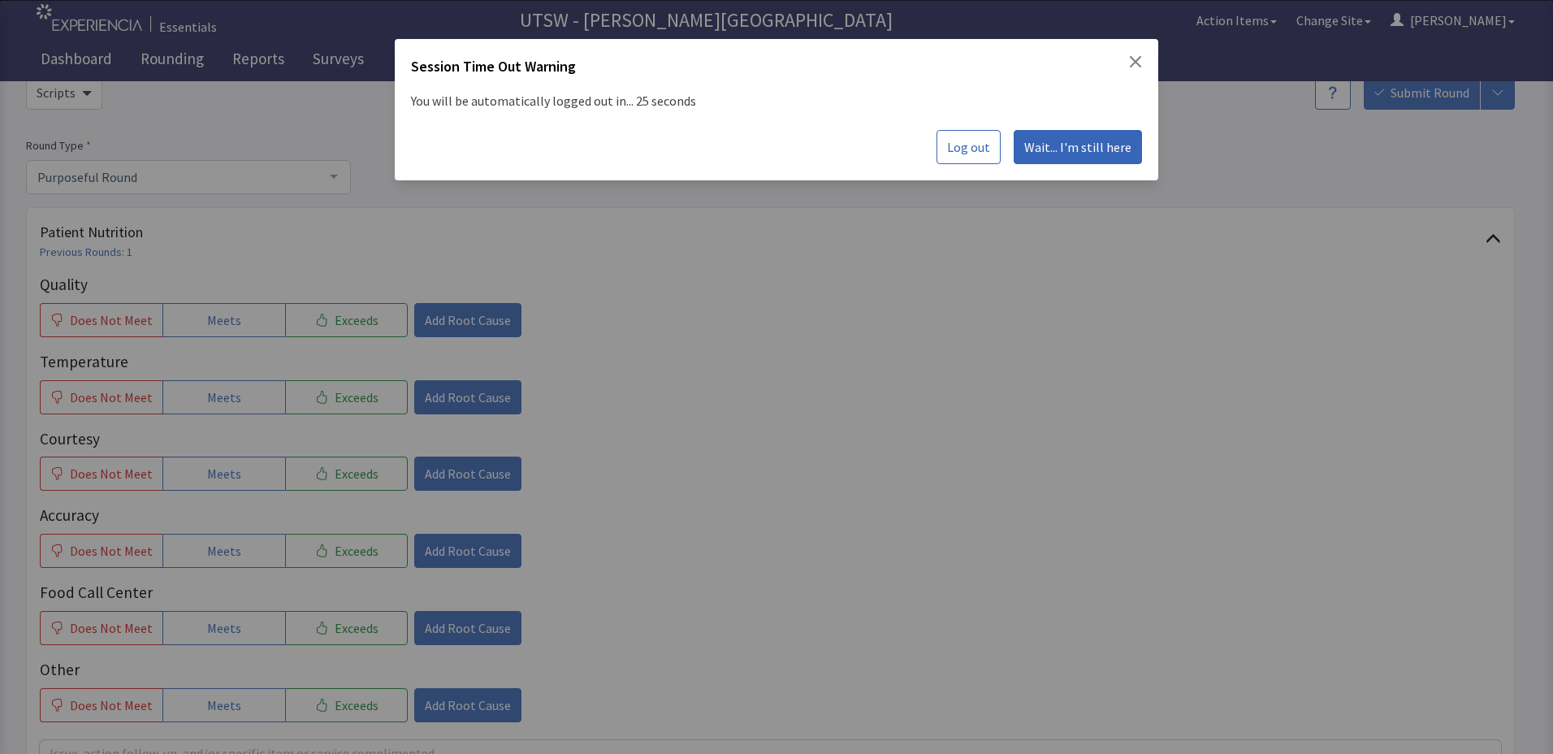
drag, startPoint x: 950, startPoint y: 502, endPoint x: 952, endPoint y: 493, distance: 9.1
click at [950, 502] on div "Session Time Out Warning You will be automatically logged out in... 25 seconds …" at bounding box center [776, 377] width 1553 height 754
click at [1129, 55] on button "Close" at bounding box center [1135, 61] width 13 height 13
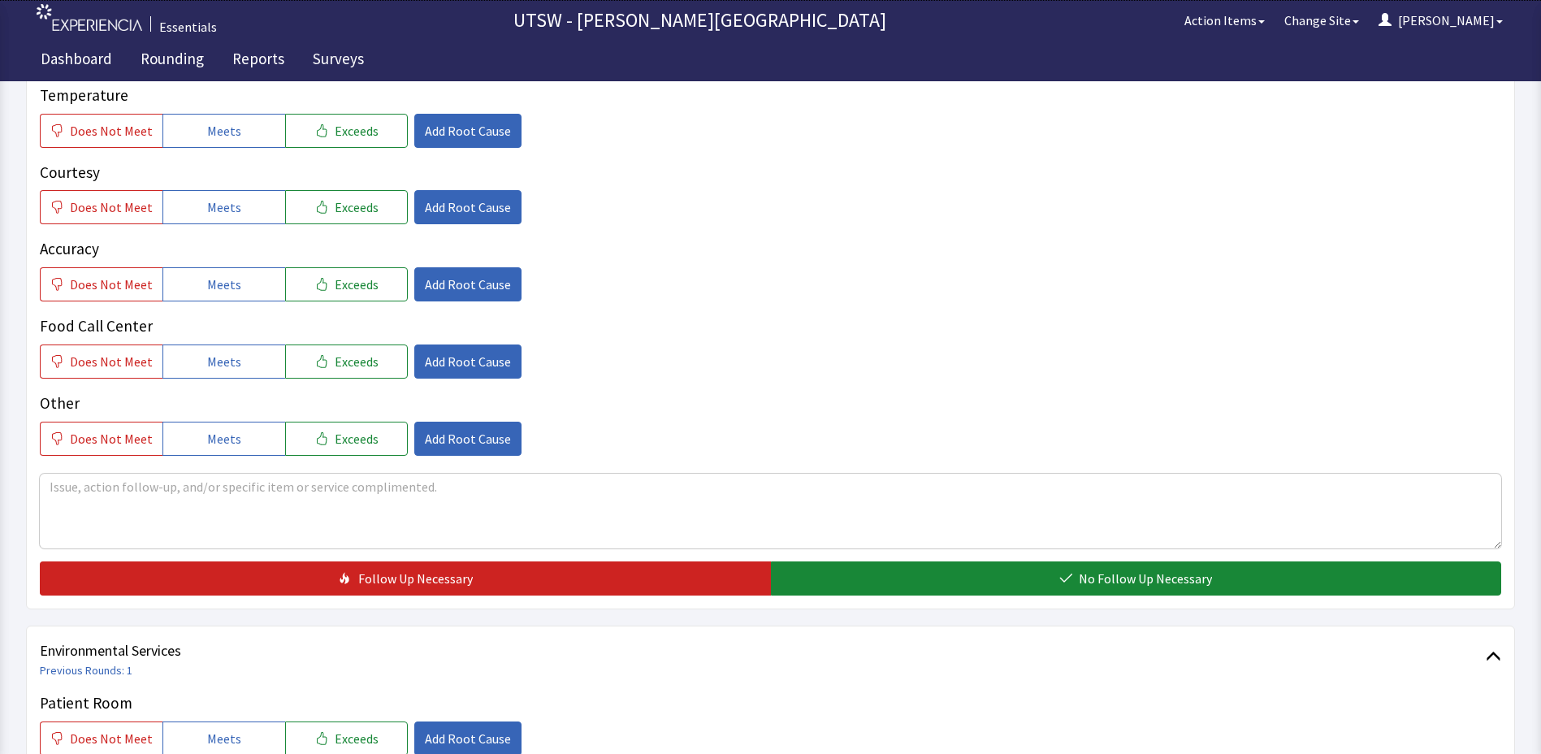
scroll to position [0, 0]
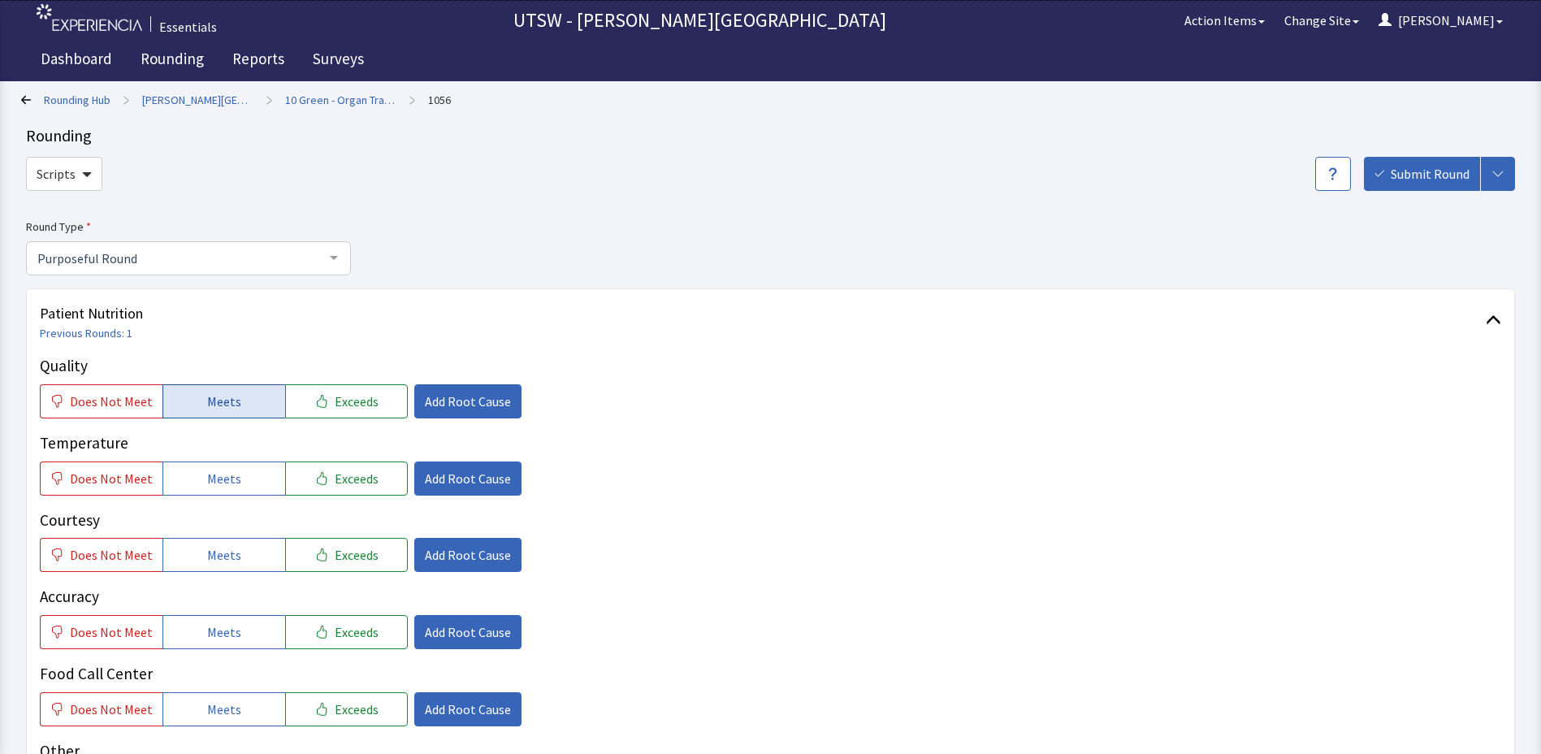
click at [236, 417] on button "Meets" at bounding box center [223, 401] width 123 height 34
click at [241, 474] on button "Meets" at bounding box center [223, 478] width 123 height 34
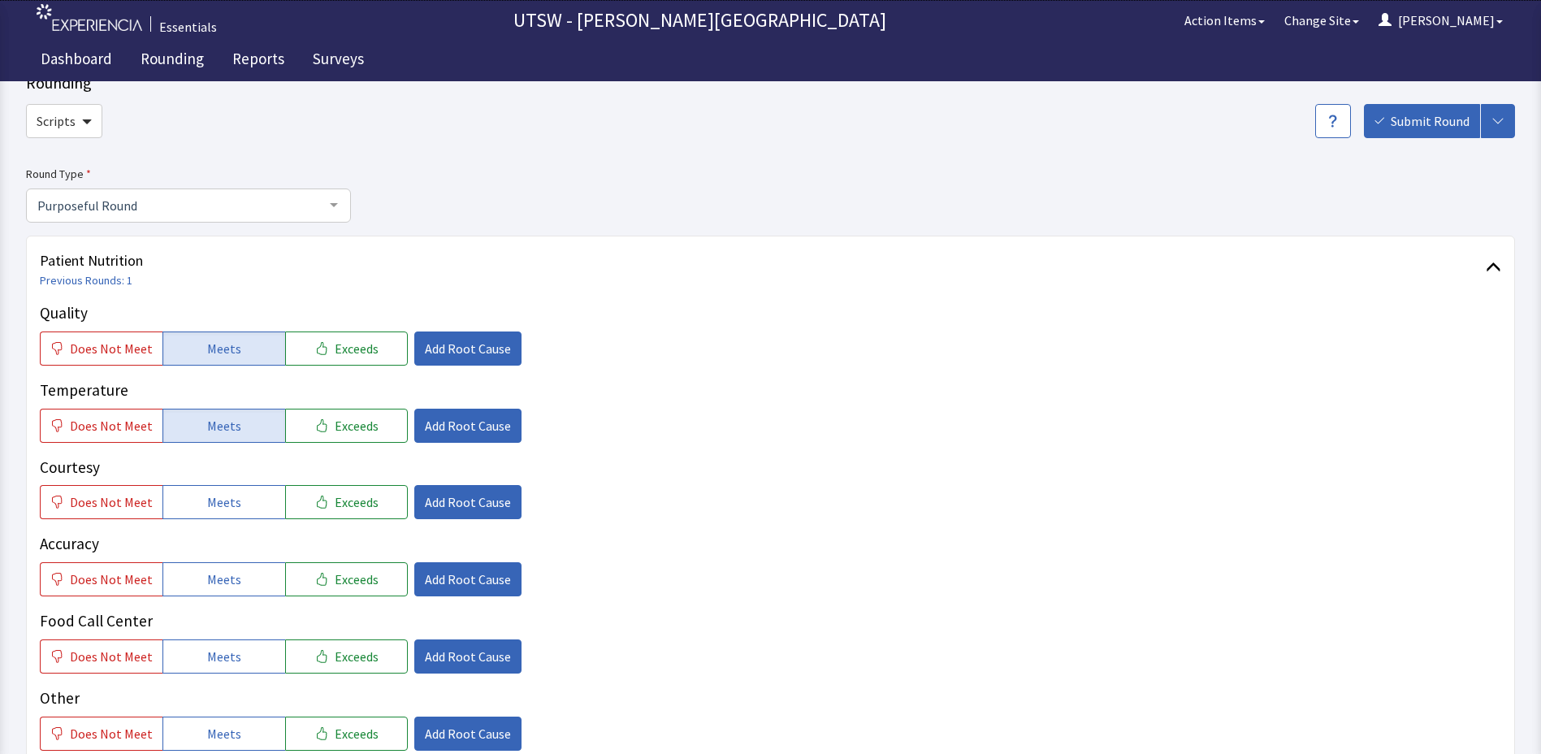
scroll to position [81, 0]
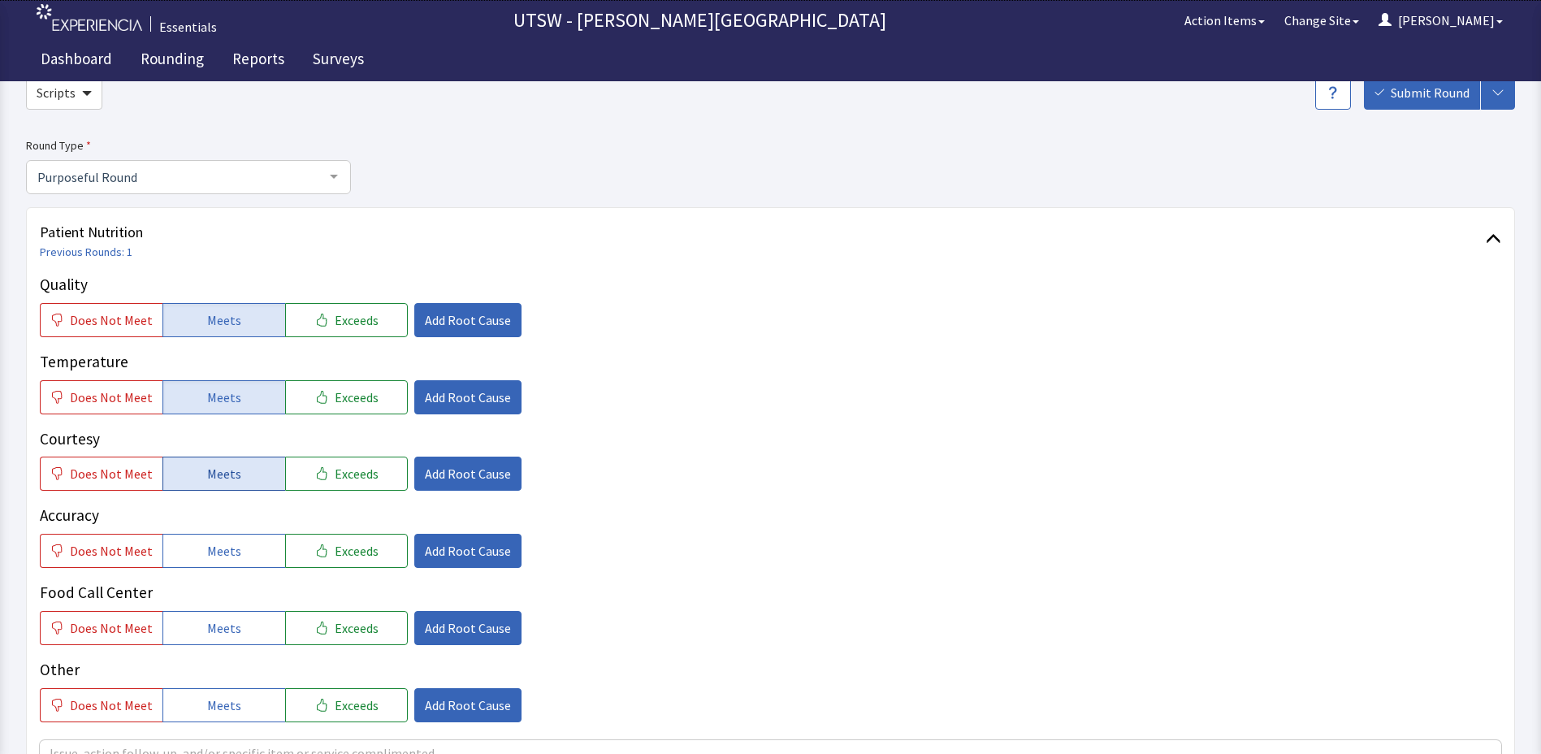
click at [237, 480] on button "Meets" at bounding box center [223, 474] width 123 height 34
click at [232, 534] on button "Meets" at bounding box center [223, 551] width 123 height 34
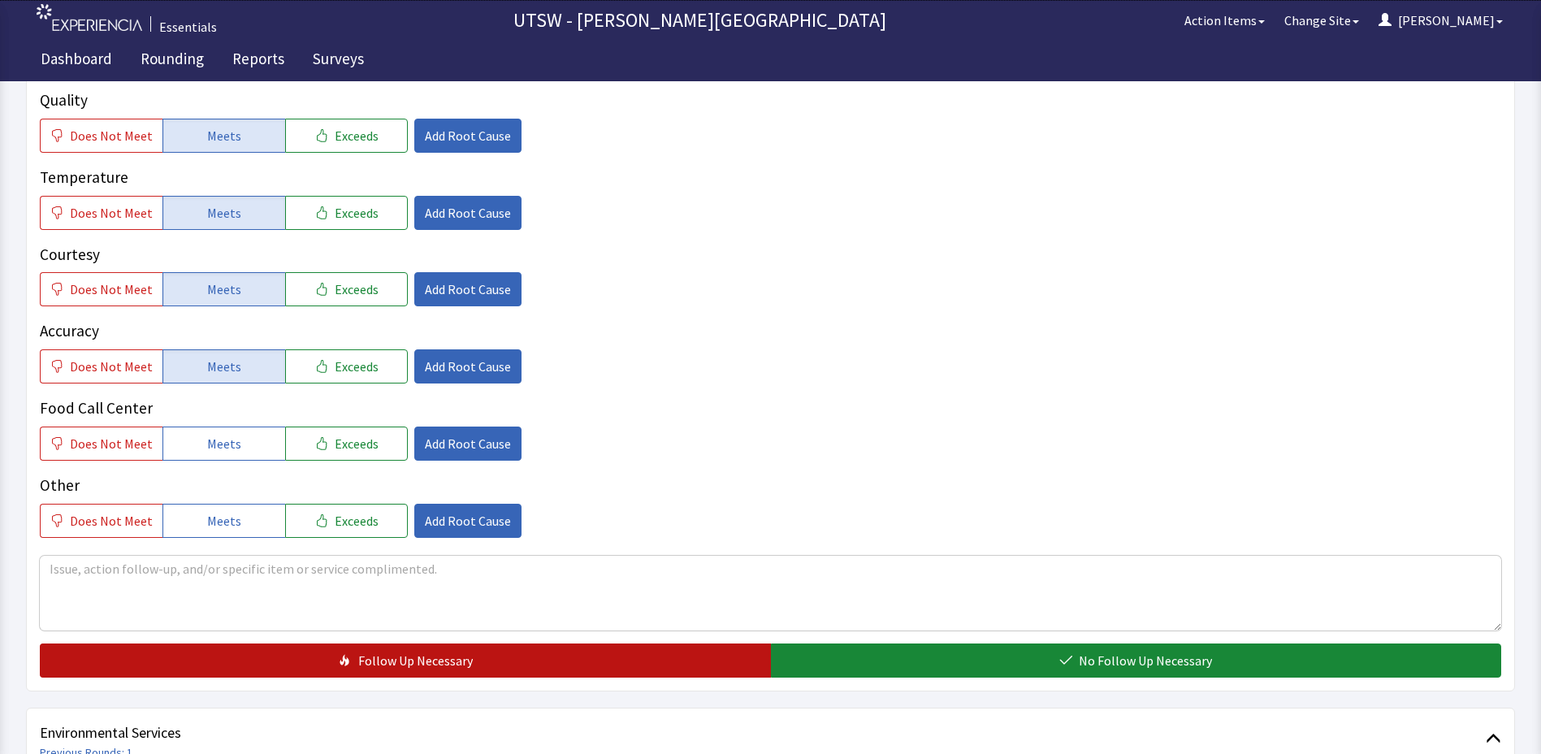
scroll to position [406, 0]
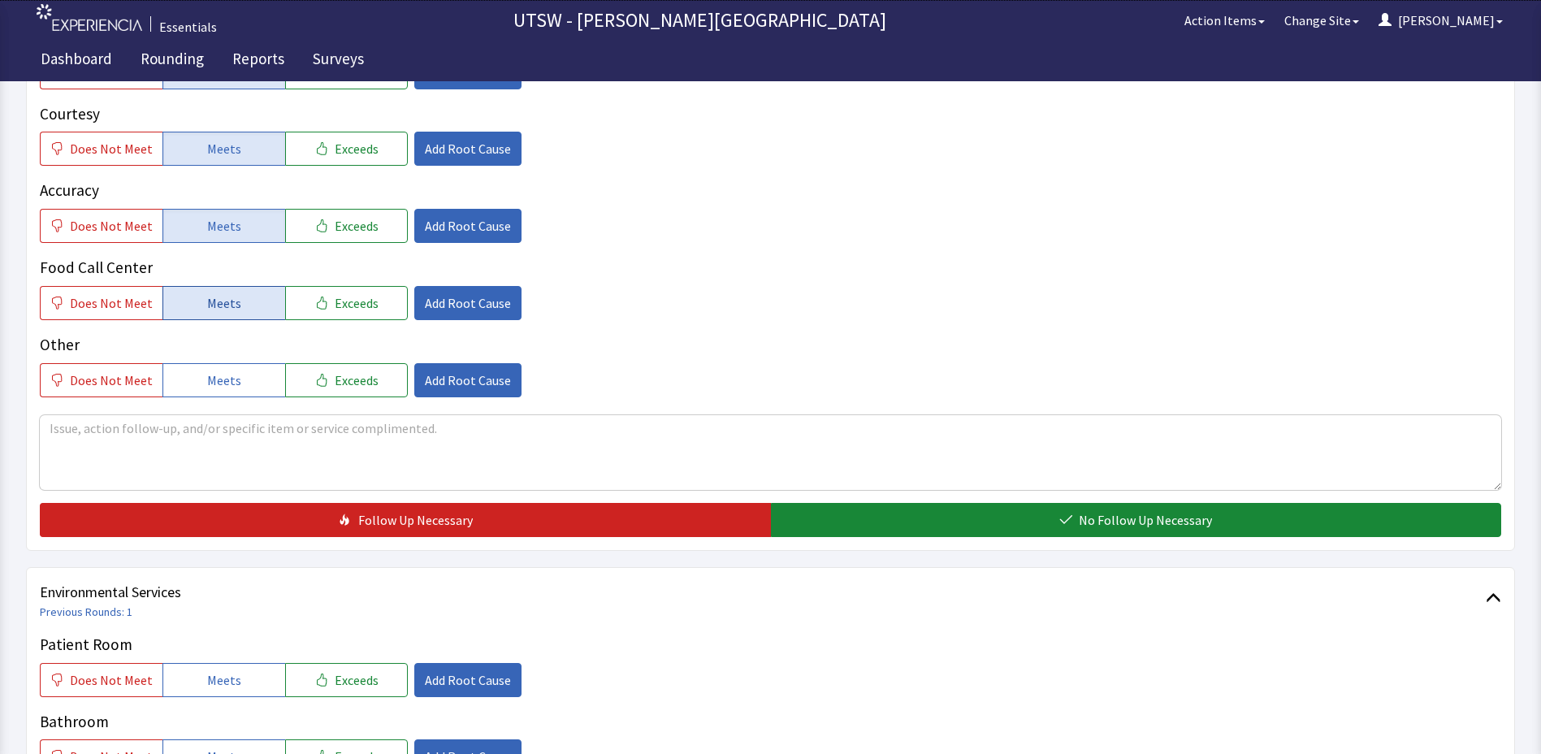
click at [194, 301] on button "Meets" at bounding box center [223, 303] width 123 height 34
click at [190, 374] on button "Meets" at bounding box center [223, 380] width 123 height 34
click at [180, 453] on textarea at bounding box center [770, 452] width 1461 height 75
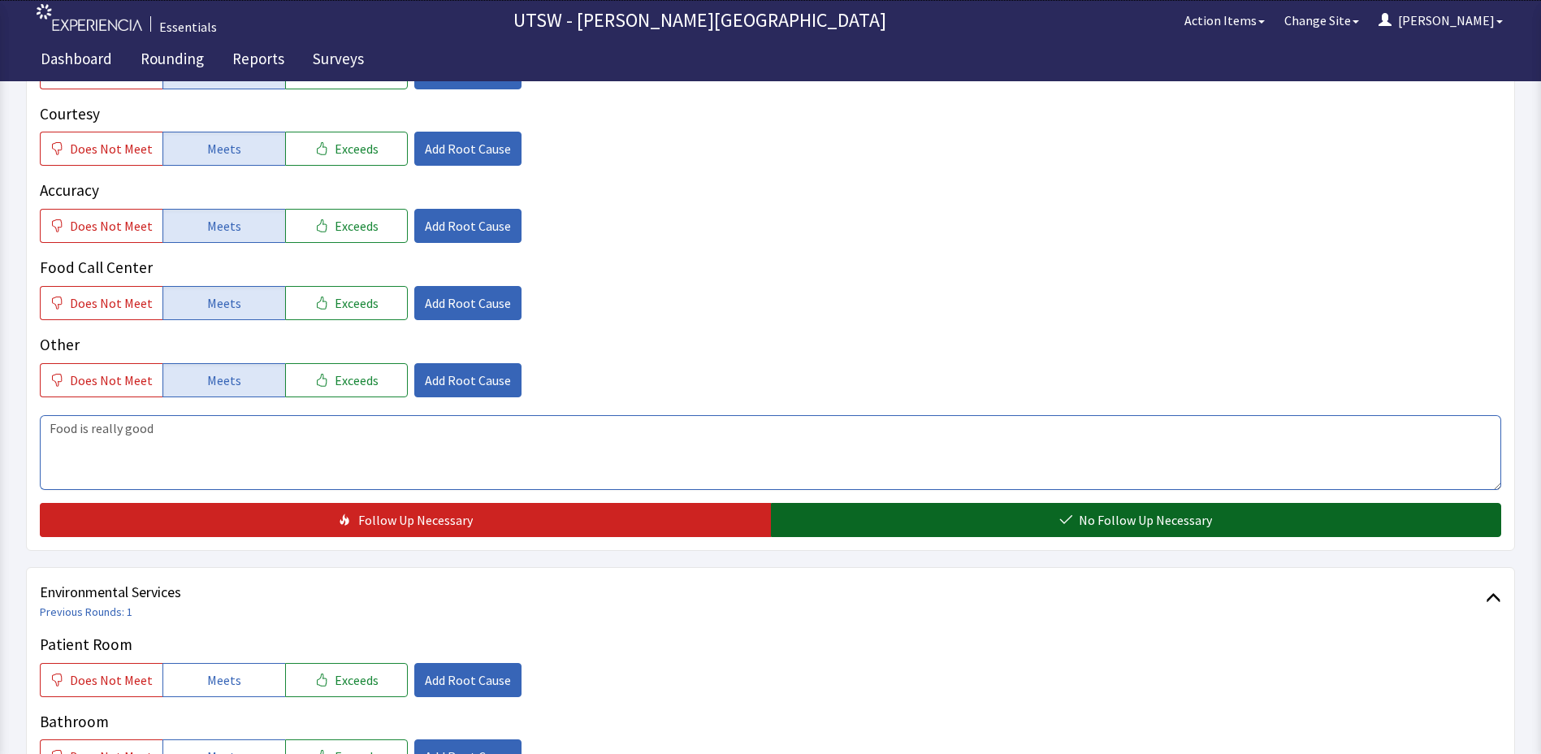
type textarea "Food is really good"
click at [863, 513] on button "No Follow Up Necessary" at bounding box center [1136, 520] width 731 height 34
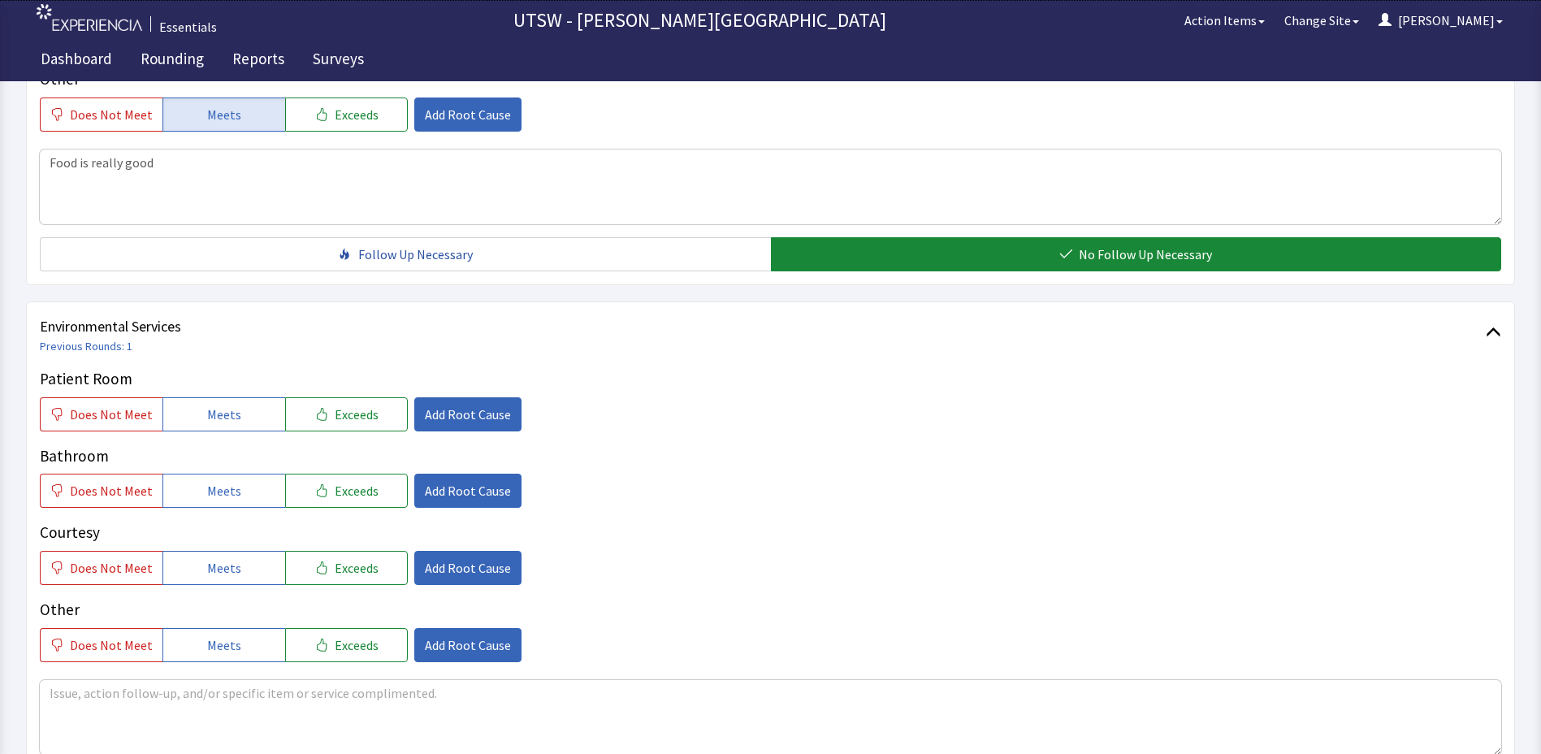
scroll to position [731, 0]
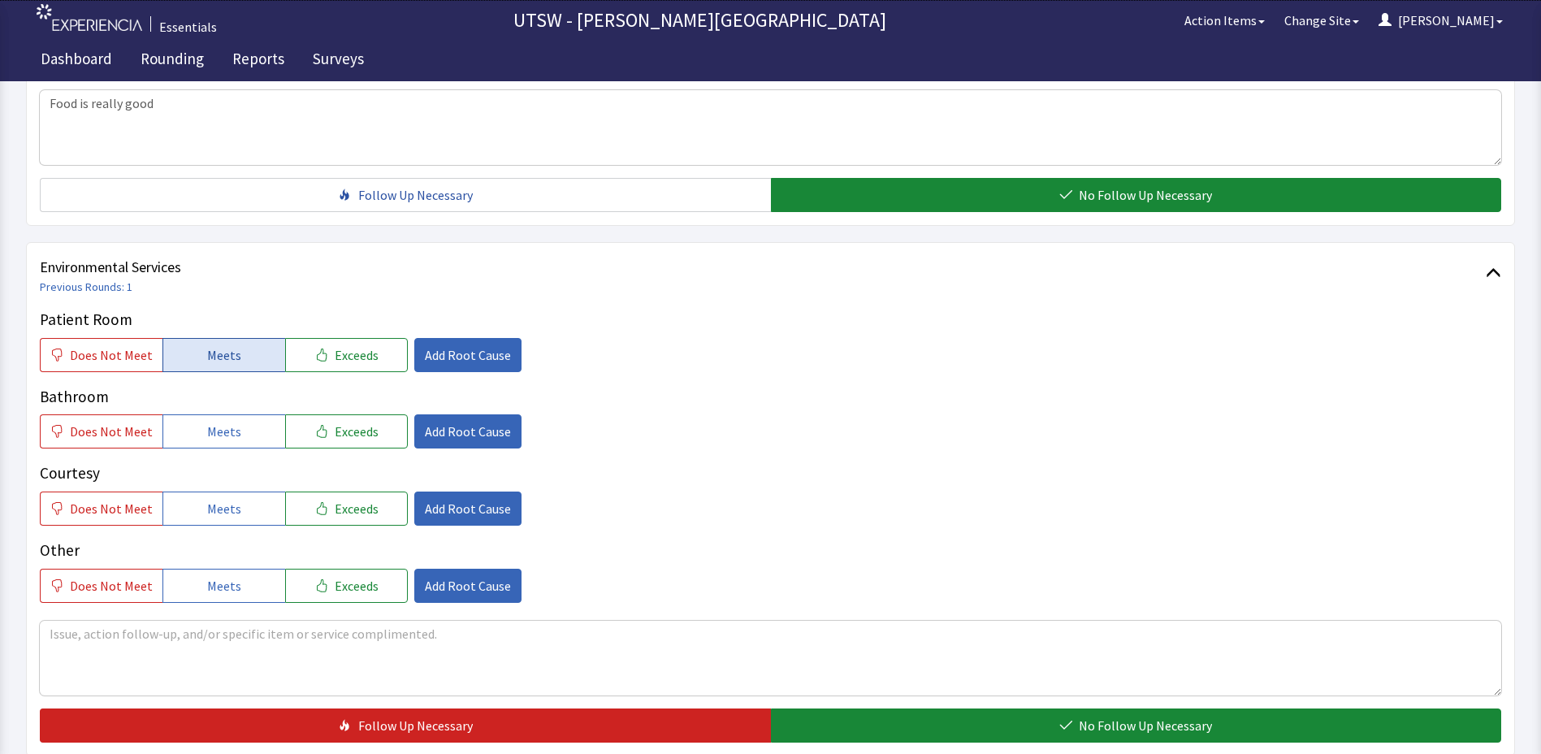
click at [207, 358] on span "Meets" at bounding box center [224, 354] width 34 height 19
click at [217, 418] on button "Meets" at bounding box center [223, 431] width 123 height 34
click at [213, 496] on button "Meets" at bounding box center [223, 508] width 123 height 34
click at [207, 576] on span "Meets" at bounding box center [224, 585] width 34 height 19
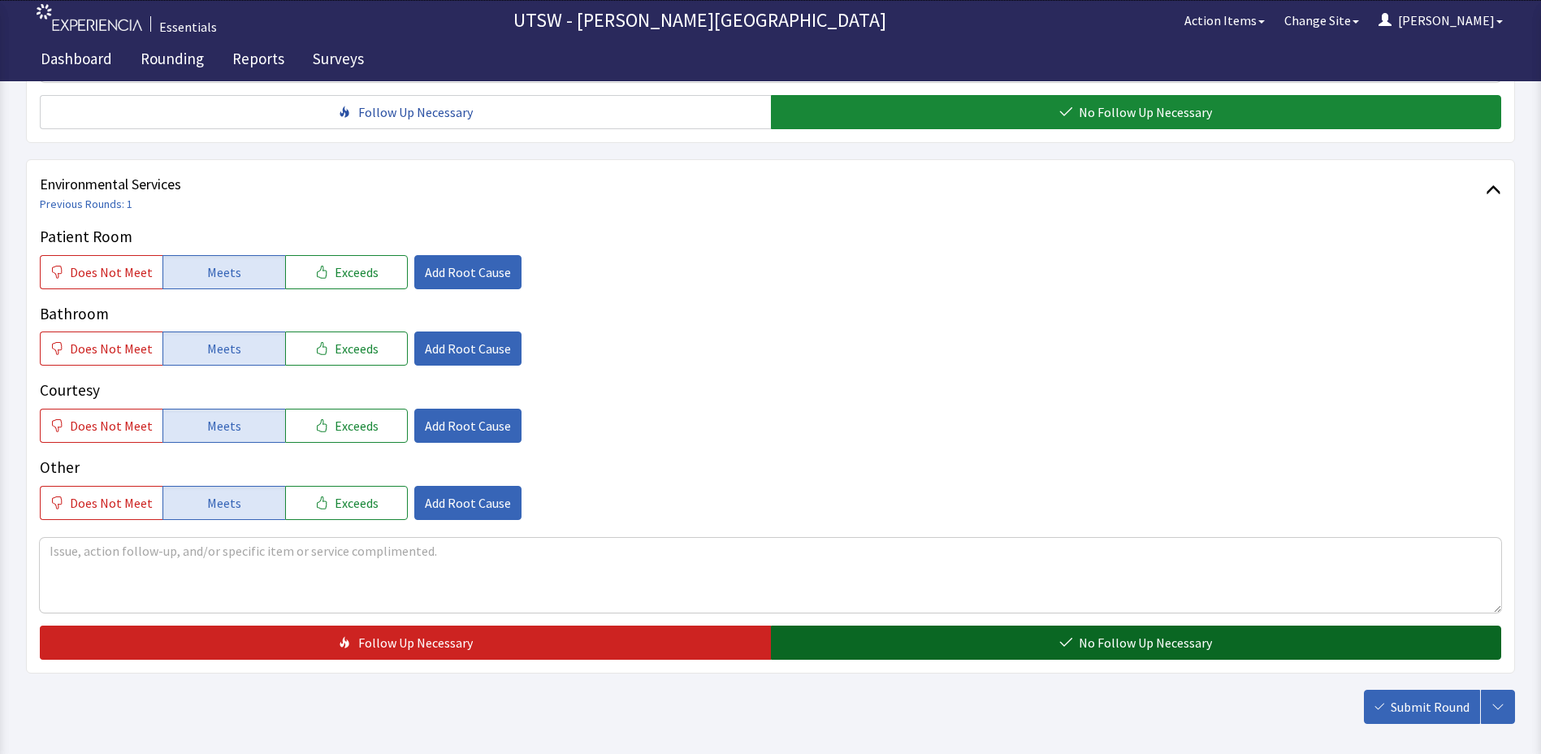
scroll to position [891, 0]
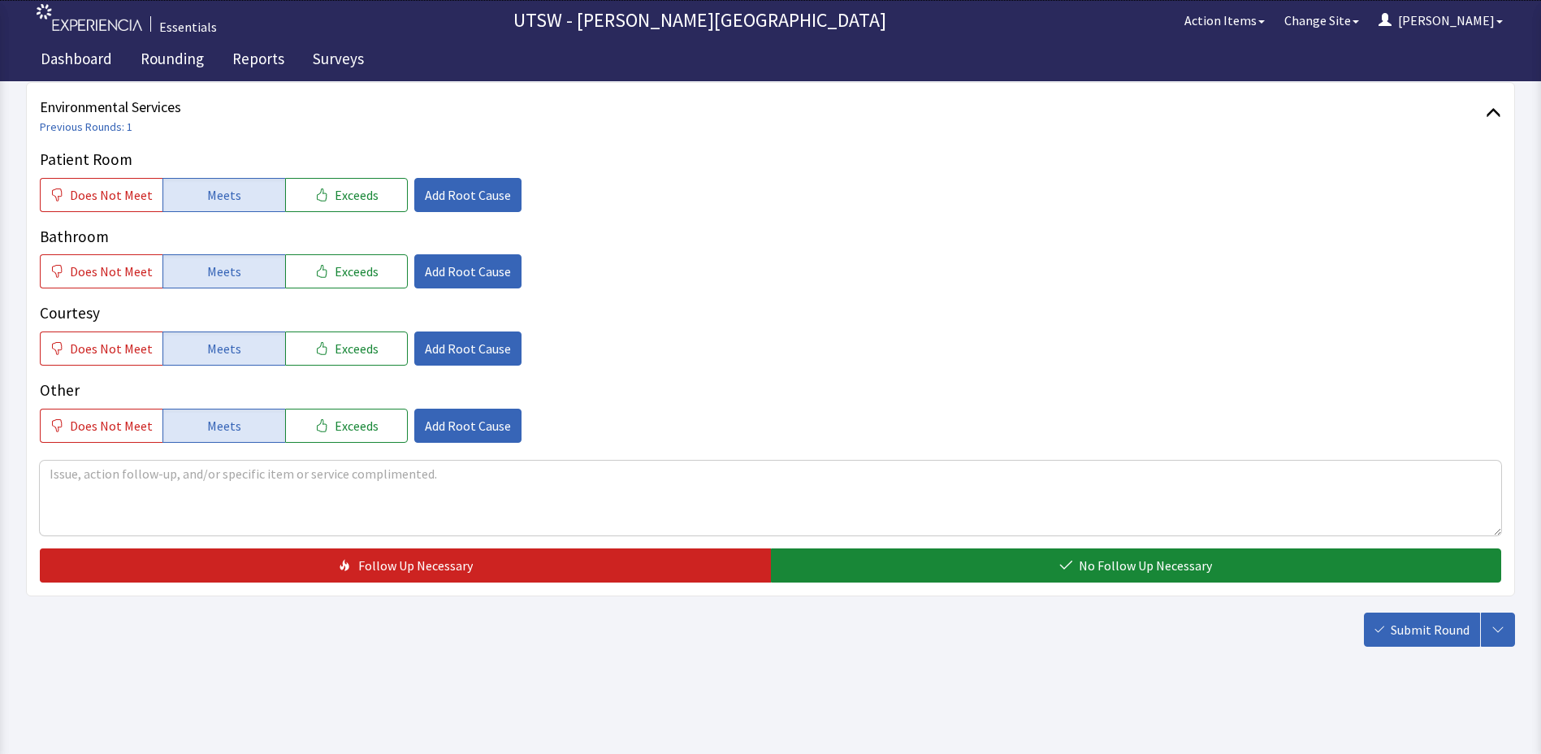
click at [1058, 539] on div "Patient Room Does Not Meet Meets Exceeds Add Root Cause Bathroom Does Not Meet …" at bounding box center [770, 365] width 1461 height 435
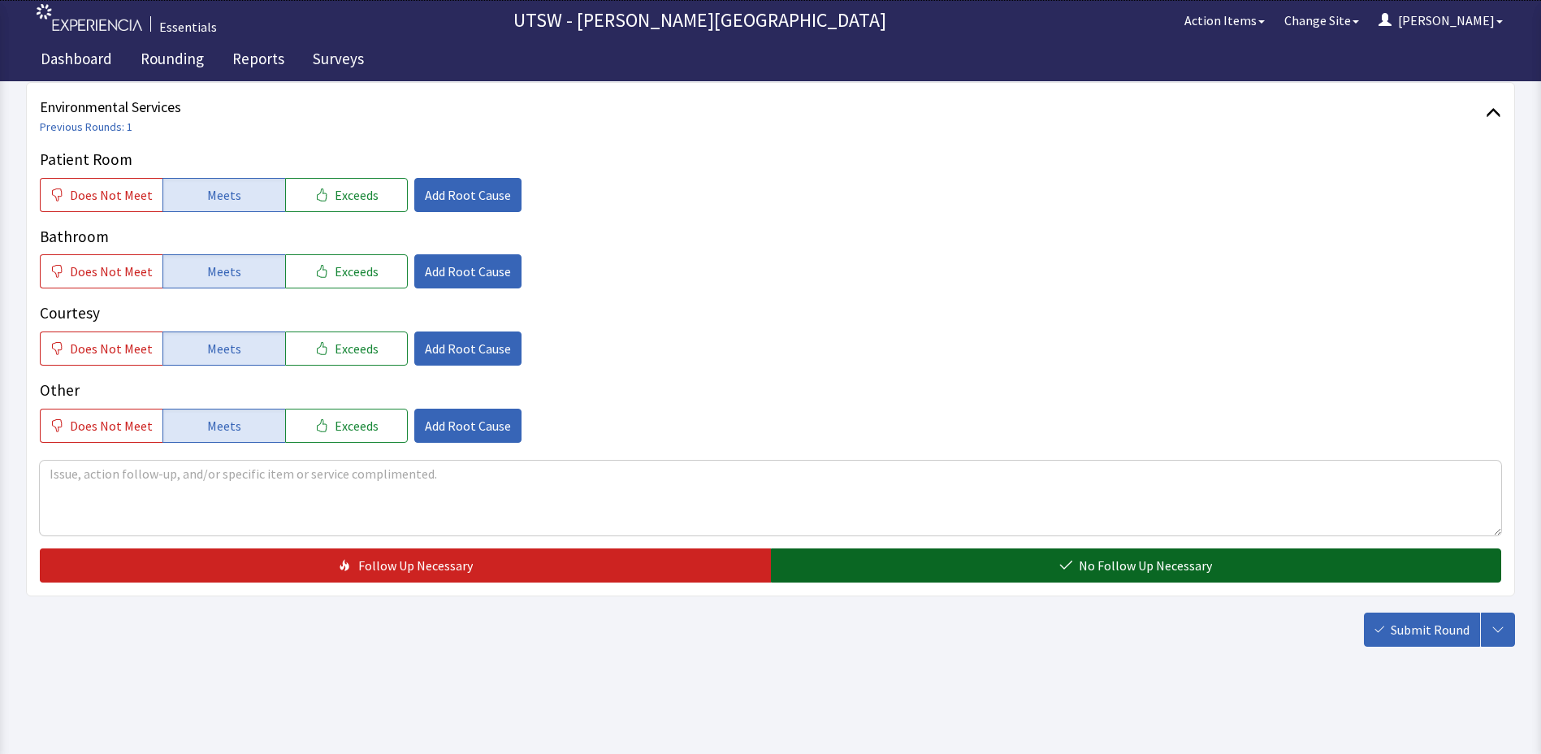
click at [1072, 563] on icon "button" at bounding box center [1065, 565] width 13 height 13
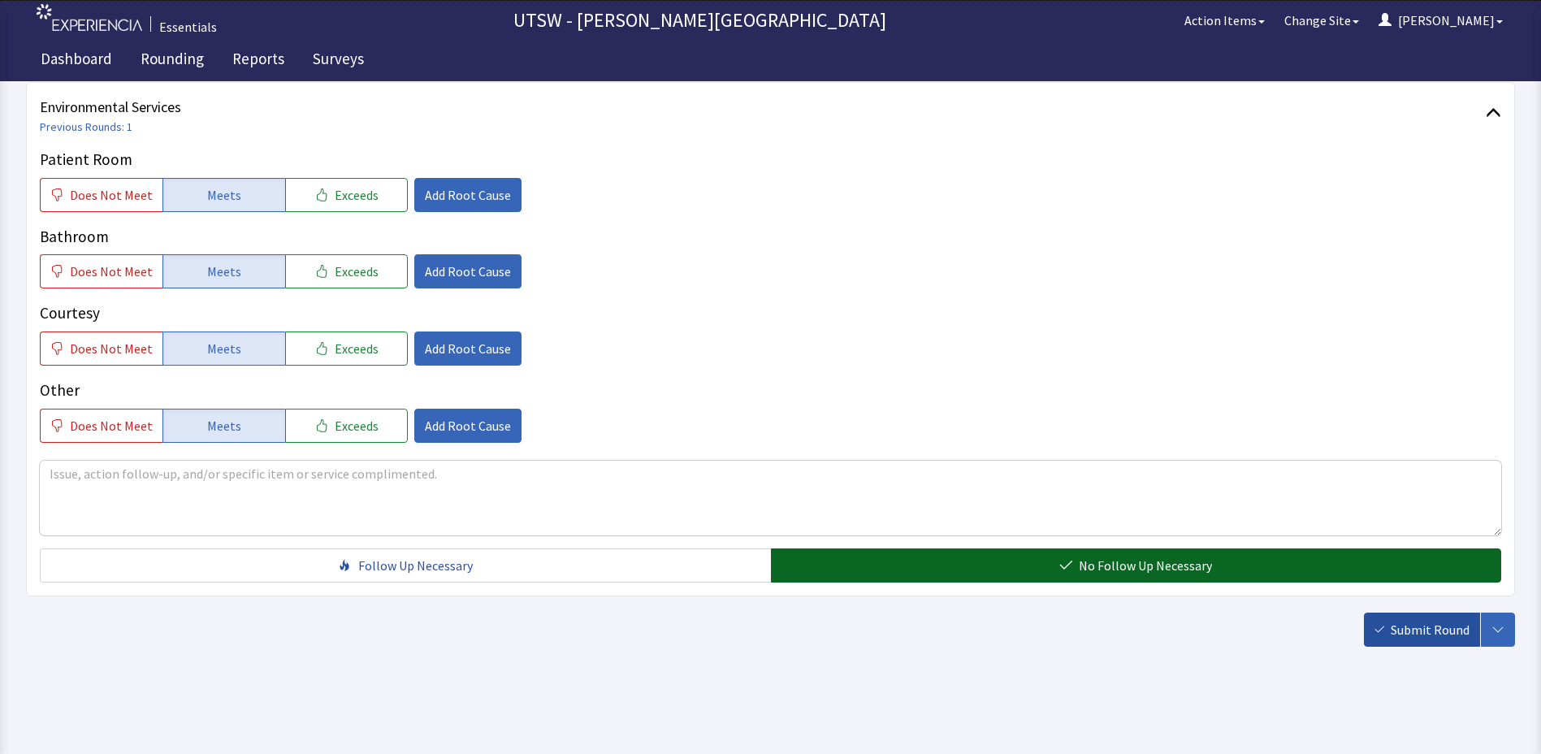
click at [1393, 632] on span "Submit Round" at bounding box center [1430, 629] width 79 height 19
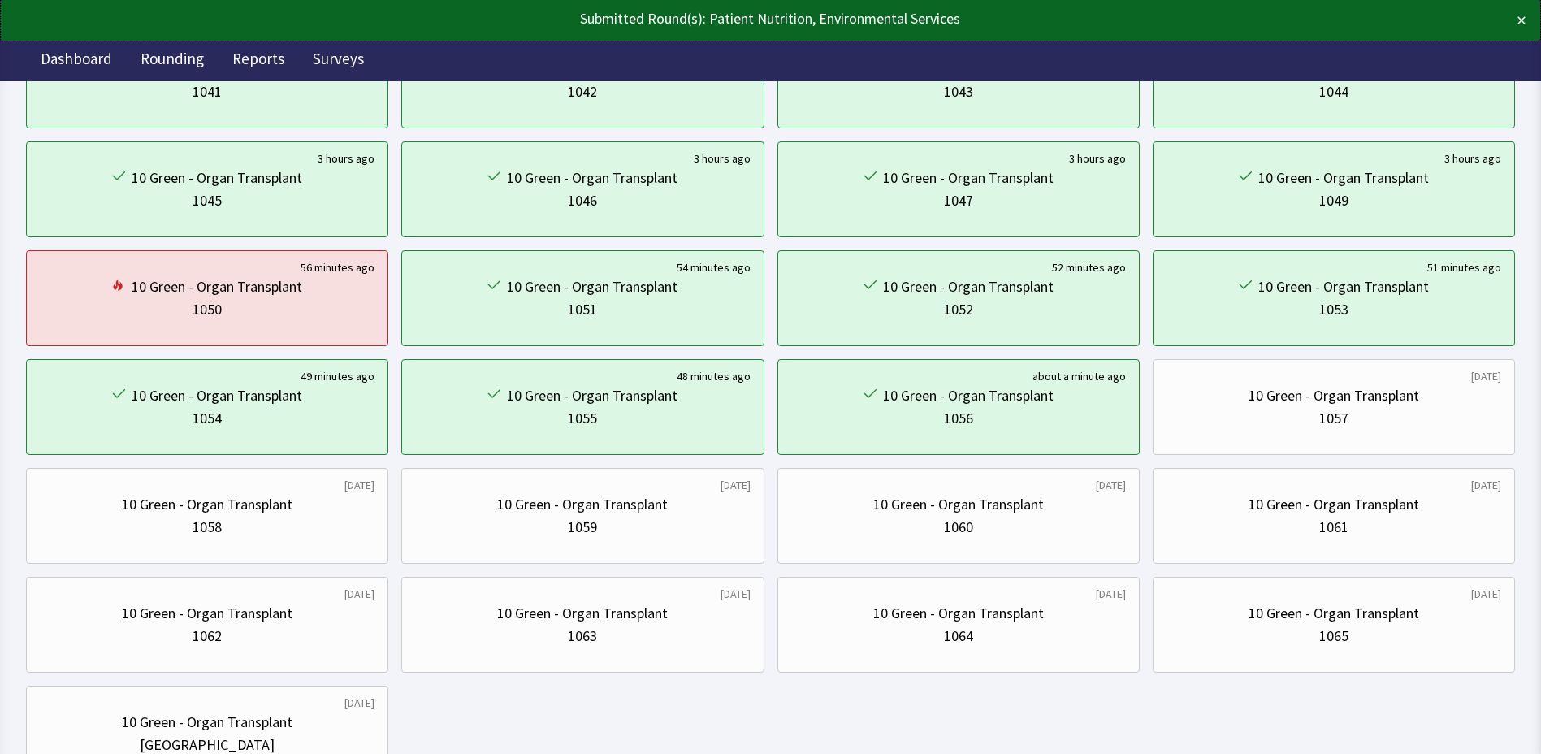
scroll to position [551, 0]
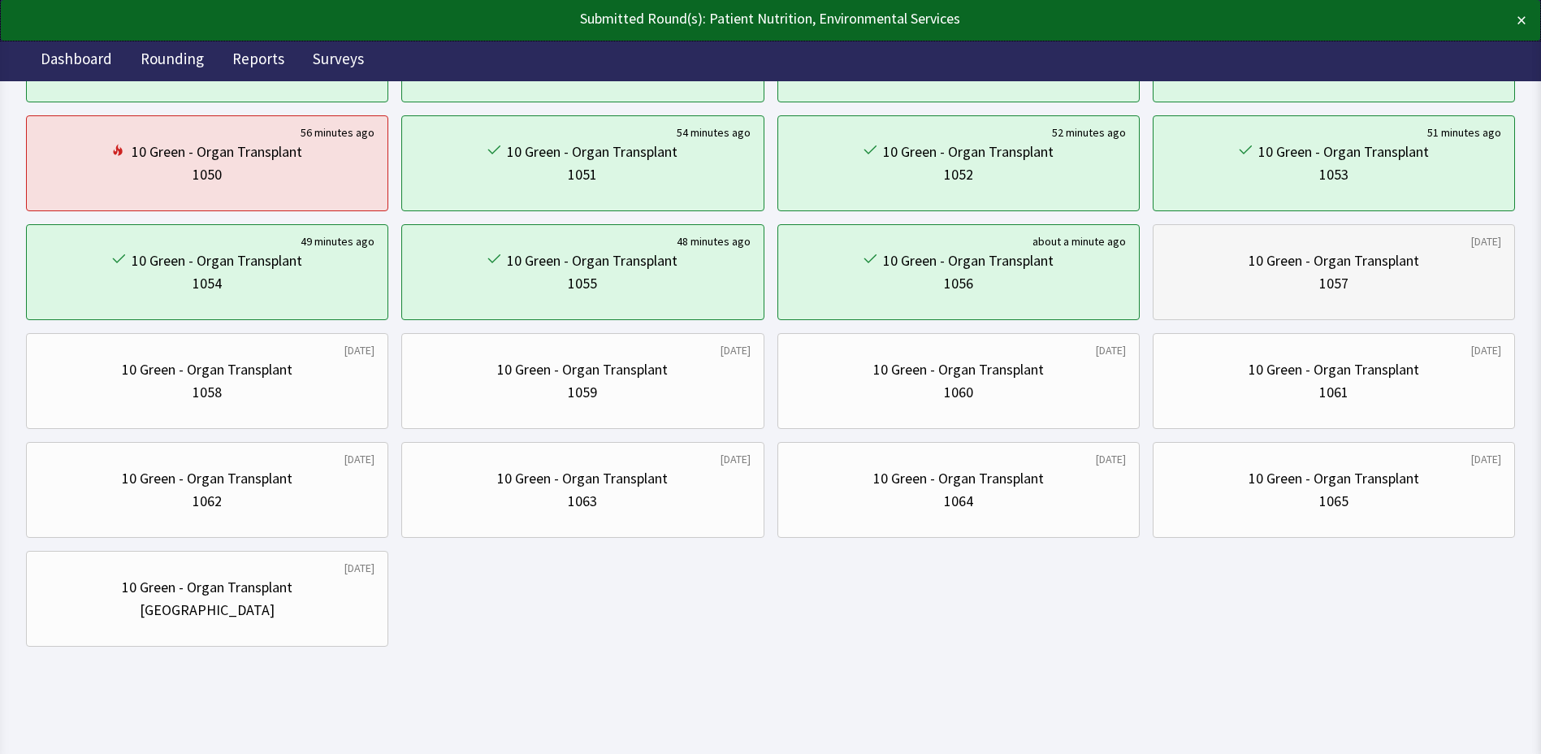
click at [1321, 311] on div "[DATE] 10 Green - Organ Transplant 1057" at bounding box center [1334, 272] width 362 height 96
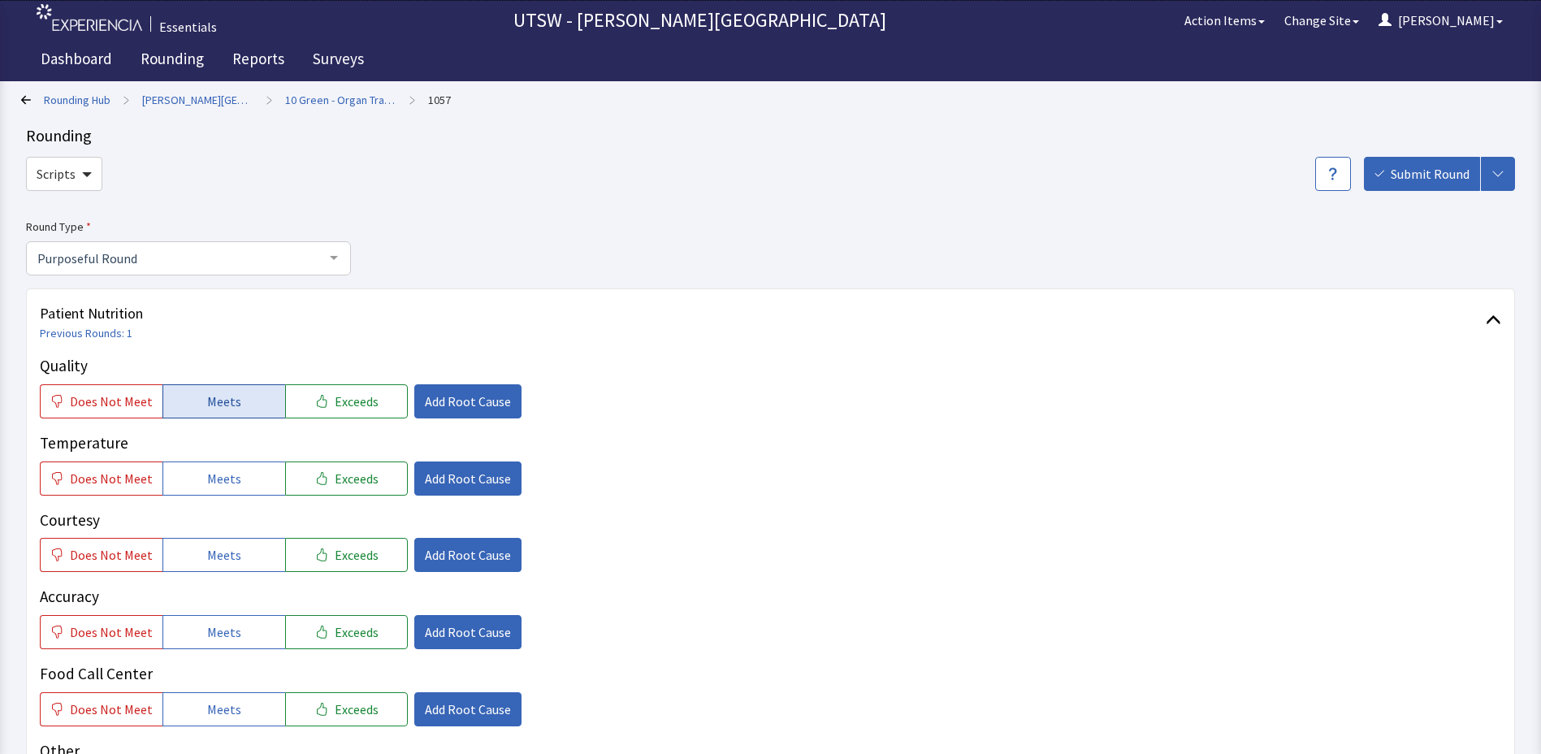
click at [207, 405] on span "Meets" at bounding box center [224, 401] width 34 height 19
click at [196, 484] on button "Meets" at bounding box center [223, 478] width 123 height 34
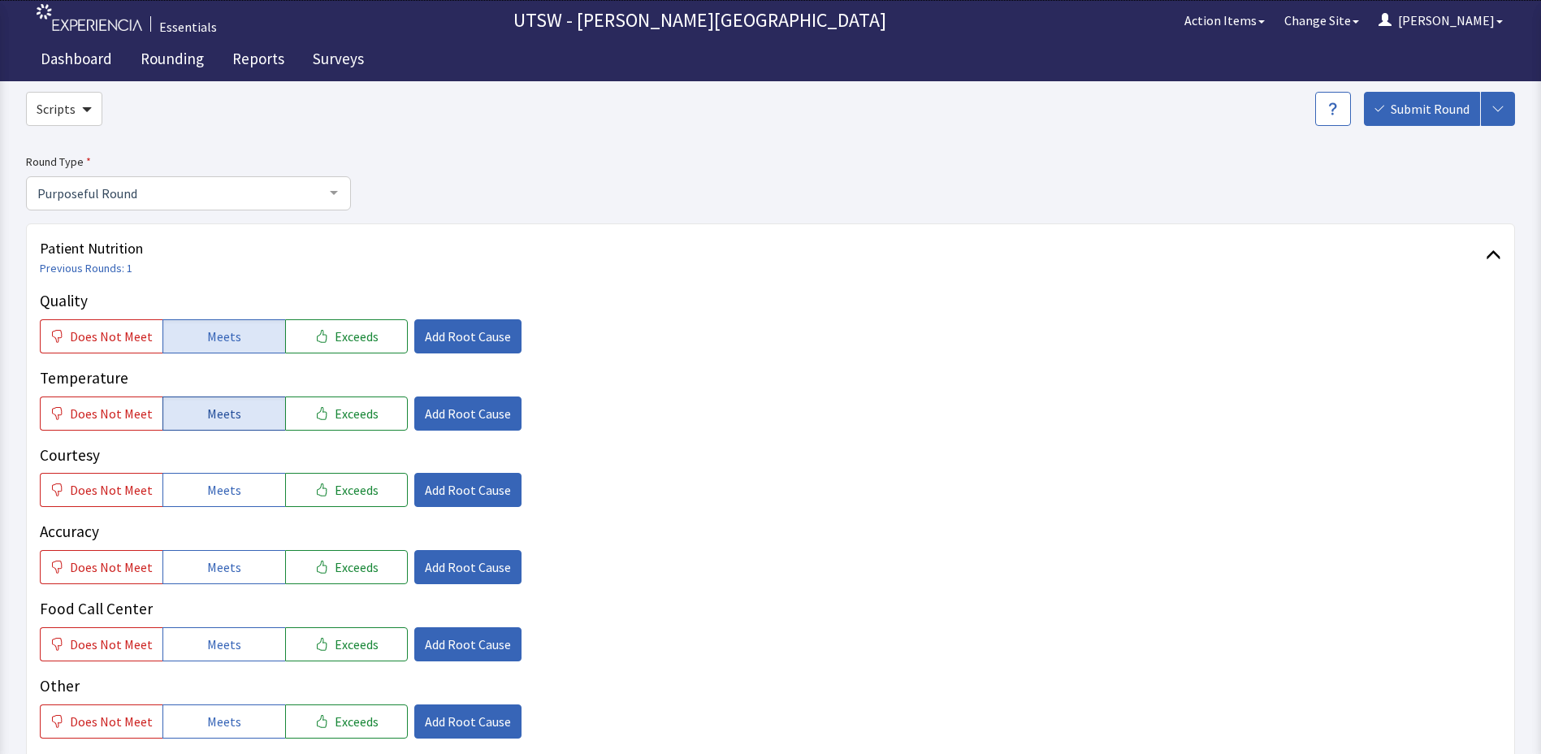
scroll to position [162, 0]
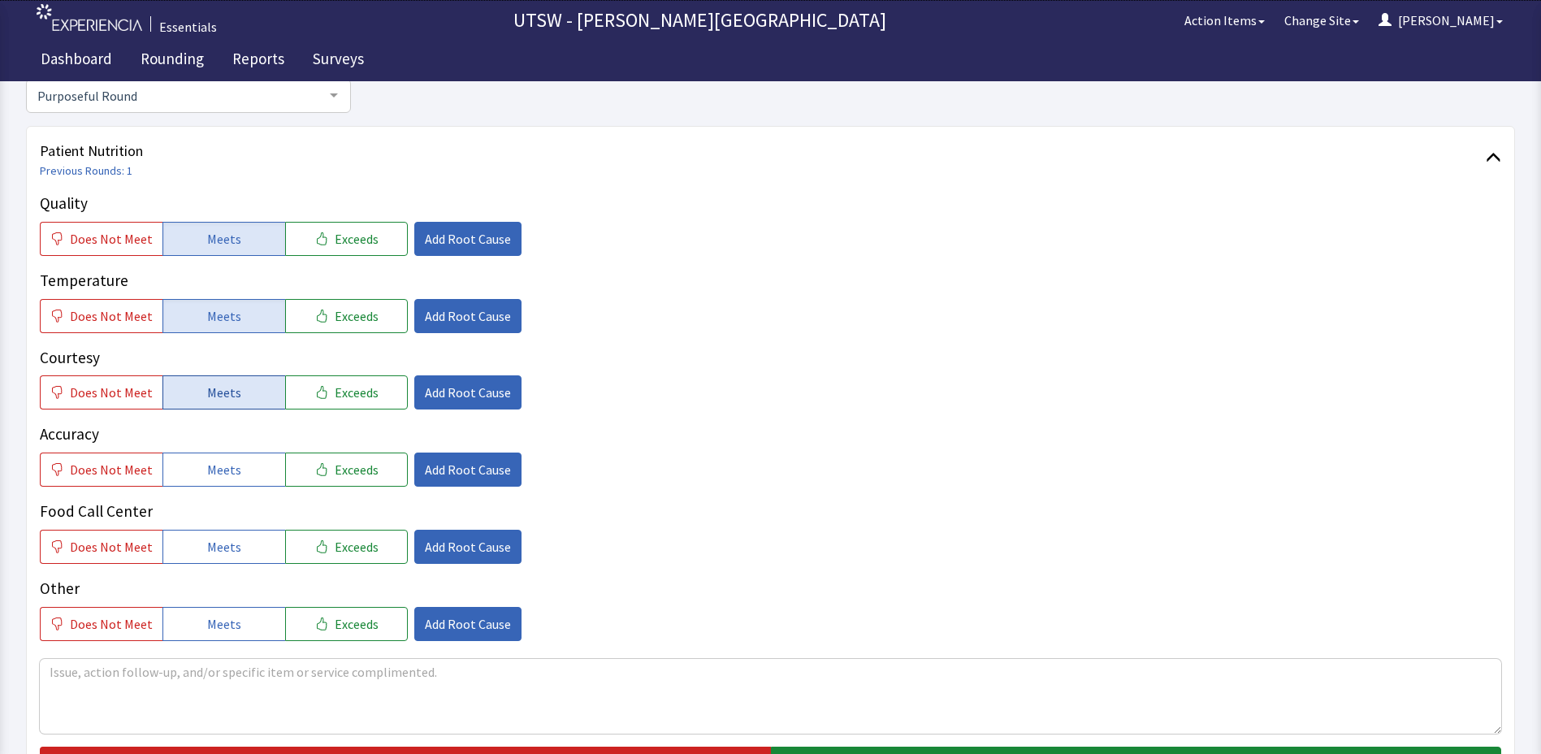
click at [207, 394] on span "Meets" at bounding box center [224, 392] width 34 height 19
click at [232, 470] on span "Meets" at bounding box center [224, 469] width 34 height 19
click at [255, 570] on div "Quality Does Not Meet Meets Exceeds Add Root Cause Temperature Does Not Meet Me…" at bounding box center [770, 416] width 1461 height 449
drag, startPoint x: 255, startPoint y: 570, endPoint x: 245, endPoint y: 552, distance: 20.4
click at [245, 552] on button "Meets" at bounding box center [223, 547] width 123 height 34
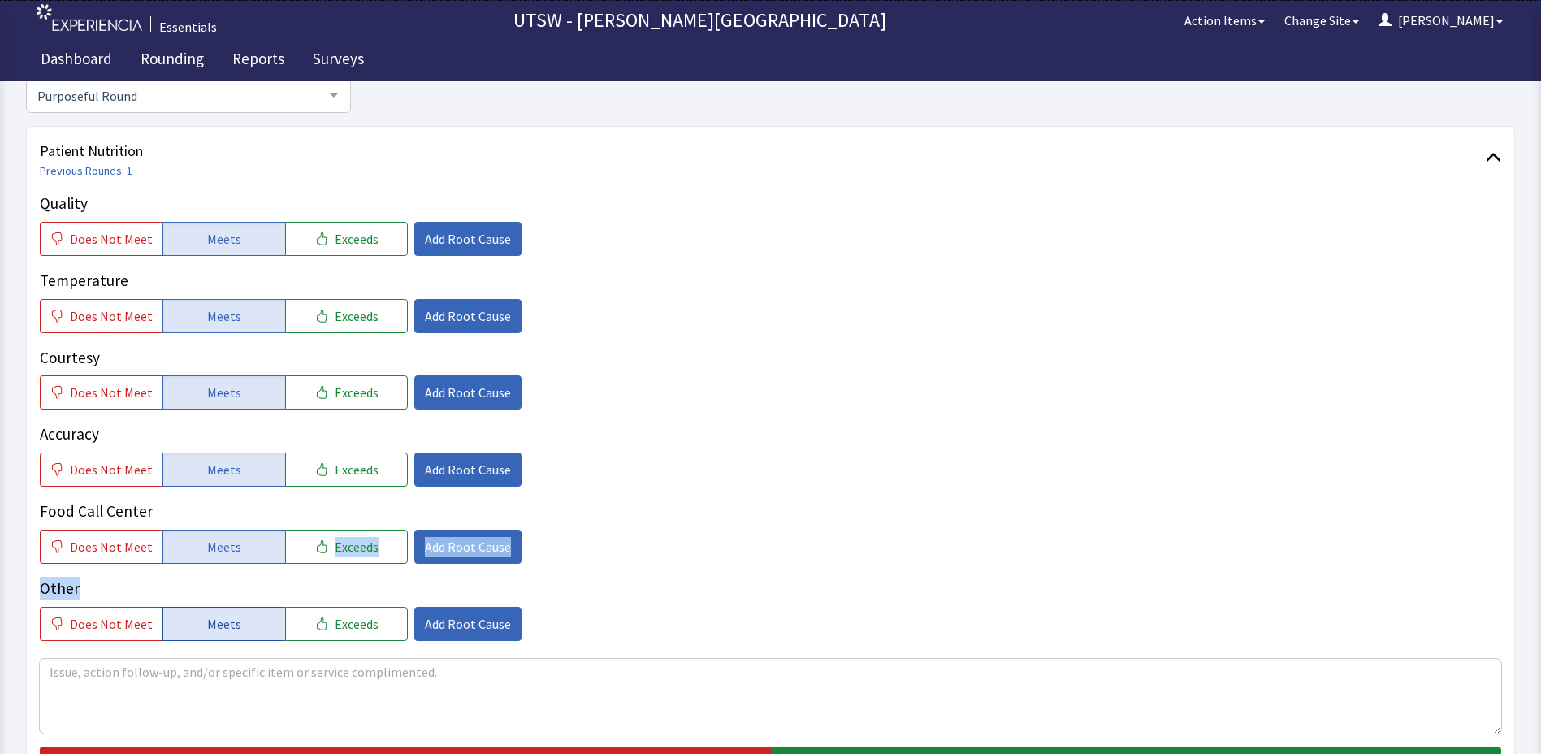
click at [207, 618] on span "Meets" at bounding box center [224, 623] width 34 height 19
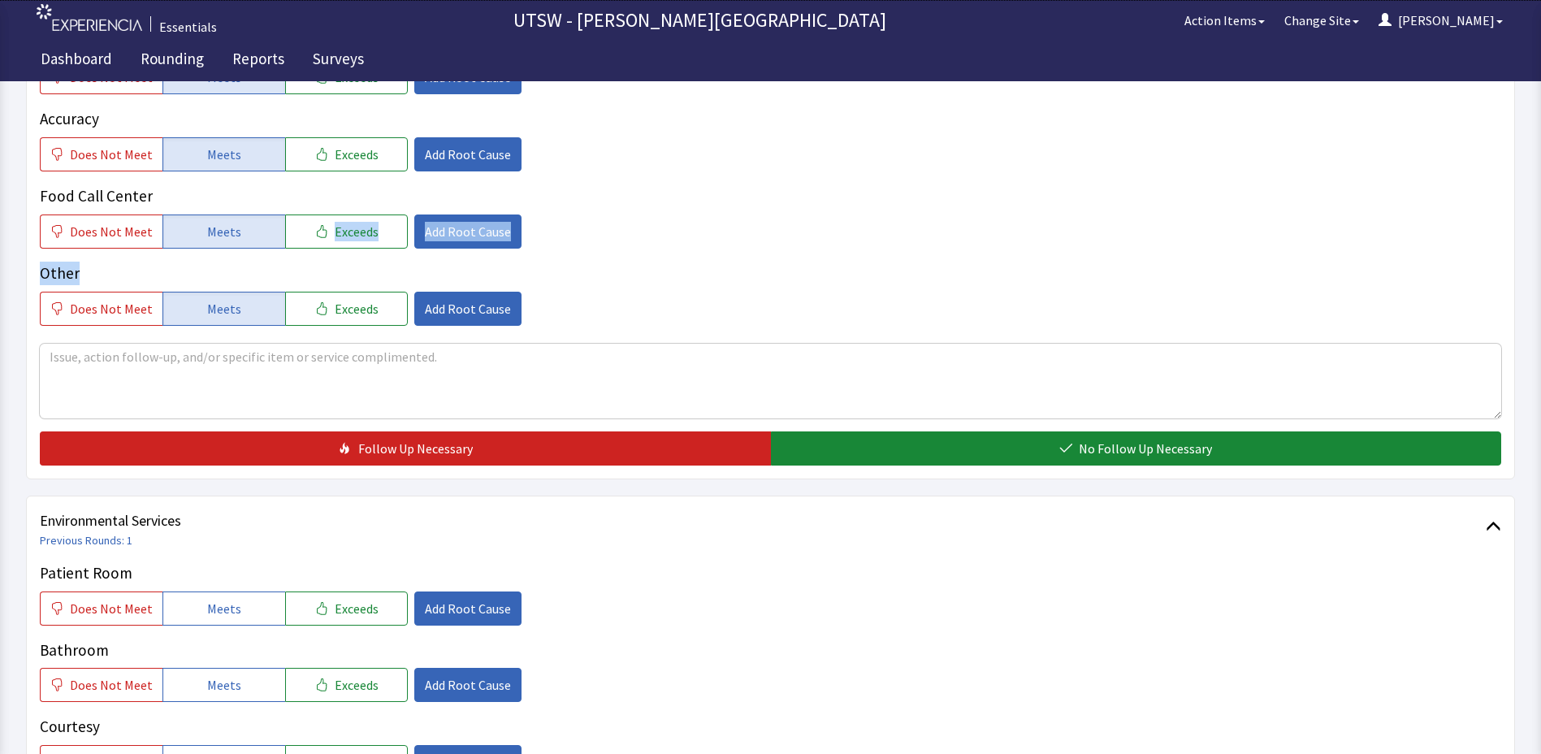
scroll to position [487, 0]
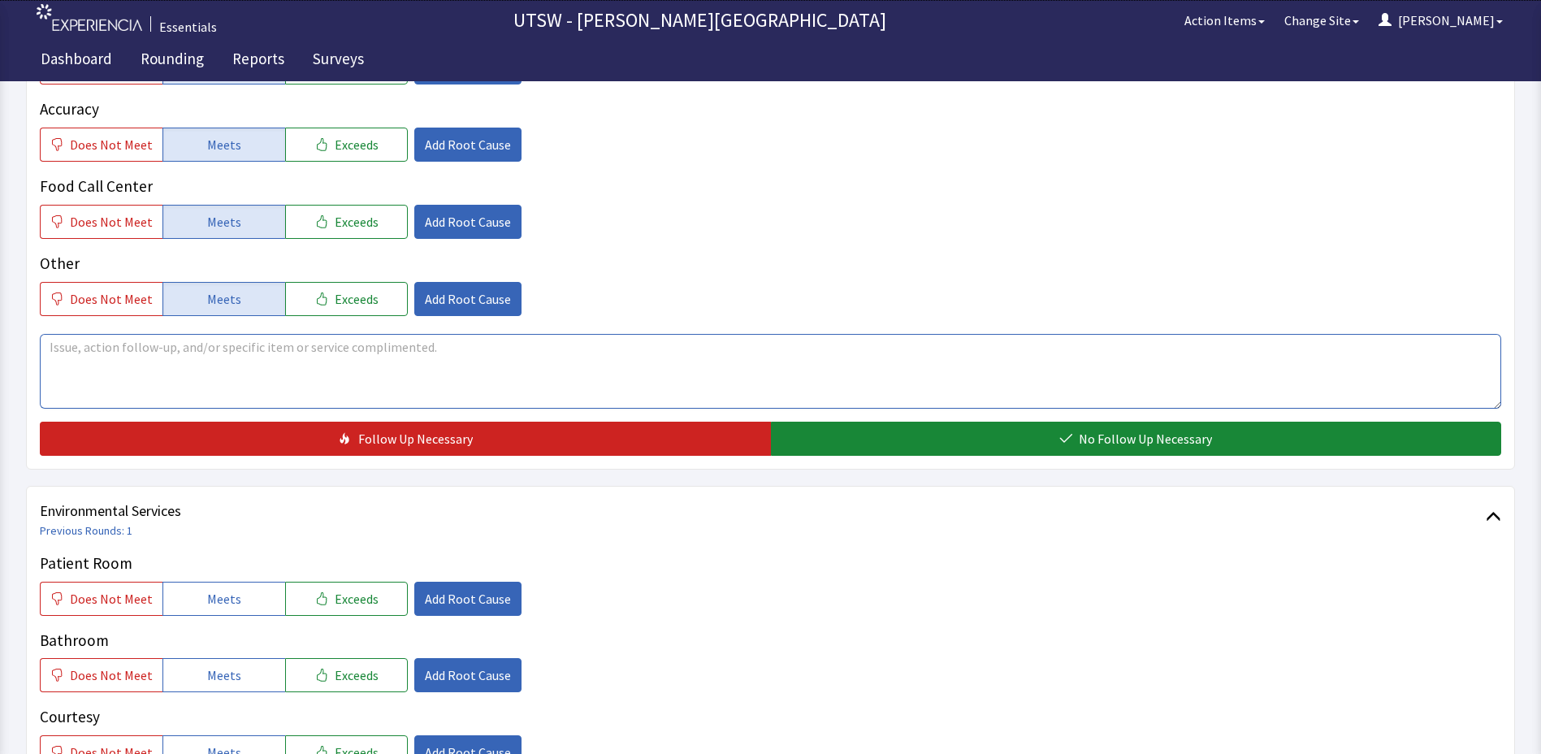
click at [210, 347] on textarea at bounding box center [770, 371] width 1461 height 75
type textarea "wish there were more Hispanic options on the menu"
click at [1165, 486] on div "Environmental Services Previous Rounds: 1 Patient Room Does Not Meet Meets Exce…" at bounding box center [770, 743] width 1489 height 514
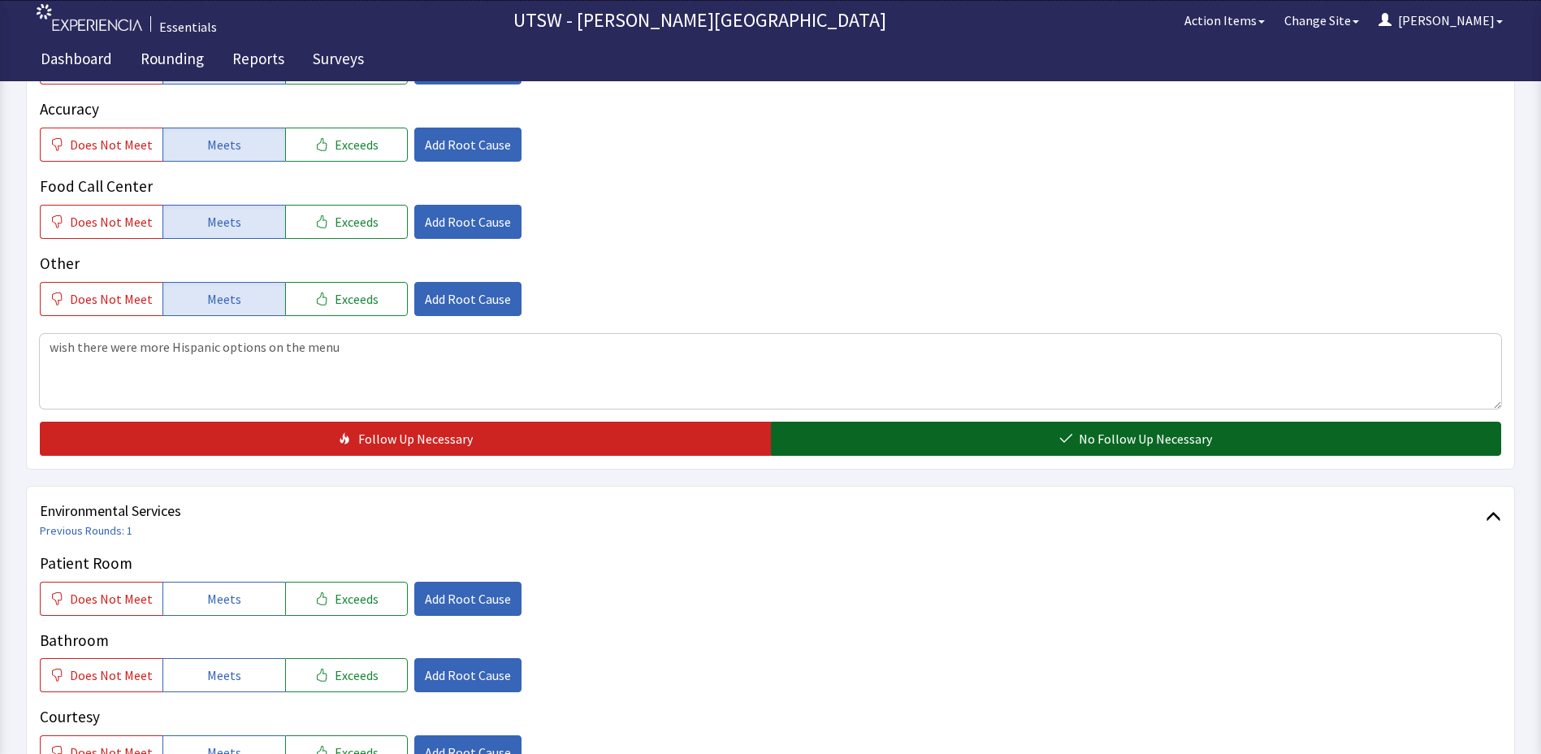
click at [1121, 442] on span "No Follow Up Necessary" at bounding box center [1145, 438] width 133 height 19
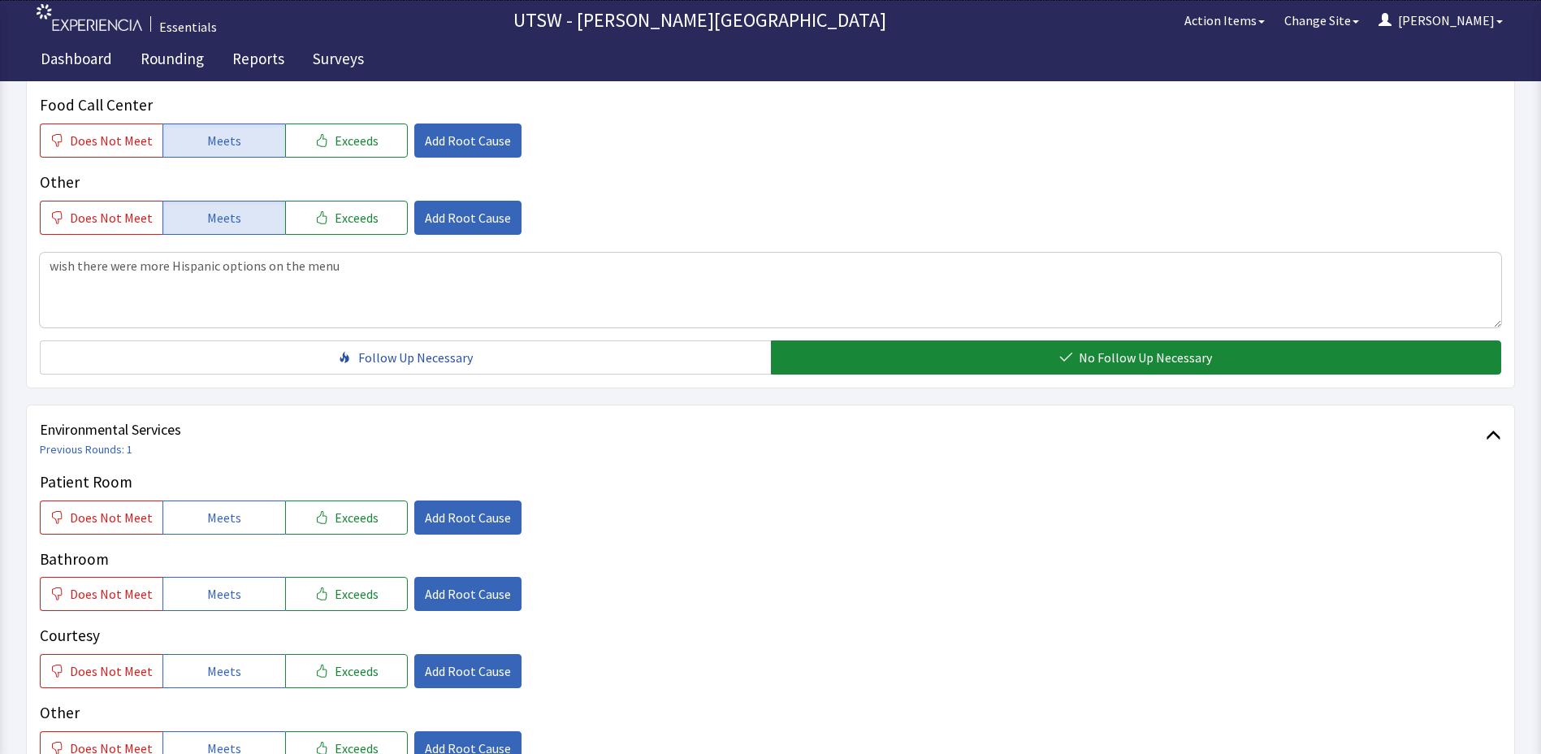
scroll to position [731, 0]
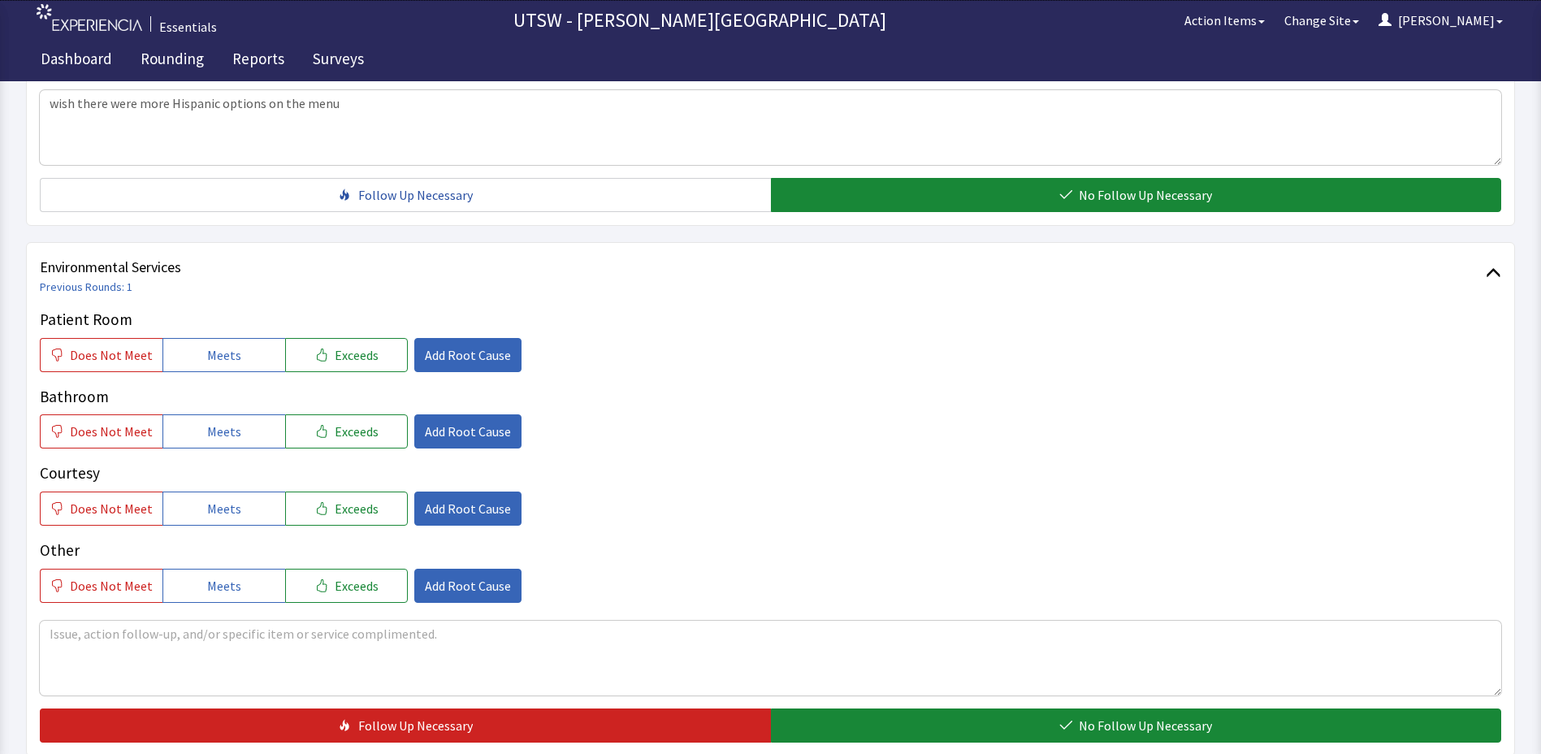
drag, startPoint x: 231, startPoint y: 361, endPoint x: 181, endPoint y: 383, distance: 54.5
click at [232, 360] on span "Meets" at bounding box center [224, 354] width 34 height 19
click at [146, 425] on span "Does Not Meet" at bounding box center [111, 431] width 83 height 19
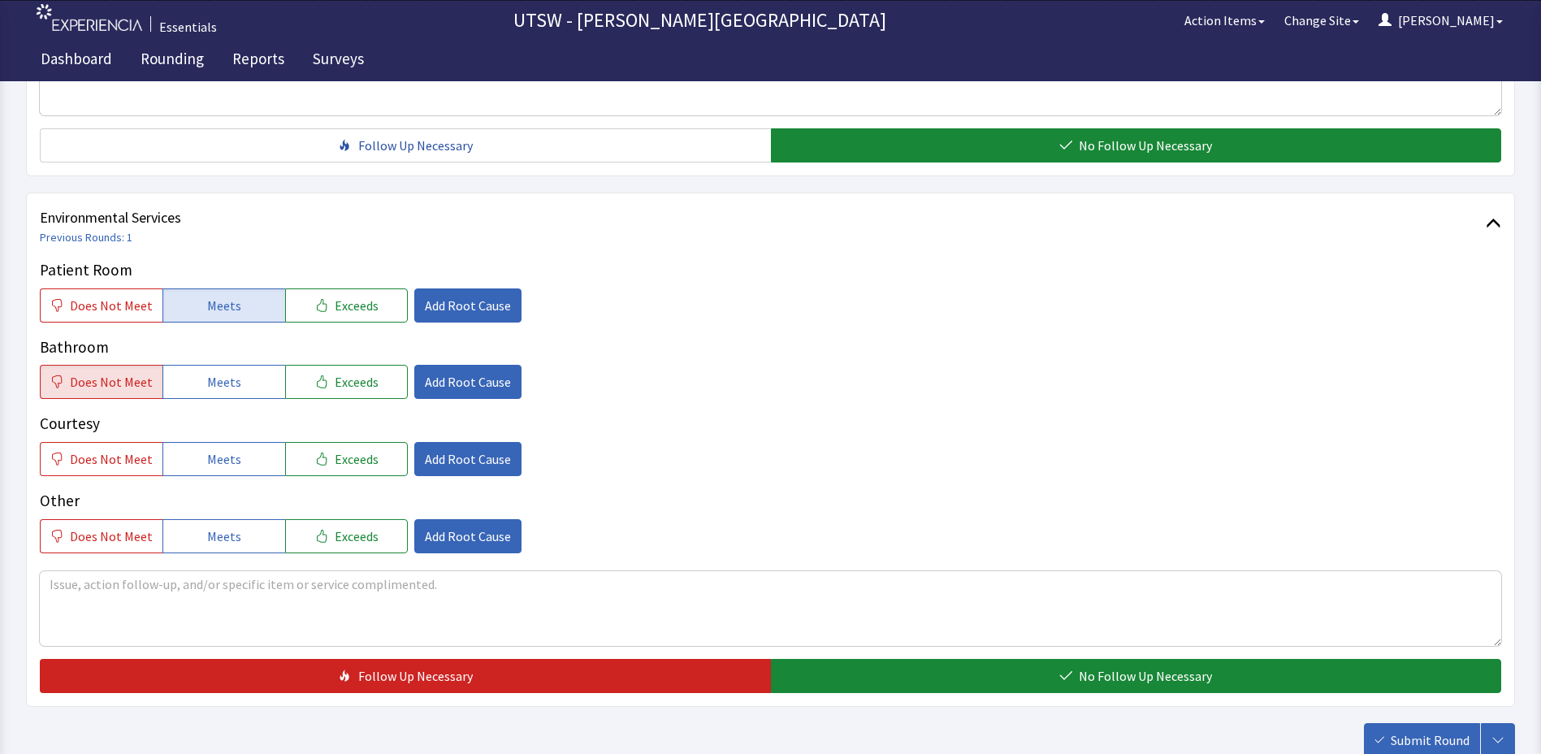
scroll to position [891, 0]
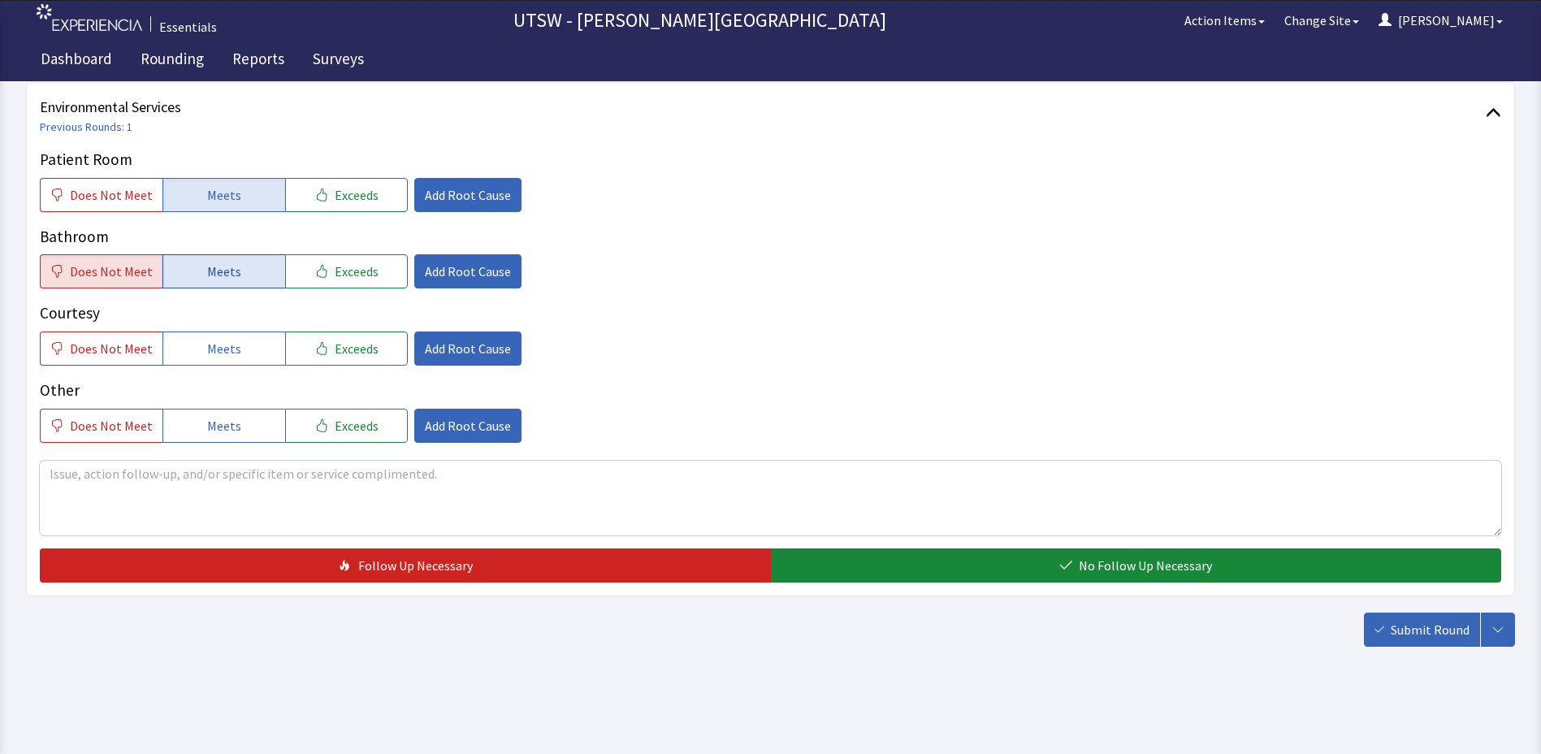
click at [184, 285] on button "Meets" at bounding box center [223, 271] width 123 height 34
drag, startPoint x: 216, startPoint y: 344, endPoint x: 223, endPoint y: 351, distance: 9.8
click at [217, 344] on span "Meets" at bounding box center [224, 348] width 34 height 19
drag, startPoint x: 214, startPoint y: 420, endPoint x: 436, endPoint y: 397, distance: 223.8
click at [221, 420] on span "Meets" at bounding box center [224, 425] width 34 height 19
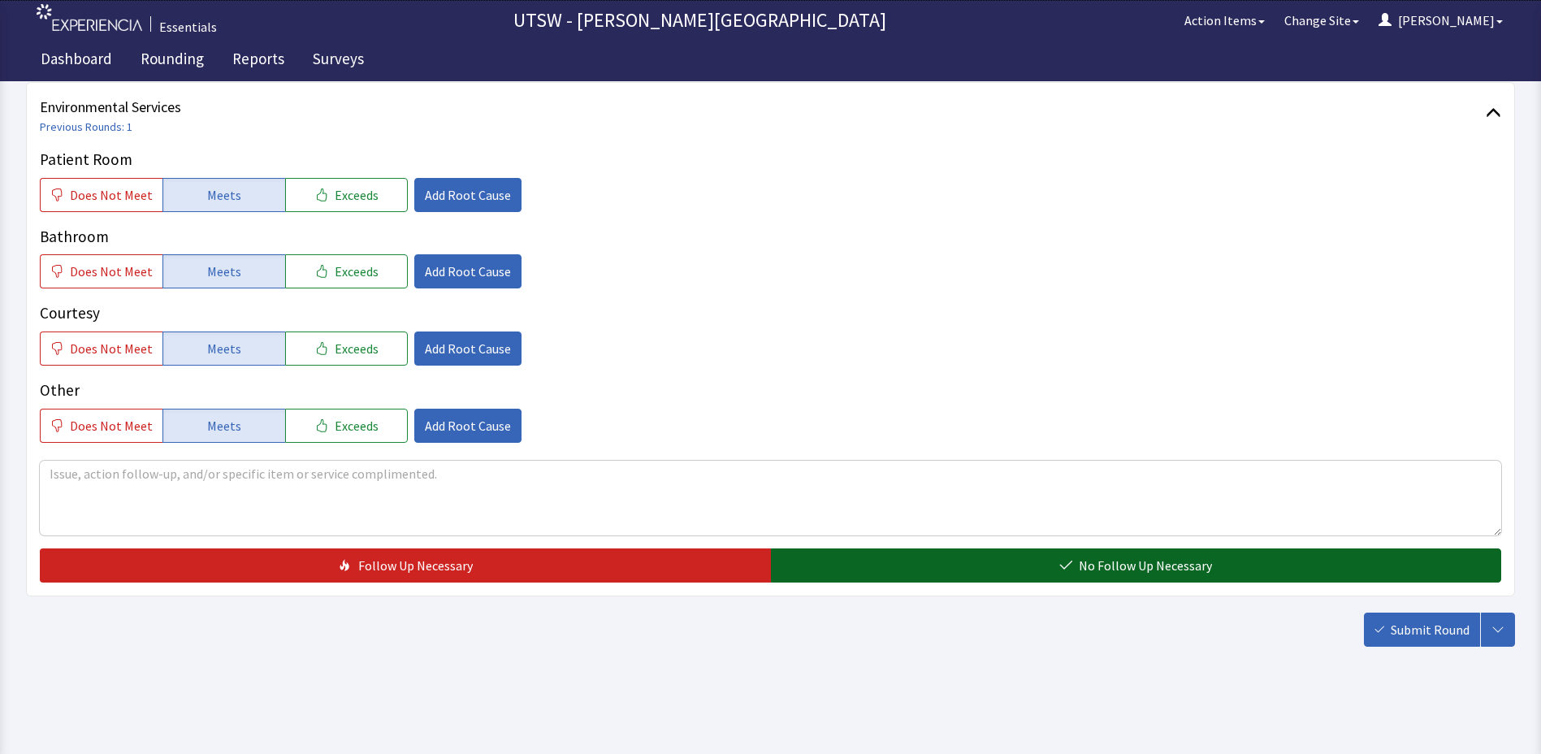
click at [1206, 558] on span "No Follow Up Necessary" at bounding box center [1145, 565] width 133 height 19
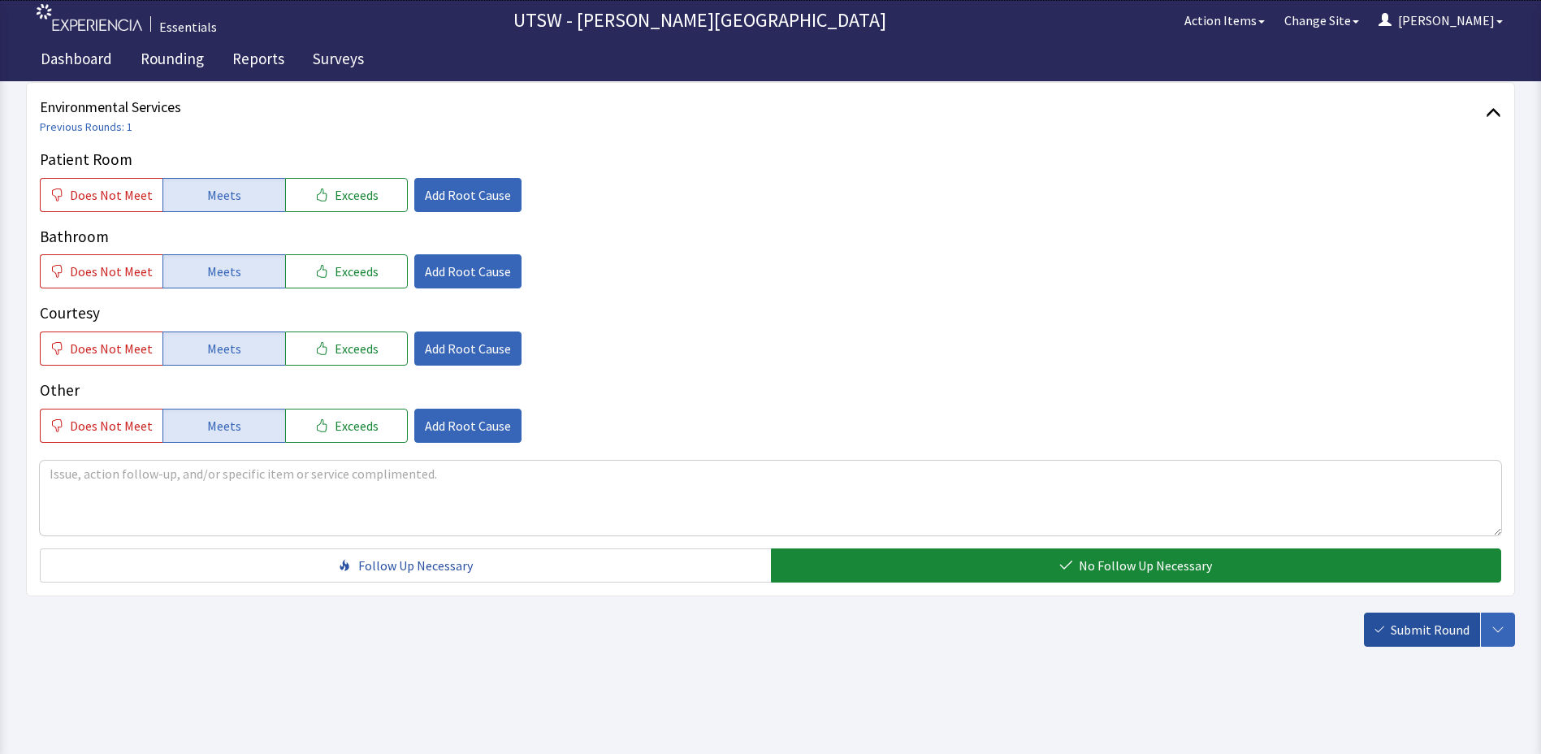
click at [1426, 637] on span "Submit Round" at bounding box center [1430, 629] width 79 height 19
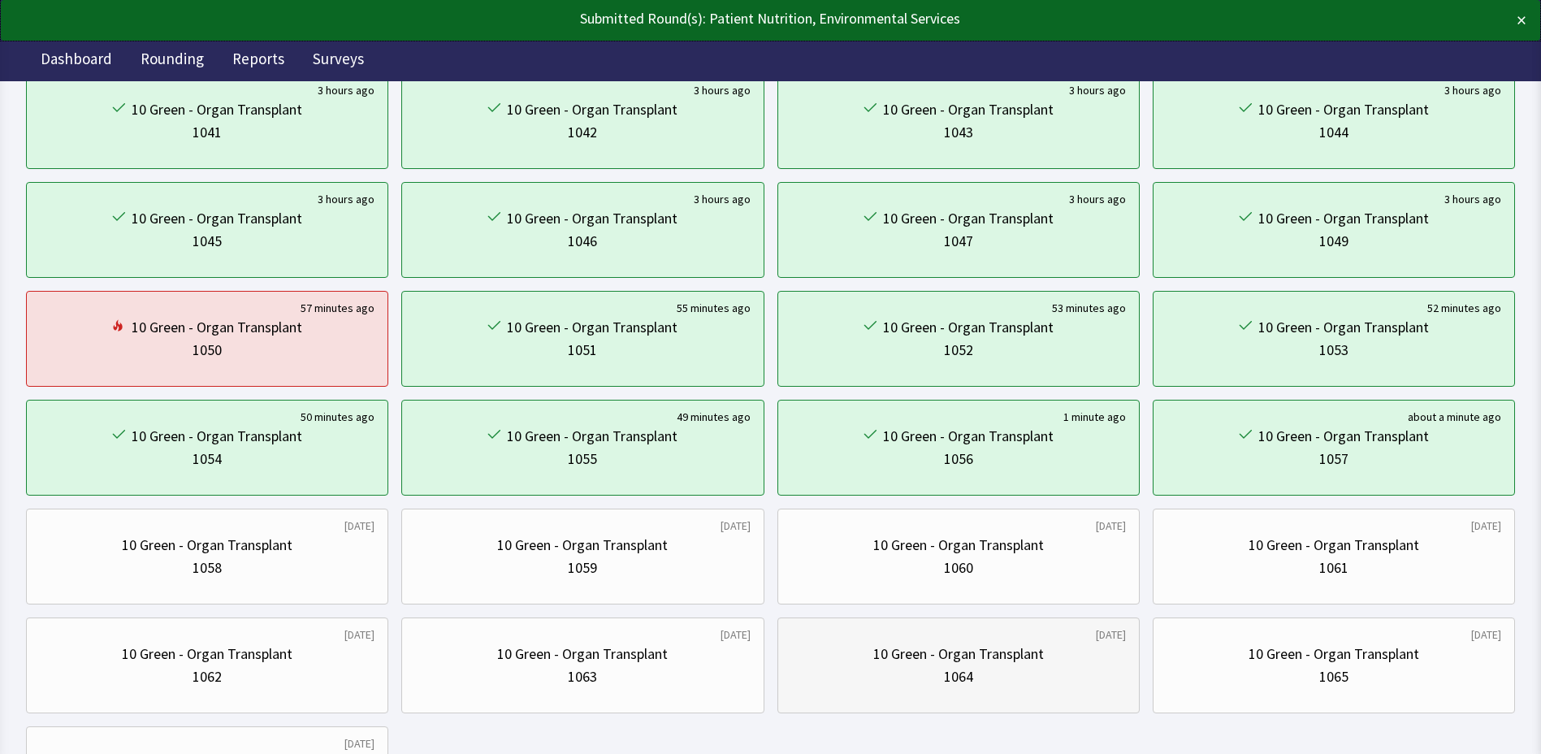
scroll to position [406, 0]
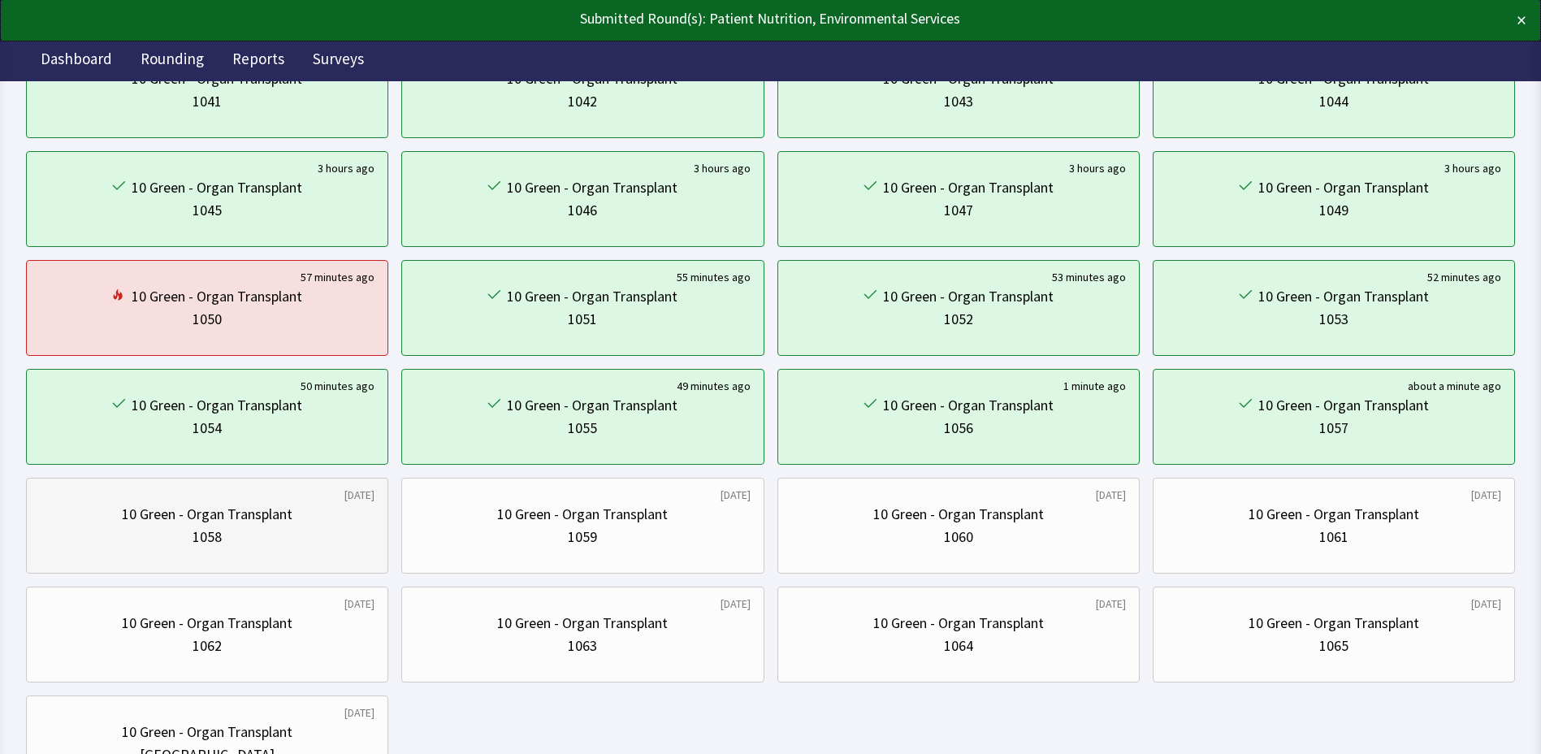
click at [214, 498] on div "10 Green - Organ Transplant 1058" at bounding box center [207, 526] width 335 height 78
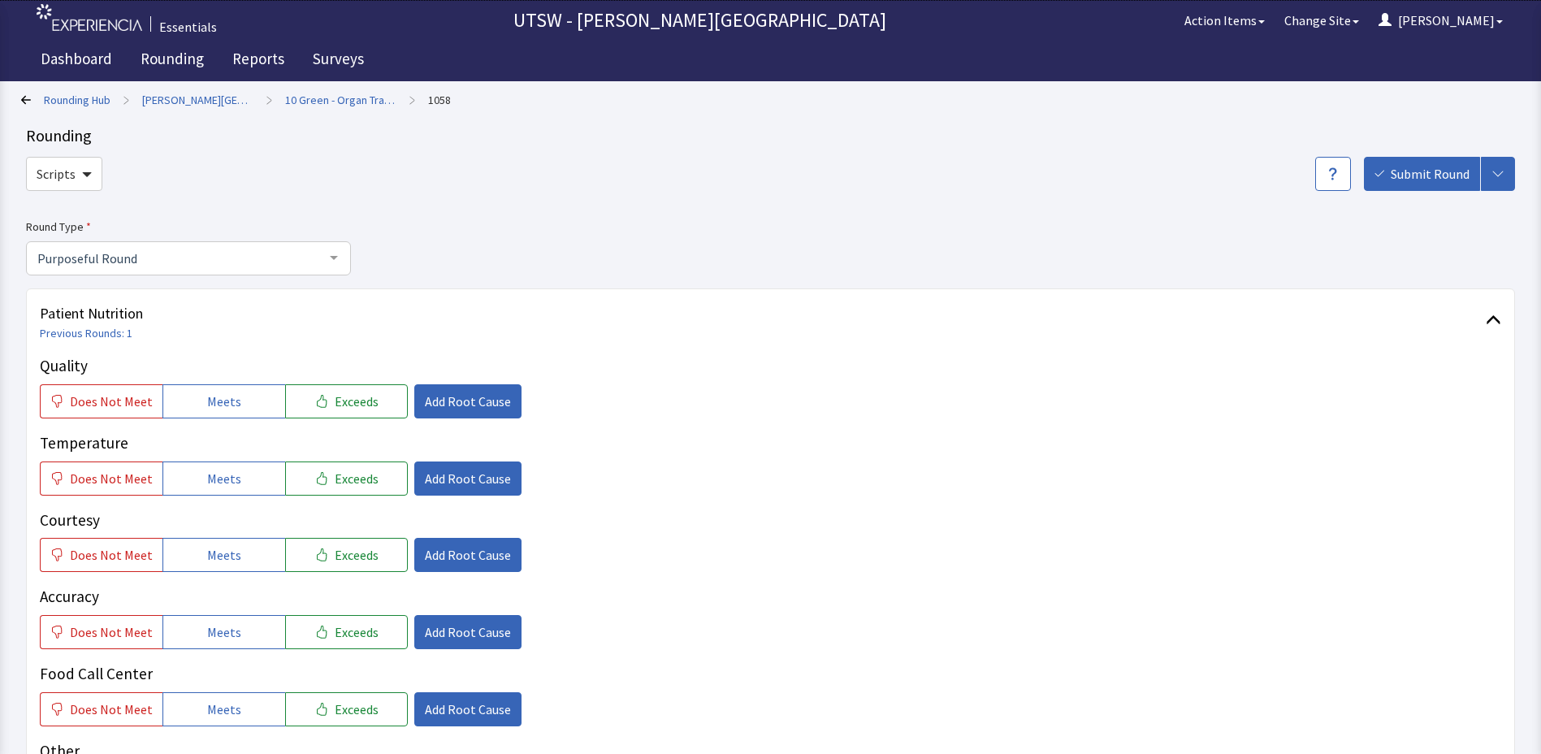
drag, startPoint x: 206, startPoint y: 358, endPoint x: 209, endPoint y: 383, distance: 24.5
click at [207, 365] on p "Quality" at bounding box center [770, 366] width 1461 height 24
click at [209, 383] on div "Quality Does Not Meet Meets Exceeds Add Root Cause" at bounding box center [770, 386] width 1461 height 64
click at [209, 418] on div "Quality Does Not Meet Meets Exceeds Add Root Cause Temperature Does Not Meet Me…" at bounding box center [770, 578] width 1461 height 449
click at [212, 464] on button "Meets" at bounding box center [223, 478] width 123 height 34
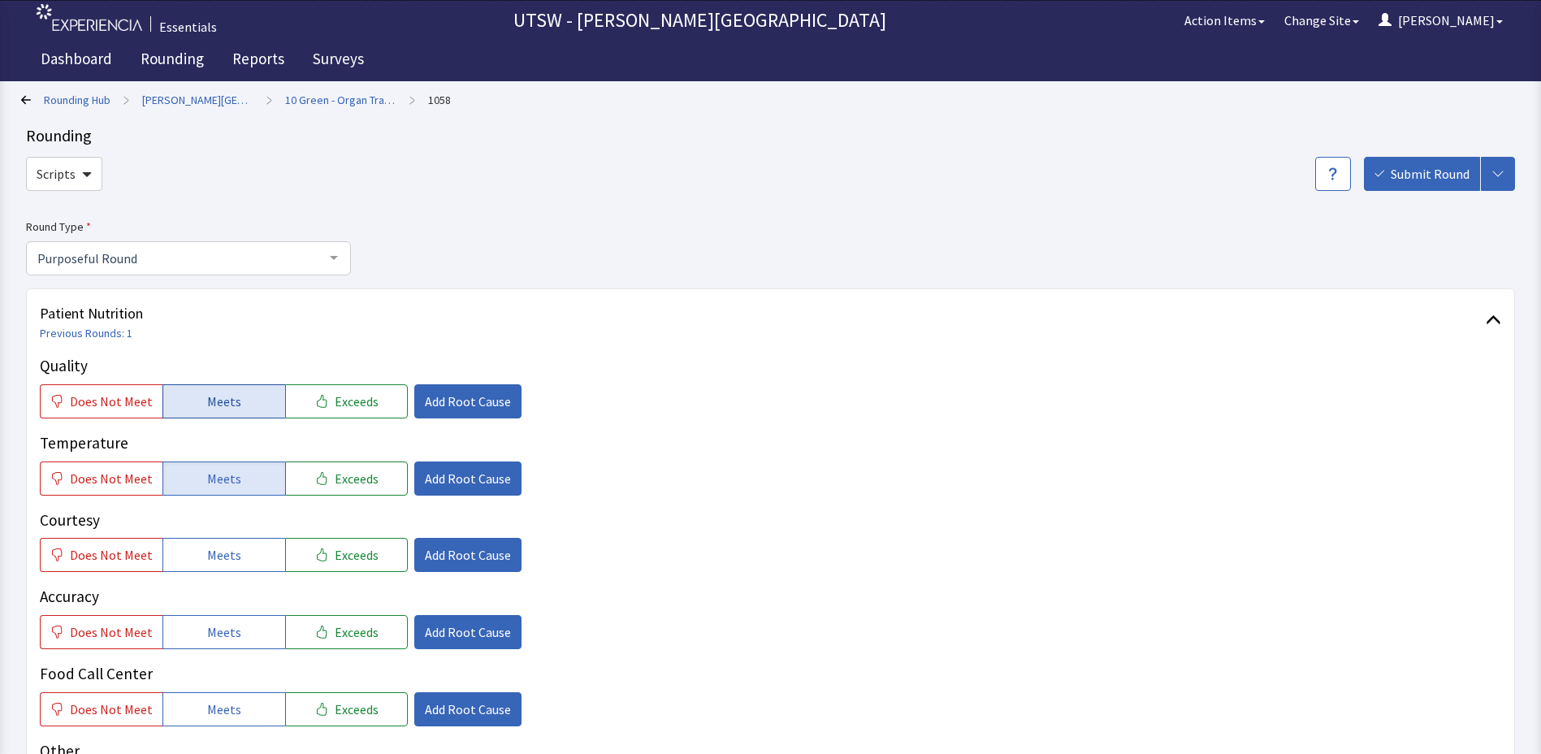
click at [200, 395] on button "Meets" at bounding box center [223, 401] width 123 height 34
click at [207, 562] on span "Meets" at bounding box center [224, 554] width 34 height 19
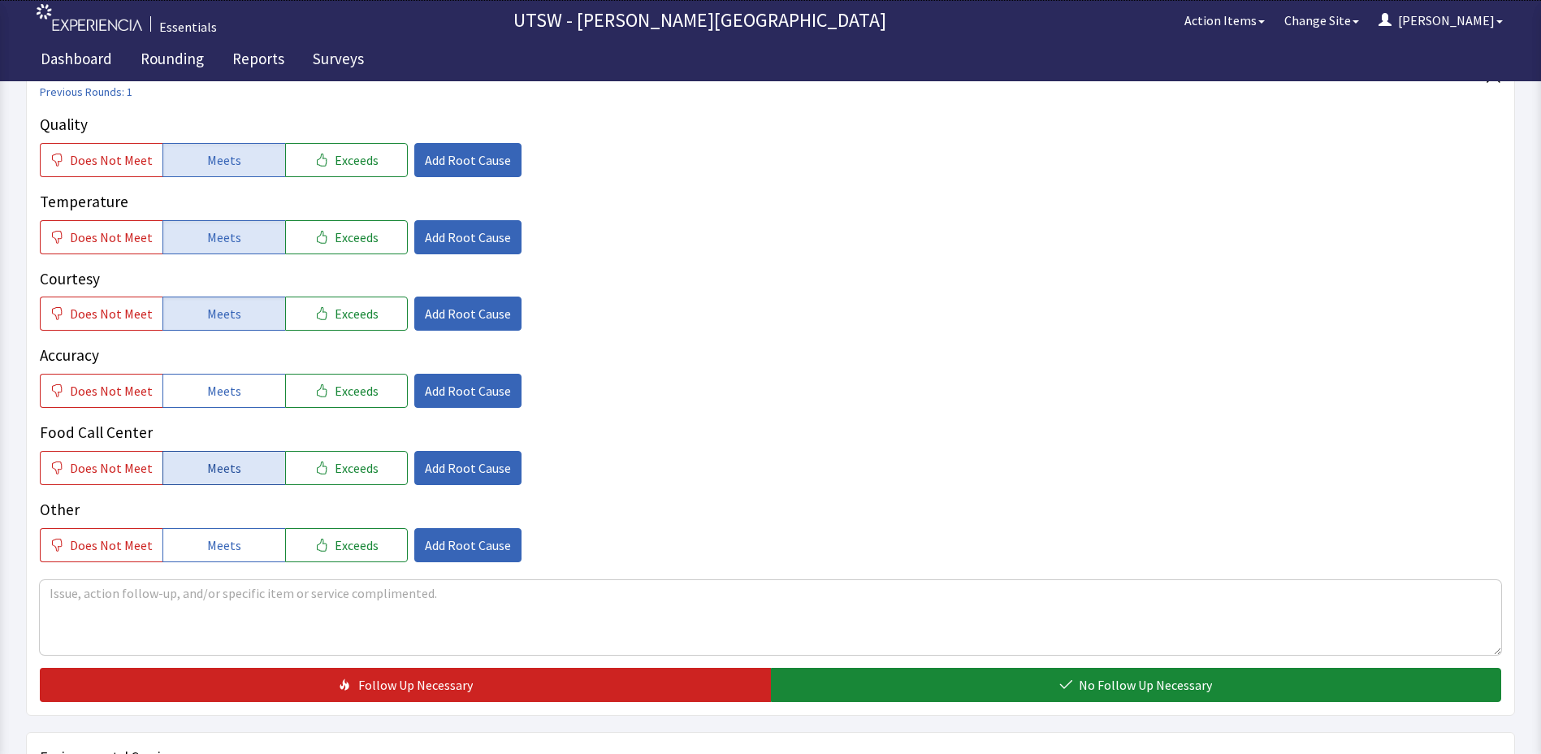
scroll to position [244, 0]
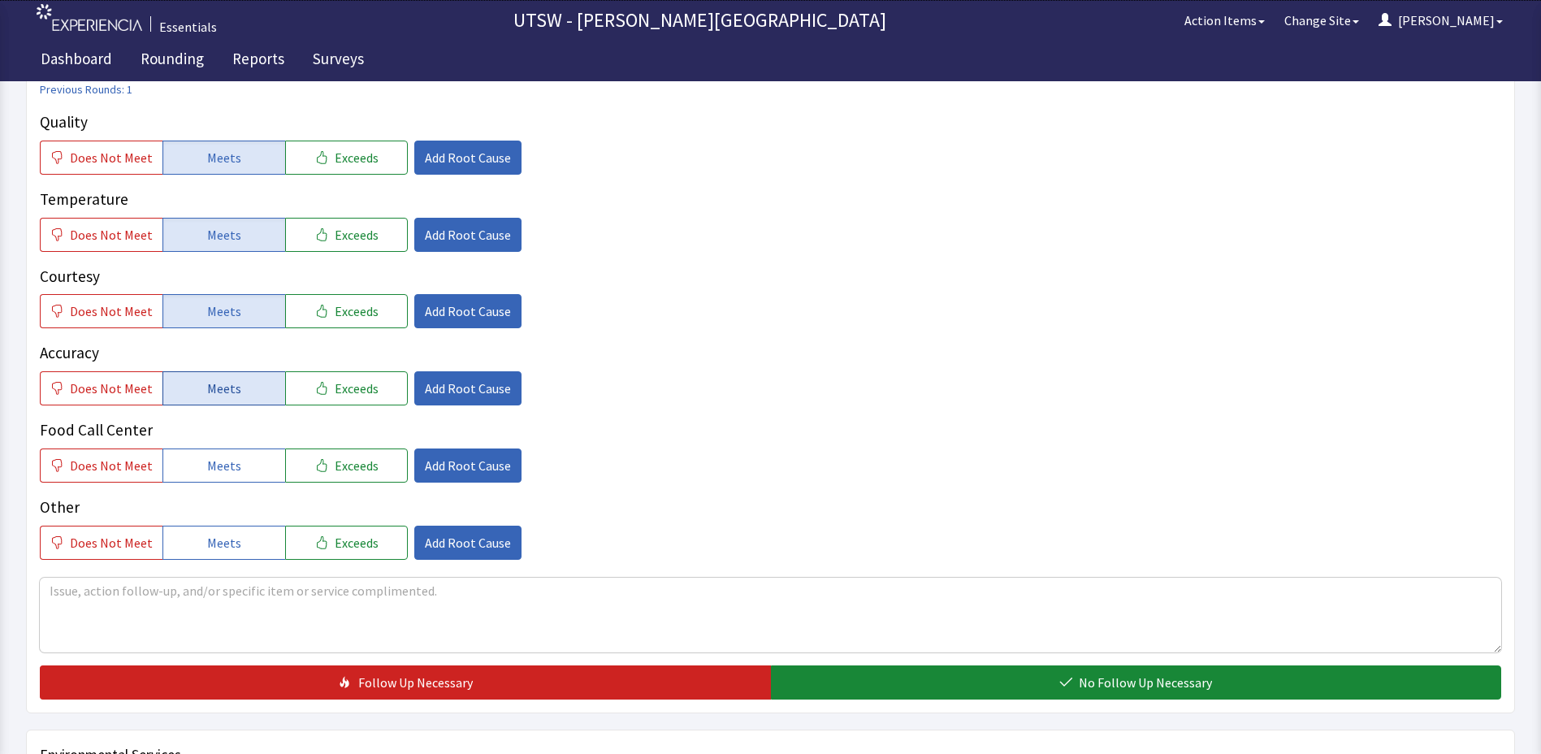
click at [196, 396] on button "Meets" at bounding box center [223, 388] width 123 height 34
click at [207, 450] on button "Meets" at bounding box center [223, 465] width 123 height 34
click at [207, 548] on span "Meets" at bounding box center [224, 542] width 34 height 19
click at [201, 602] on textarea at bounding box center [770, 615] width 1461 height 75
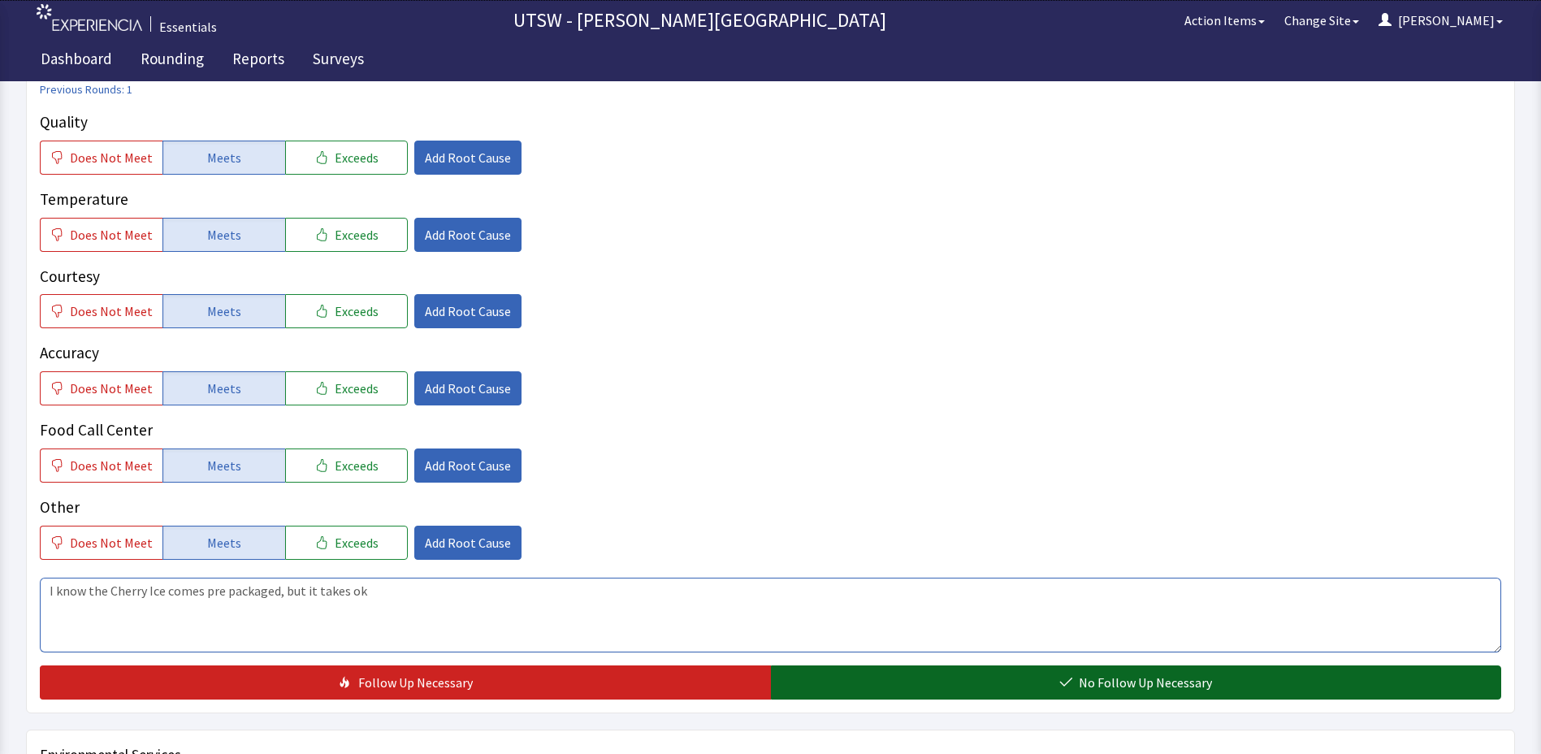
type textarea "I know the Cherry Ice comes pre packaged, but it takes ok"
click at [1012, 673] on button "No Follow Up Necessary" at bounding box center [1136, 682] width 731 height 34
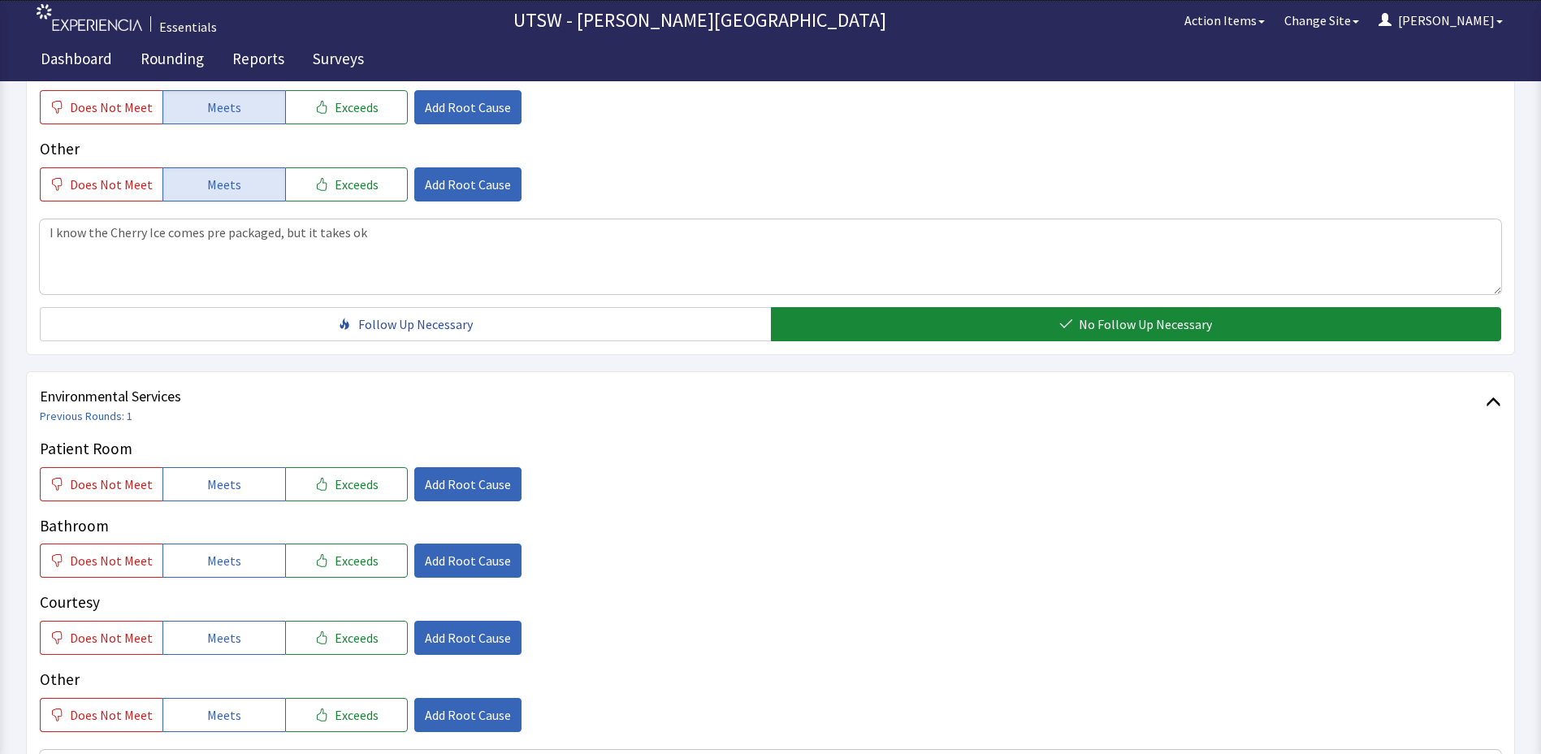
scroll to position [650, 0]
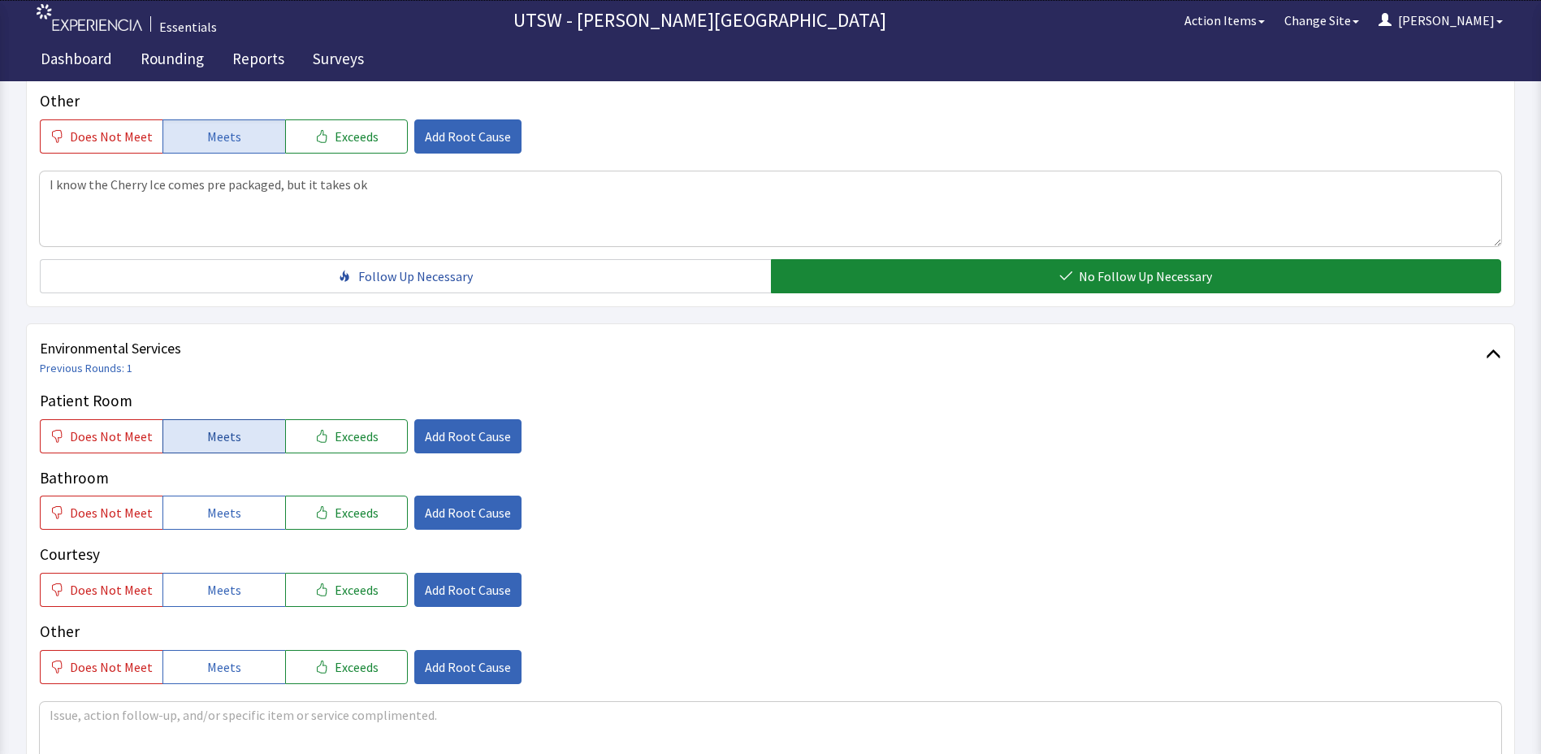
click at [192, 453] on button "Meets" at bounding box center [223, 436] width 123 height 34
click at [192, 487] on p "Bathroom" at bounding box center [770, 478] width 1461 height 24
click at [192, 509] on button "Meets" at bounding box center [223, 513] width 123 height 34
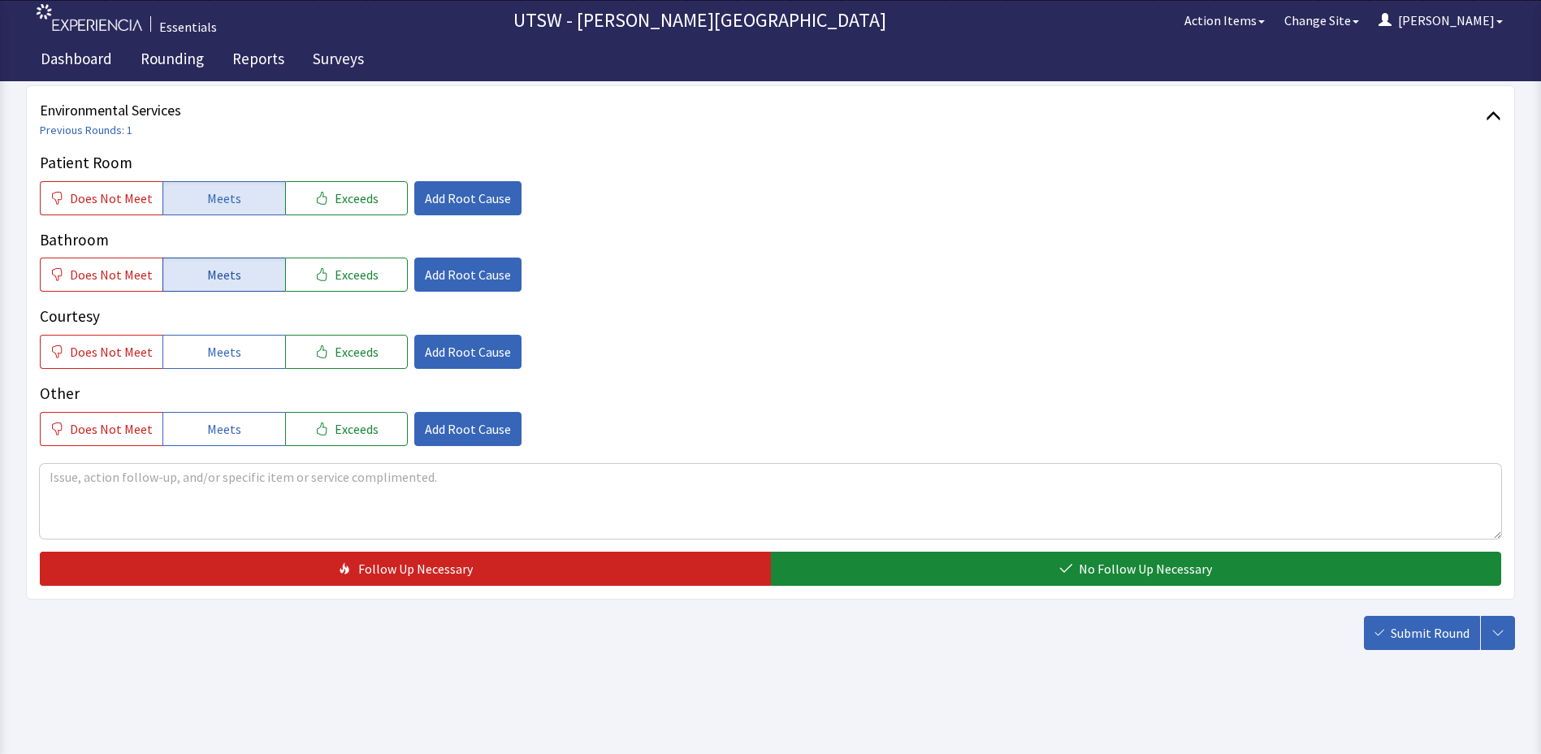
scroll to position [891, 0]
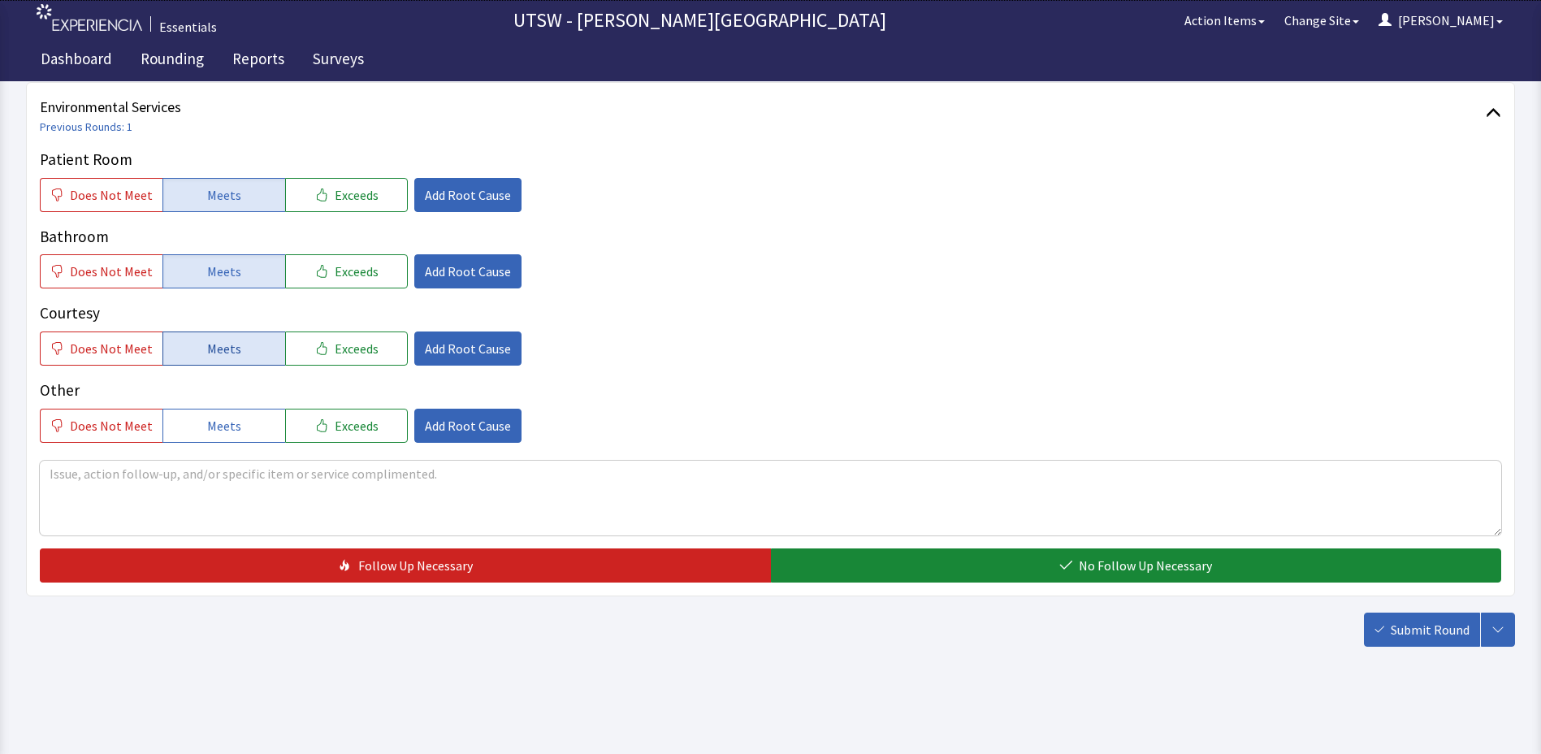
click at [196, 356] on button "Meets" at bounding box center [223, 348] width 123 height 34
click at [197, 409] on button "Meets" at bounding box center [223, 426] width 123 height 34
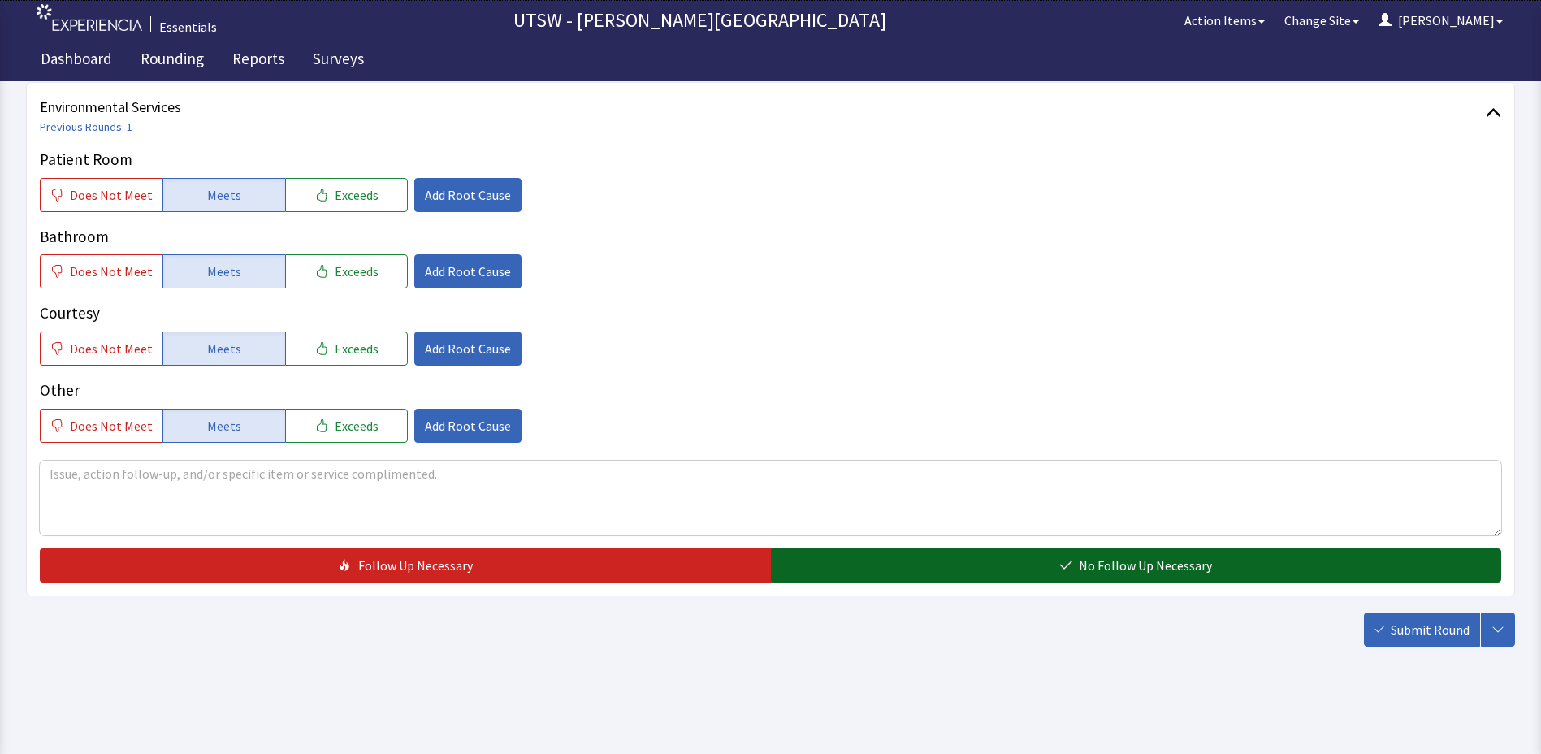
click at [1017, 563] on button "No Follow Up Necessary" at bounding box center [1136, 565] width 731 height 34
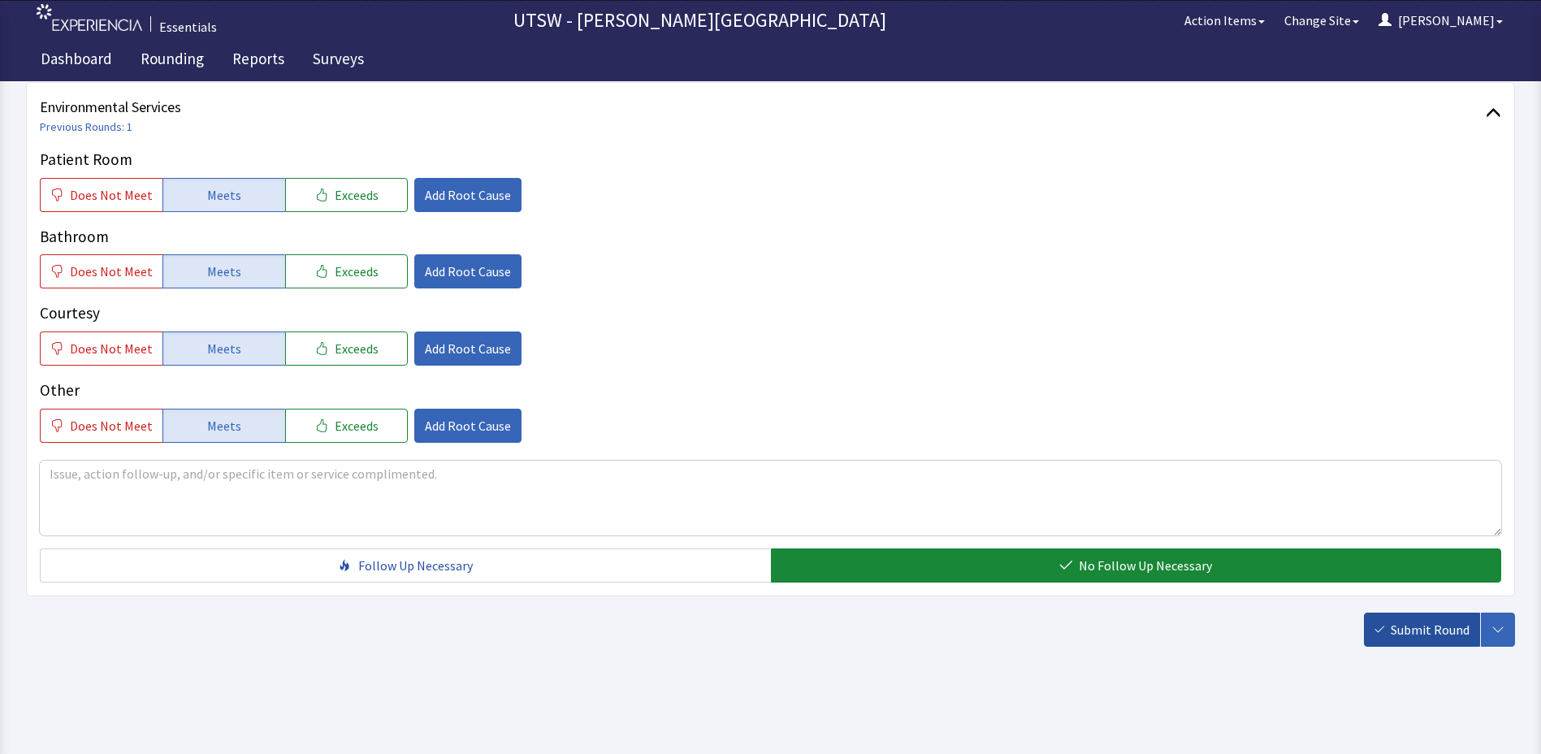
click at [1420, 626] on span "Submit Round" at bounding box center [1430, 629] width 79 height 19
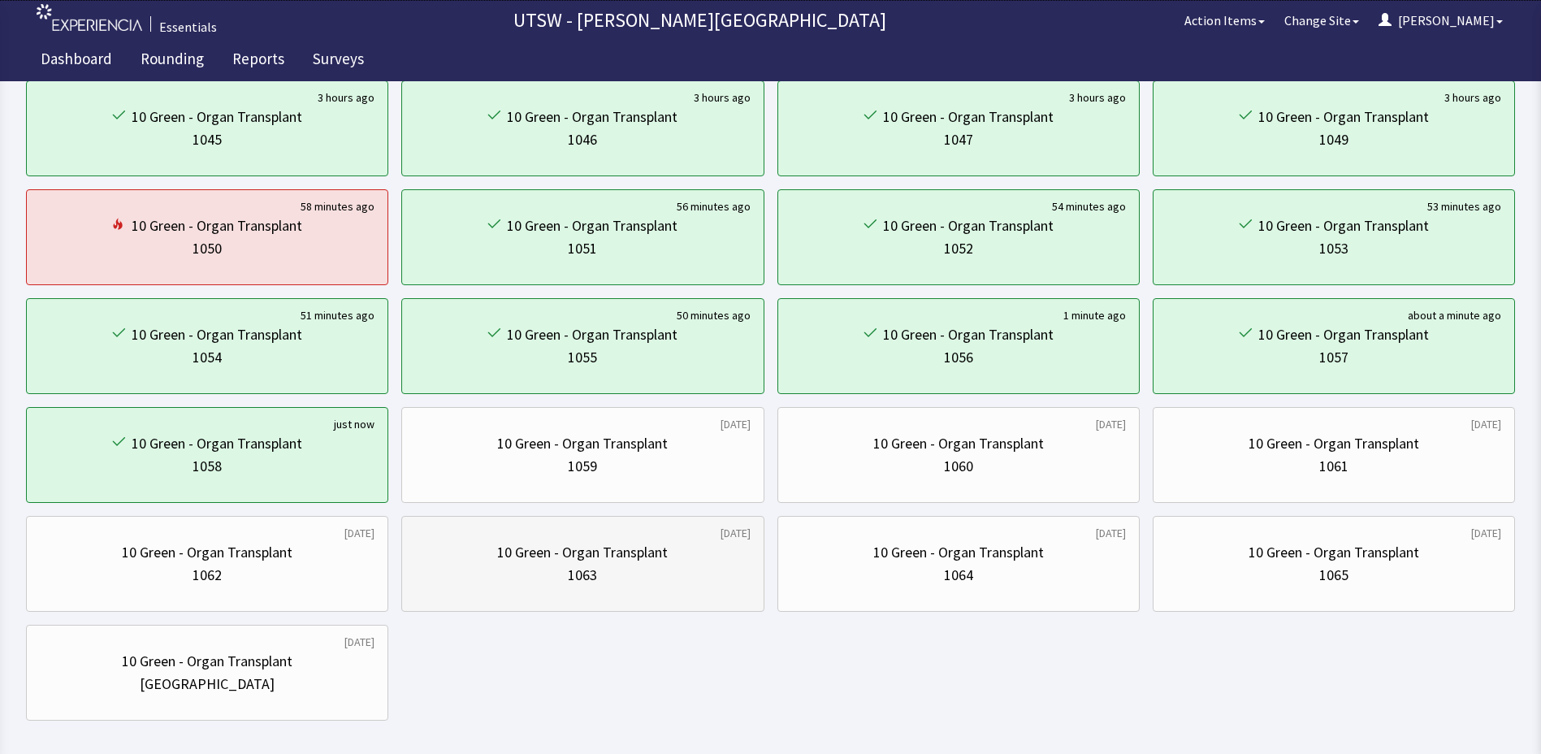
scroll to position [487, 0]
